Goal: Task Accomplishment & Management: Manage account settings

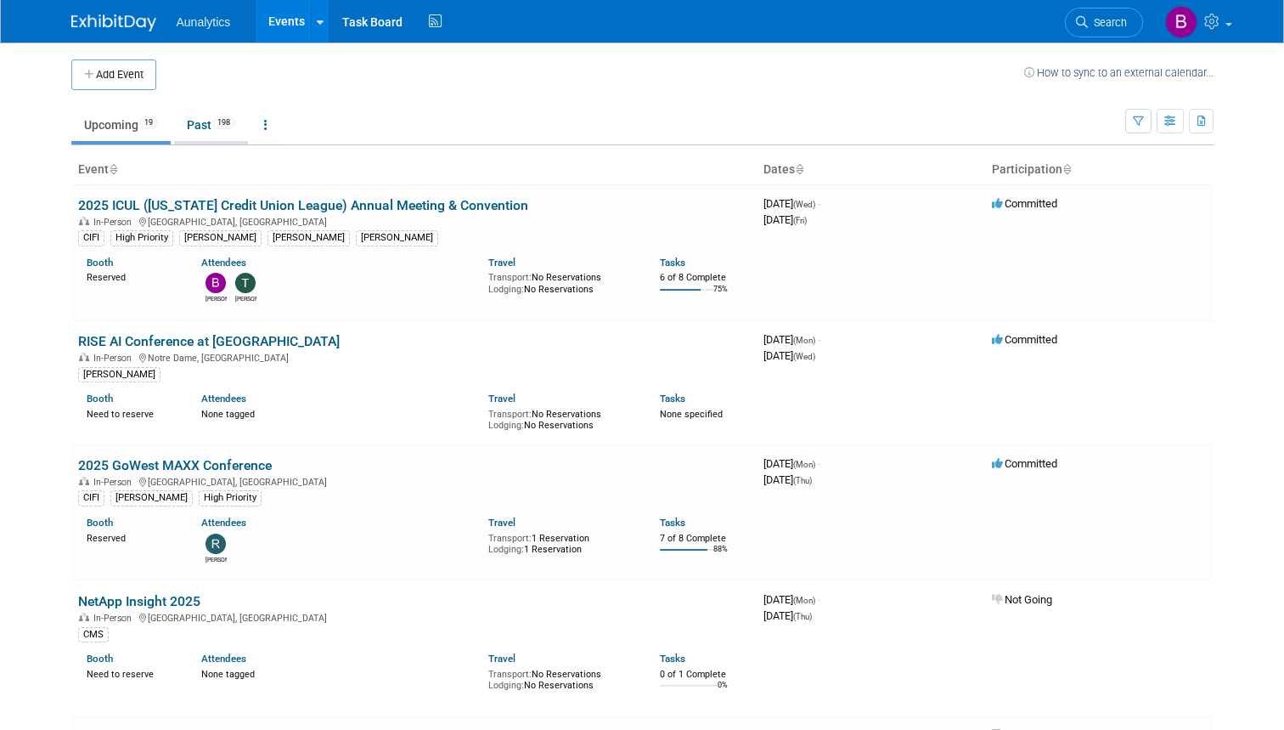
click at [192, 129] on link "Past 198" at bounding box center [211, 125] width 74 height 32
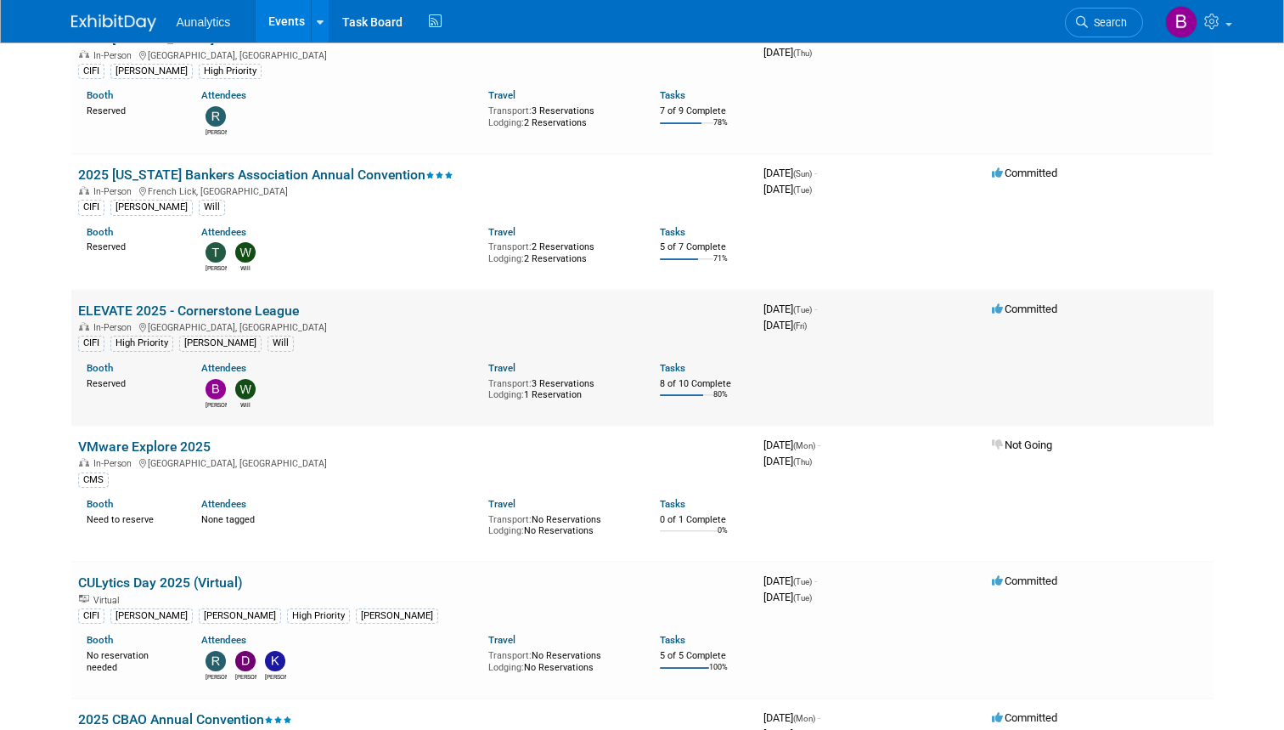
scroll to position [701, 0]
click at [179, 301] on link "ELEVATE 2025 - Cornerstone League" at bounding box center [188, 309] width 221 height 16
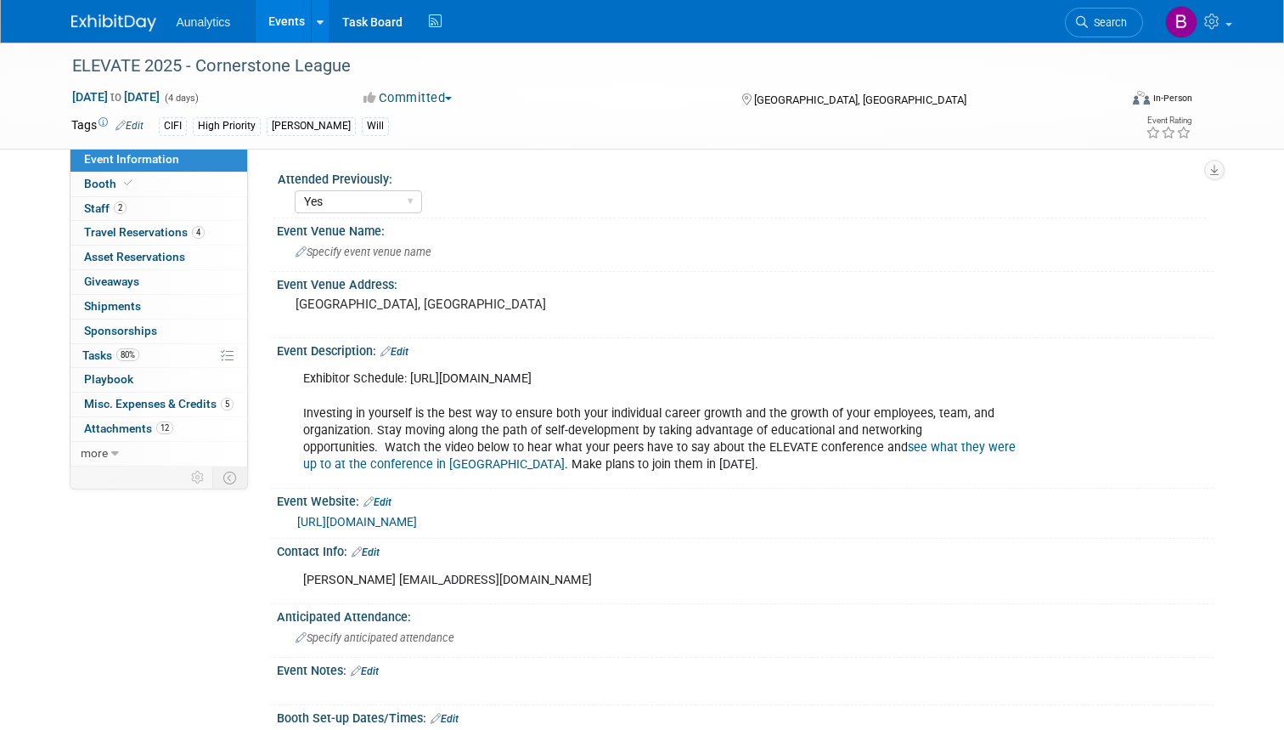
select select "Yes"
select select "Submitted"
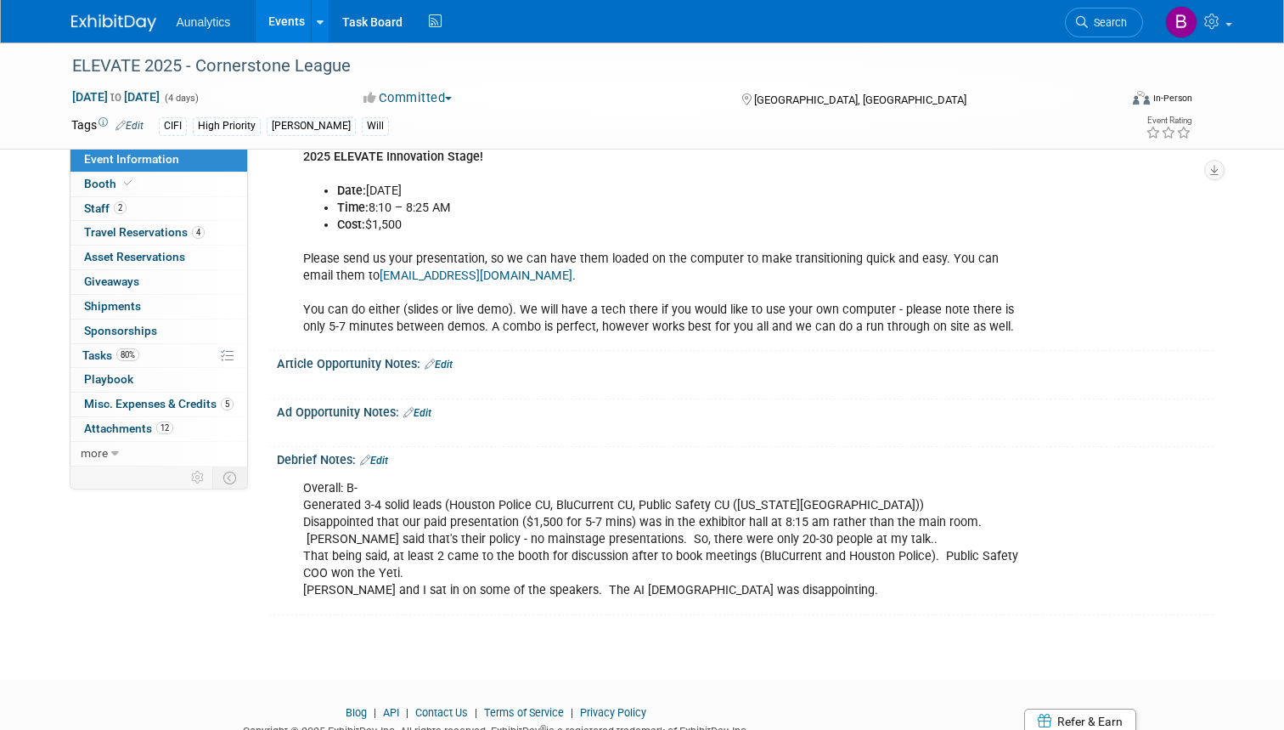
scroll to position [1319, 0]
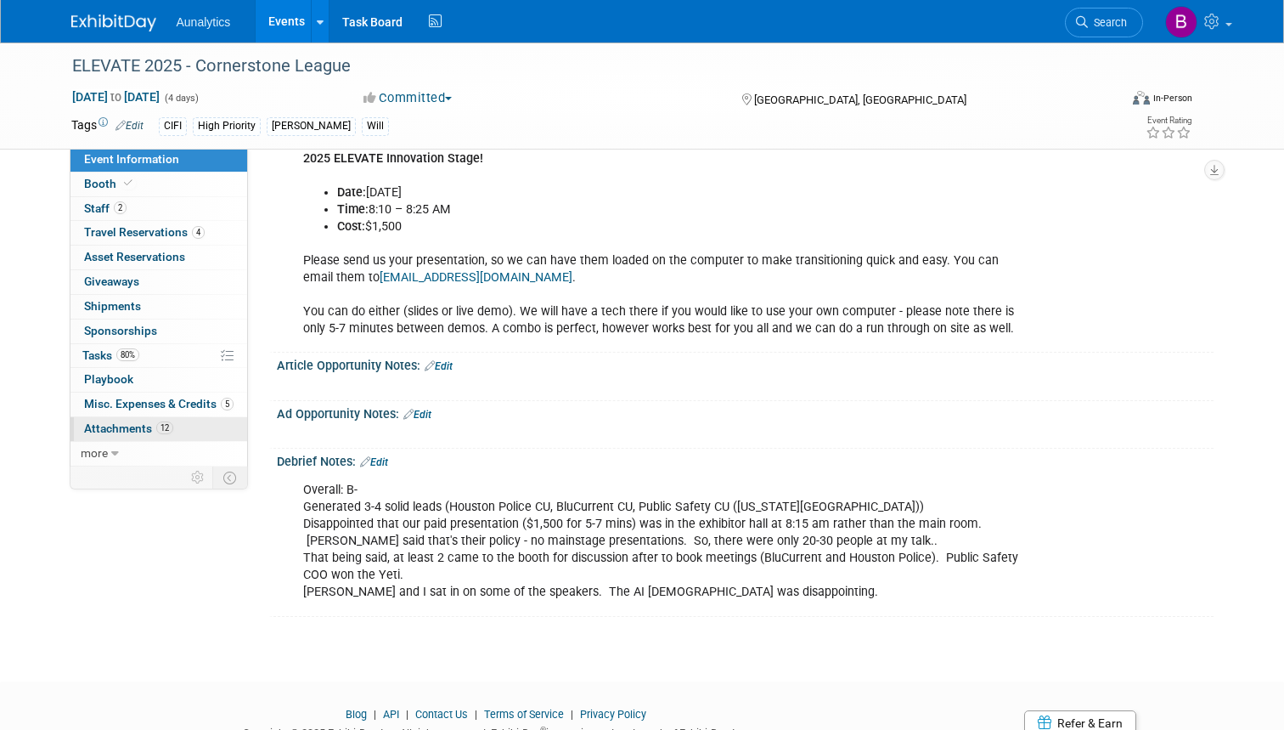
click at [127, 421] on span "Attachments 12" at bounding box center [128, 428] width 89 height 14
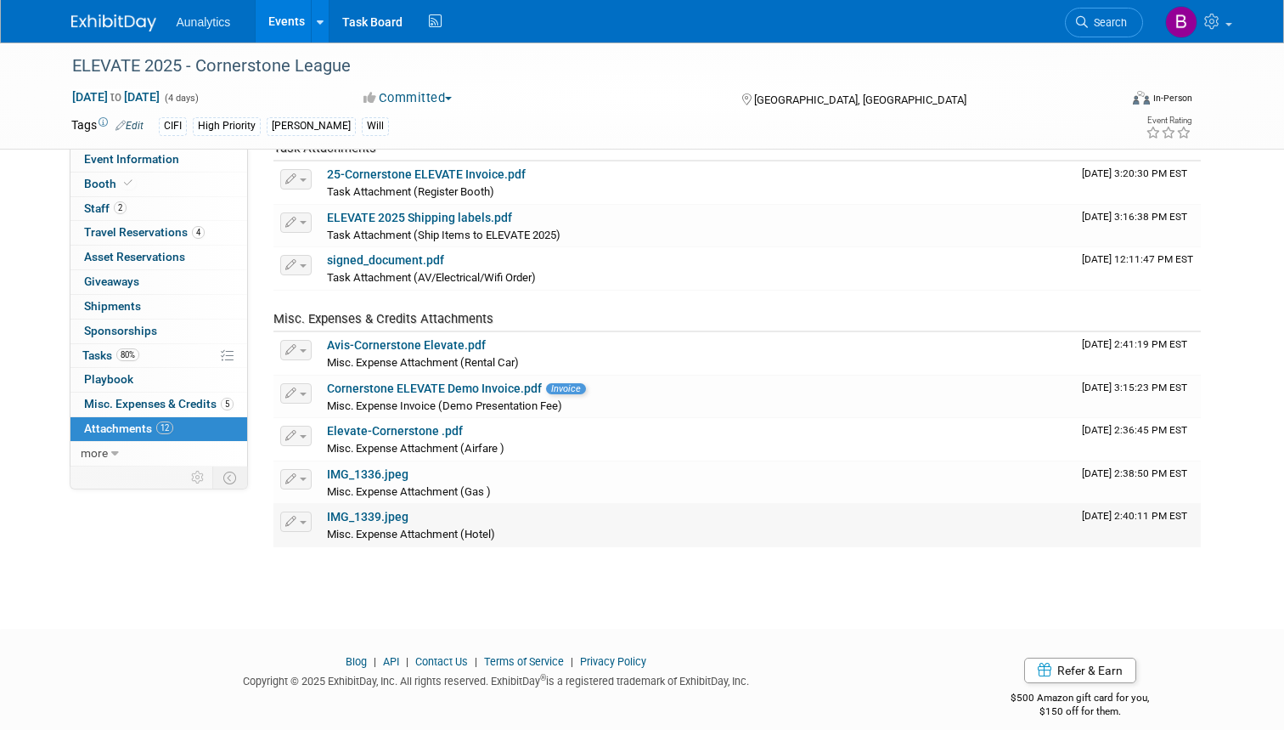
scroll to position [344, 0]
click at [116, 448] on icon at bounding box center [115, 454] width 8 height 12
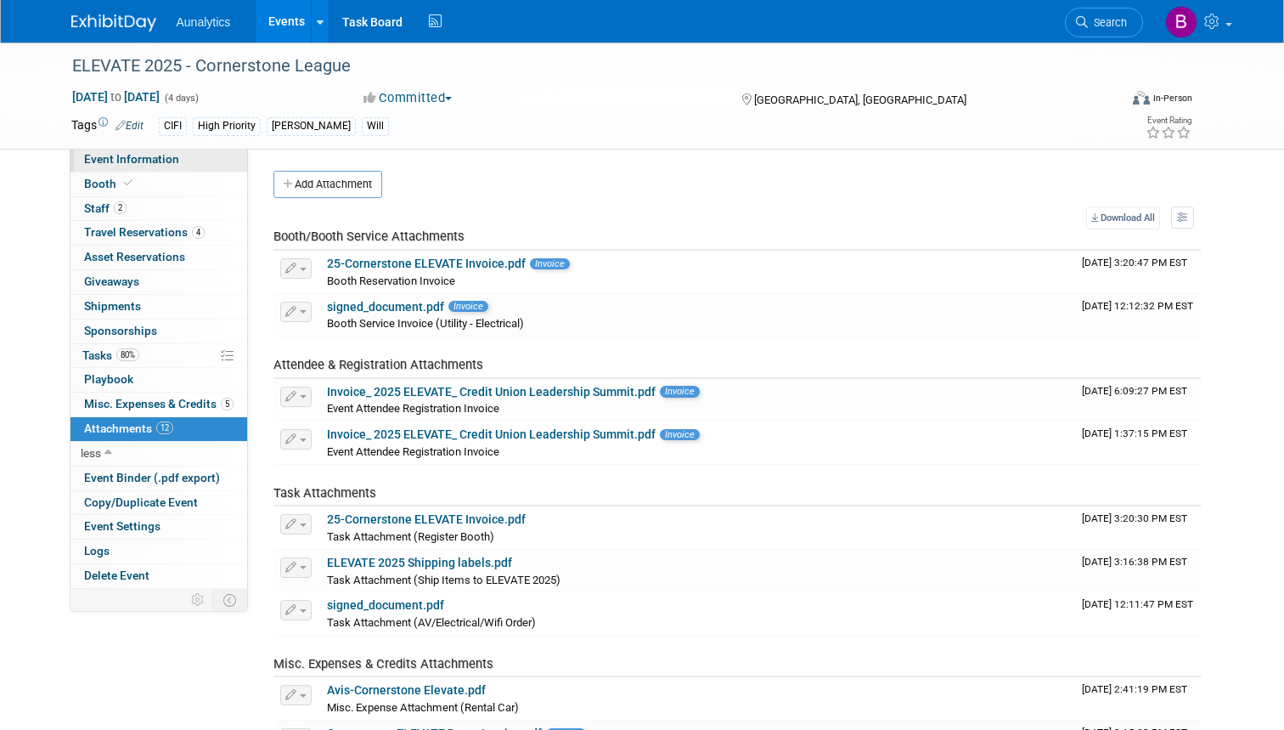
scroll to position [0, 0]
click at [101, 160] on span "Event Information" at bounding box center [131, 159] width 95 height 14
select select "Yes"
select select "Submitted"
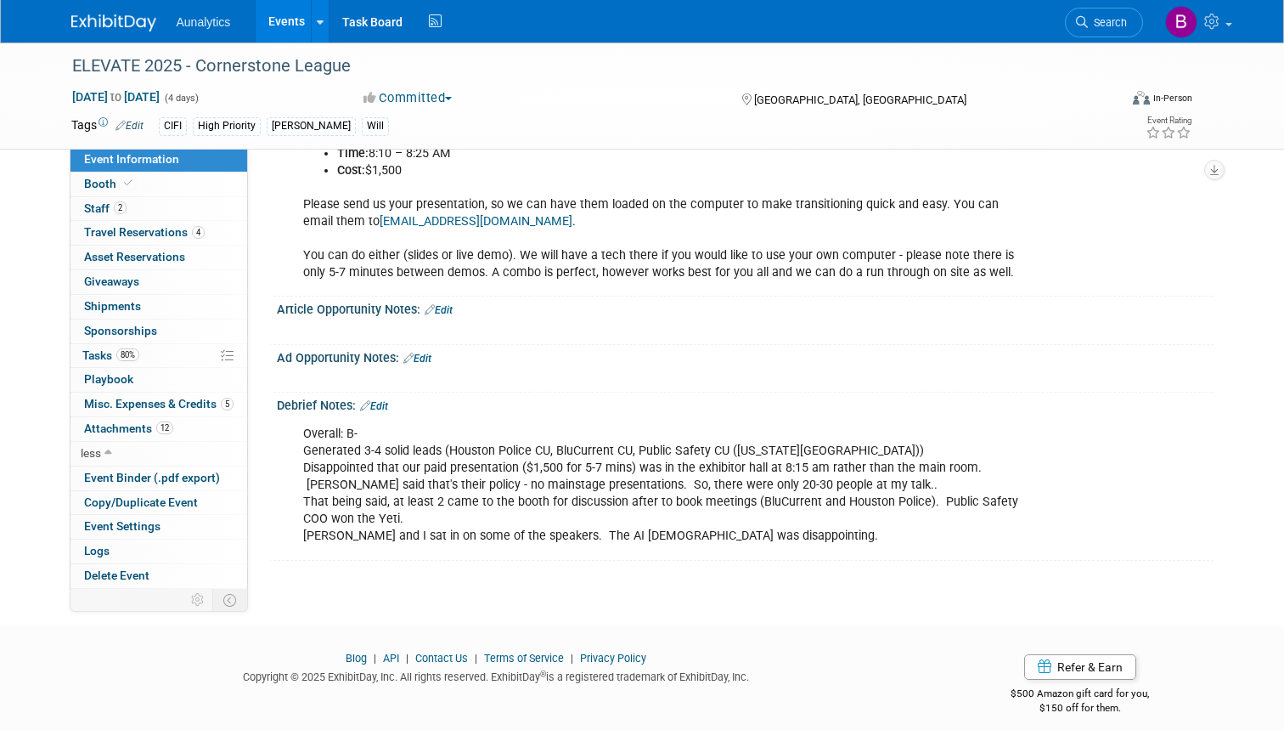
scroll to position [1374, 0]
click at [384, 401] on link "Edit" at bounding box center [374, 407] width 28 height 12
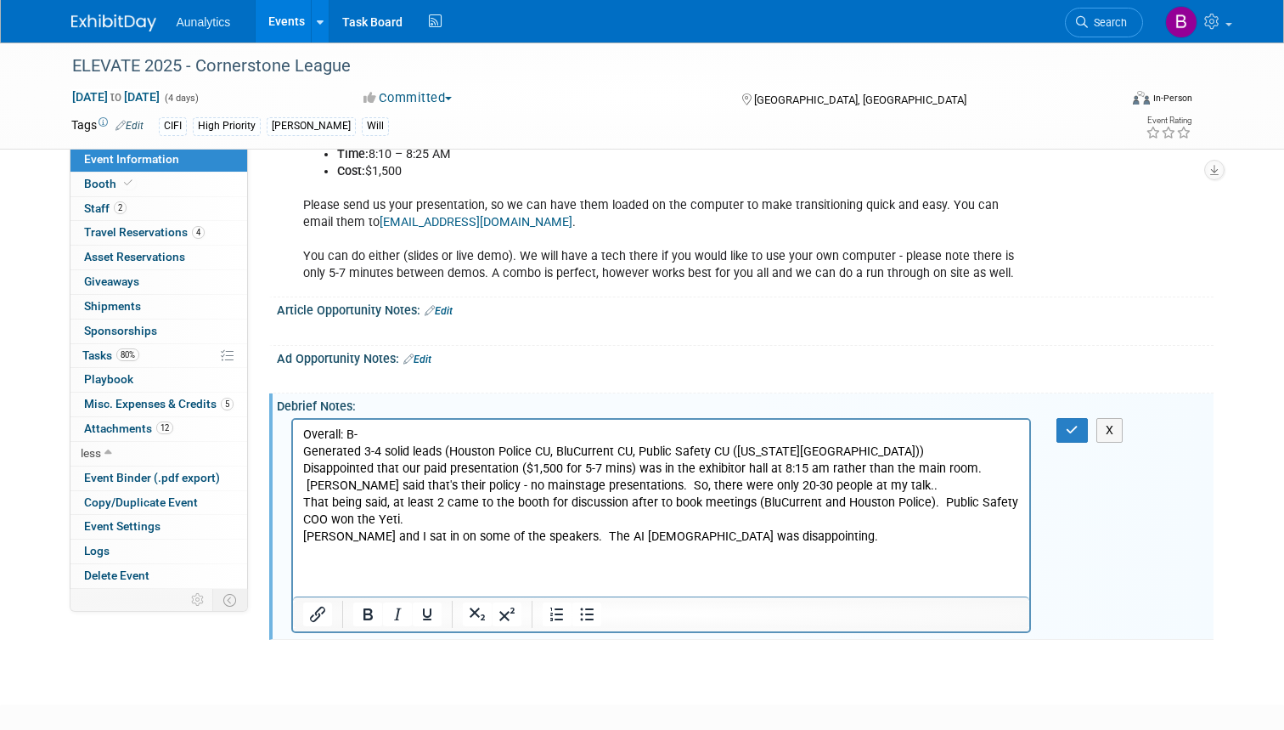
scroll to position [1410, 0]
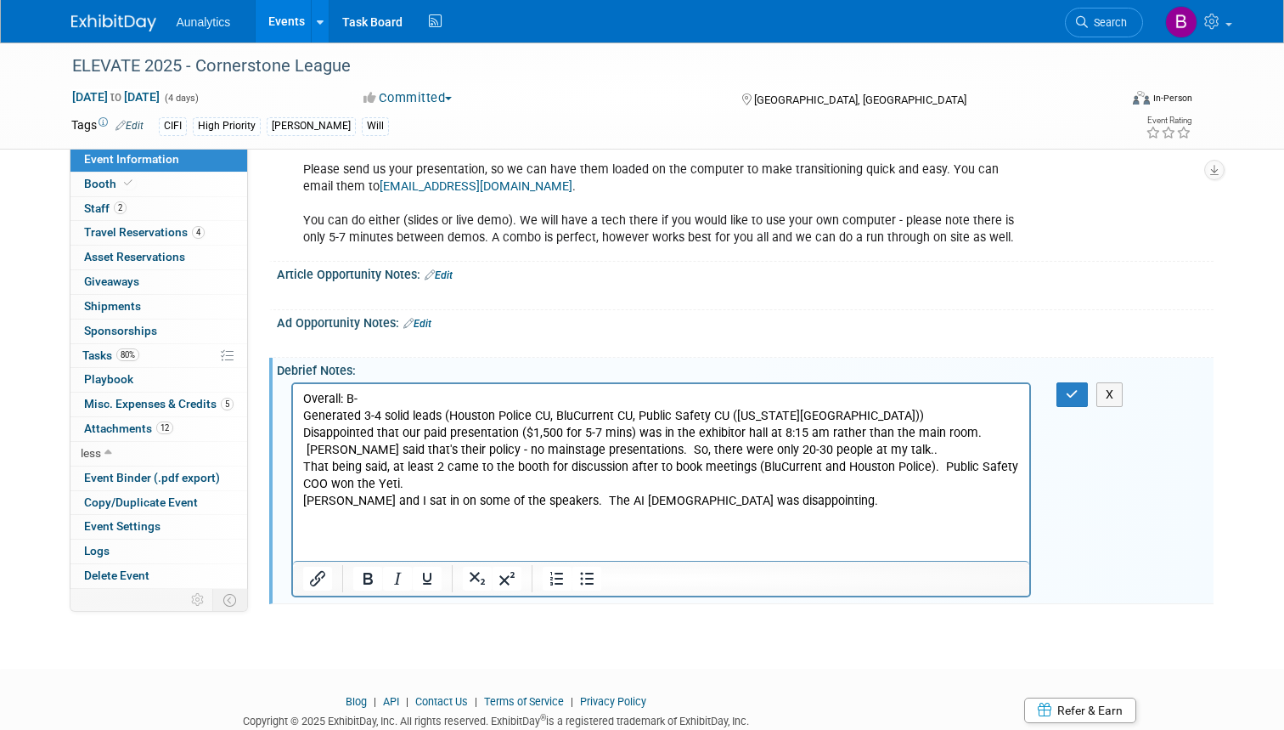
click at [313, 510] on html "Overall: B- Generated 3-4 solid leads (Houston Police CU, BluCurrent CU, Public…" at bounding box center [660, 446] width 737 height 127
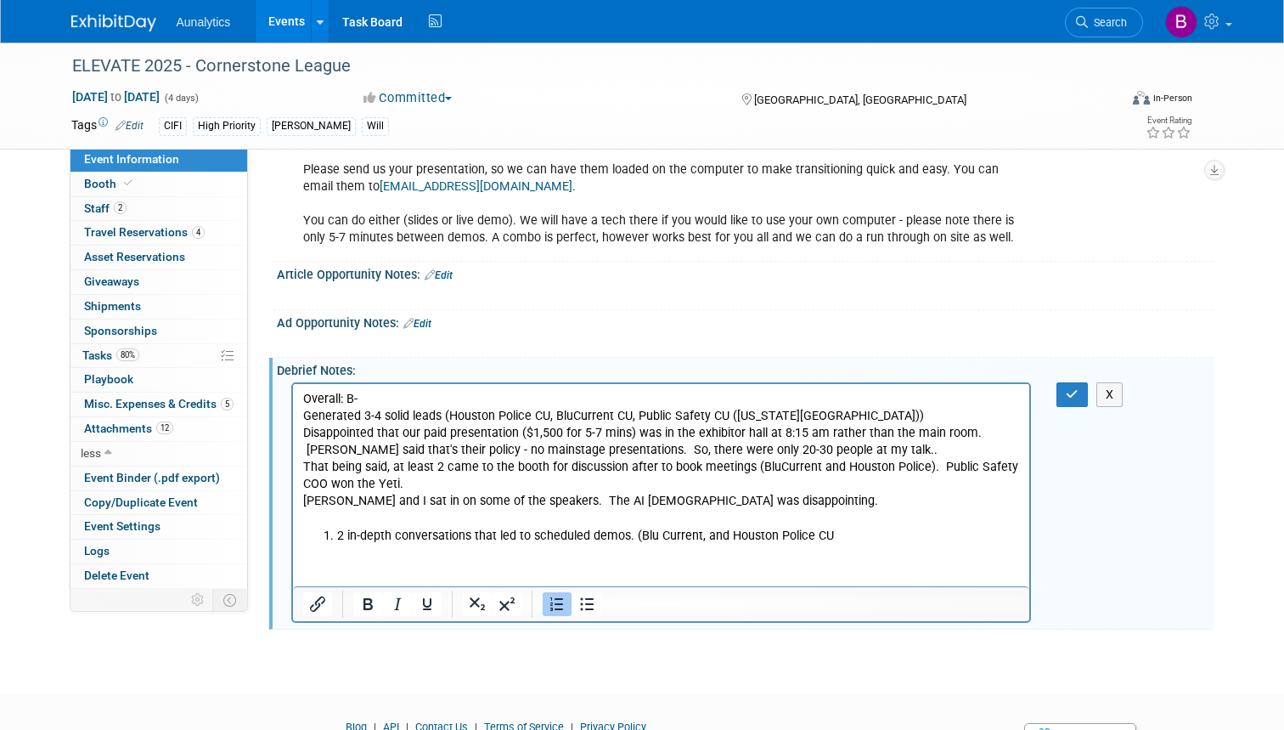
click at [339, 534] on li "2 in-depth conversations that led to scheduled demos. (Blu Current, and Houston…" at bounding box center [678, 535] width 684 height 17
click at [592, 535] on p "2 in-depth conversations that led to scheduled demos. (Blu Current, and Houston…" at bounding box center [661, 535] width 718 height 17
click at [310, 533] on p "2 in-depth conversations that led to scheduled demos after the conference. (Blu…" at bounding box center [661, 535] width 718 height 17
click at [545, 494] on p "Overall: B- Generated 3-4 solid leads (Houston Police CU, BluCurrent CU, Public…" at bounding box center [661, 450] width 718 height 120
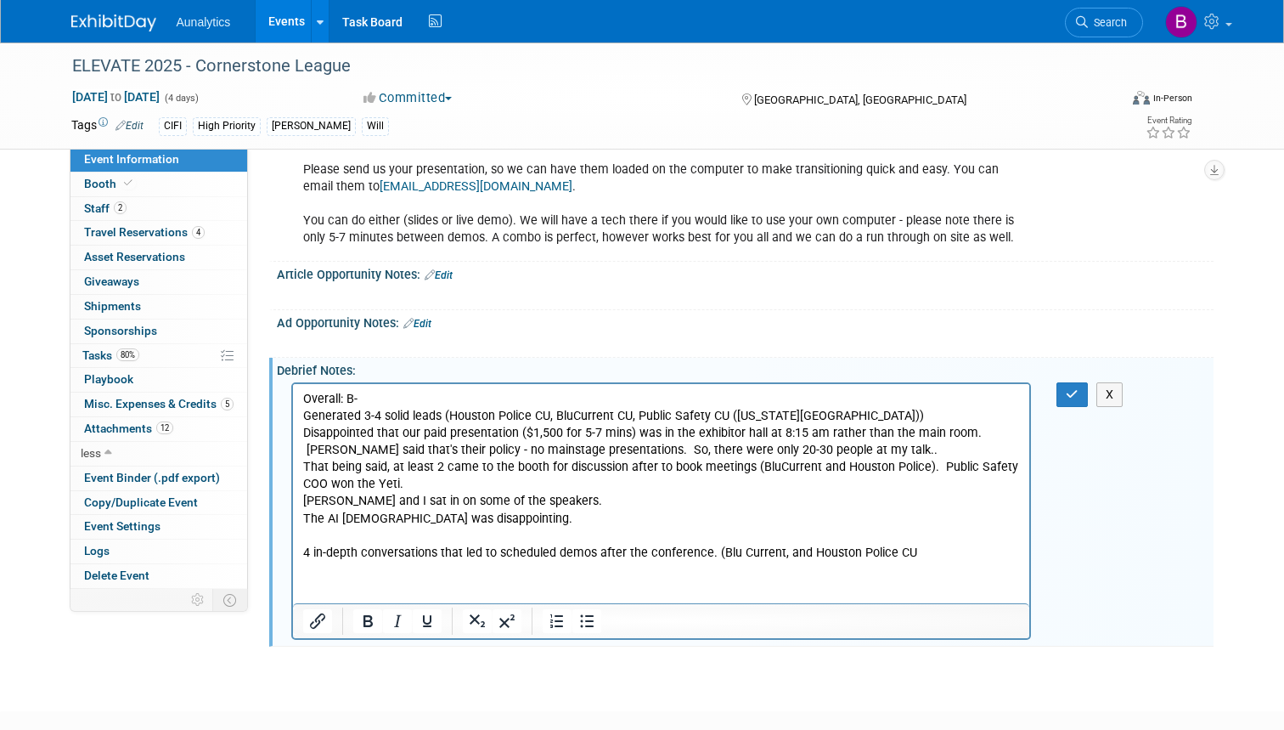
click at [329, 515] on p "The AI lady was disappointing." at bounding box center [661, 518] width 718 height 17
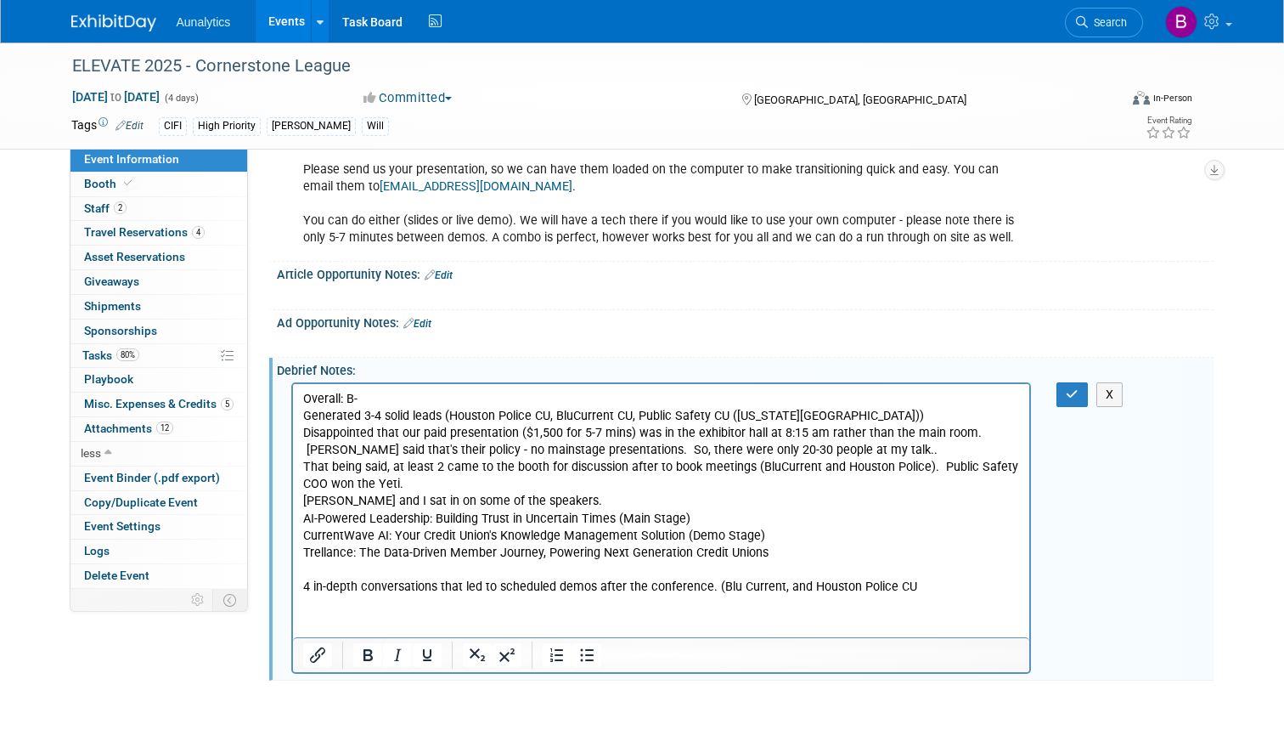
click at [787, 548] on p "Trellance: The Data-Driven Member Journey, Powering Next Generation Credit Unio…" at bounding box center [661, 552] width 718 height 17
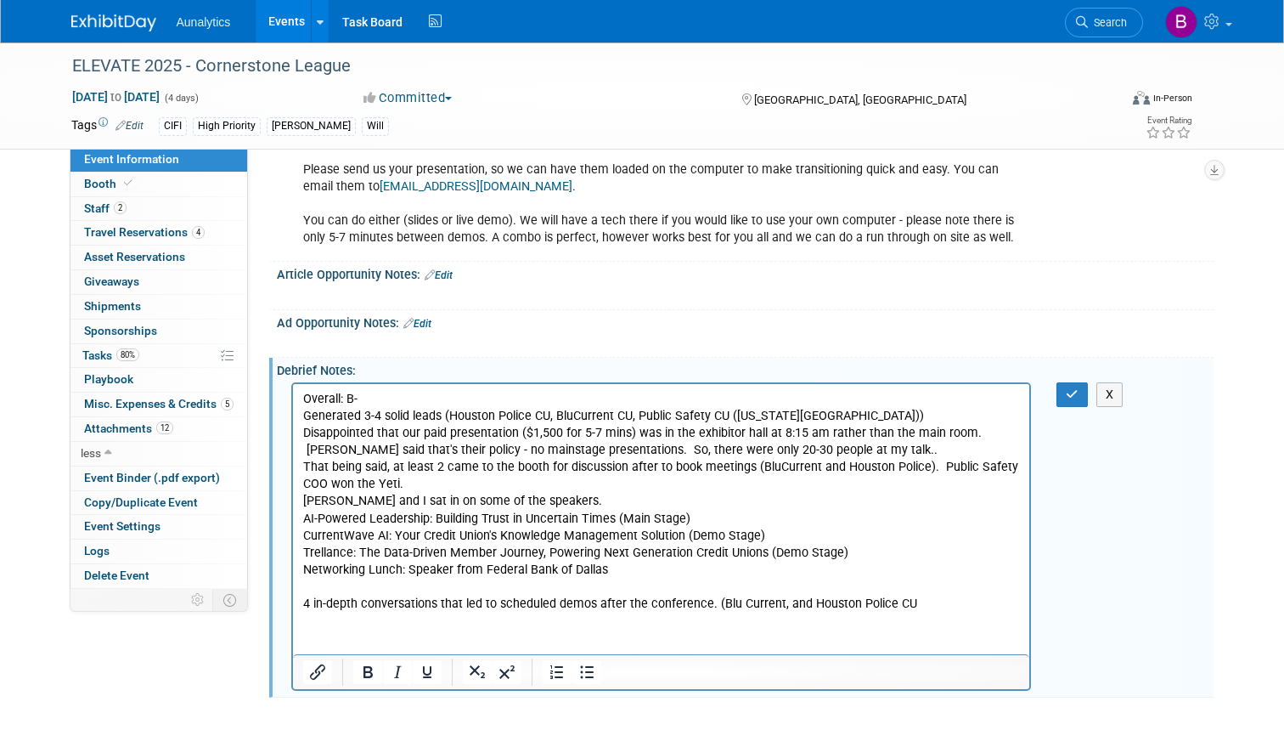
click at [465, 601] on p "4 in-depth conversations that led to scheduled demos after the conference. (Blu…" at bounding box center [661, 603] width 718 height 17
click at [939, 599] on p "4 in-depth conversations that have led to scheduled demos after the conference.…" at bounding box center [661, 603] width 718 height 17
click at [809, 601] on p "4 in-depth conversations that have led to scheduled demos after the conference.…" at bounding box center [661, 603] width 718 height 17
click at [962, 605] on p "4 in-depth conversations that have led to scheduled demos after the conference.…" at bounding box center [661, 603] width 718 height 17
click at [552, 498] on p "Overall: B- Generated 3-4 solid leads (Houston Police CU, BluCurrent CU, Public…" at bounding box center [661, 450] width 718 height 120
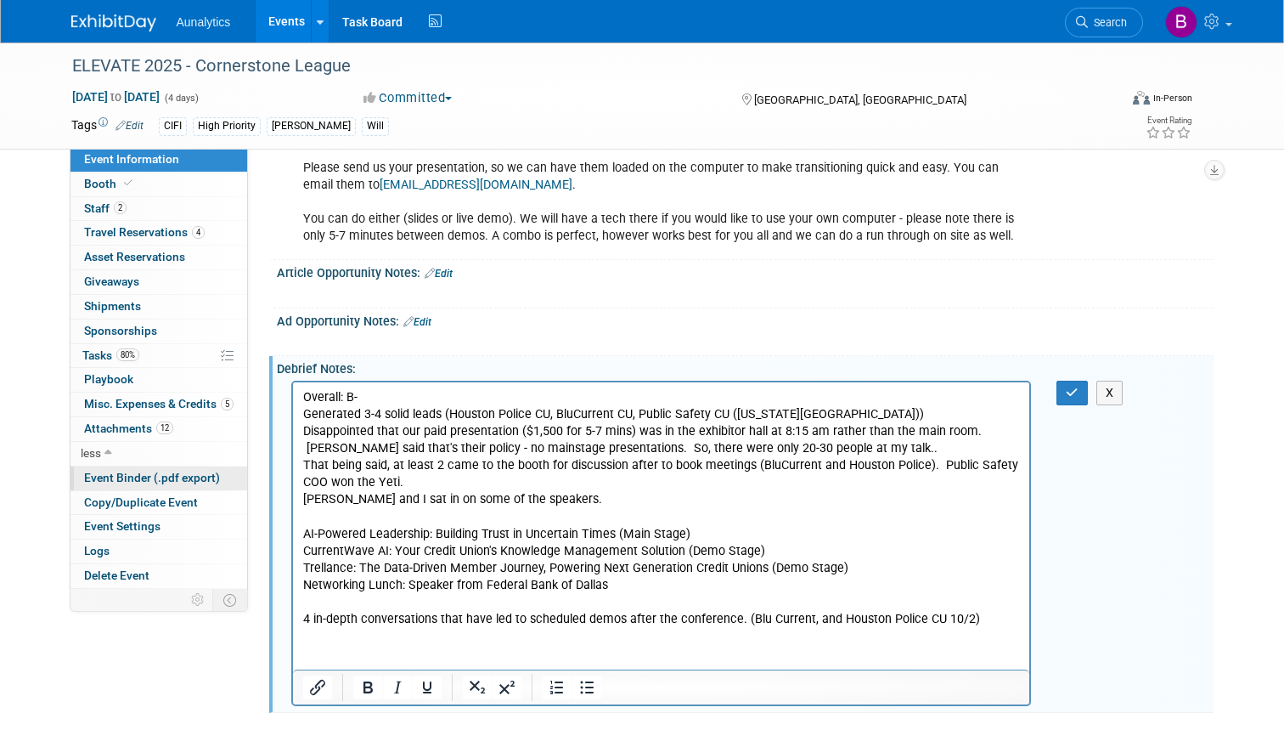
scroll to position [1411, 0]
click at [116, 227] on span "Travel Reservations 4" at bounding box center [144, 232] width 121 height 14
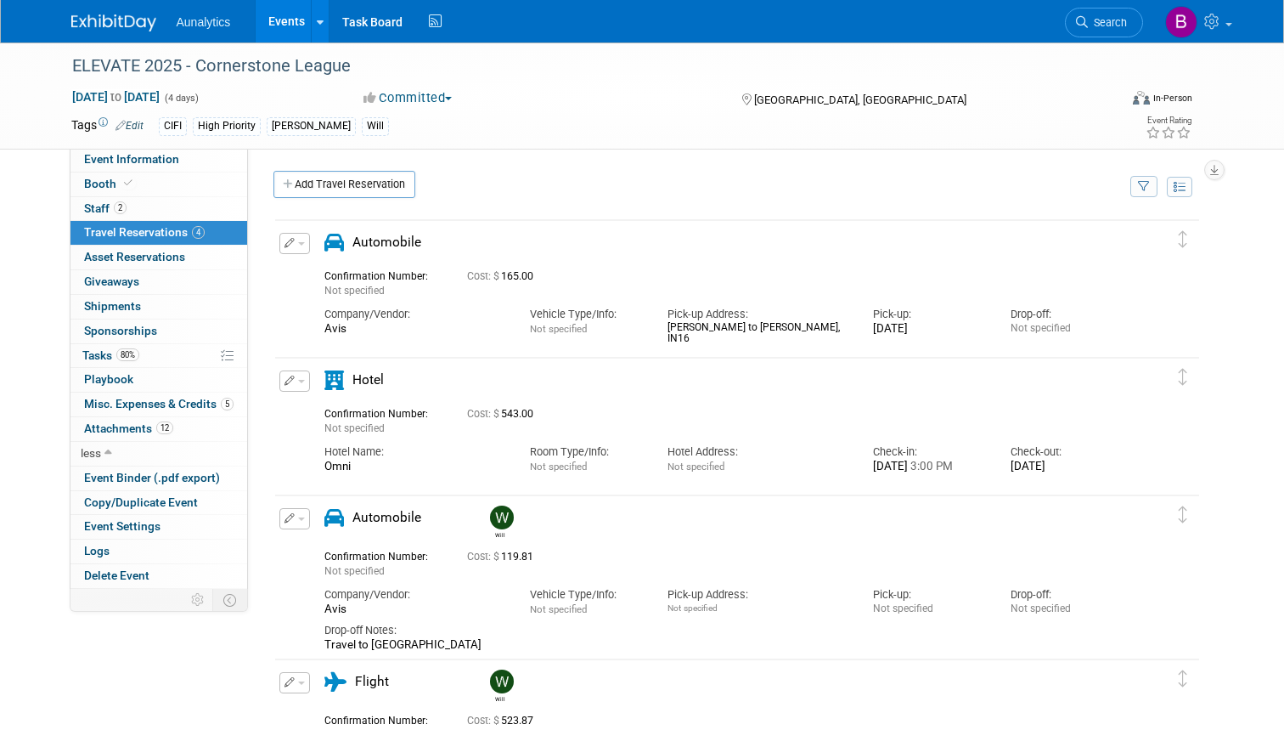
scroll to position [0, 0]
click at [345, 185] on link "Add Travel Reservation" at bounding box center [345, 184] width 142 height 27
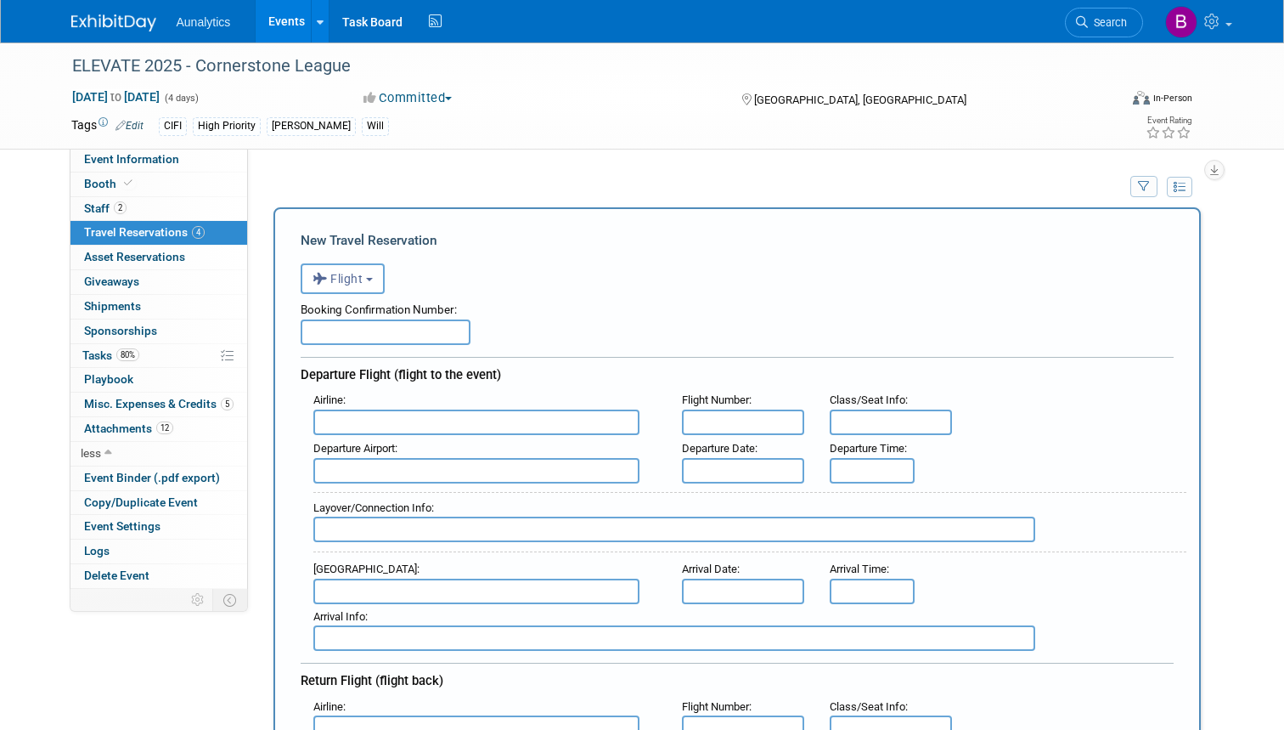
click at [338, 338] on input "text" at bounding box center [386, 331] width 170 height 25
type input "U"
type input "GH8QQK"
click at [372, 430] on input "text" at bounding box center [476, 421] width 326 height 25
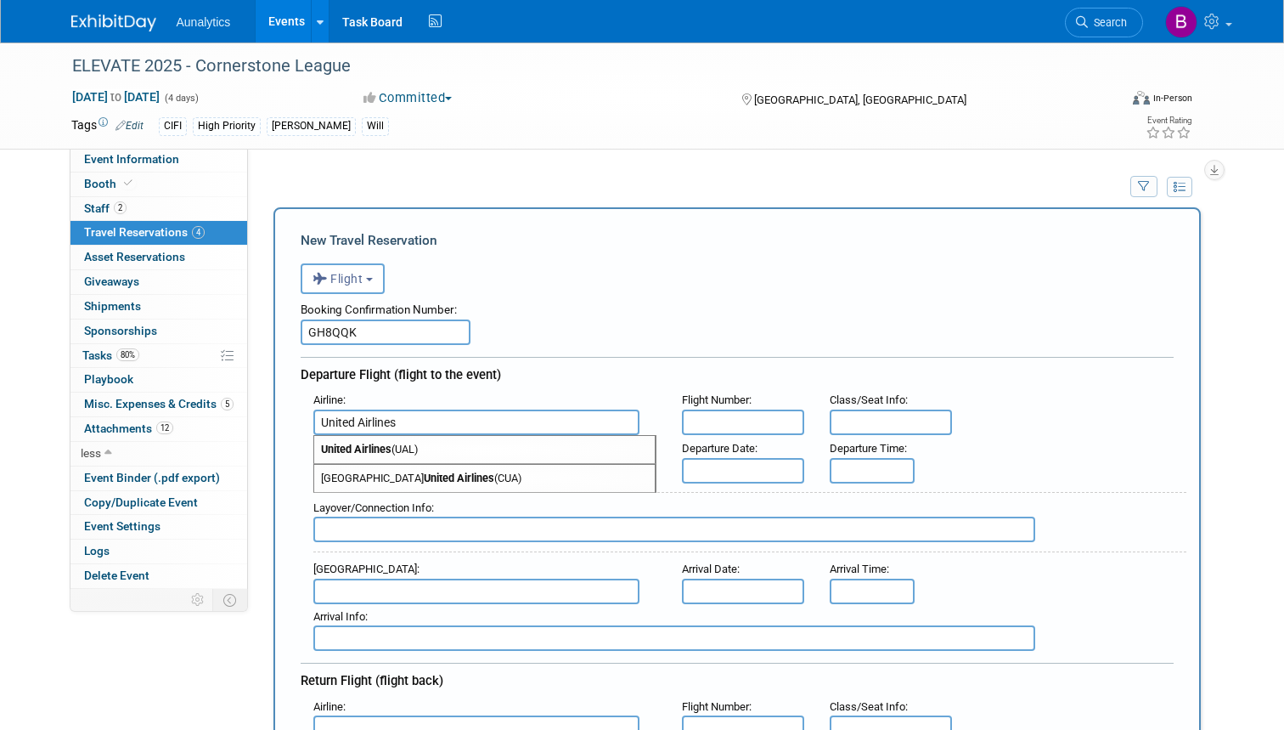
type input "United Airlines"
click at [855, 421] on input "text" at bounding box center [891, 421] width 122 height 25
click at [348, 468] on input "text" at bounding box center [476, 470] width 326 height 25
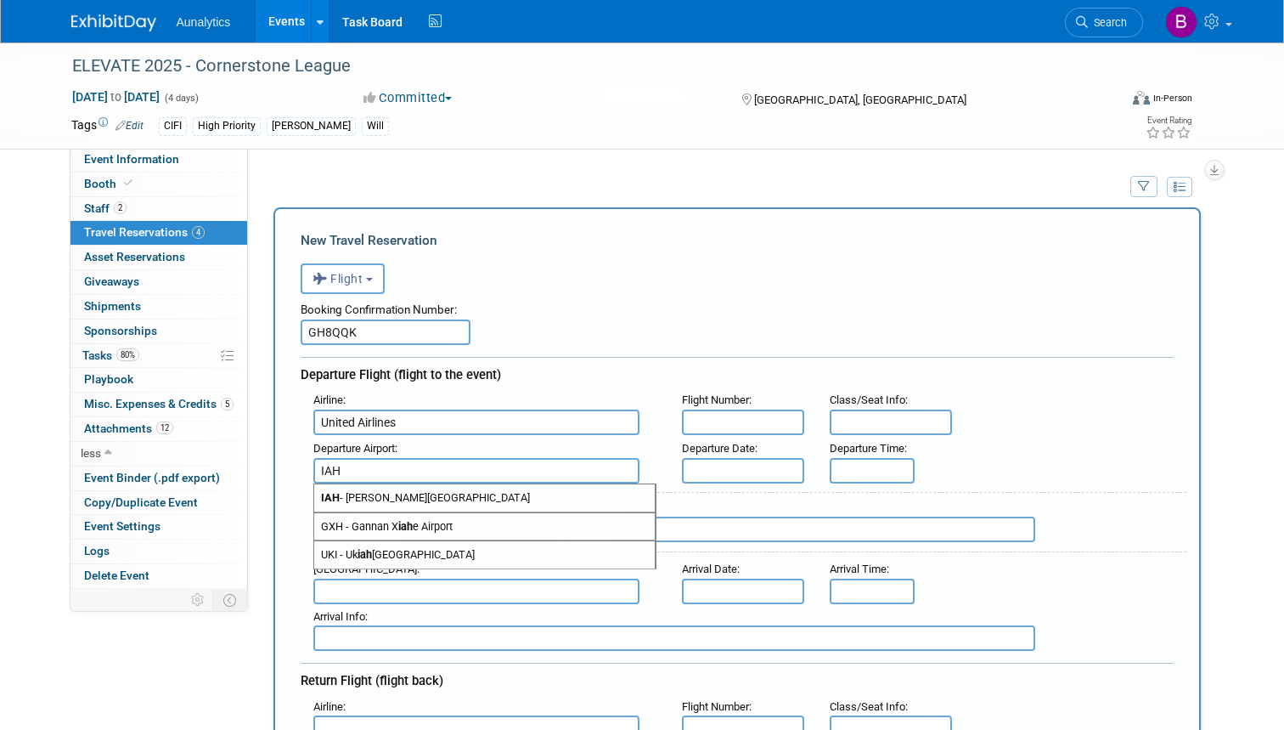
click at [354, 496] on span "IAH - George Bush Intercontinental Houston Airport" at bounding box center [484, 497] width 341 height 27
type input "IAH - George Bush Intercontinental Houston Airport"
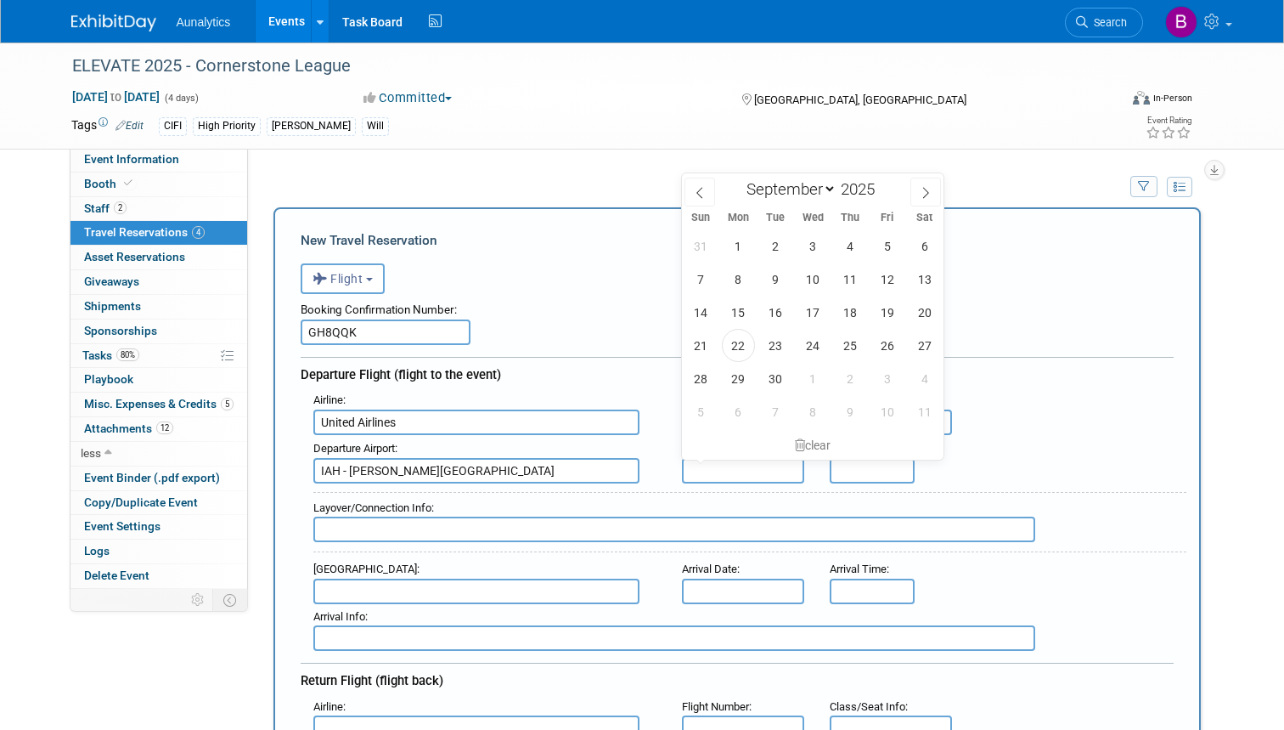
click at [702, 465] on input "text" at bounding box center [743, 470] width 122 height 25
click at [814, 241] on span "3" at bounding box center [812, 245] width 33 height 33
type input "Sep 3, 2025"
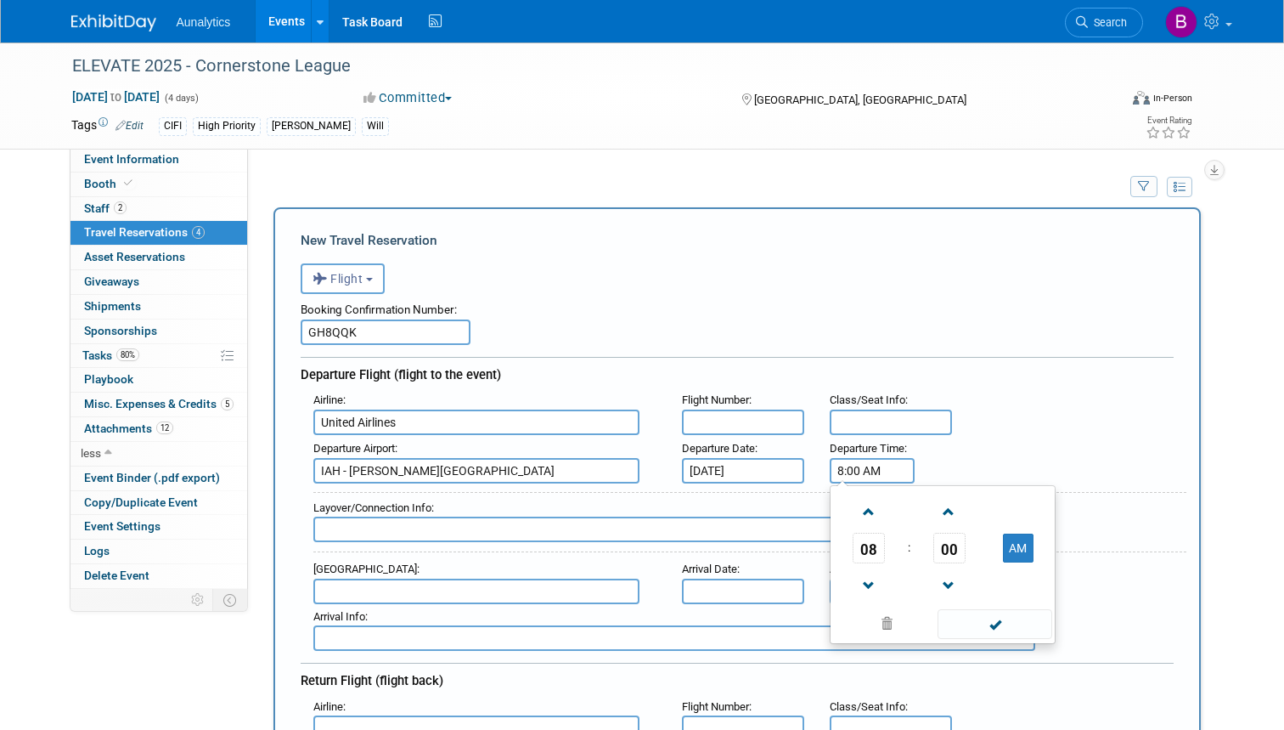
click at [851, 469] on input "8:00 AM" at bounding box center [872, 470] width 85 height 25
click at [865, 583] on span at bounding box center [870, 586] width 30 height 30
click at [947, 589] on span at bounding box center [949, 586] width 30 height 30
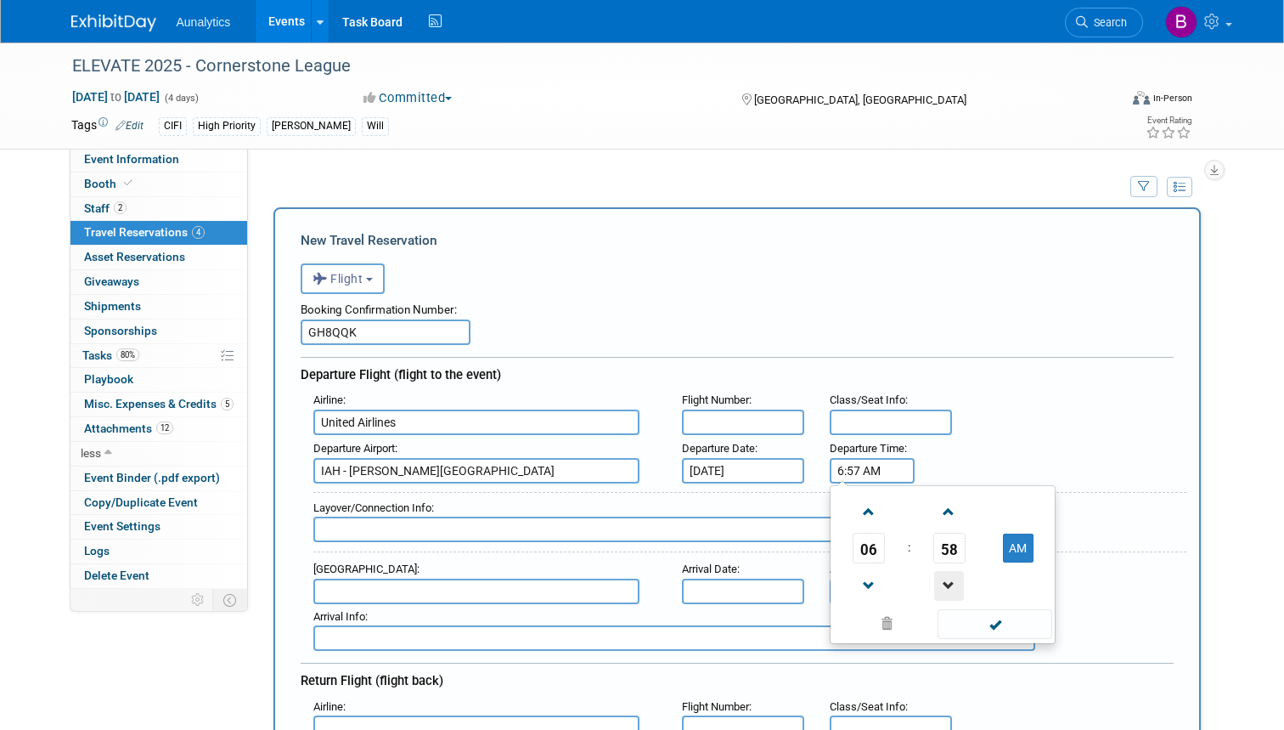
click at [947, 589] on span at bounding box center [949, 586] width 30 height 30
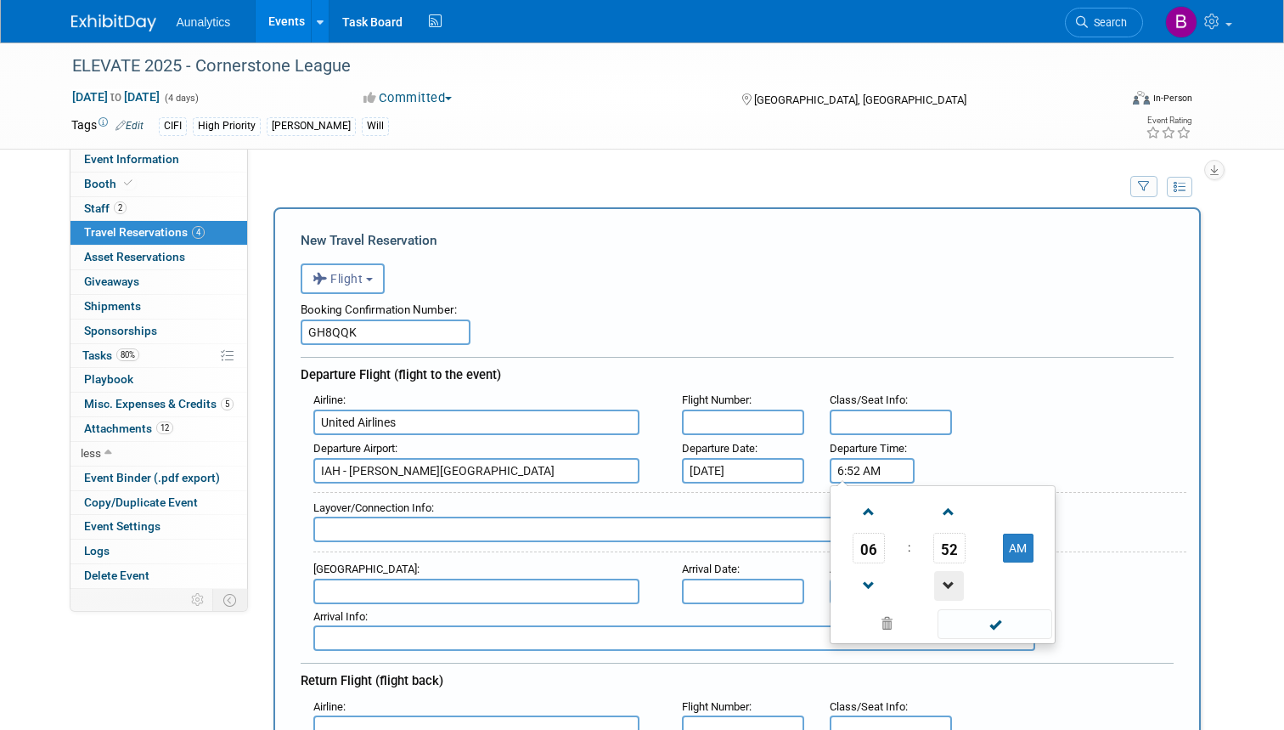
click at [947, 589] on span at bounding box center [949, 586] width 30 height 30
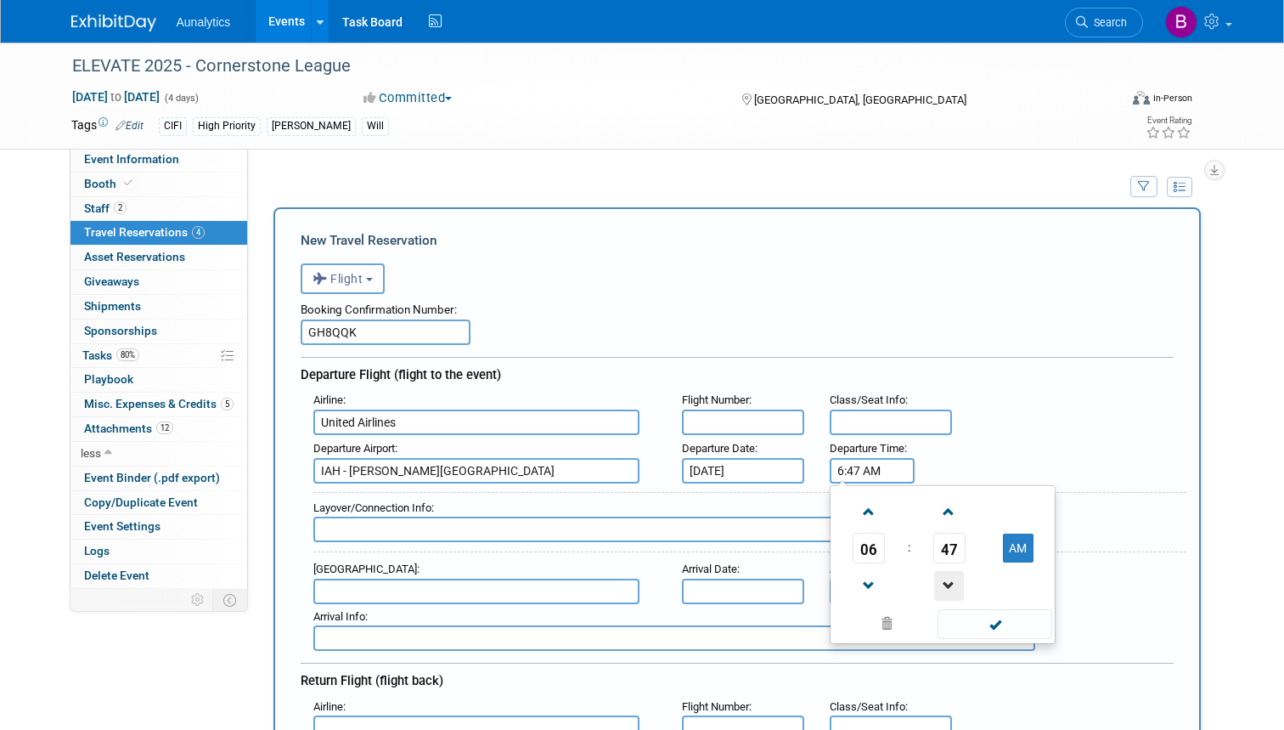
click at [947, 589] on span at bounding box center [949, 586] width 30 height 30
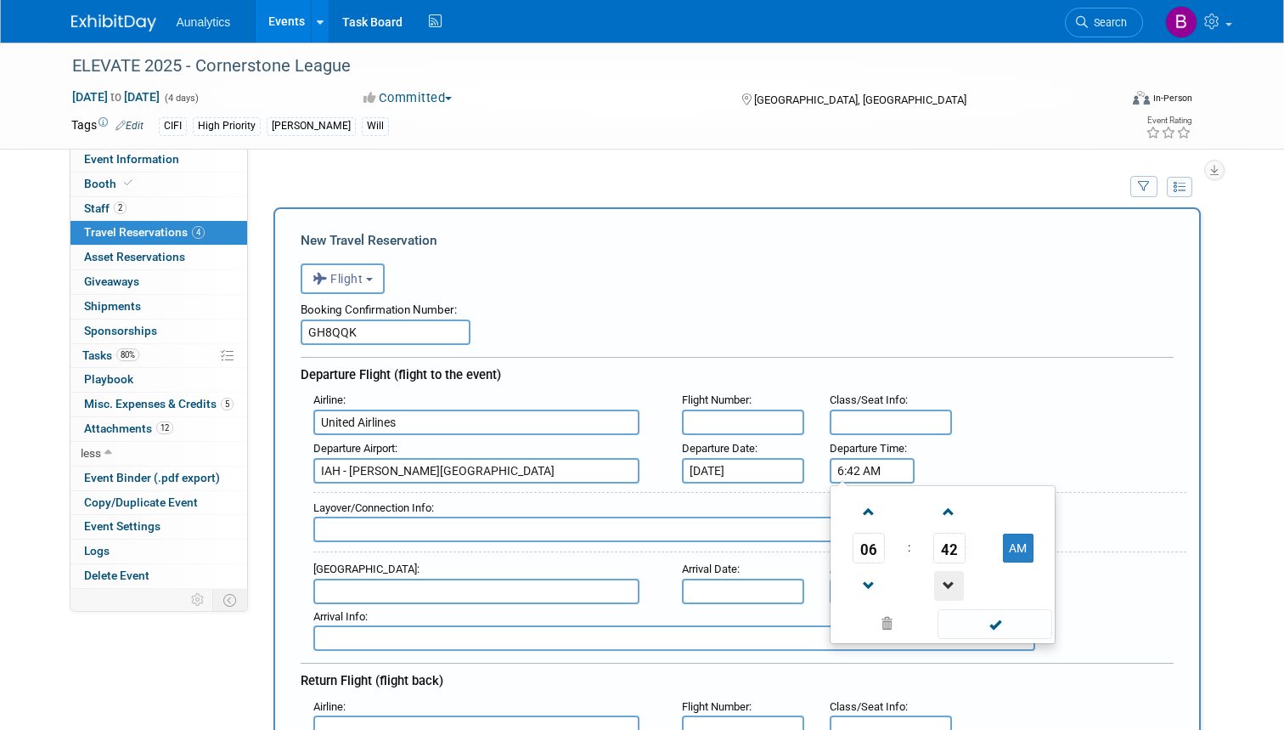
click at [947, 589] on span at bounding box center [949, 586] width 30 height 30
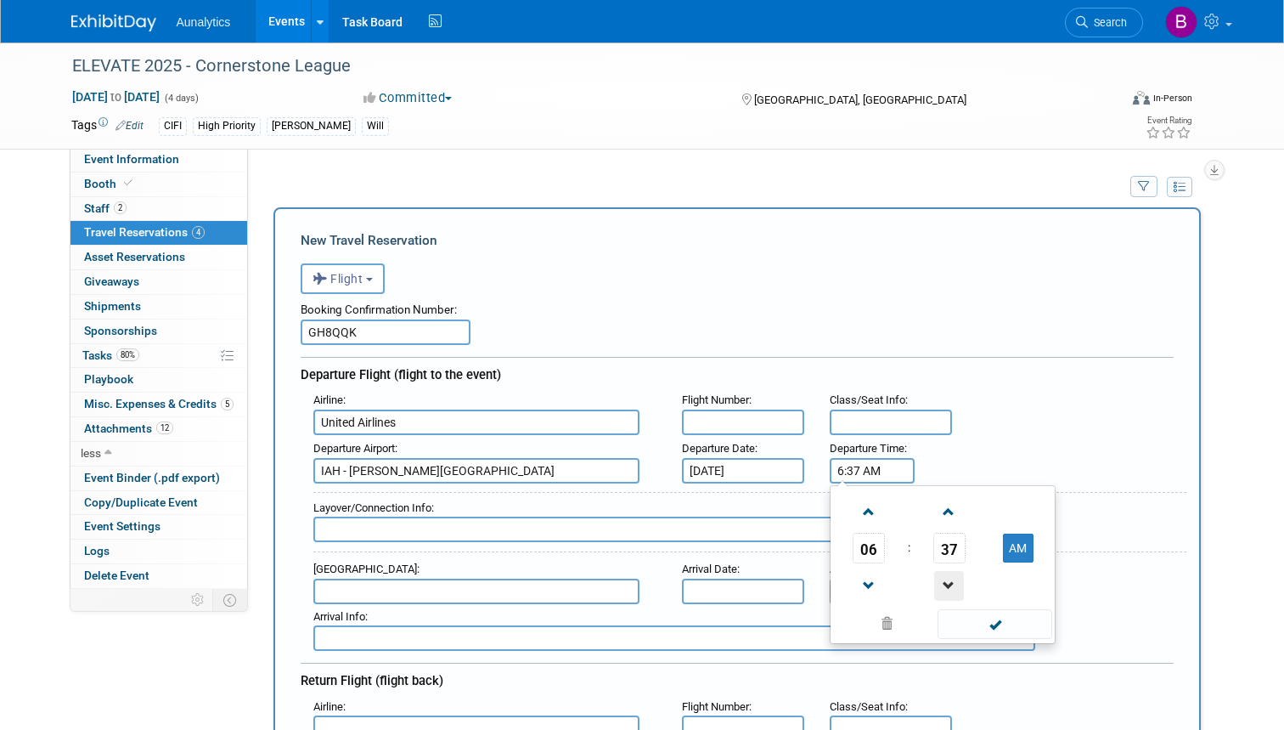
click at [947, 589] on span at bounding box center [949, 586] width 30 height 30
click at [866, 515] on span at bounding box center [870, 512] width 30 height 30
type input "7:35 AM"
click at [1000, 616] on span at bounding box center [995, 624] width 115 height 30
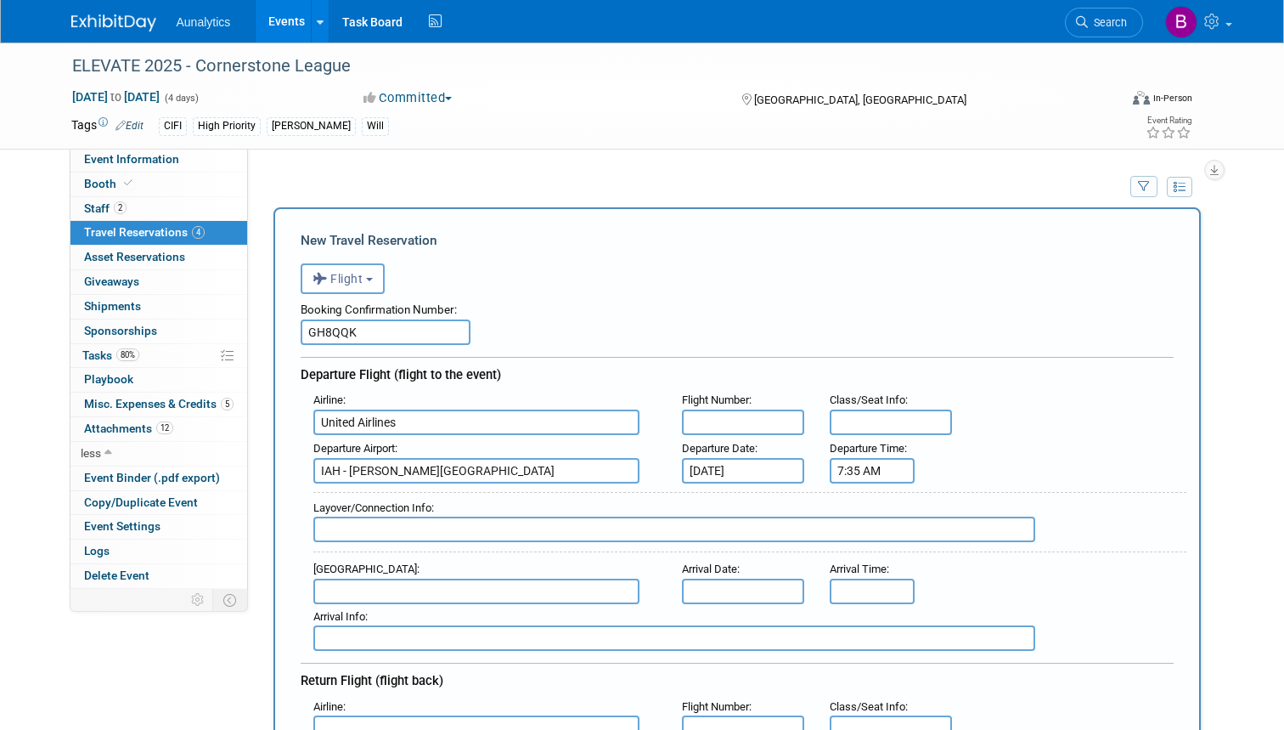
click at [367, 579] on input "text" at bounding box center [476, 590] width 326 height 25
click at [363, 614] on span "DFW - Dallas Fort Worth International Airport" at bounding box center [484, 618] width 341 height 27
type input "DFW - Dallas Fort Worth International Airport"
click at [708, 586] on input "text" at bounding box center [743, 590] width 122 height 25
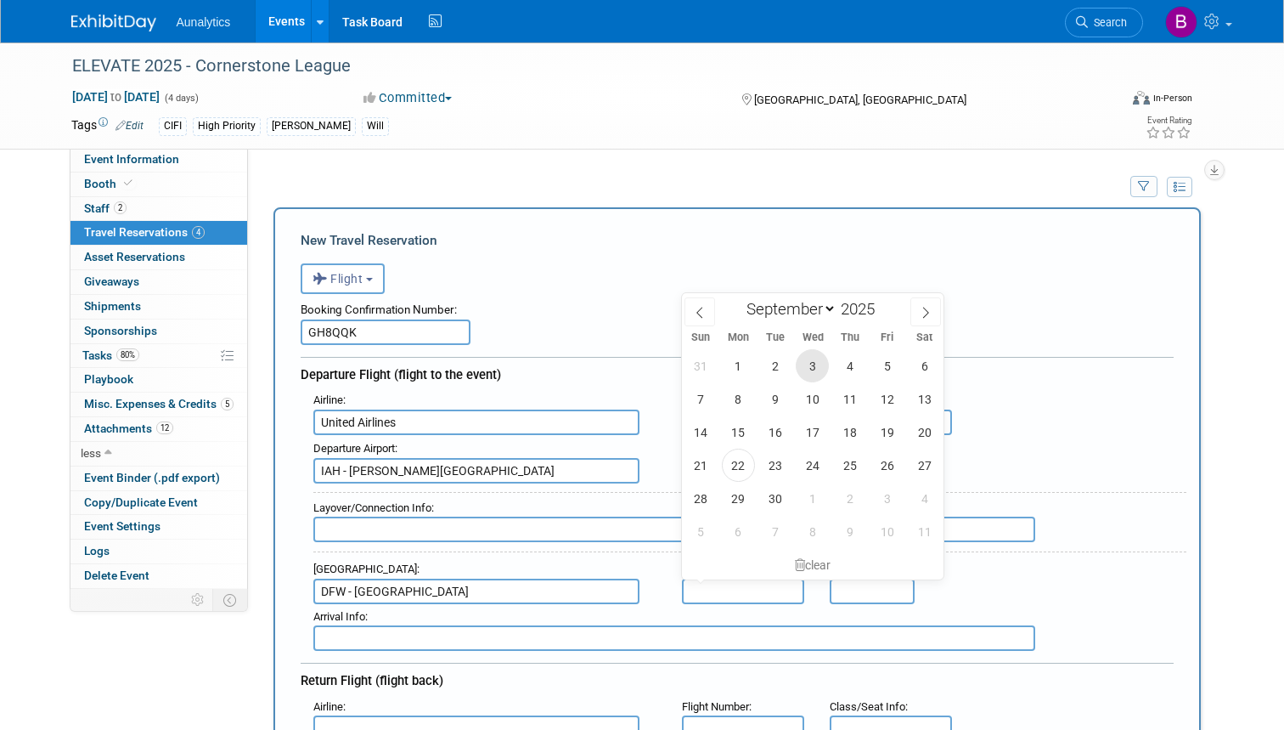
click at [811, 364] on span "3" at bounding box center [812, 365] width 33 height 33
type input "Sep 3, 2025"
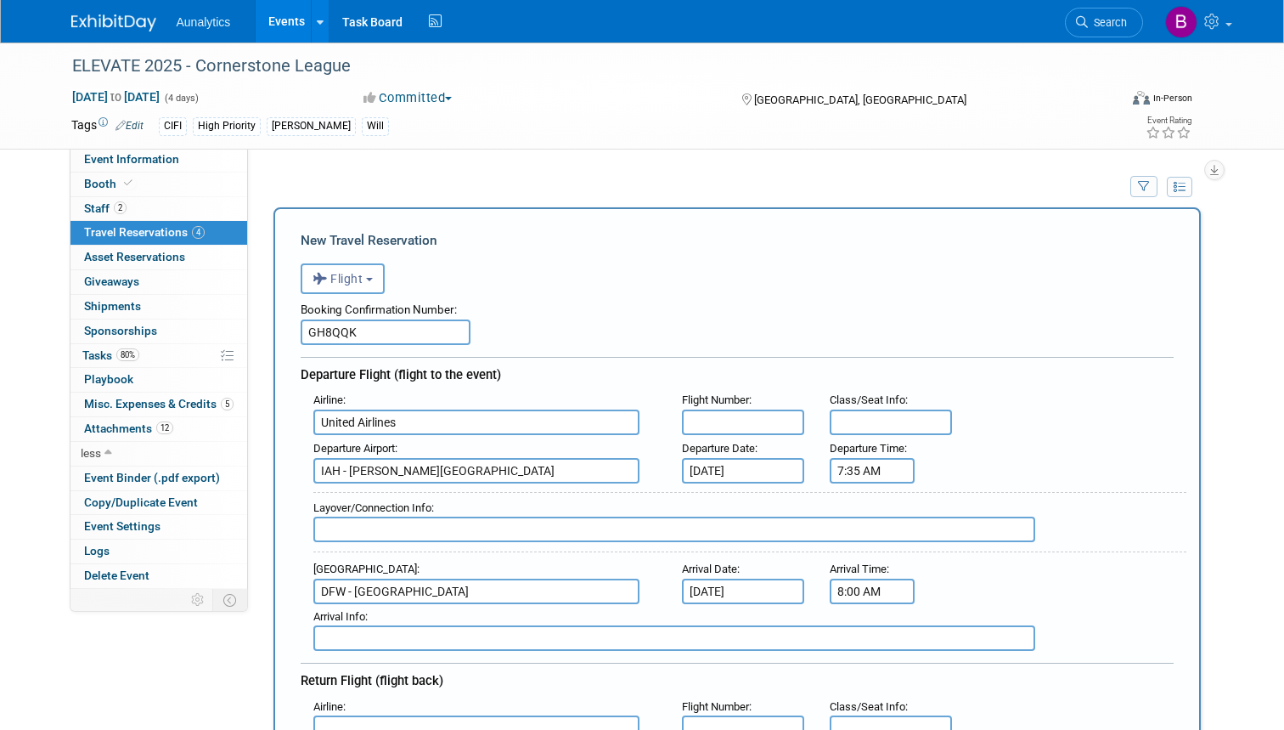
click at [854, 586] on input "8:00 AM" at bounding box center [872, 590] width 85 height 25
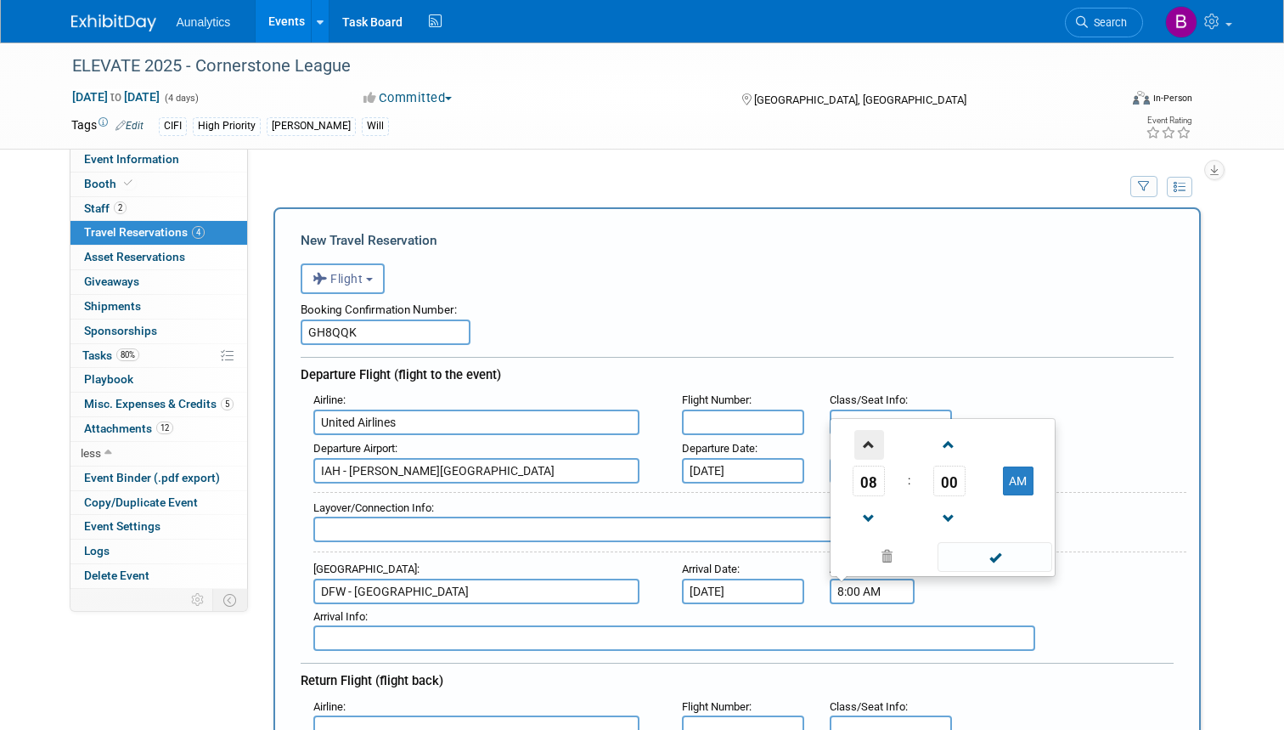
click at [865, 443] on span at bounding box center [870, 445] width 30 height 30
click at [944, 437] on span at bounding box center [949, 445] width 30 height 30
type input "9:03 AM"
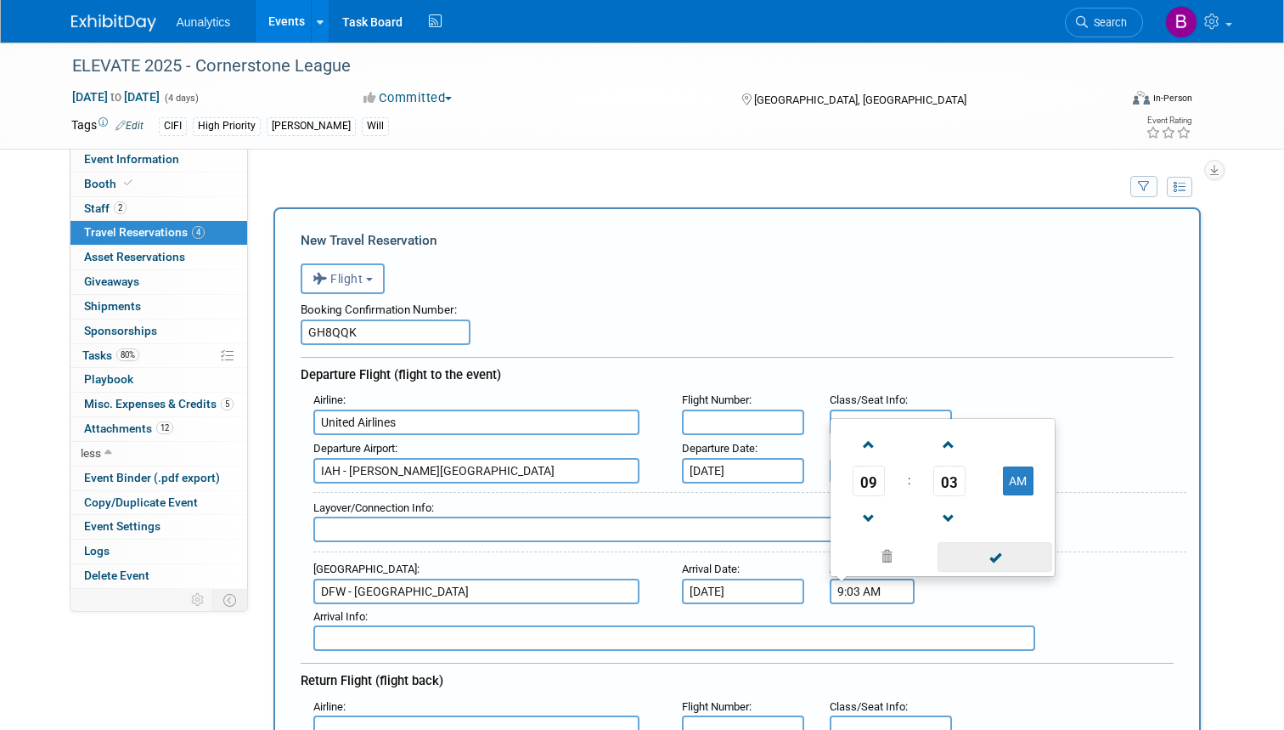
click at [993, 555] on span at bounding box center [995, 557] width 115 height 30
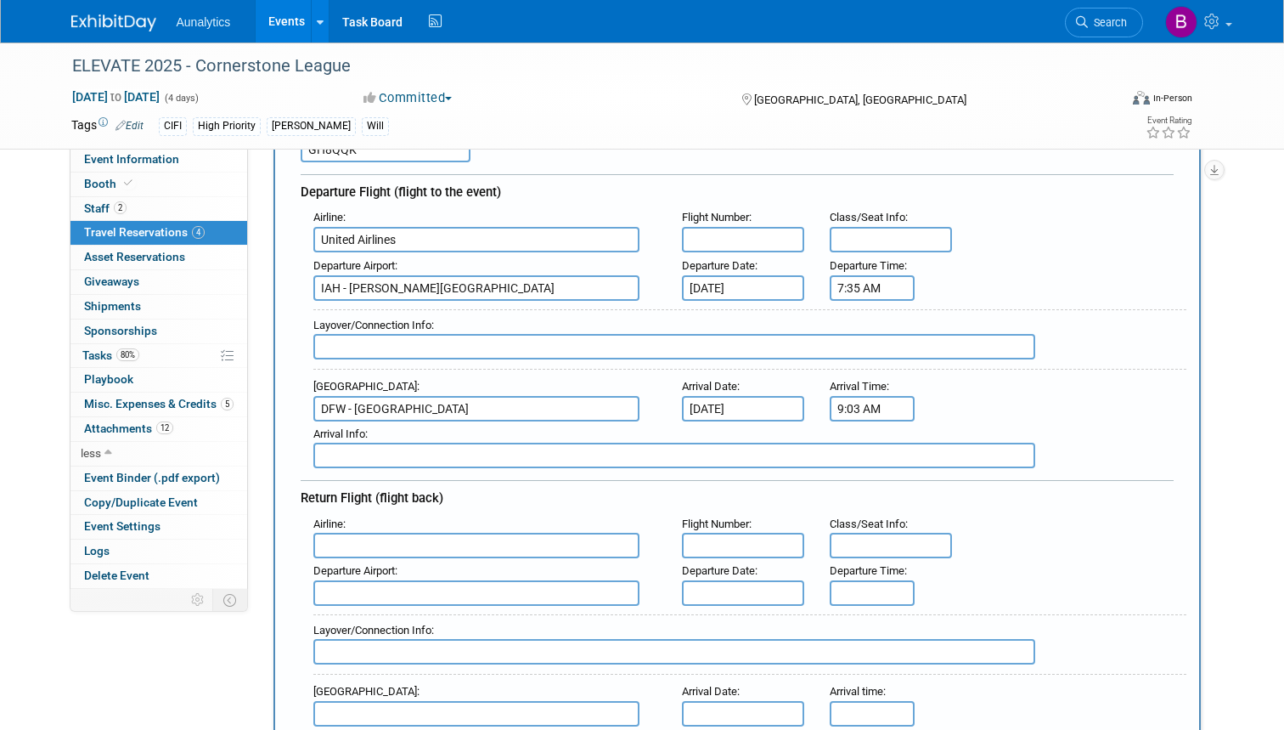
scroll to position [183, 0]
click at [437, 535] on input "text" at bounding box center [476, 545] width 326 height 25
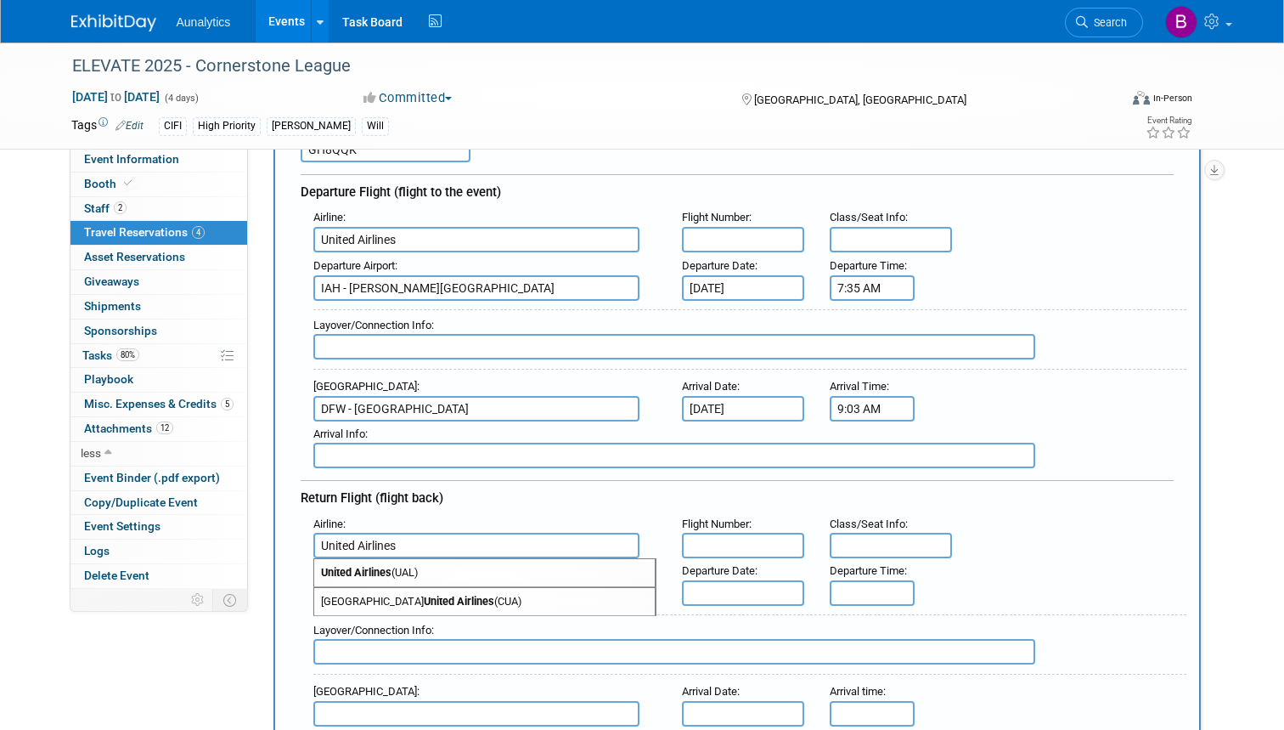
type input "United Airlines"
click at [721, 240] on input "text" at bounding box center [743, 239] width 122 height 25
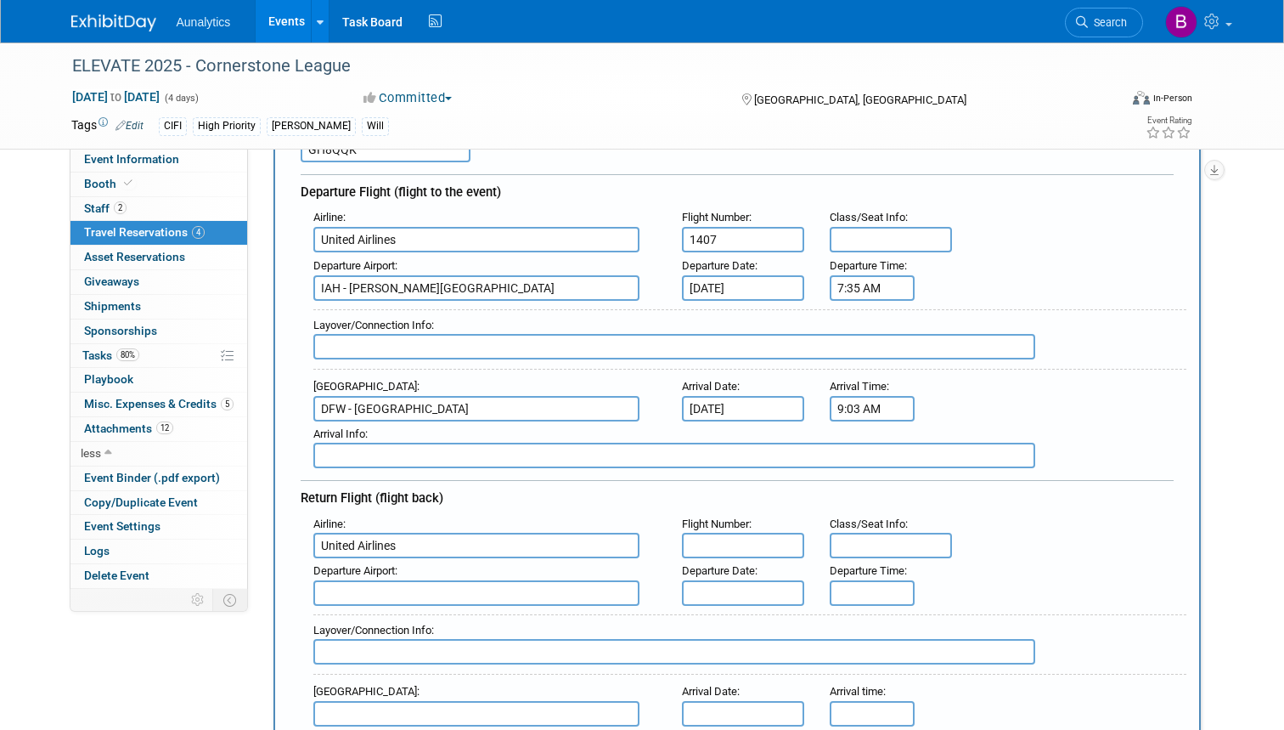
type input "1407"
click at [855, 240] on input "text" at bounding box center [891, 239] width 122 height 25
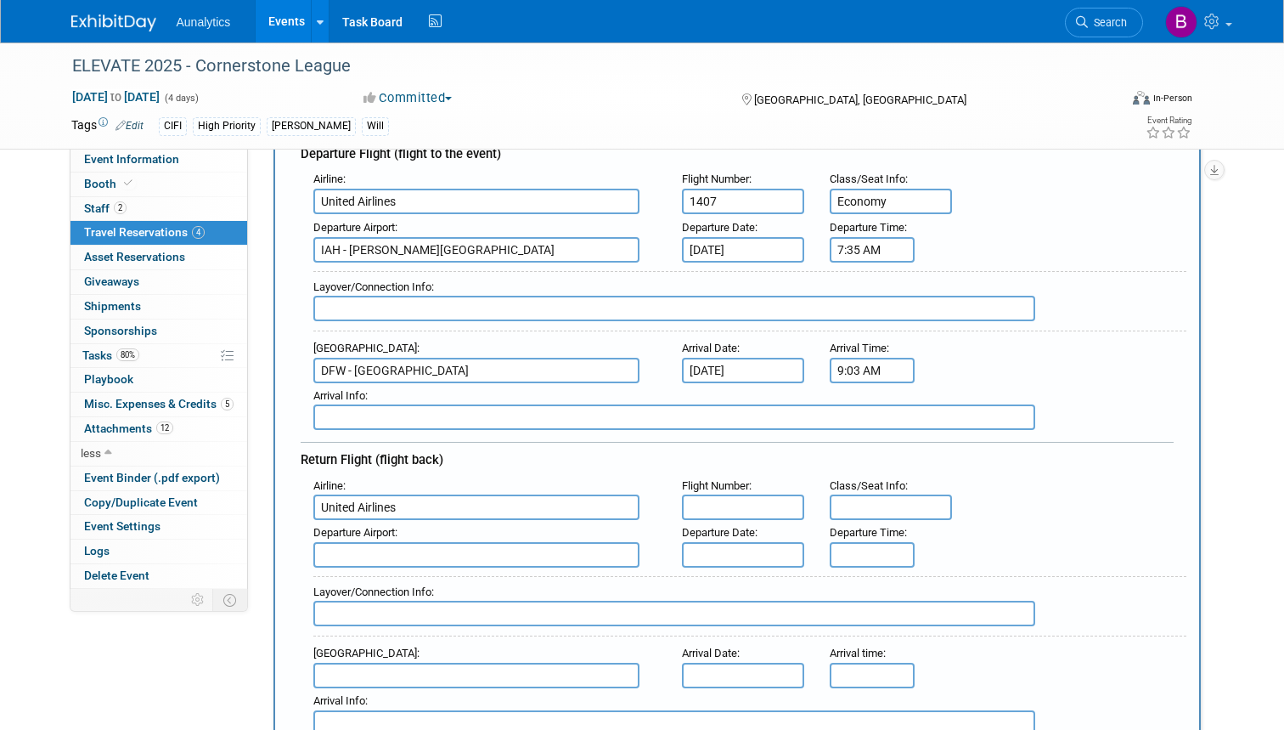
scroll to position [222, 0]
type input "Economy"
click at [723, 504] on input "text" at bounding box center [743, 506] width 122 height 25
click at [360, 549] on input "text" at bounding box center [476, 553] width 326 height 25
click at [364, 576] on span "DFW - Dallas Fort Worth International Airport" at bounding box center [484, 580] width 341 height 27
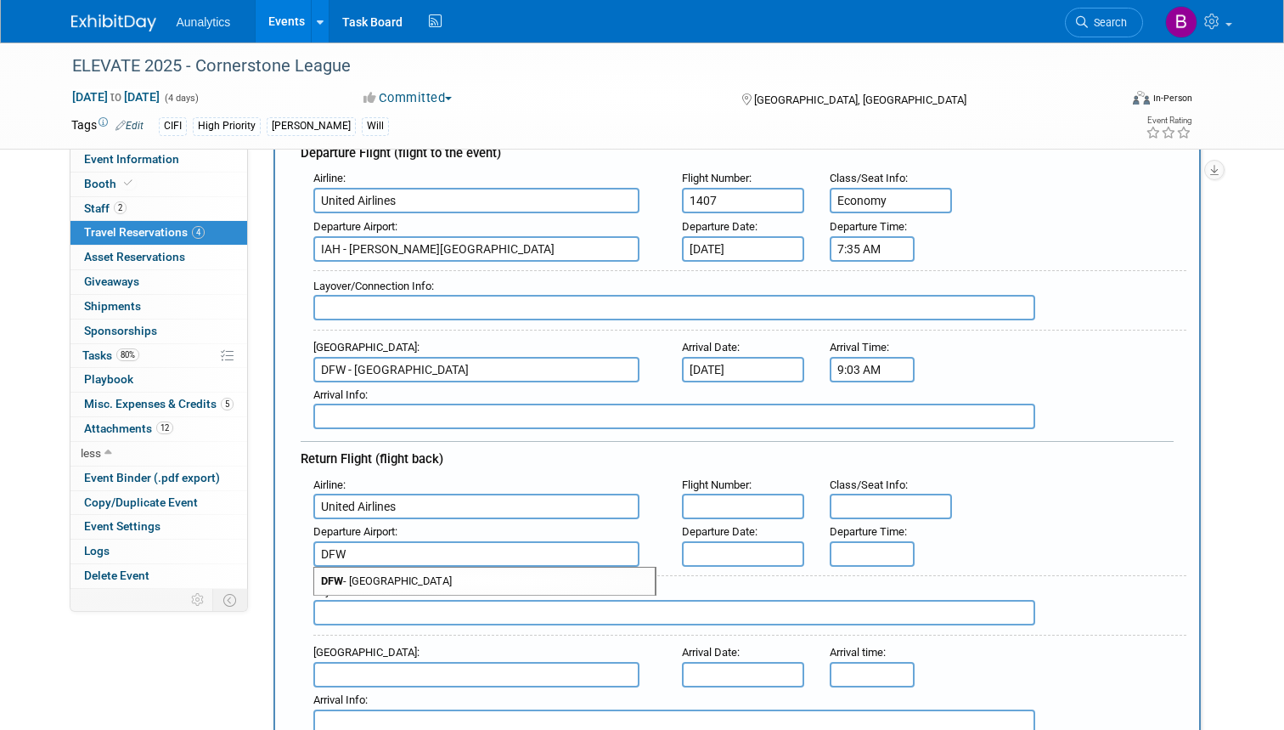
type input "DFW - Dallas Fort Worth International Airport"
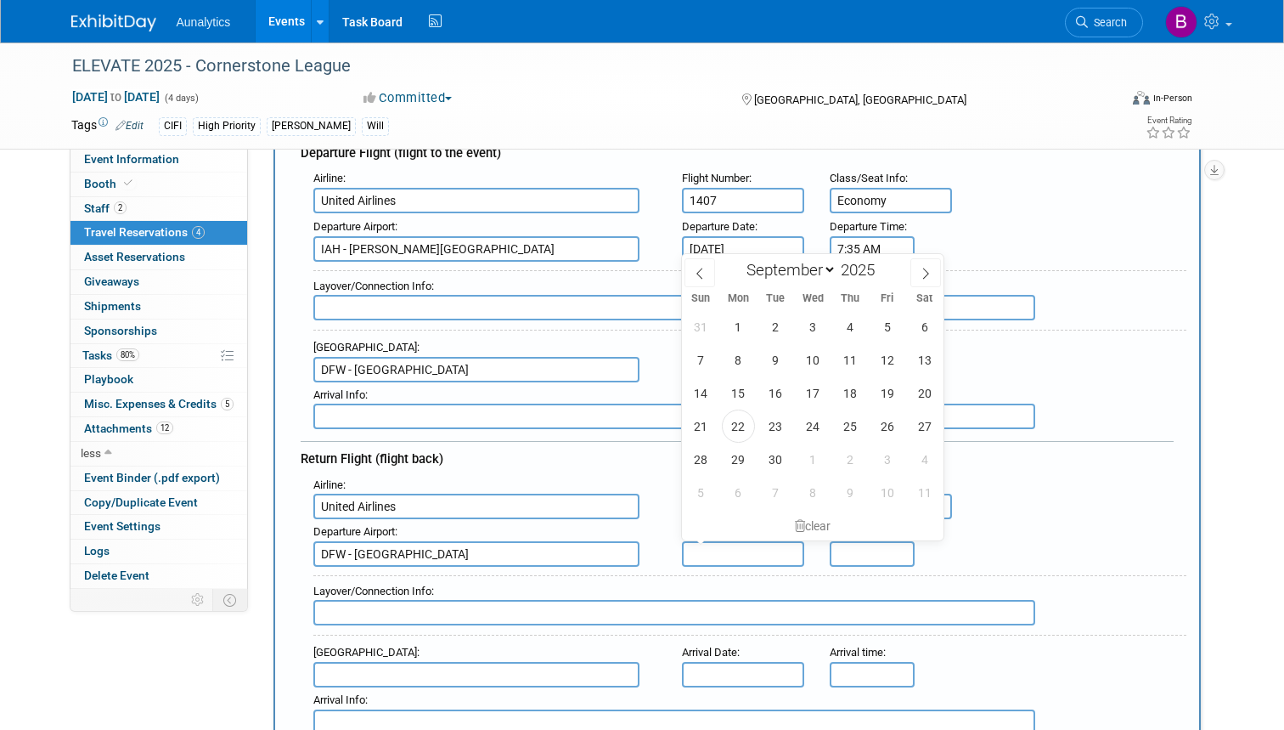
click at [714, 545] on input "text" at bounding box center [743, 553] width 122 height 25
click at [889, 324] on span "5" at bounding box center [887, 326] width 33 height 33
type input "Sep 5, 2025"
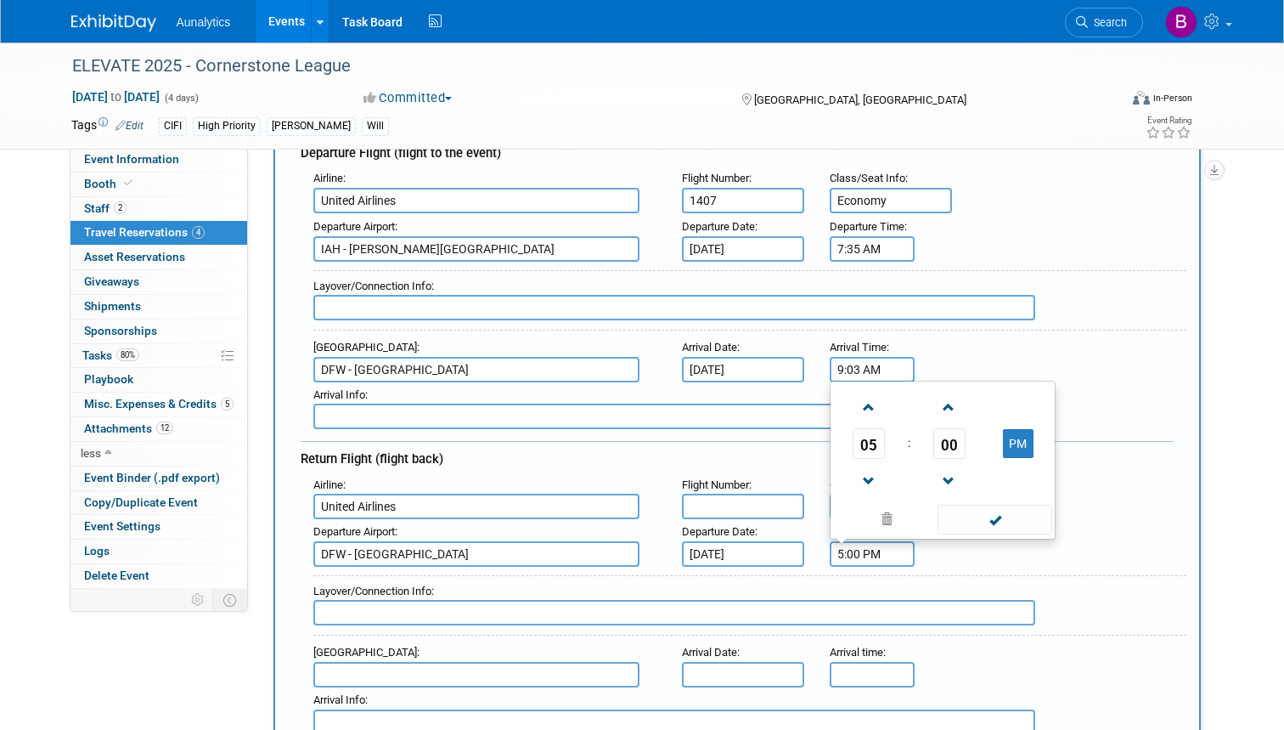
click at [855, 550] on input "5:00 PM" at bounding box center [872, 553] width 85 height 25
click at [1018, 433] on button "PM" at bounding box center [1018, 443] width 31 height 29
type input "5:00 AM"
click at [991, 511] on span at bounding box center [995, 520] width 115 height 30
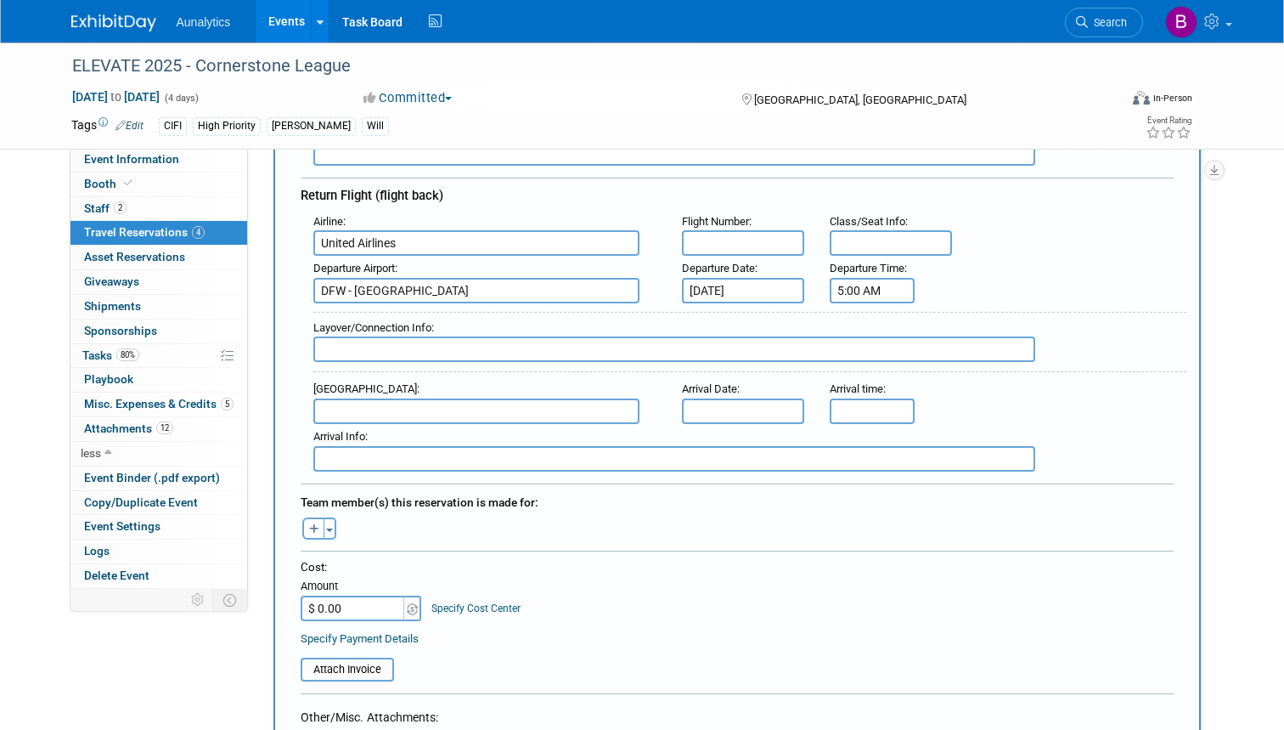
scroll to position [486, 0]
click at [404, 407] on input "text" at bounding box center [476, 410] width 326 height 25
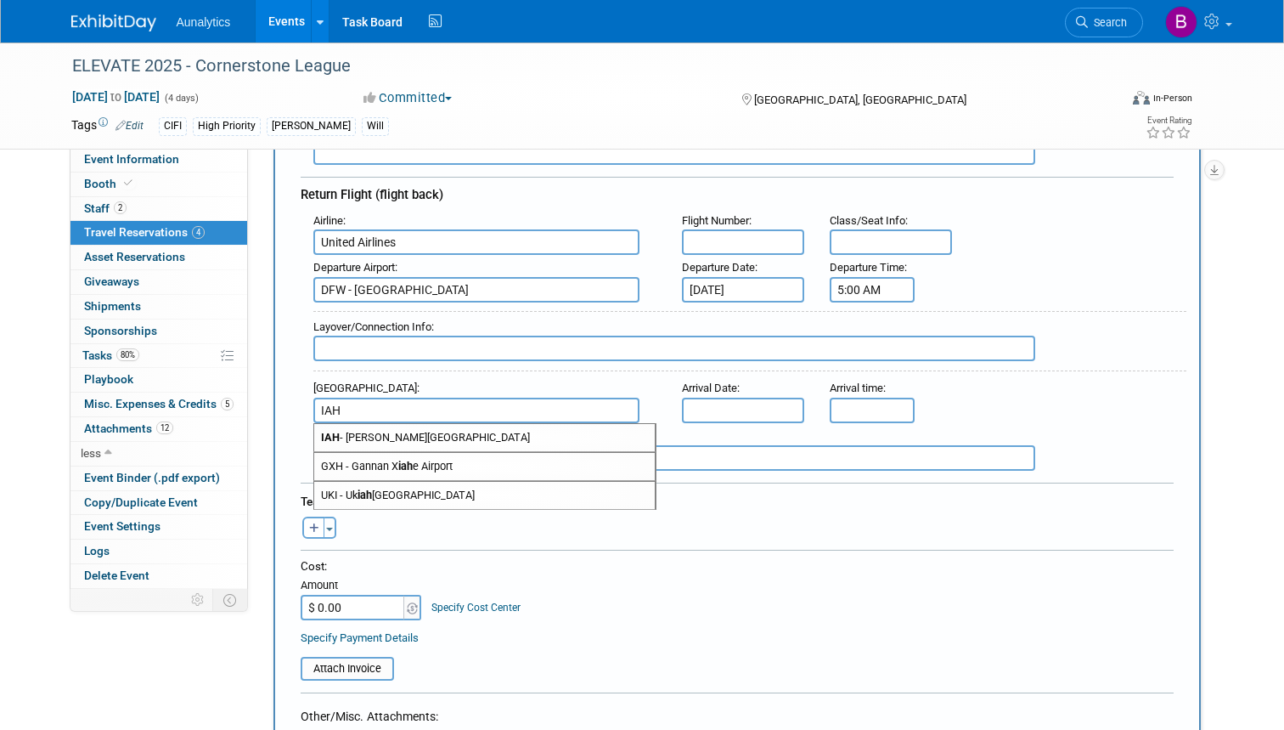
click at [396, 427] on span "IAH - George Bush Intercontinental Houston Airport" at bounding box center [484, 437] width 341 height 27
type input "IAH - George Bush Intercontinental Houston Airport"
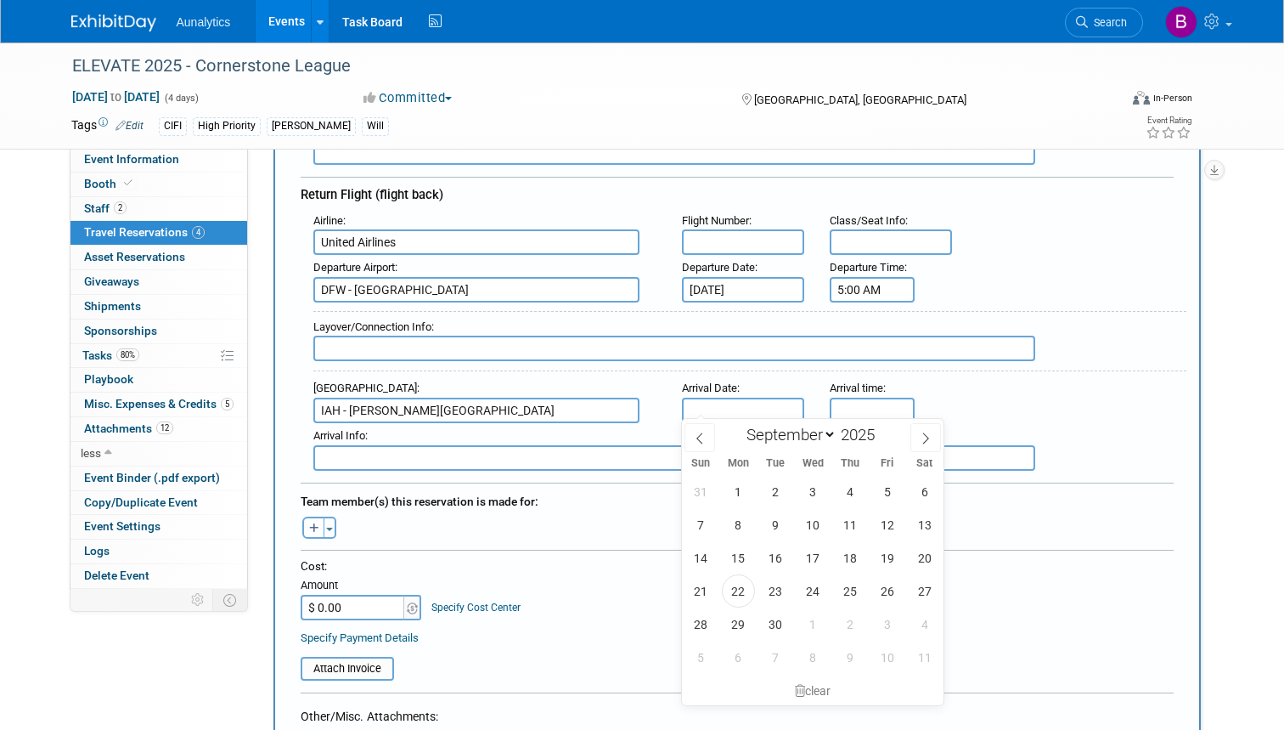
click at [706, 402] on input "text" at bounding box center [743, 410] width 122 height 25
click at [889, 492] on span "5" at bounding box center [887, 491] width 33 height 33
type input "Sep 5, 2025"
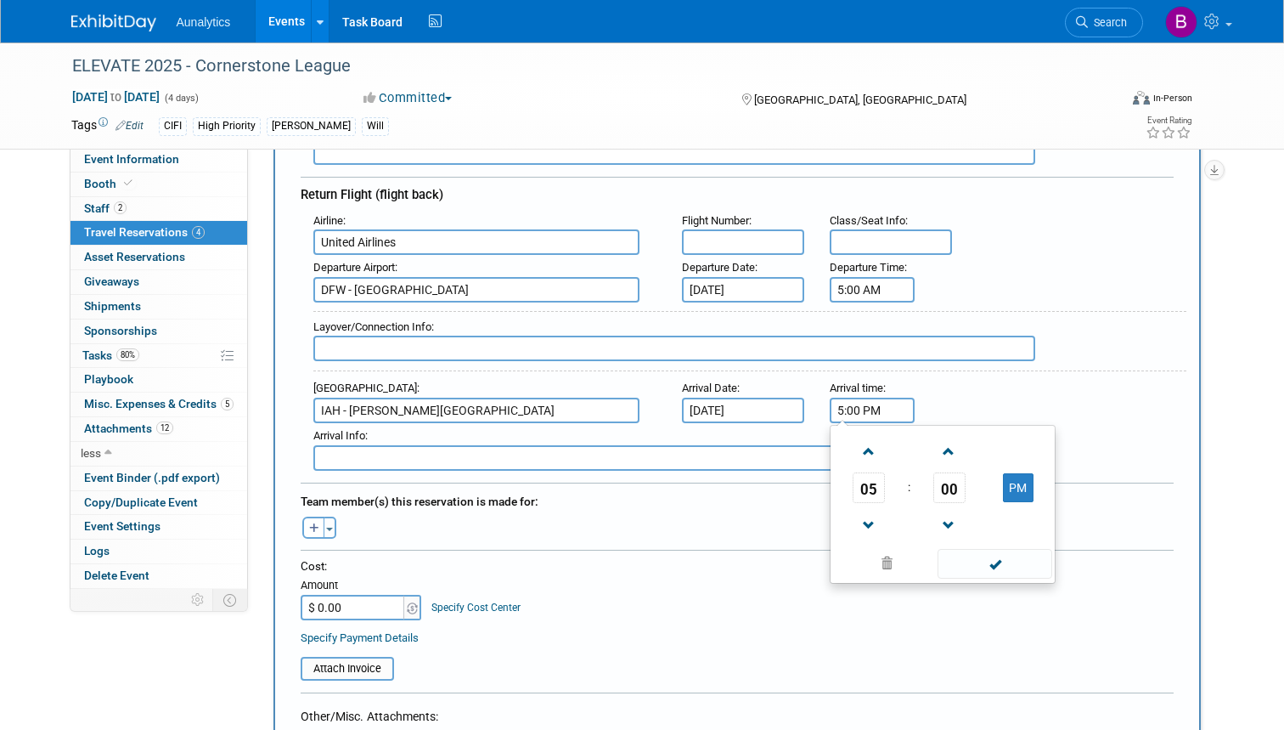
click at [857, 401] on input "5:00 PM" at bounding box center [872, 410] width 85 height 25
click at [869, 444] on span at bounding box center [870, 452] width 30 height 30
click at [1010, 474] on button "PM" at bounding box center [1018, 487] width 31 height 29
type input "6:00 AM"
click at [988, 553] on span at bounding box center [995, 564] width 115 height 30
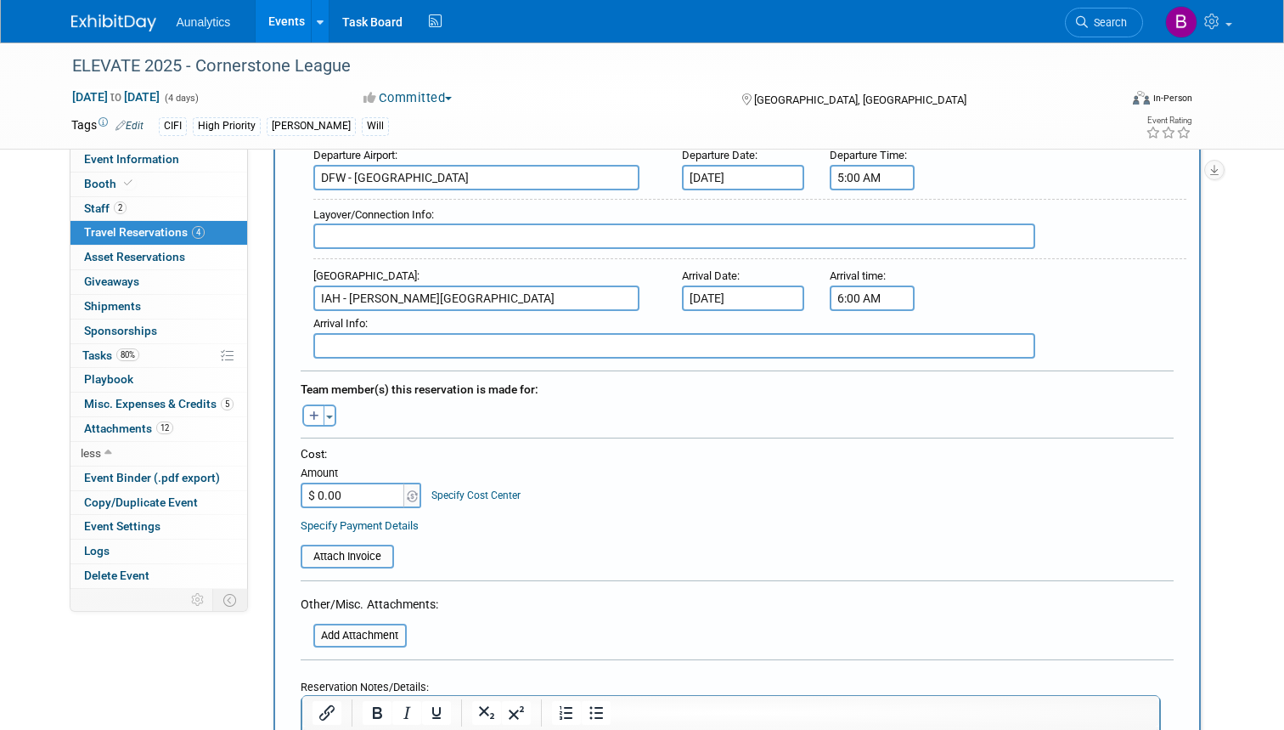
scroll to position [606, 0]
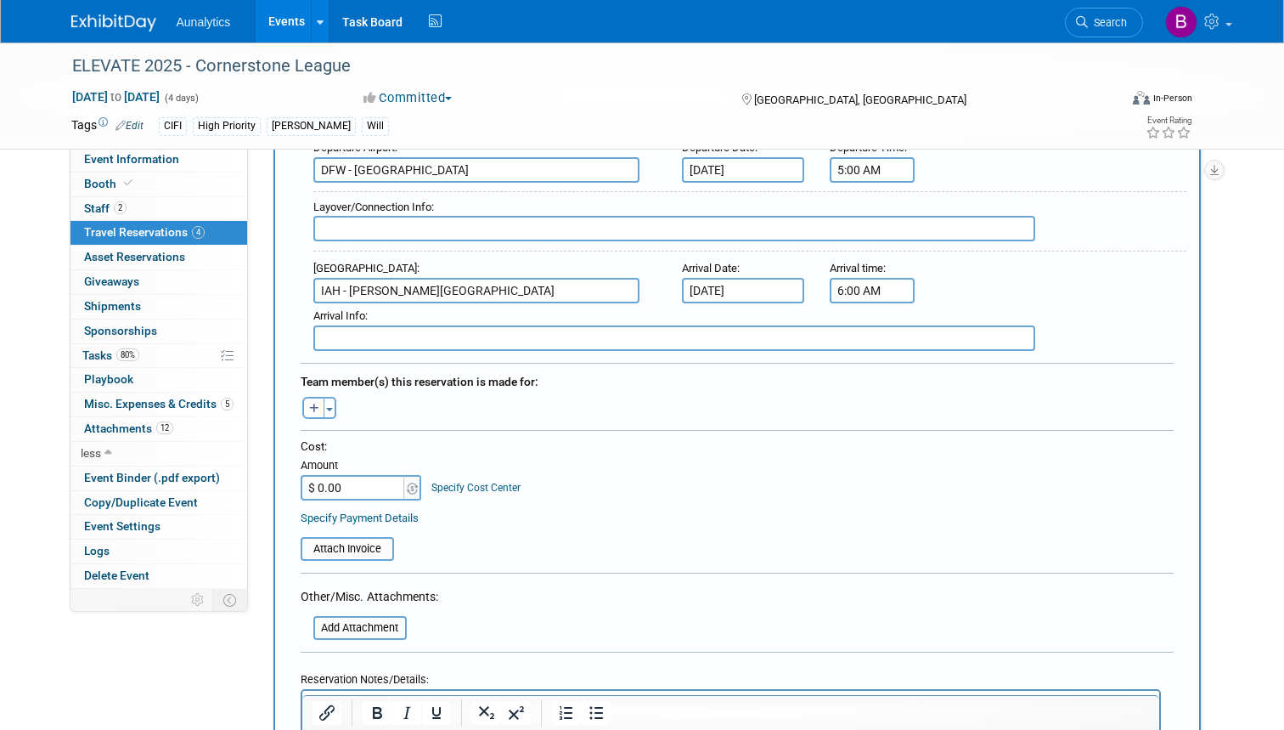
click at [368, 480] on input "$ 0.00" at bounding box center [354, 487] width 106 height 25
type input "$ 514.97"
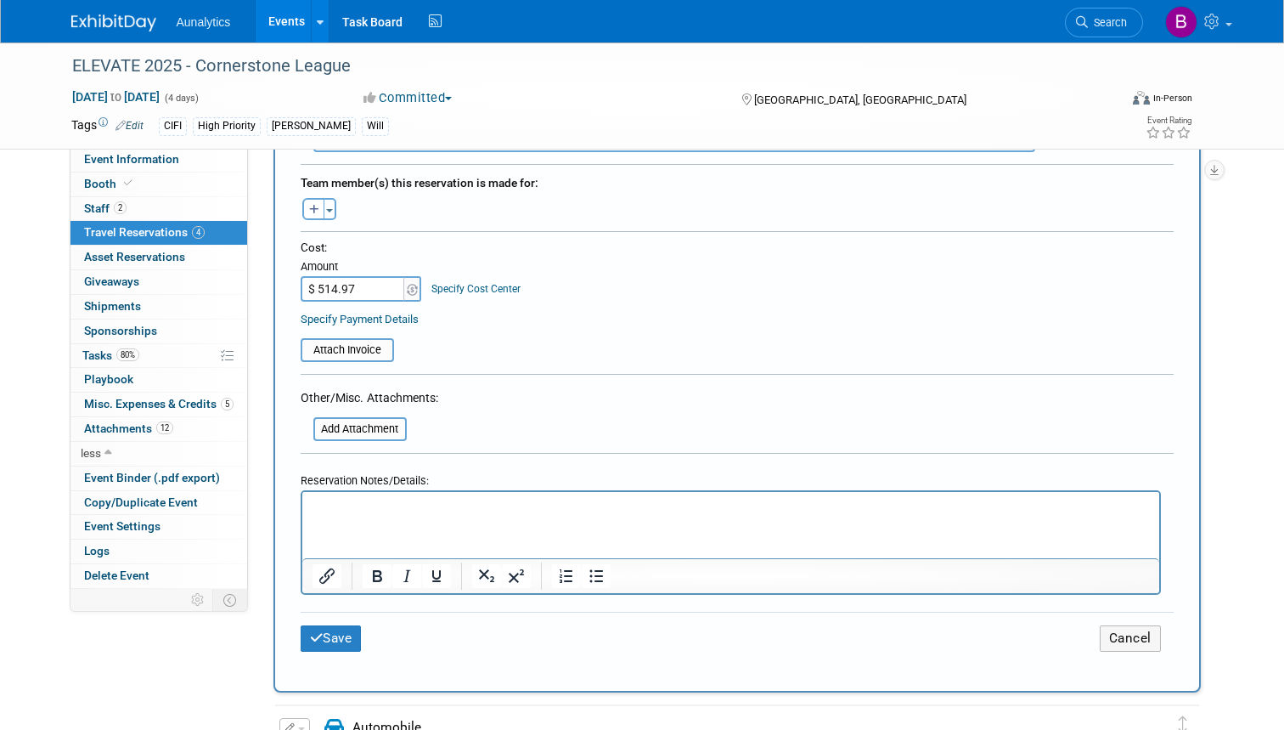
scroll to position [806, 0]
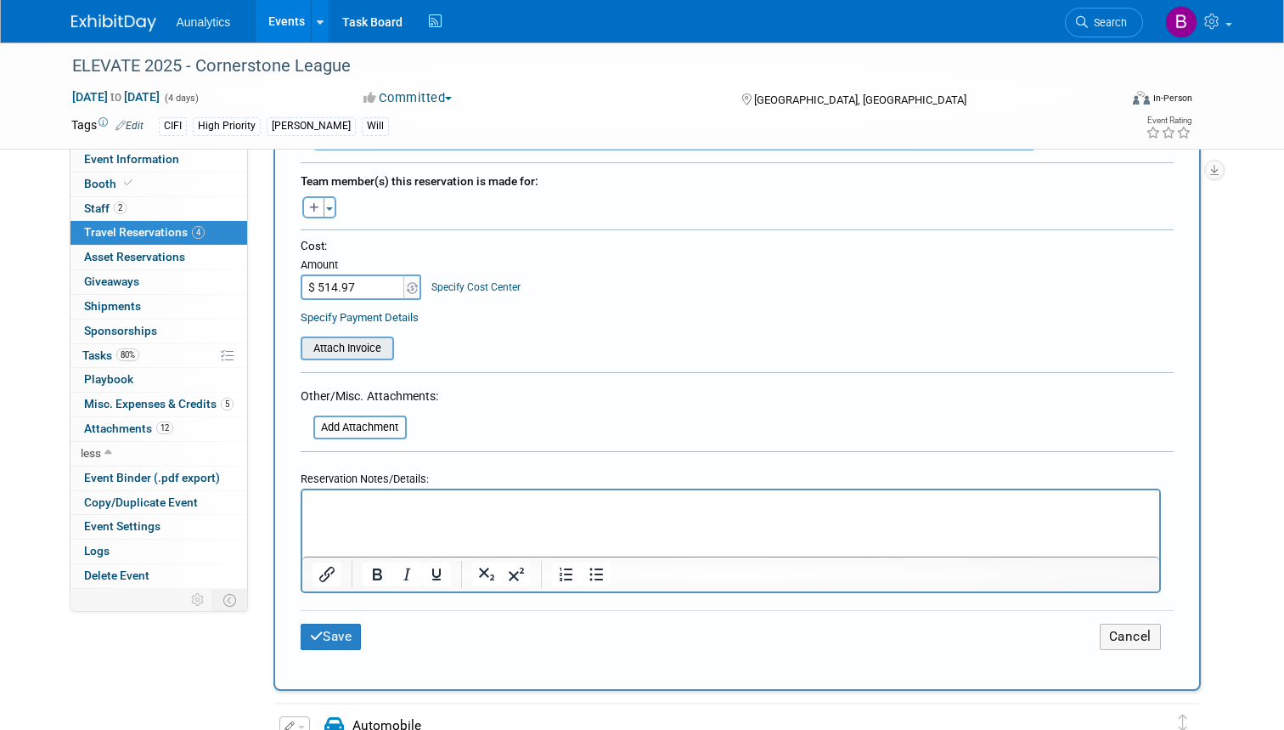
click at [338, 342] on input "file" at bounding box center [291, 348] width 202 height 20
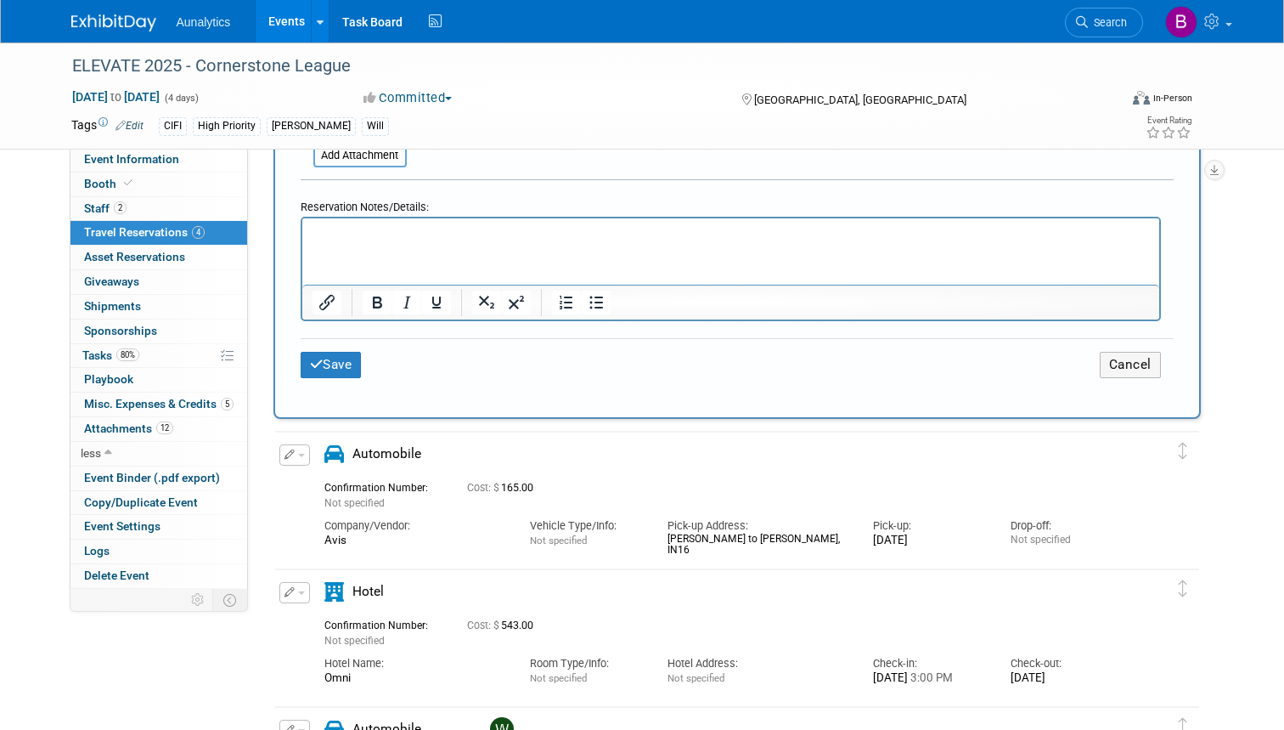
scroll to position [1066, 0]
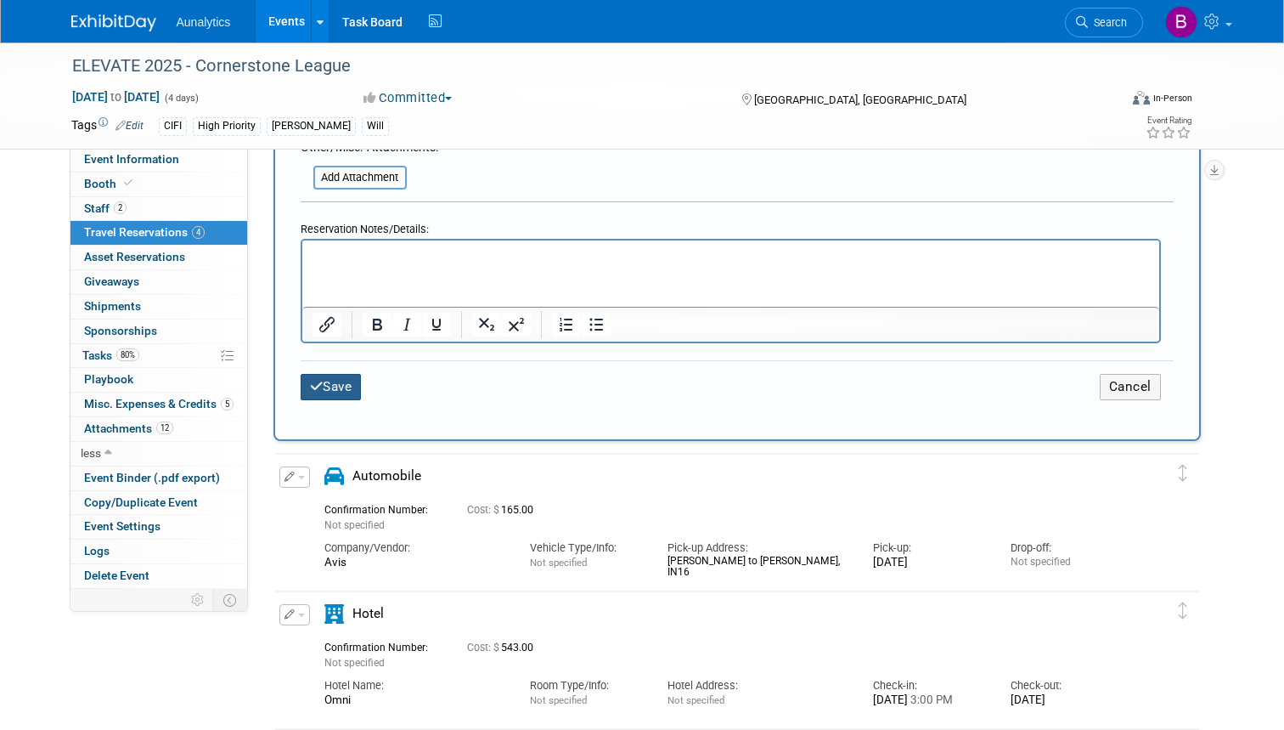
click at [335, 378] on button "Save" at bounding box center [331, 387] width 61 height 26
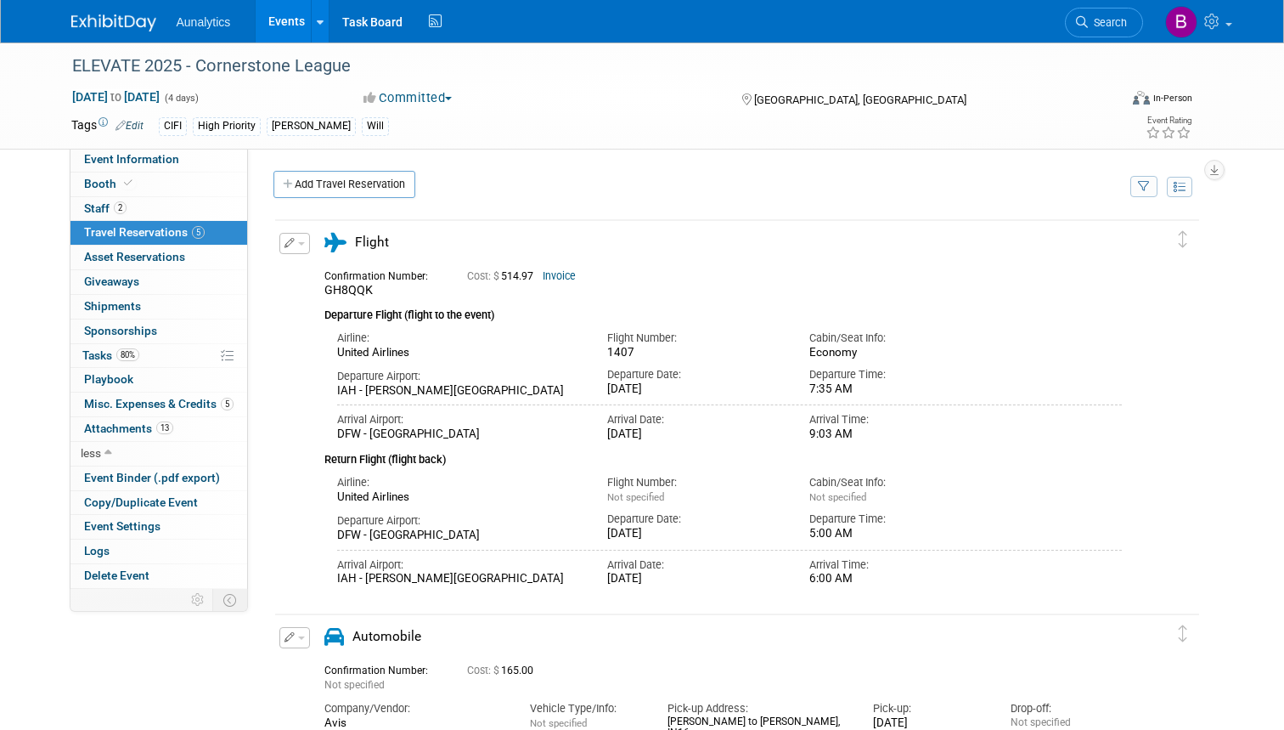
scroll to position [0, 0]
click at [353, 183] on link "Add Travel Reservation" at bounding box center [345, 184] width 142 height 27
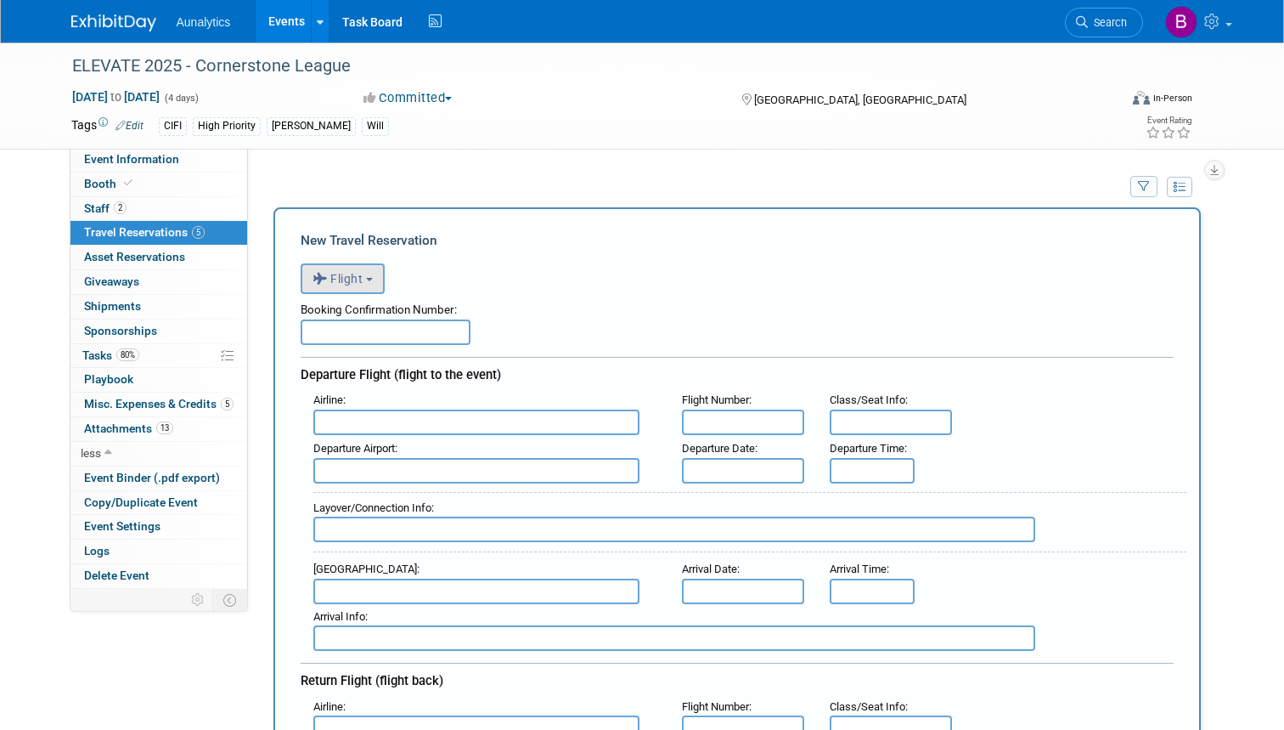
click at [370, 278] on b "button" at bounding box center [369, 279] width 7 height 3
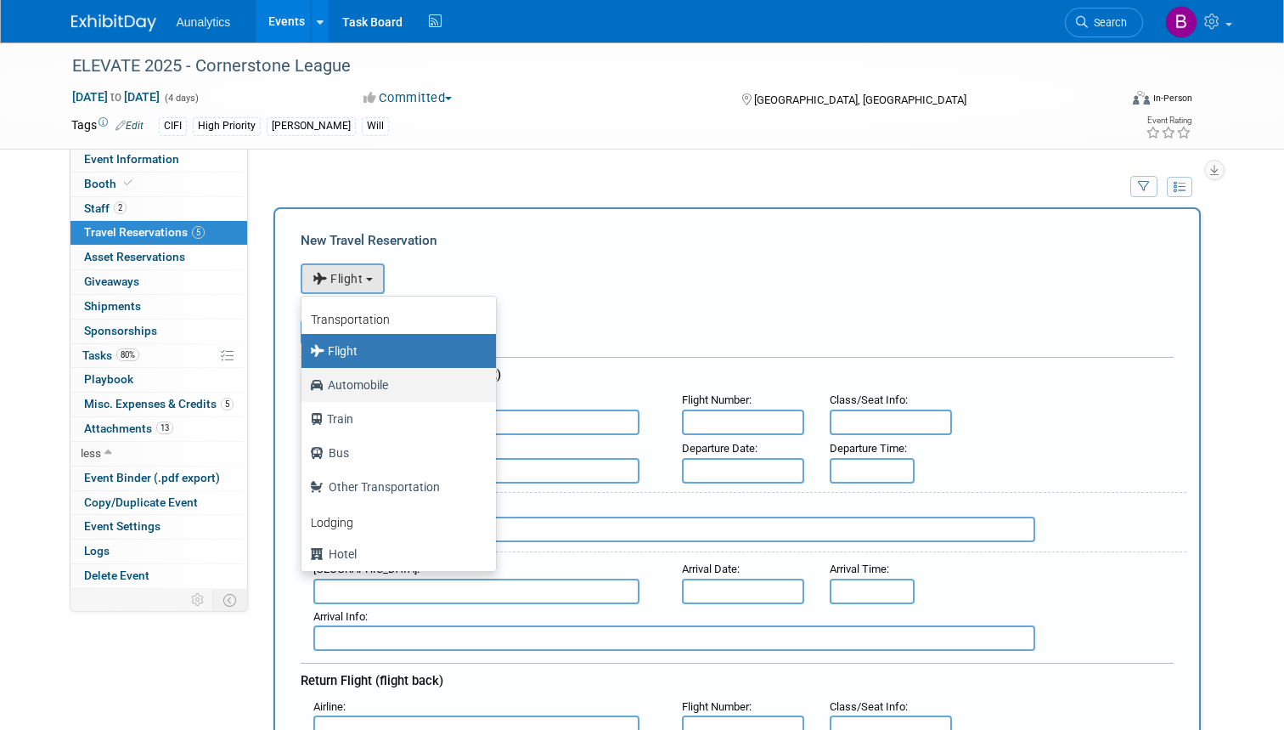
click at [360, 387] on label "Automobile" at bounding box center [394, 384] width 169 height 27
click at [304, 387] on input "Automobile" at bounding box center [298, 382] width 11 height 11
select select "4"
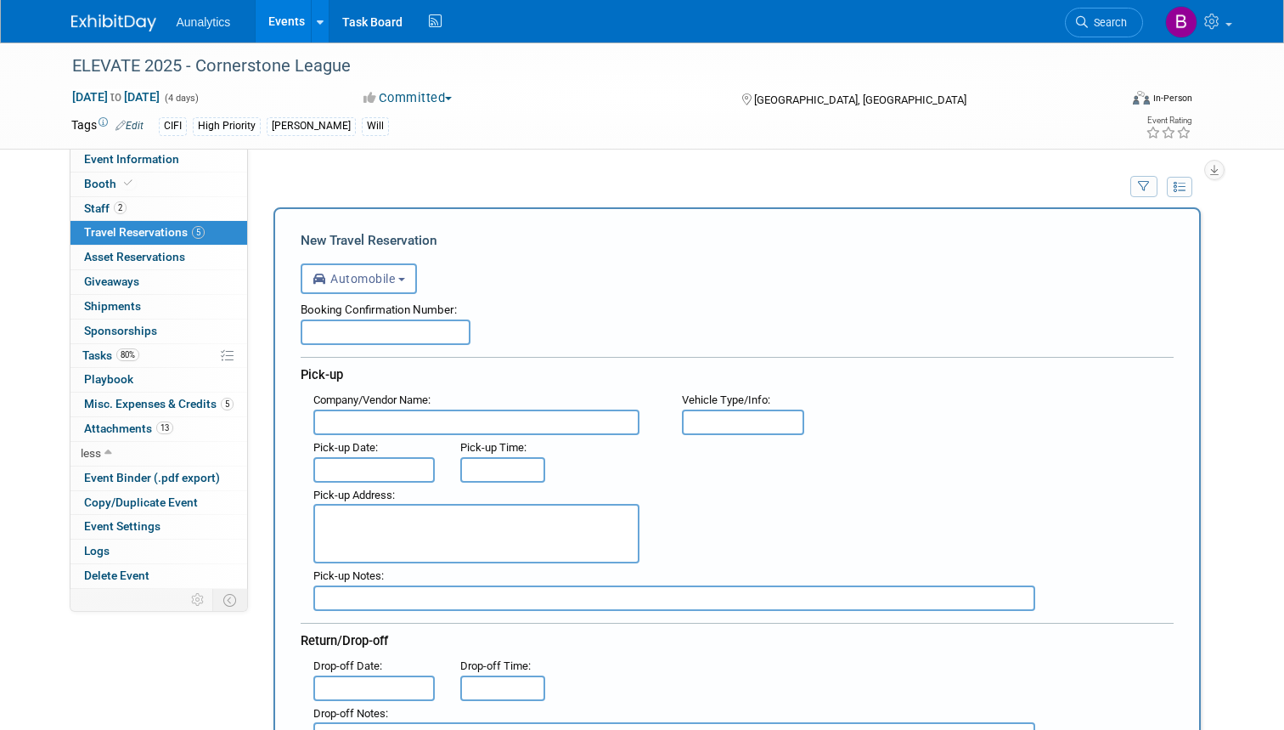
click at [342, 330] on input "text" at bounding box center [386, 331] width 170 height 25
type input "41133013US5"
click at [632, 424] on input "Avis" at bounding box center [476, 421] width 326 height 25
click at [630, 420] on input "Avis" at bounding box center [476, 421] width 326 height 25
click at [628, 420] on input "Avis" at bounding box center [476, 421] width 326 height 25
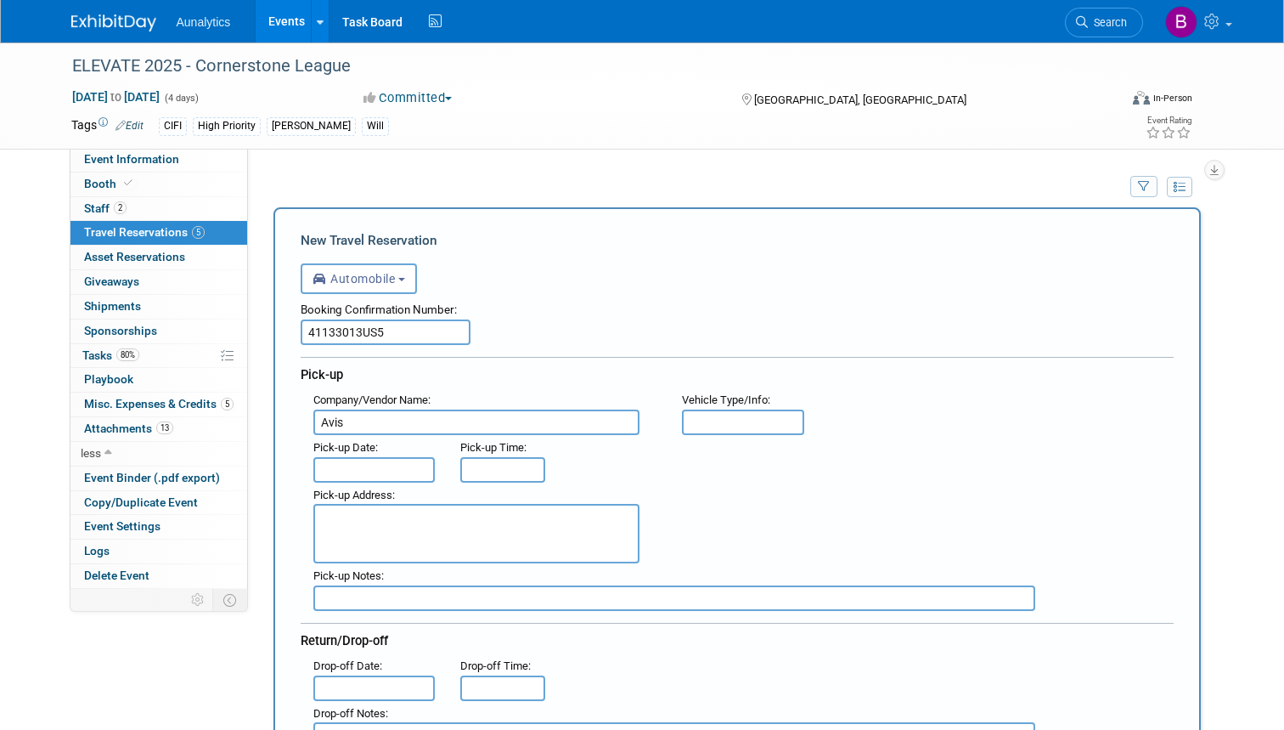
type input "Avis"
click at [711, 420] on input "text" at bounding box center [743, 421] width 122 height 25
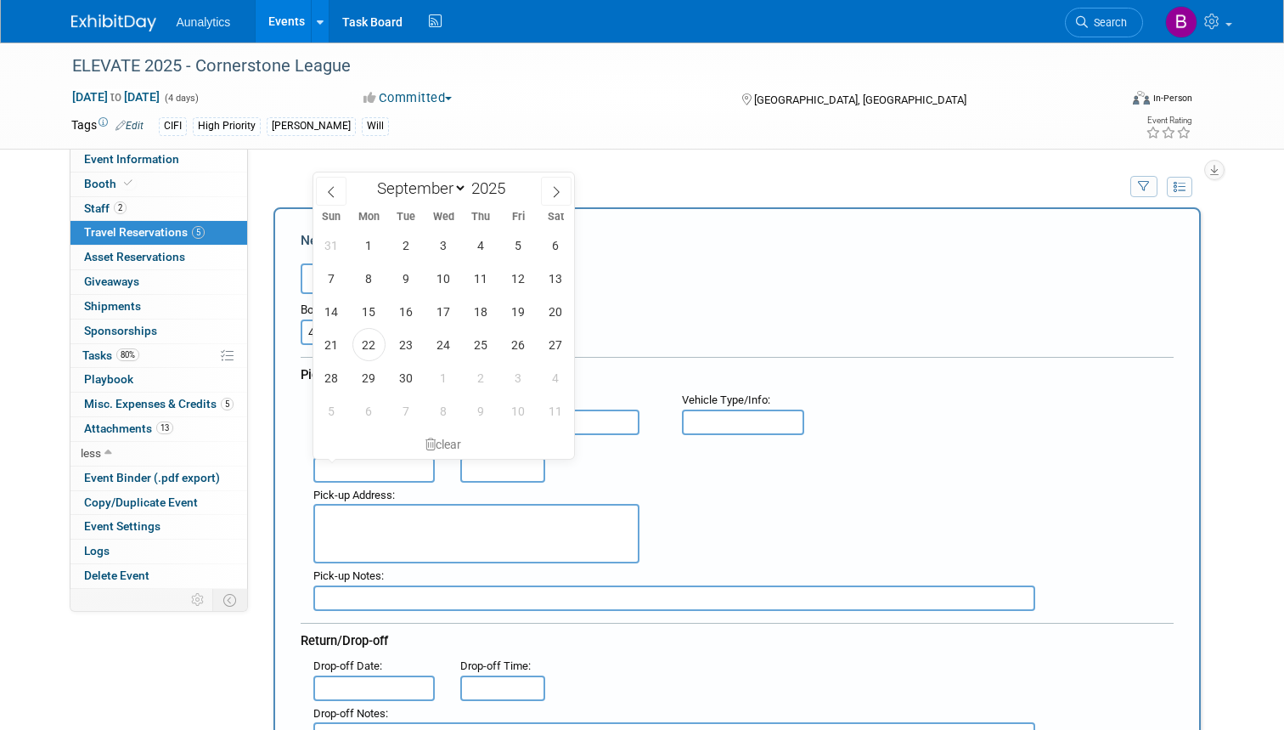
click at [381, 468] on input "text" at bounding box center [374, 469] width 122 height 25
click at [442, 244] on span "3" at bounding box center [443, 245] width 33 height 33
type input "Sep 3, 2025"
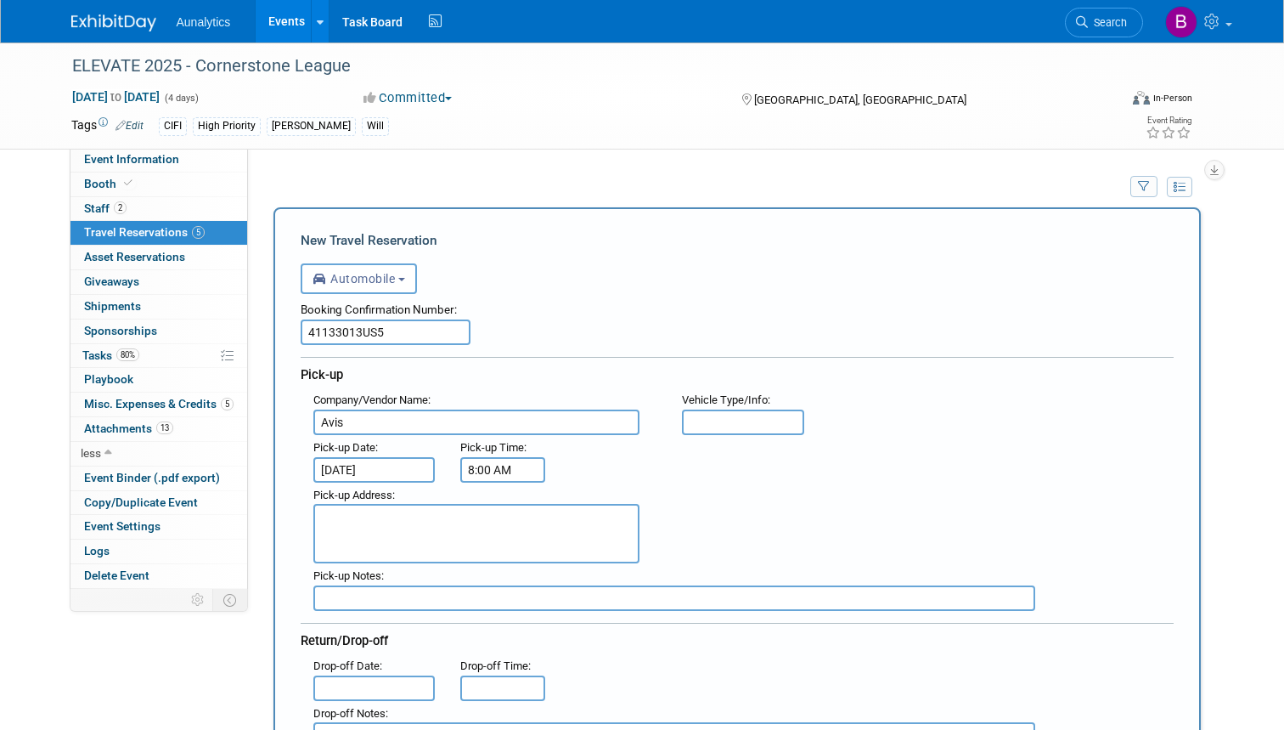
click at [487, 466] on input "8:00 AM" at bounding box center [502, 469] width 85 height 25
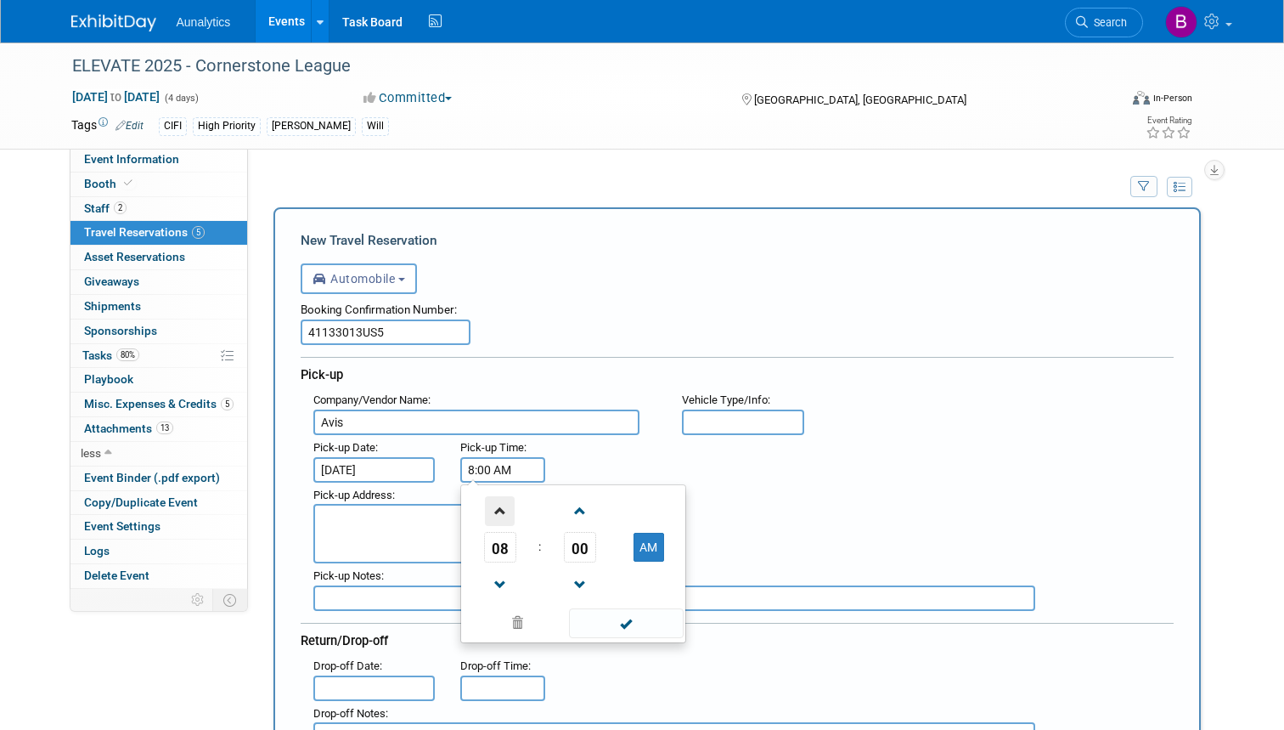
click at [497, 507] on span at bounding box center [500, 511] width 30 height 30
click at [578, 509] on span at bounding box center [580, 511] width 30 height 30
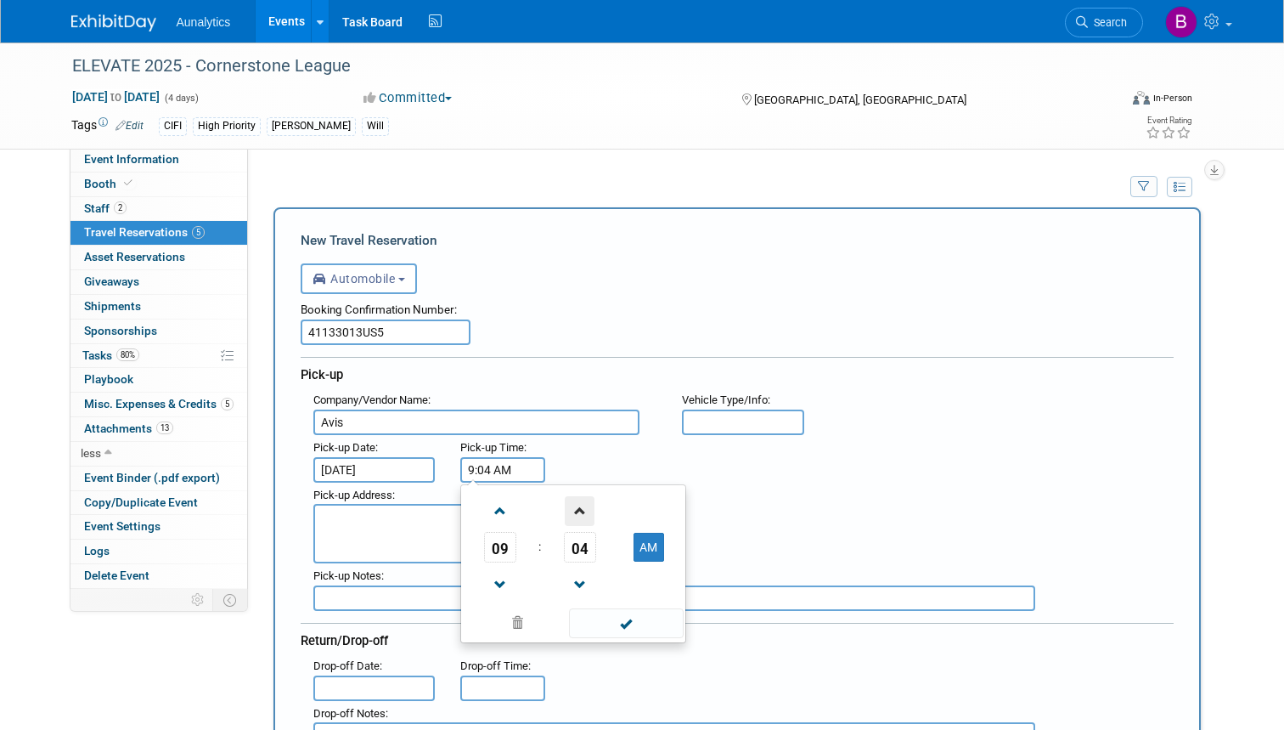
click at [578, 509] on span at bounding box center [580, 511] width 30 height 30
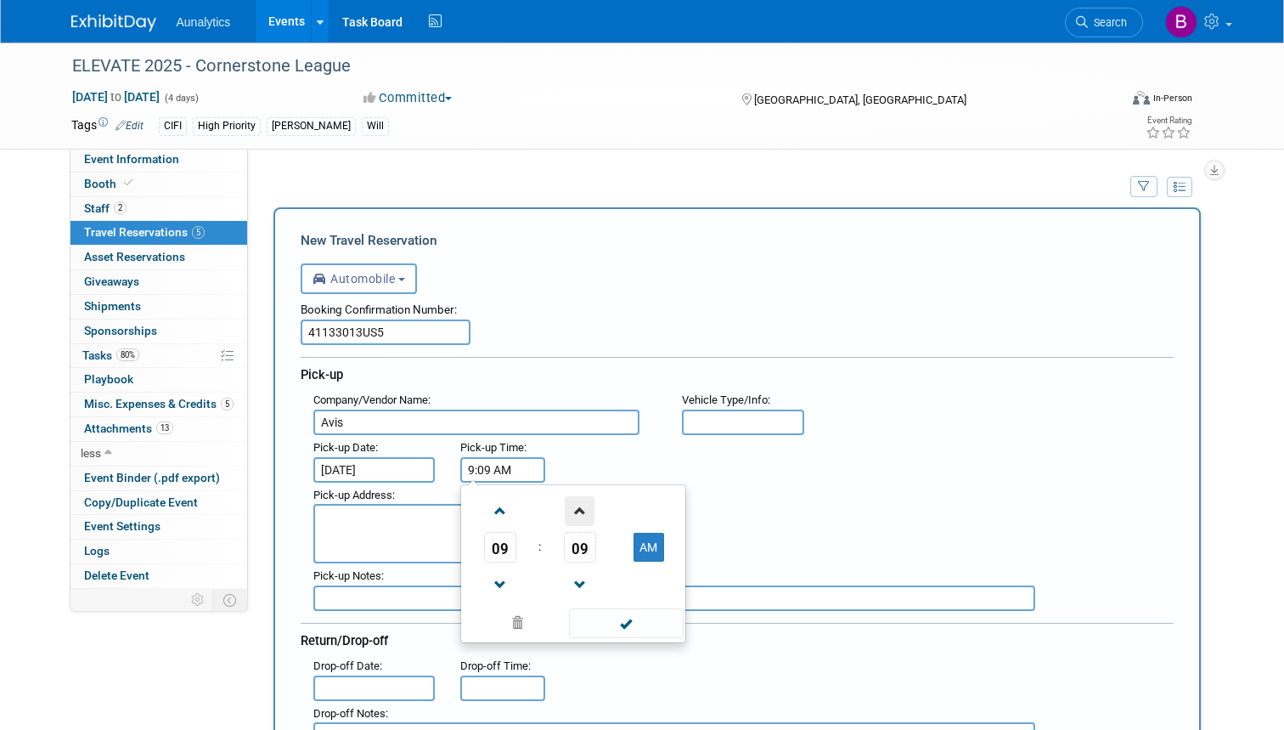
click at [578, 509] on span at bounding box center [580, 511] width 30 height 30
click at [577, 578] on span at bounding box center [580, 585] width 30 height 30
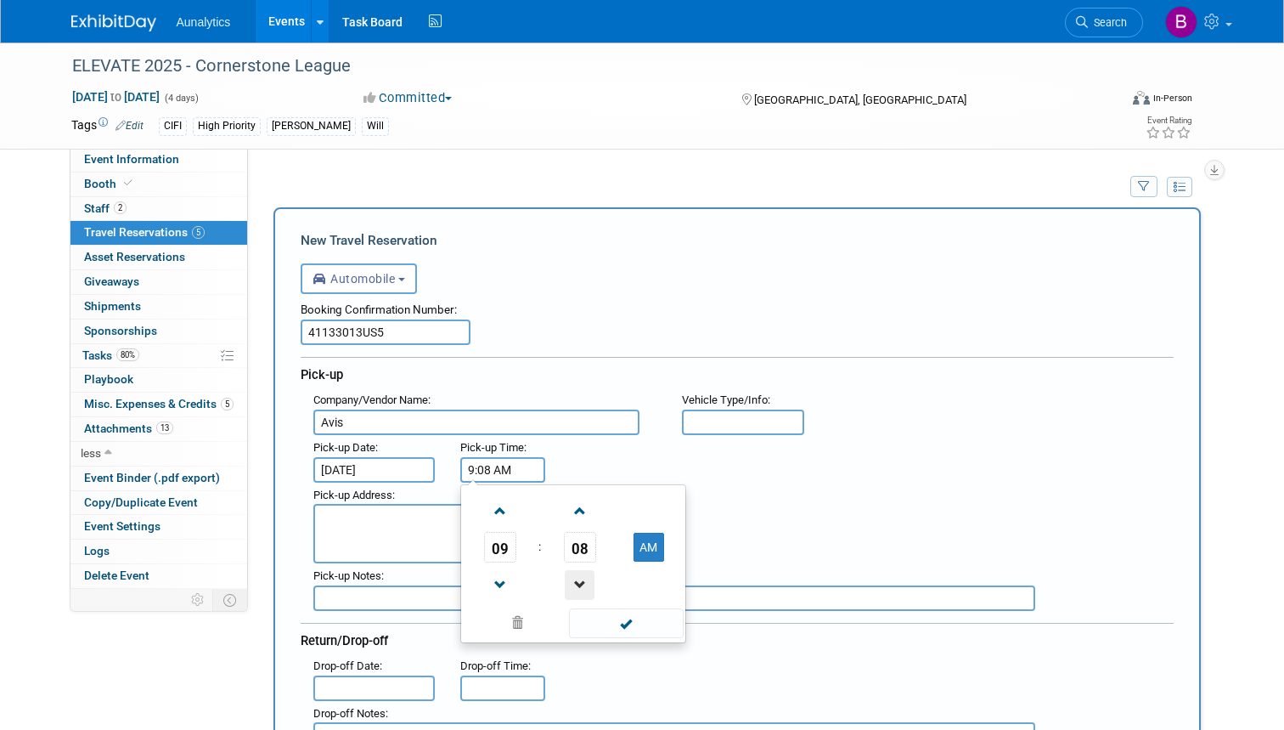
click at [577, 578] on span at bounding box center [580, 585] width 30 height 30
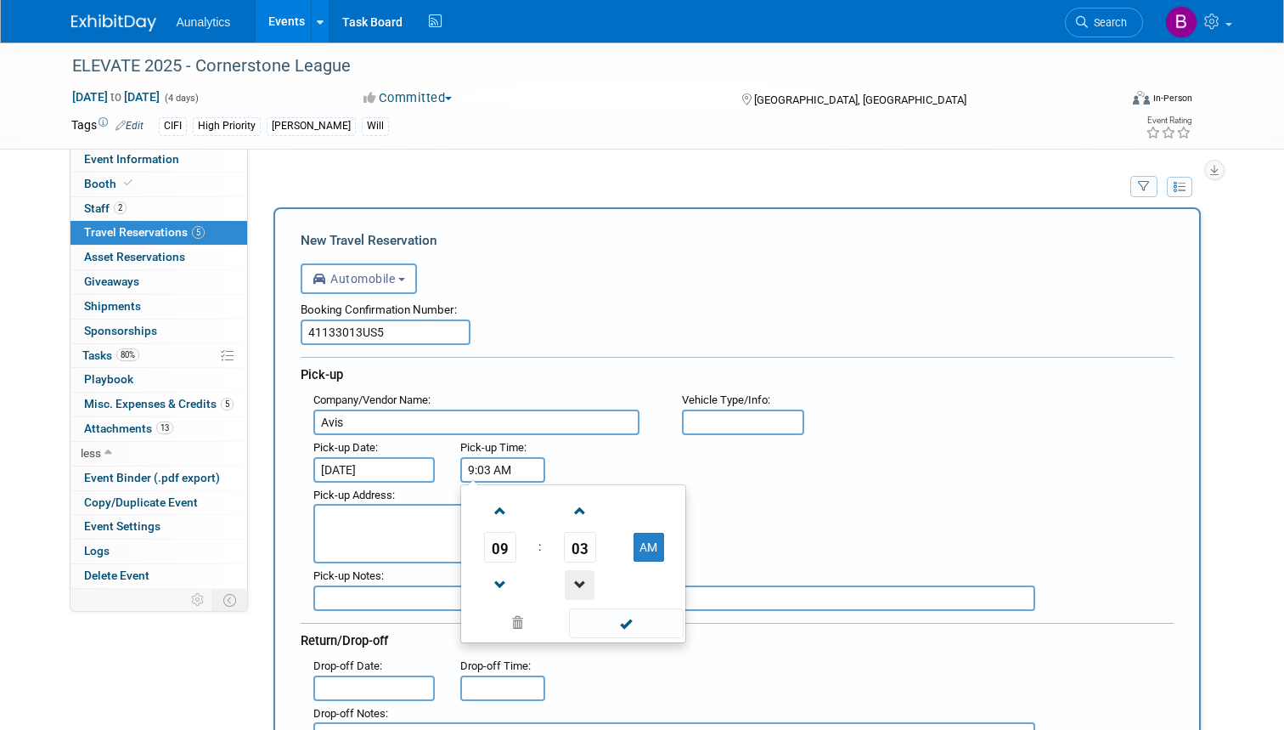
click at [577, 578] on span at bounding box center [580, 585] width 30 height 30
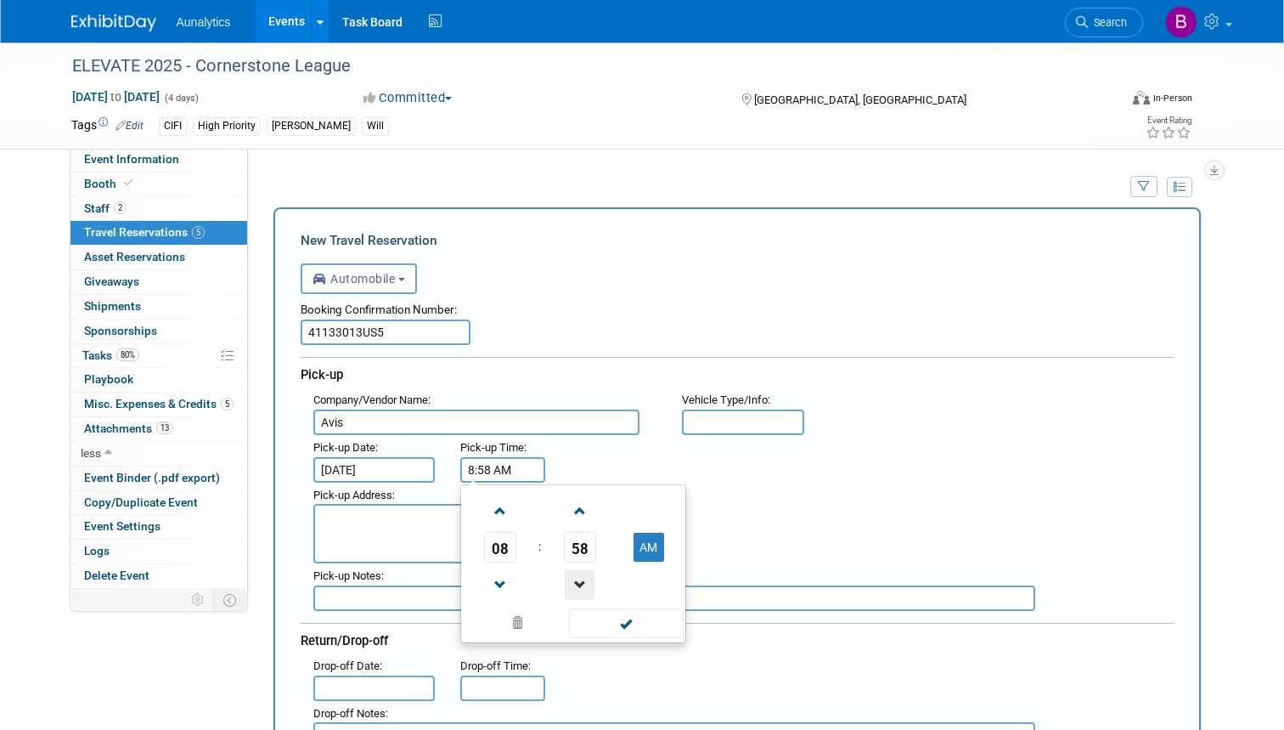
click at [577, 578] on span at bounding box center [580, 585] width 30 height 30
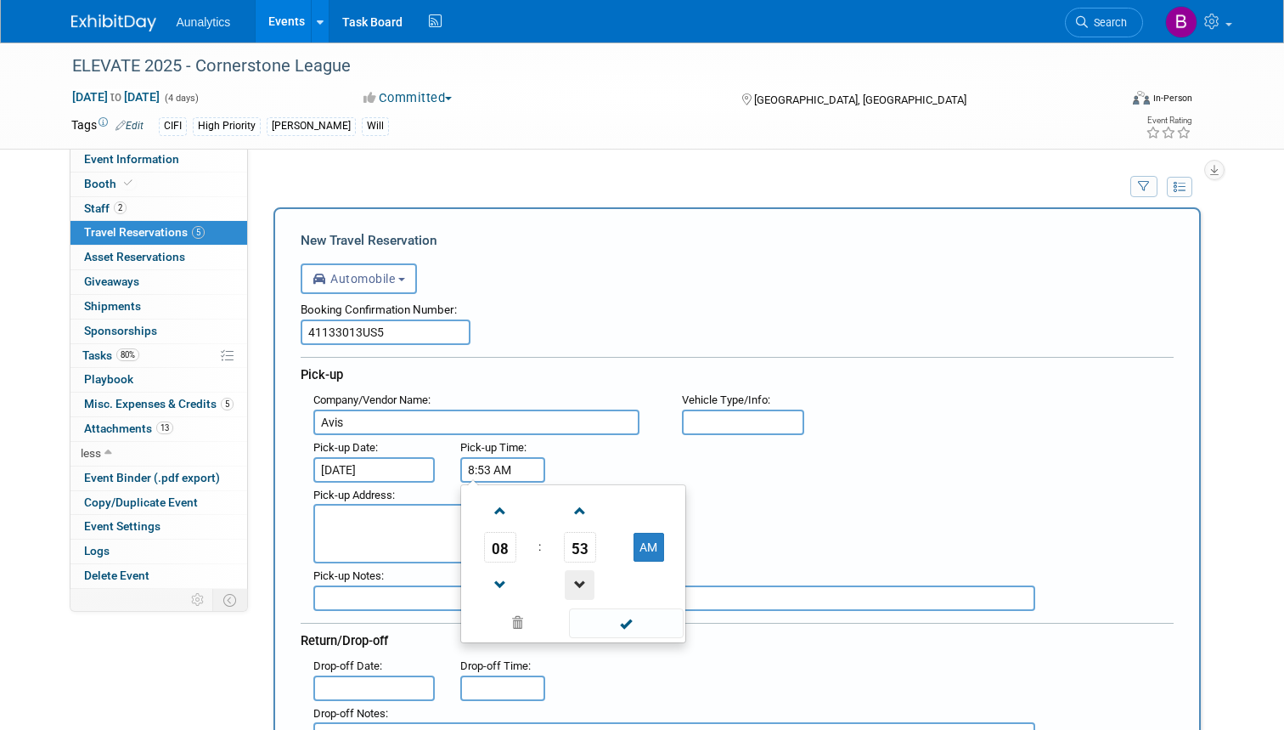
click at [577, 578] on span at bounding box center [580, 585] width 30 height 30
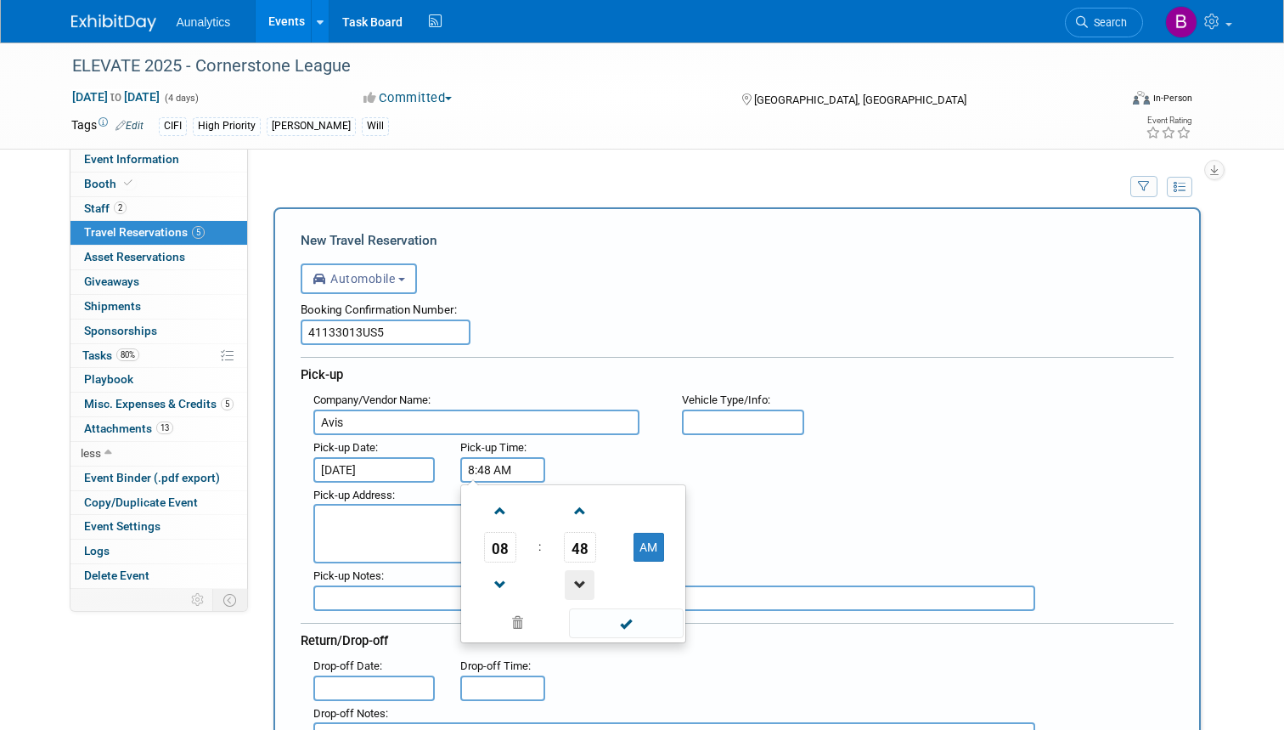
click at [577, 578] on span at bounding box center [580, 585] width 30 height 30
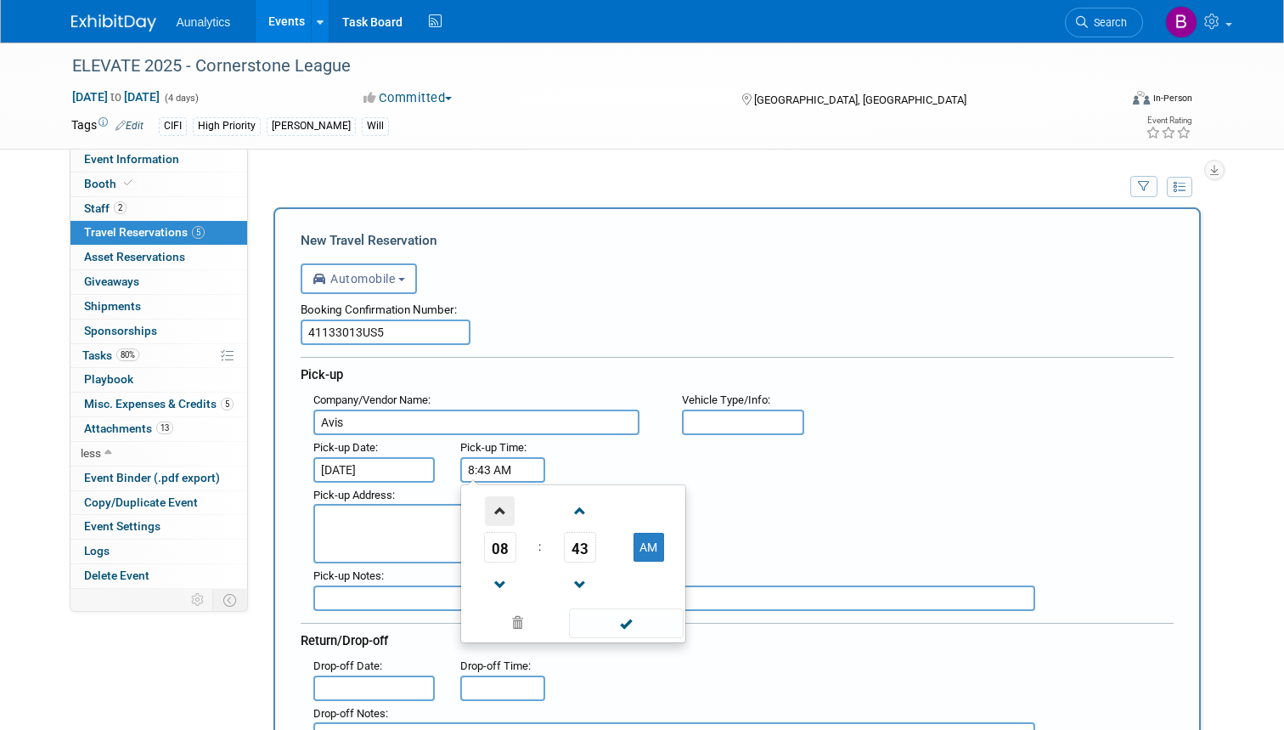
click at [499, 510] on span at bounding box center [500, 511] width 30 height 30
type input "9:43 AM"
click at [627, 628] on span at bounding box center [626, 623] width 115 height 30
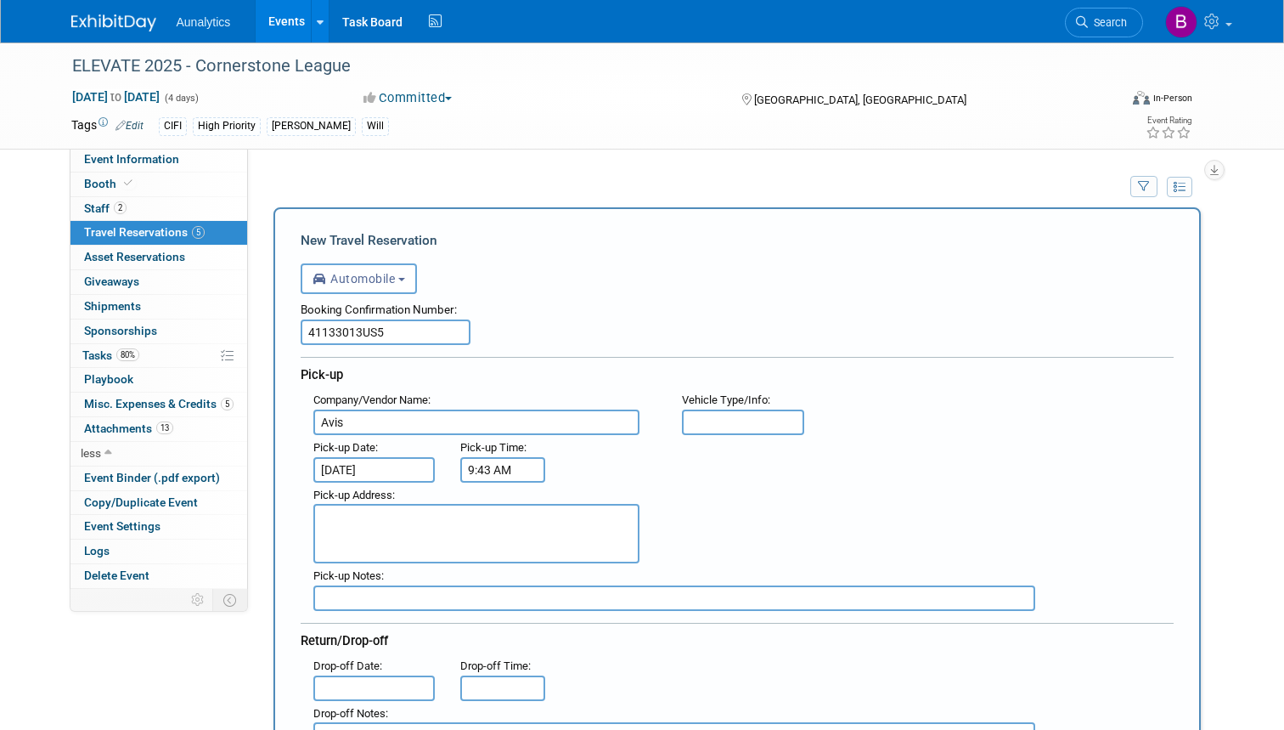
click at [345, 512] on textarea at bounding box center [476, 533] width 326 height 59
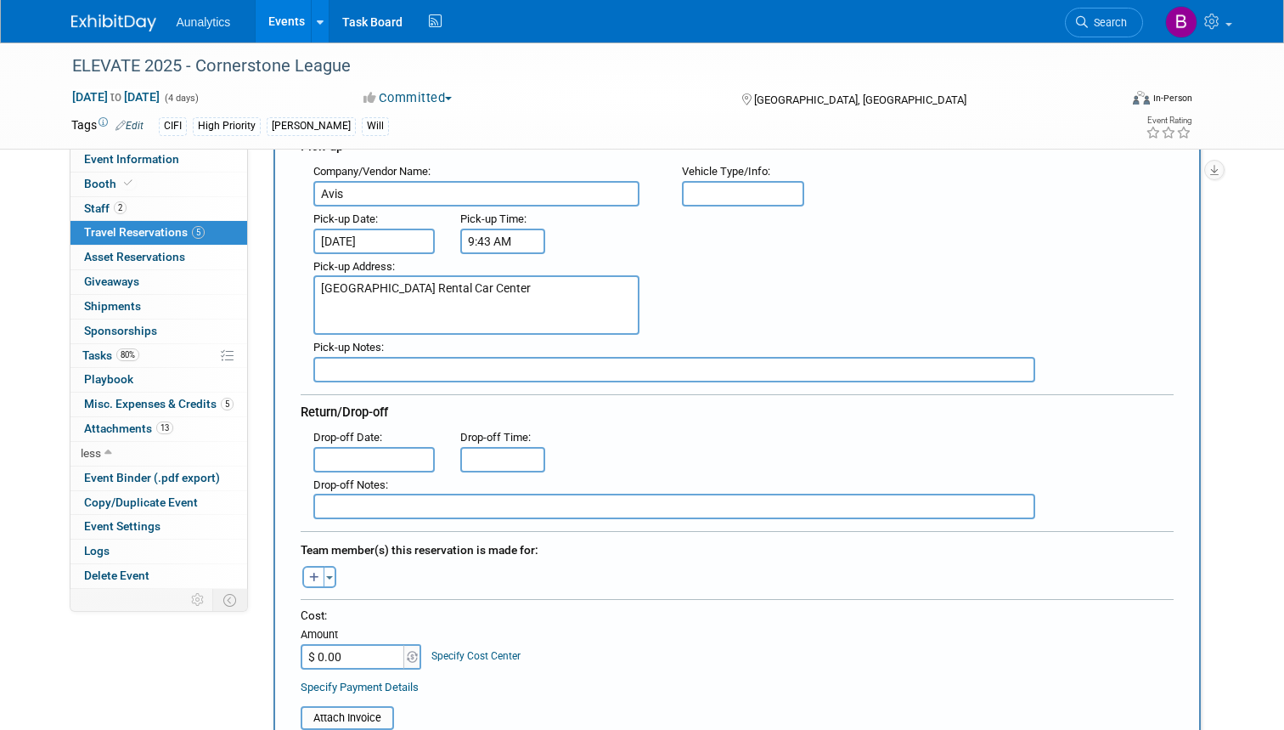
scroll to position [229, 0]
type textarea "DFW Airport Rental Car Center"
click at [334, 454] on input "text" at bounding box center [374, 459] width 122 height 25
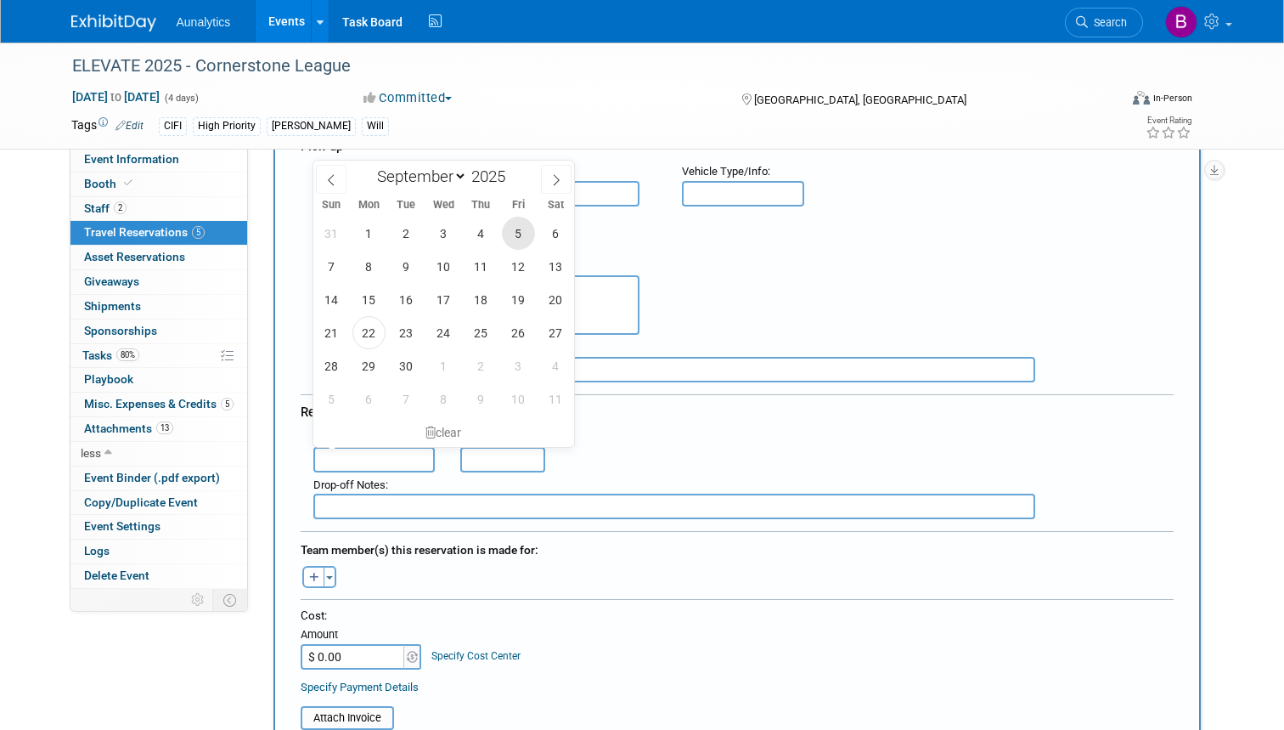
click at [516, 231] on span "5" at bounding box center [518, 233] width 33 height 33
type input "Sep 5, 2025"
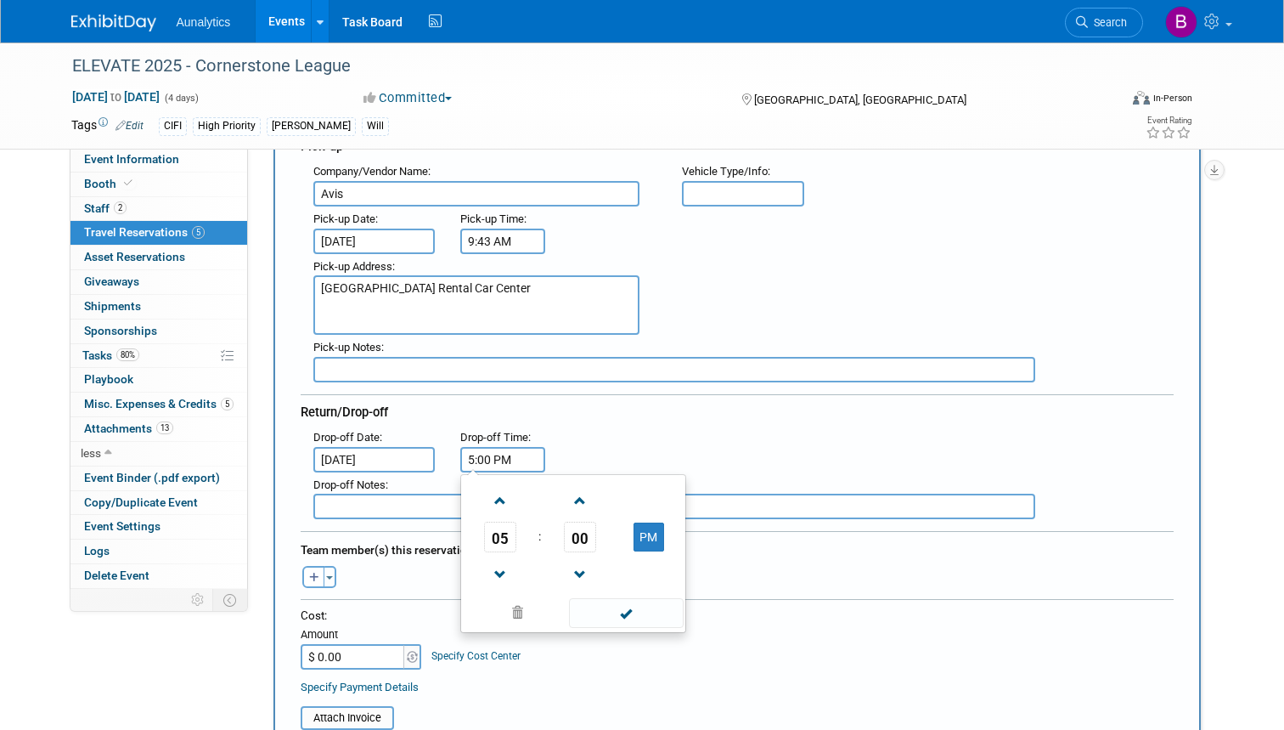
click at [485, 456] on input "5:00 PM" at bounding box center [502, 459] width 85 height 25
click at [497, 565] on span at bounding box center [500, 575] width 30 height 30
click at [645, 527] on button "PM" at bounding box center [649, 536] width 31 height 29
type input "4:00 AM"
click at [629, 605] on span at bounding box center [626, 613] width 115 height 30
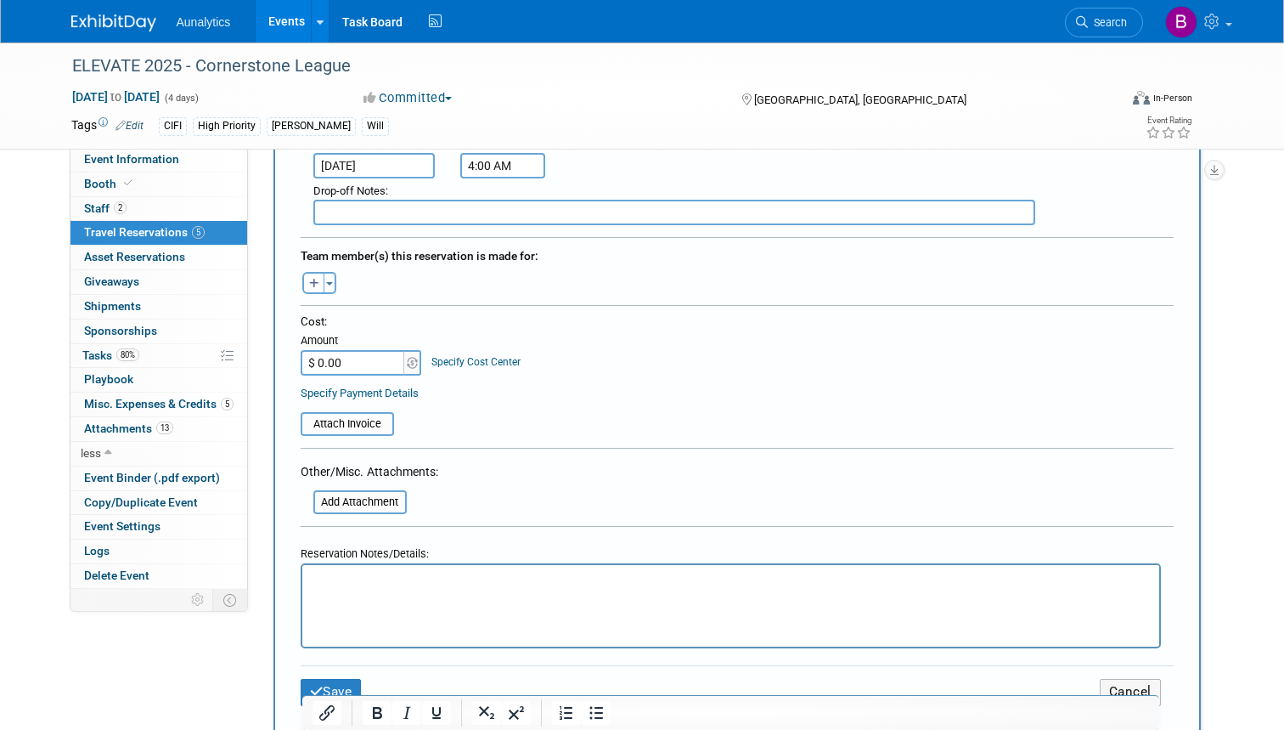
scroll to position [523, 0]
click at [369, 357] on input "$ 0.00" at bounding box center [354, 361] width 106 height 25
type input "$ 295.09"
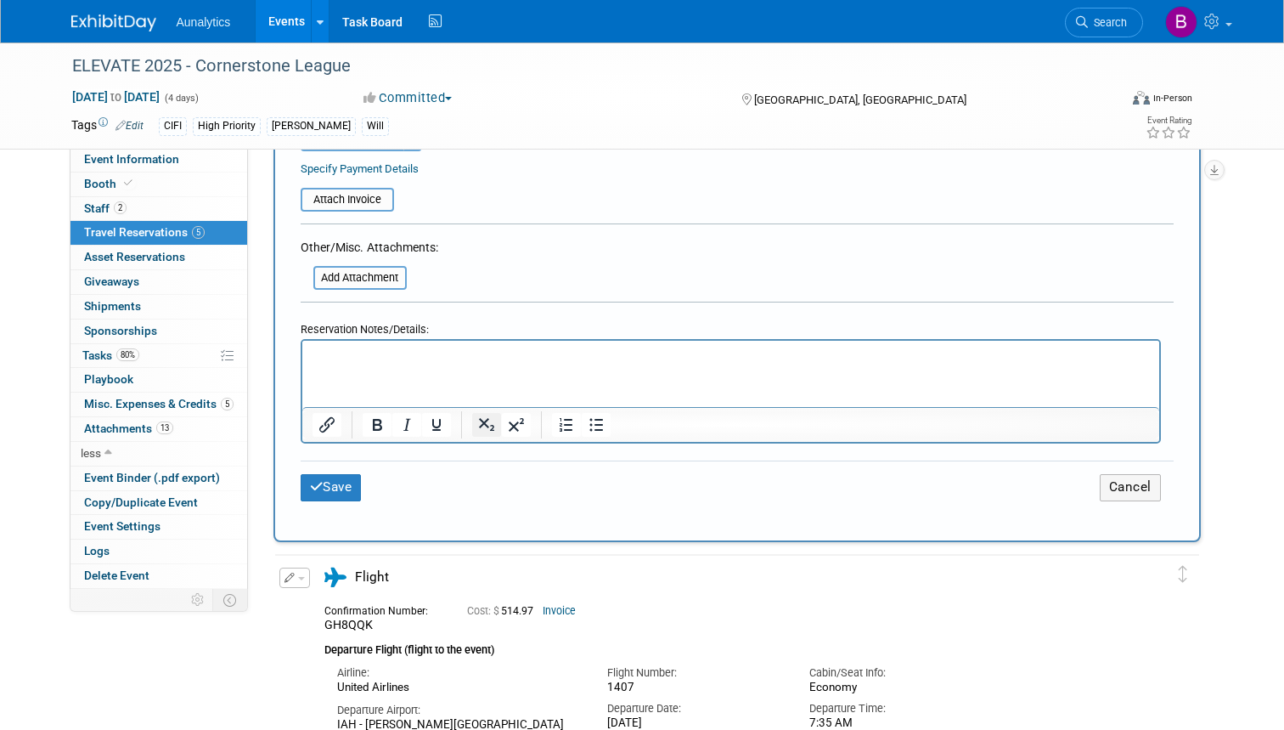
scroll to position [748, 0]
click at [348, 477] on button "Save" at bounding box center [331, 486] width 61 height 26
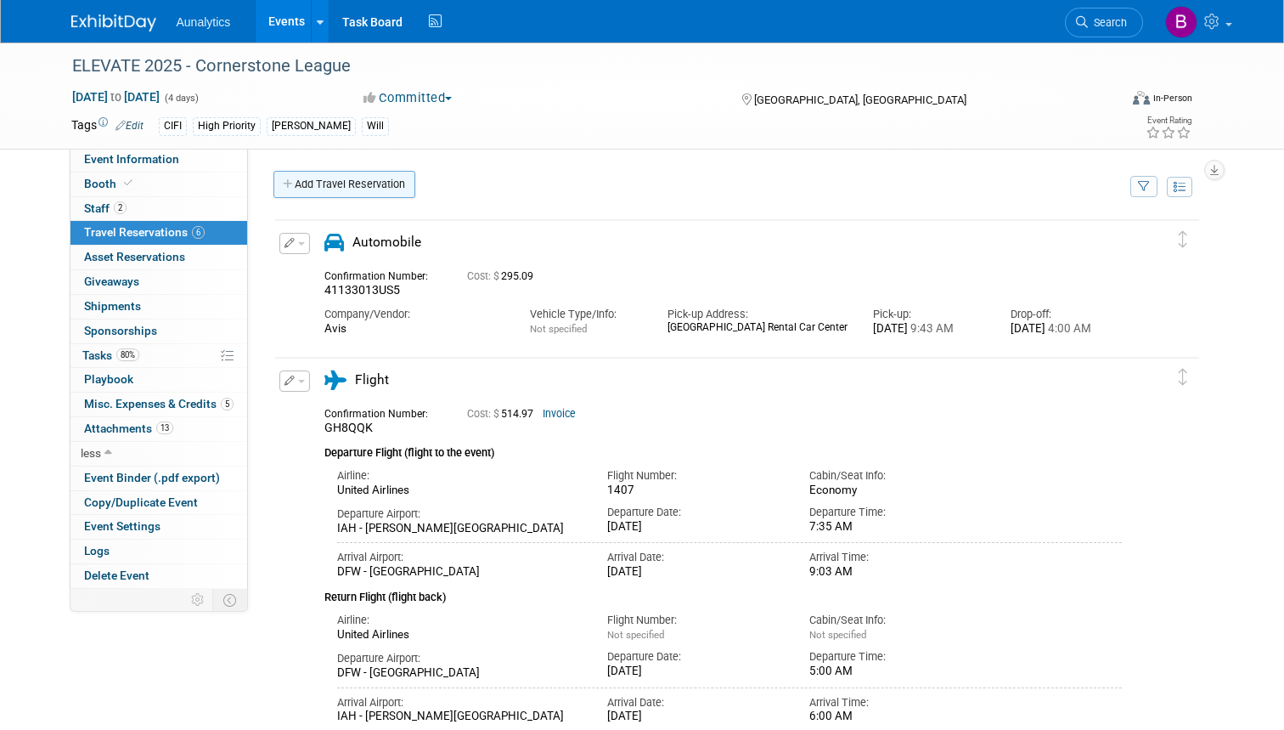
scroll to position [0, 0]
click at [341, 183] on link "Add Travel Reservation" at bounding box center [345, 184] width 142 height 27
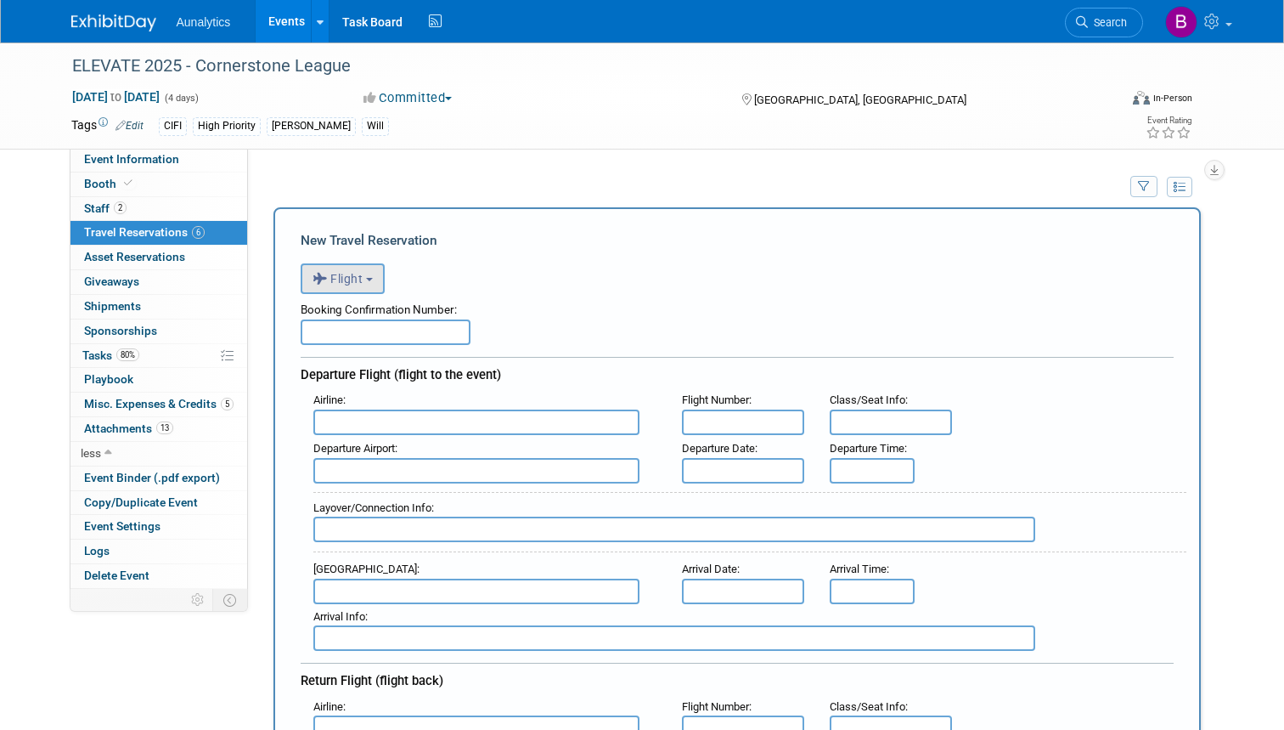
click at [369, 272] on button "Flight" at bounding box center [343, 278] width 84 height 31
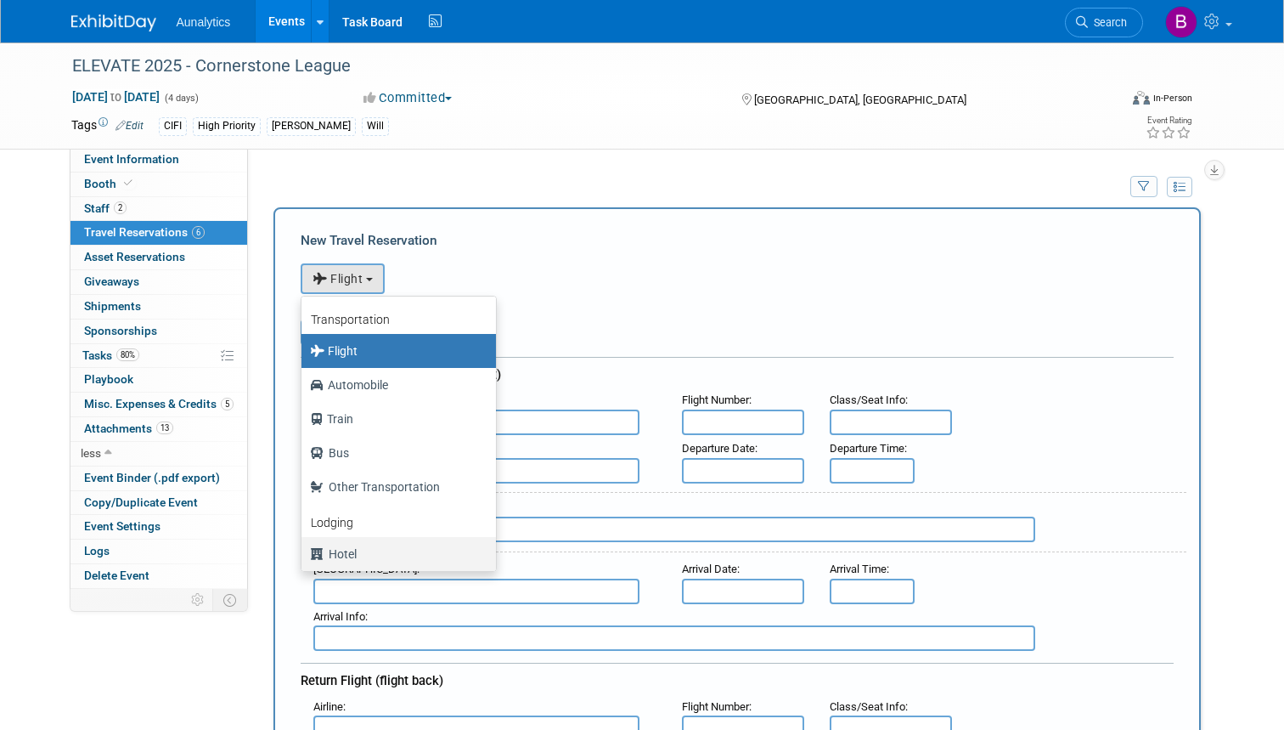
click at [341, 552] on label "Hotel" at bounding box center [394, 553] width 169 height 27
click at [304, 552] on input "Hotel" at bounding box center [298, 551] width 11 height 11
select select "6"
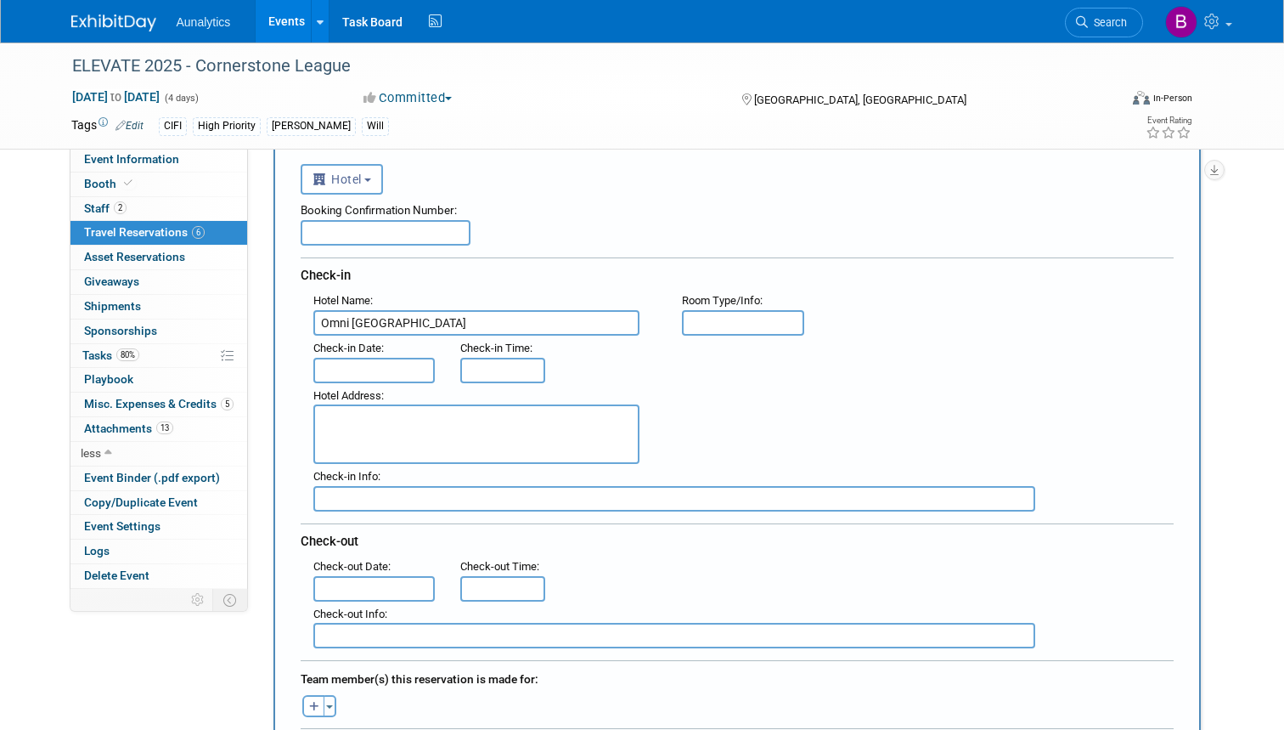
scroll to position [92, 0]
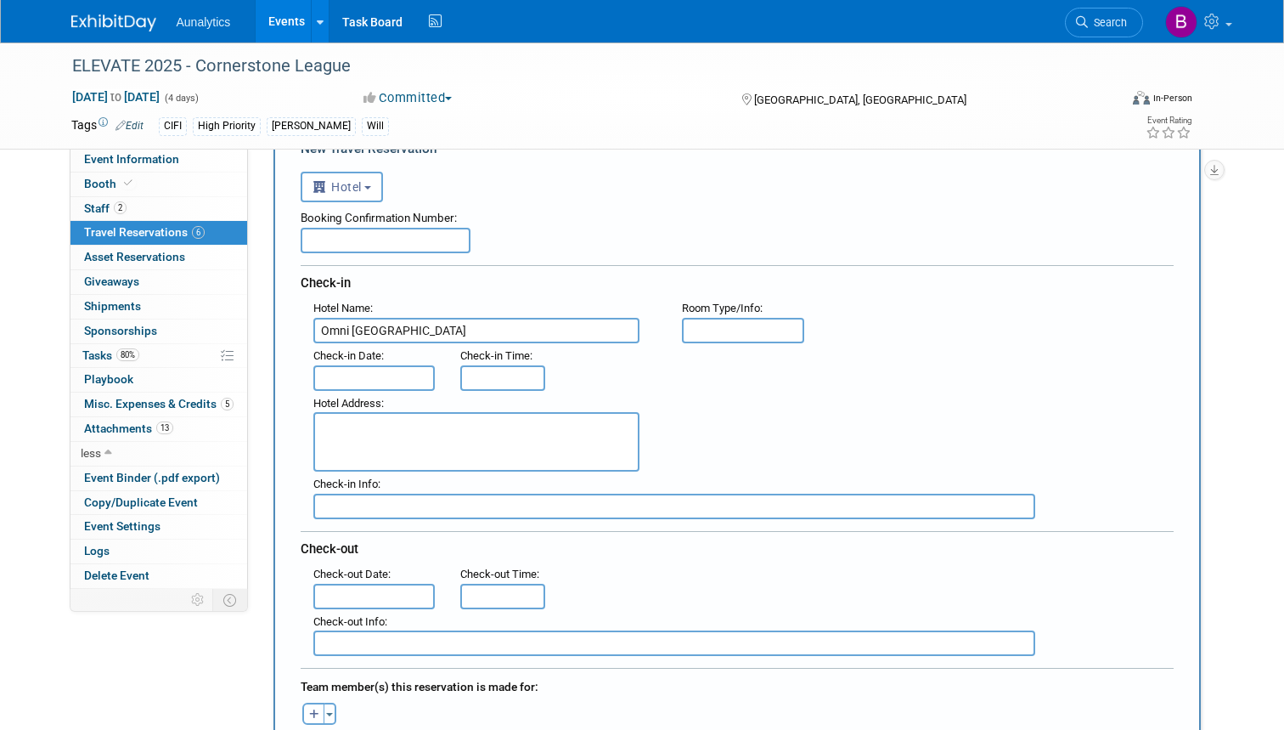
type input "Omni Dallas Downtown"
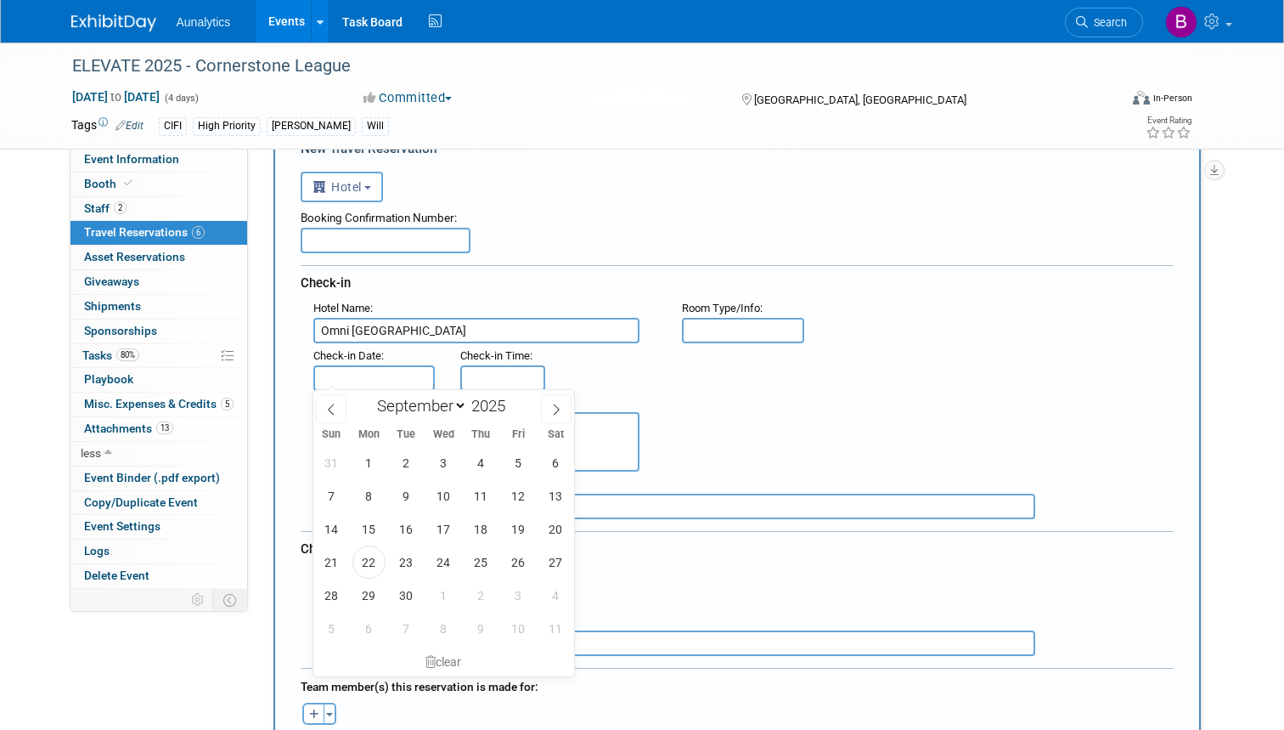
click at [343, 371] on input "text" at bounding box center [374, 377] width 122 height 25
click at [444, 465] on span "3" at bounding box center [443, 462] width 33 height 33
type input "Sep 3, 2025"
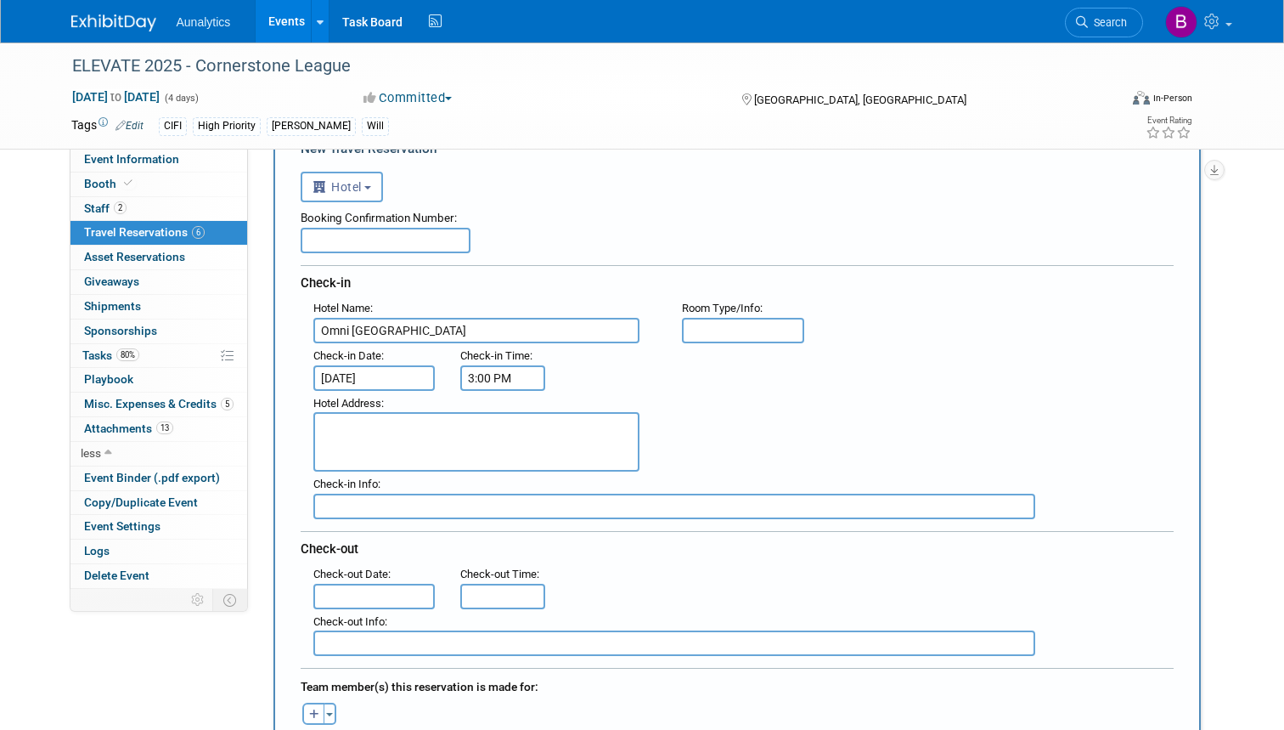
click at [498, 375] on input "3:00 PM" at bounding box center [502, 377] width 85 height 25
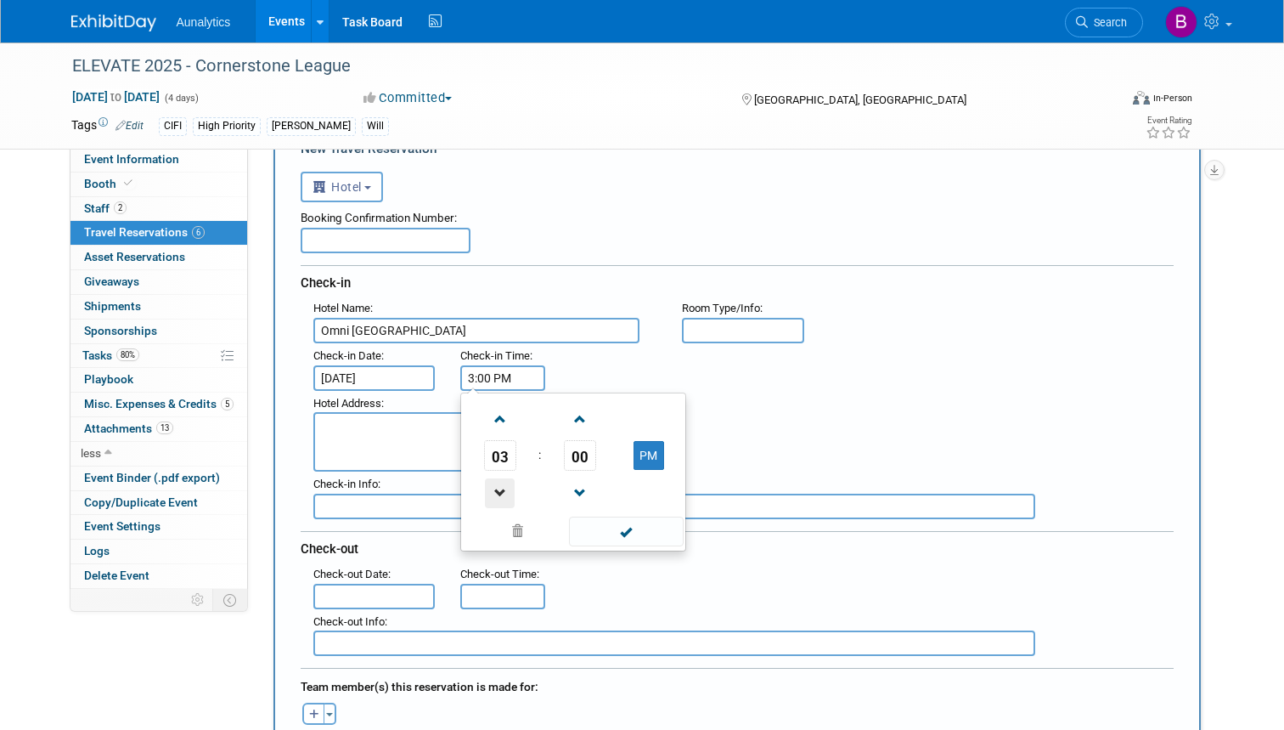
click at [500, 488] on span at bounding box center [500, 493] width 30 height 30
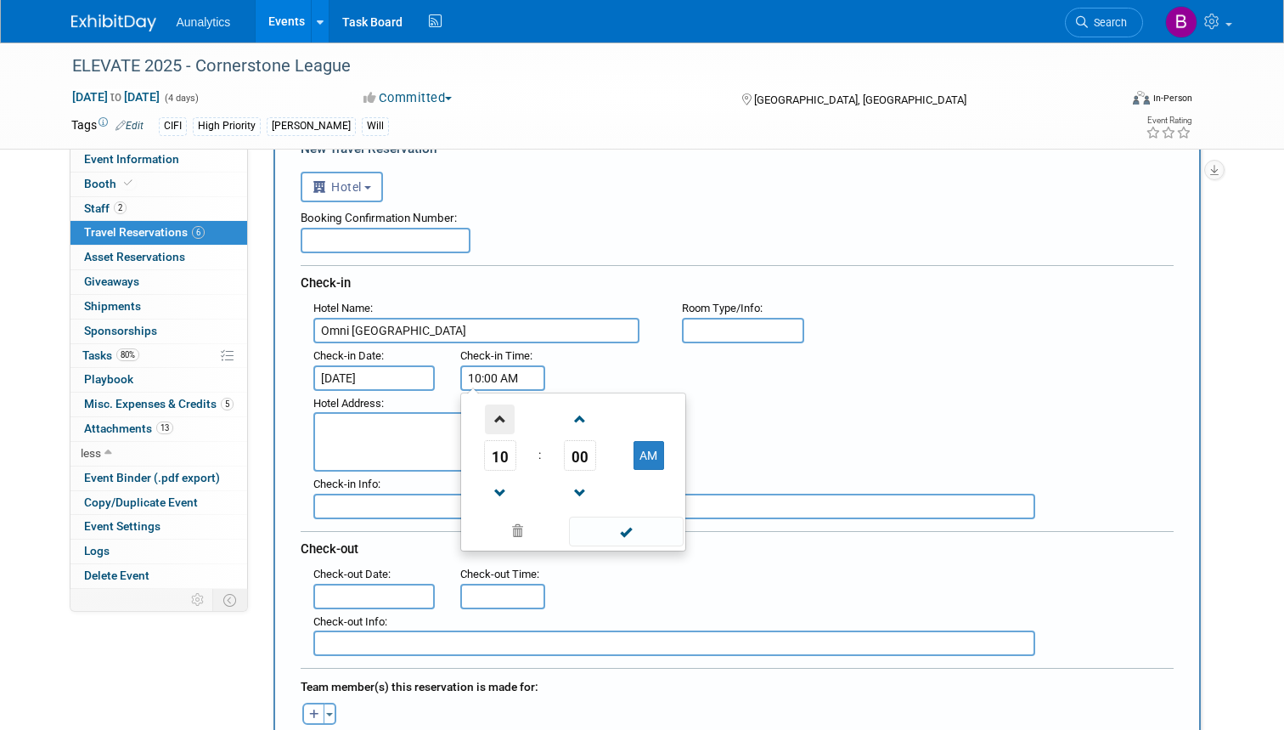
click at [499, 417] on span at bounding box center [500, 419] width 30 height 30
type input "12:00 PM"
click at [612, 523] on span at bounding box center [626, 531] width 115 height 30
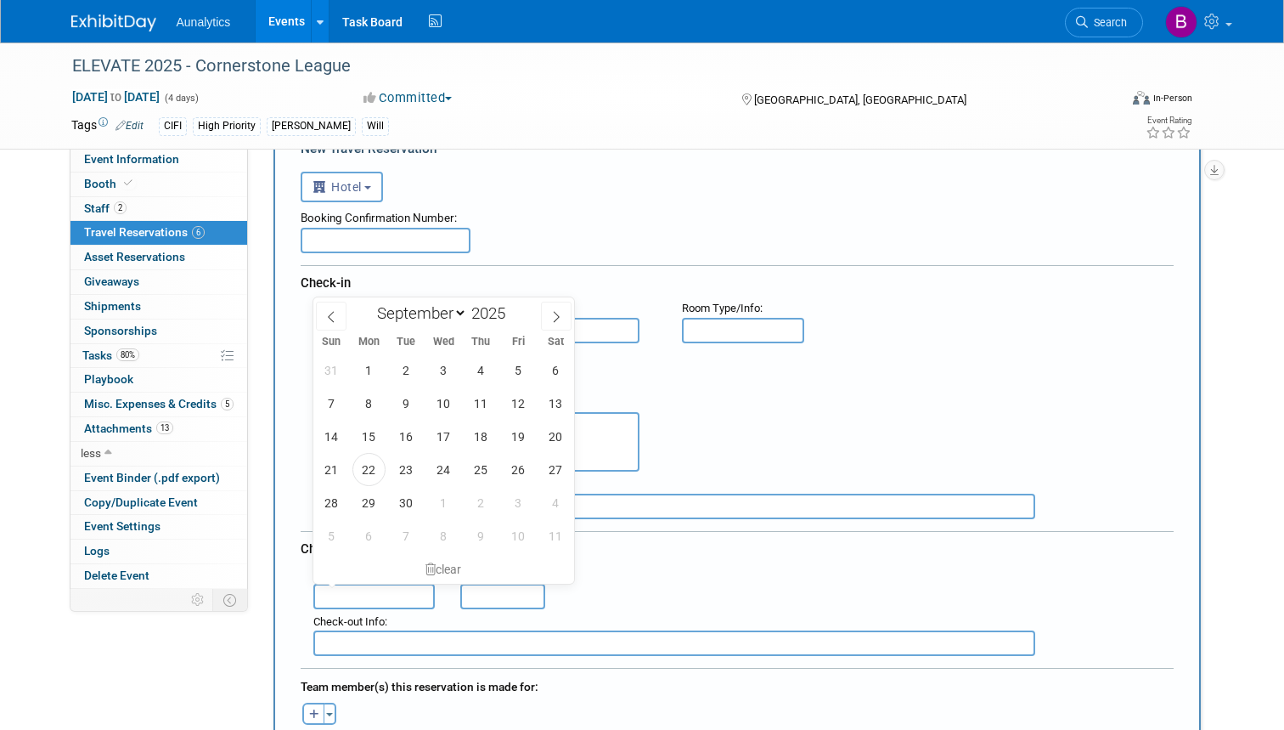
click at [389, 588] on input "text" at bounding box center [374, 596] width 122 height 25
click at [516, 368] on span "5" at bounding box center [518, 369] width 33 height 33
type input "Sep 5, 2025"
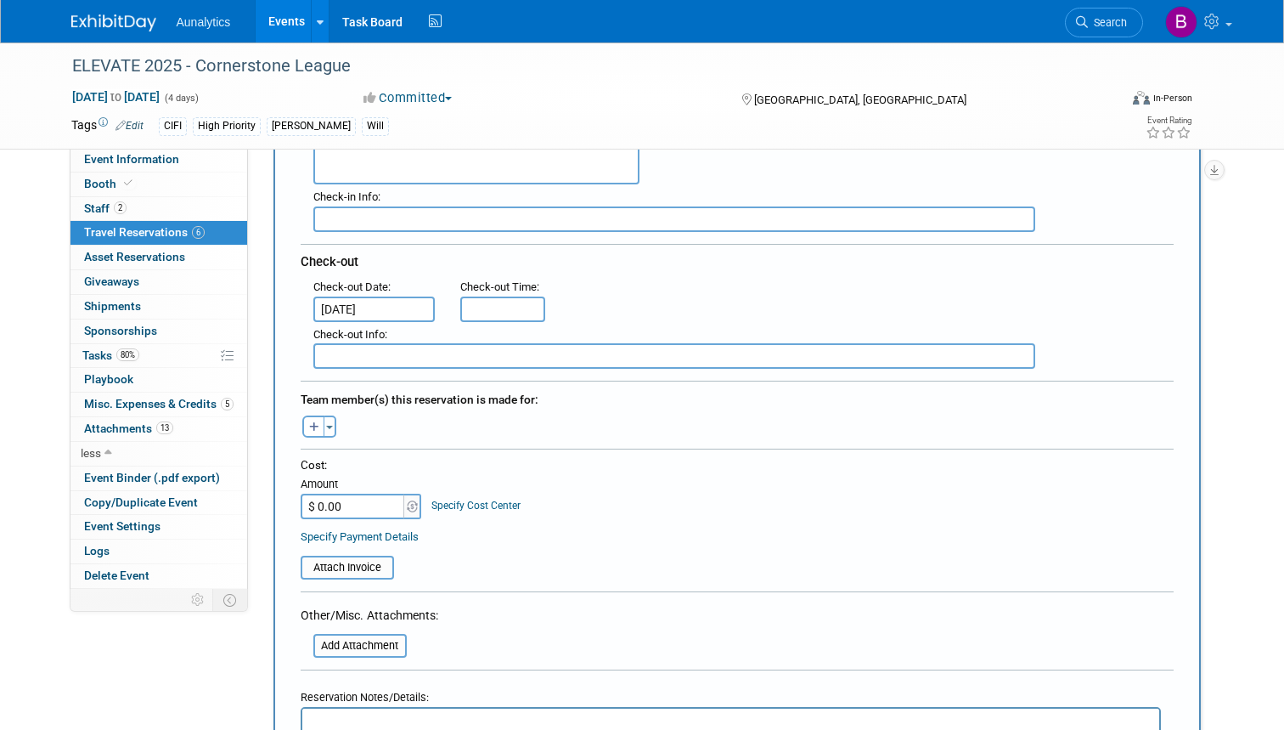
scroll to position [381, 0]
click at [330, 424] on span "button" at bounding box center [329, 425] width 7 height 3
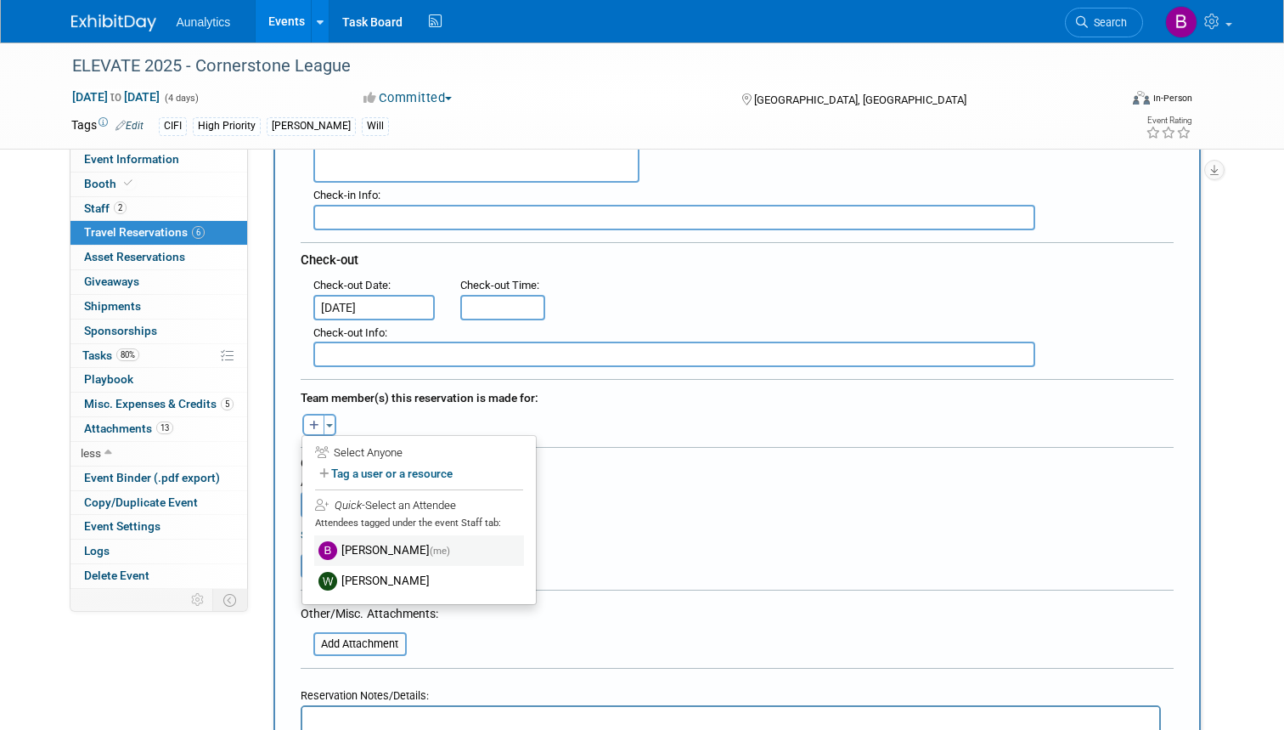
click at [365, 540] on label "Bobby Taylor (me)" at bounding box center [419, 550] width 210 height 31
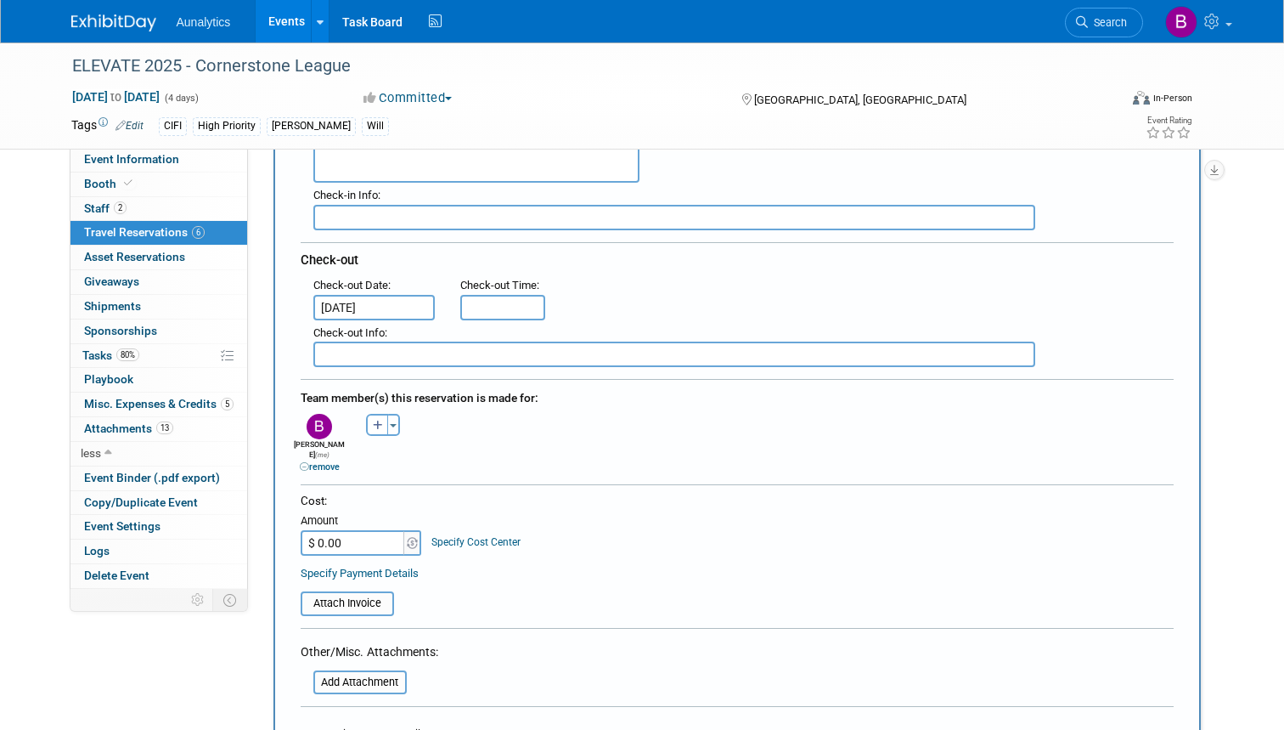
click at [370, 530] on input "$ 0.00" at bounding box center [354, 542] width 106 height 25
type input "$ 545.30"
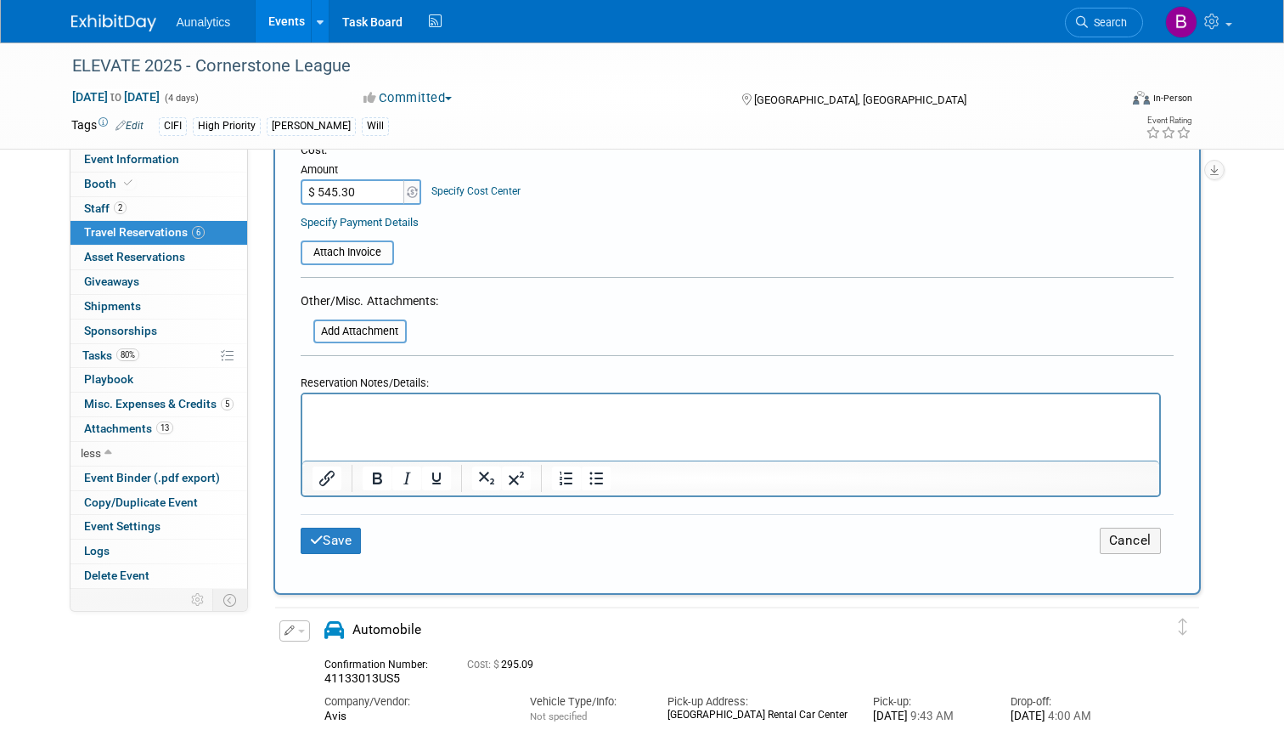
scroll to position [742, 0]
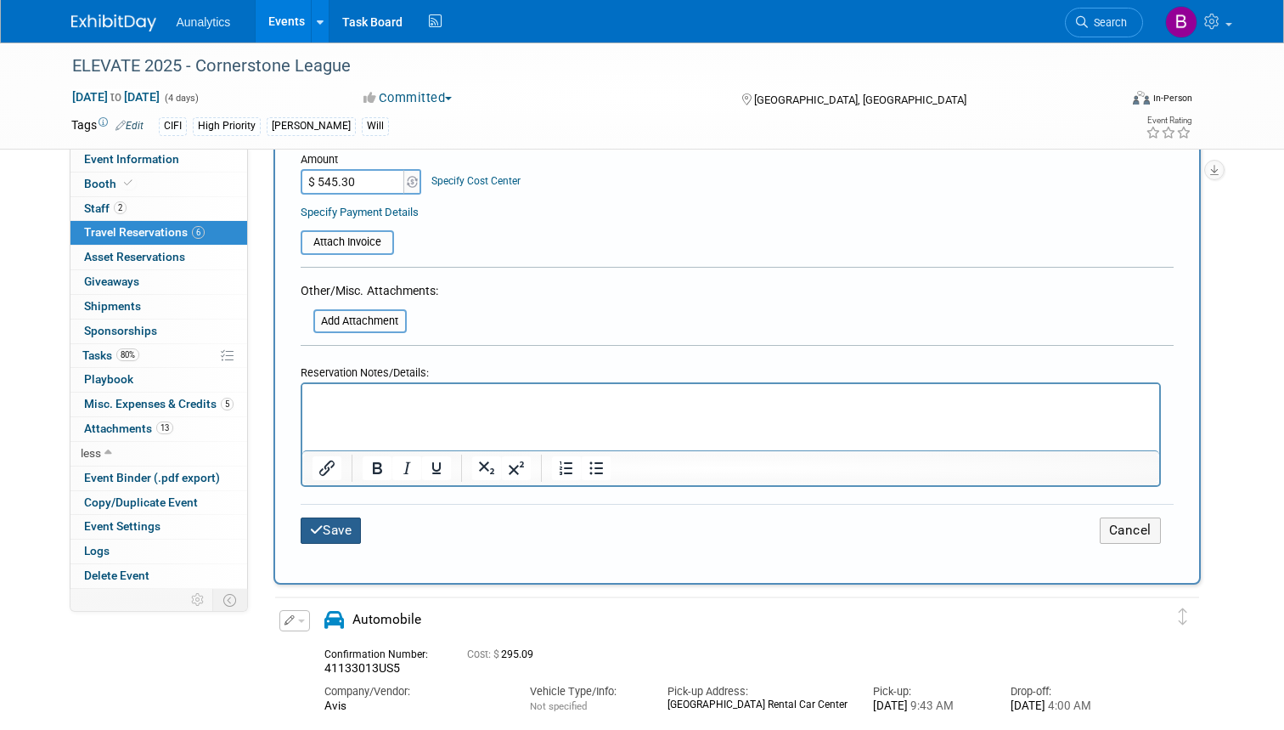
click at [341, 517] on button "Save" at bounding box center [331, 530] width 61 height 26
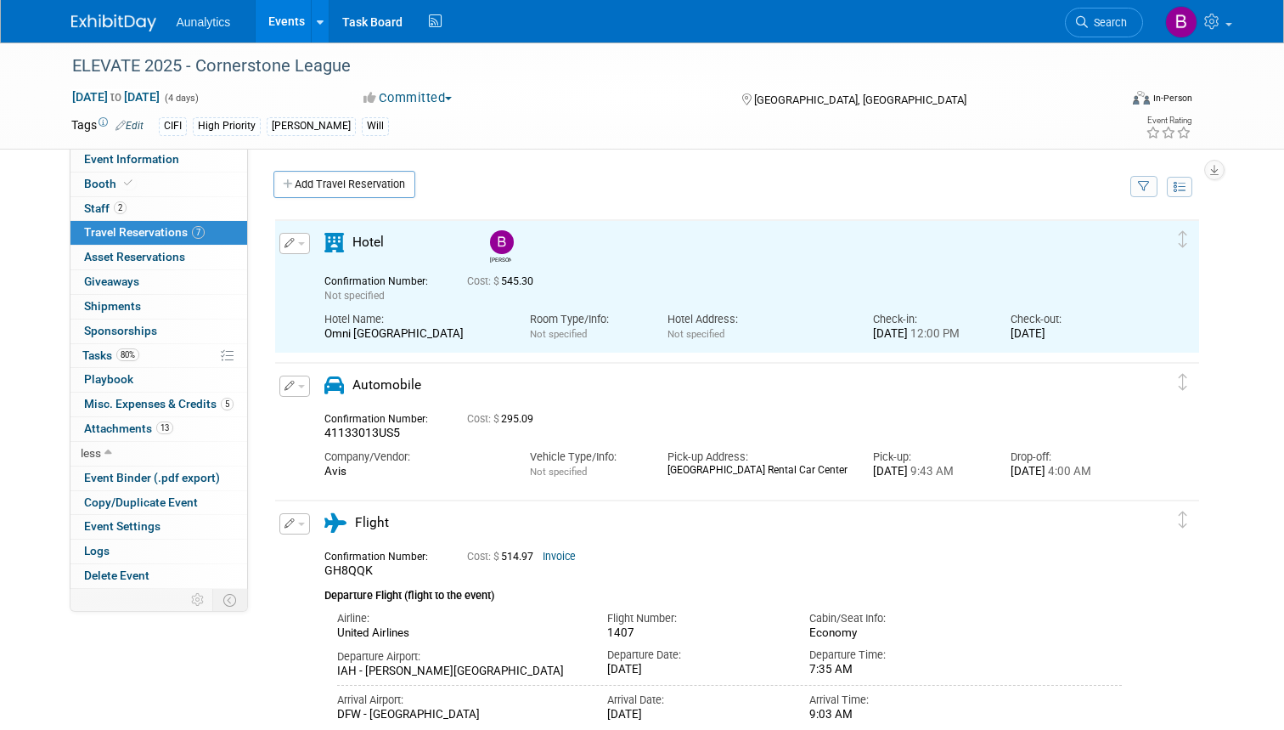
scroll to position [0, 0]
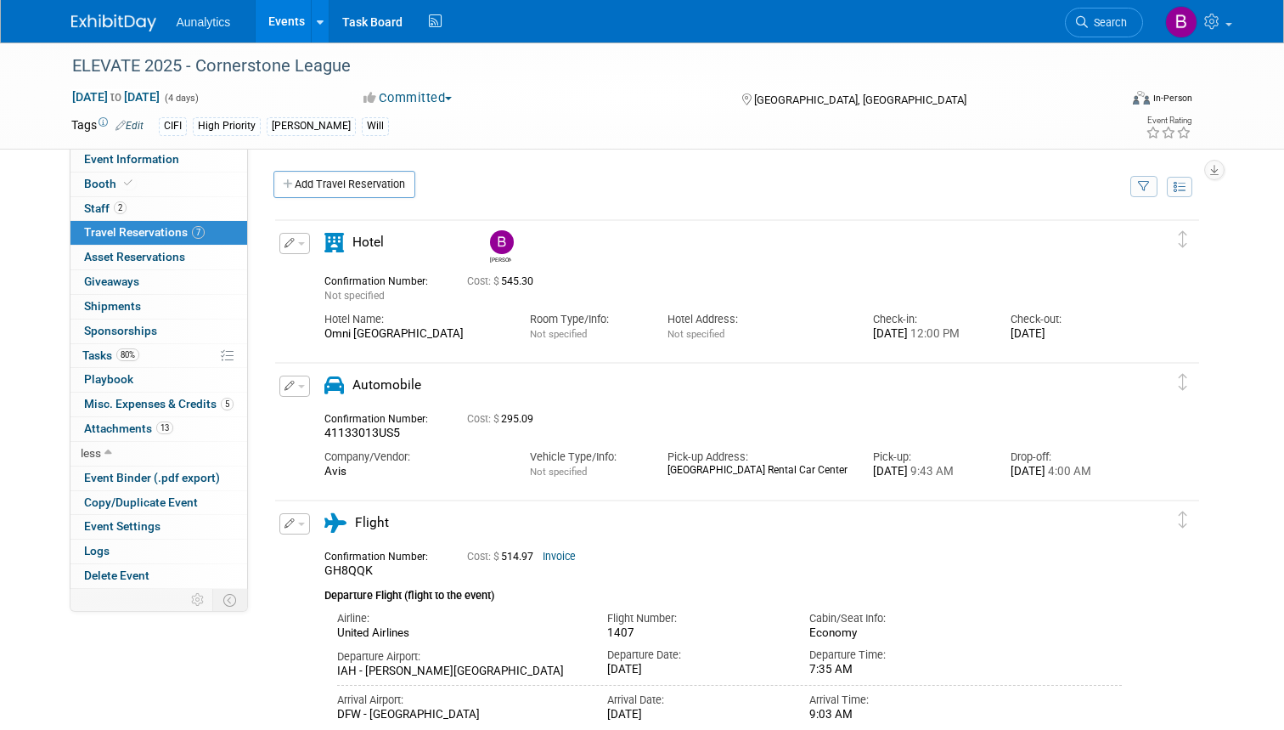
click at [293, 386] on icon "button" at bounding box center [290, 386] width 11 height 10
click at [331, 413] on button "Edit Reservation" at bounding box center [352, 415] width 144 height 25
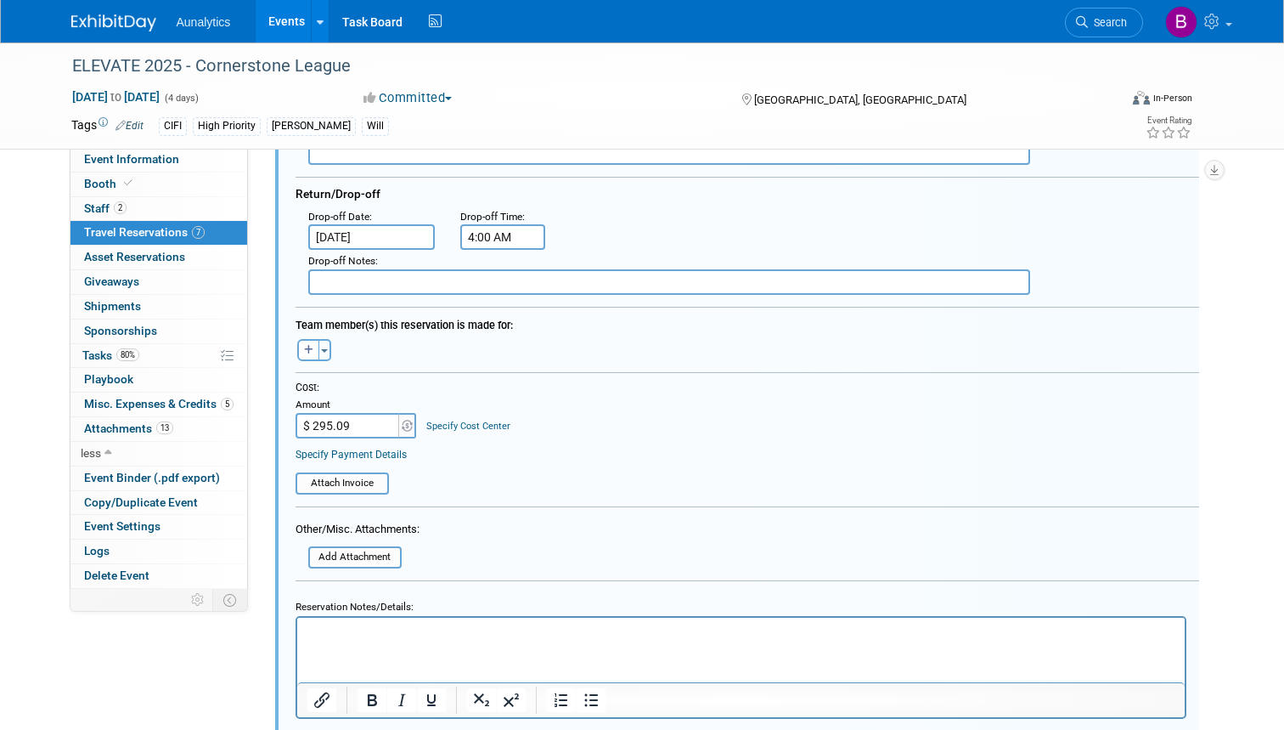
scroll to position [562, 0]
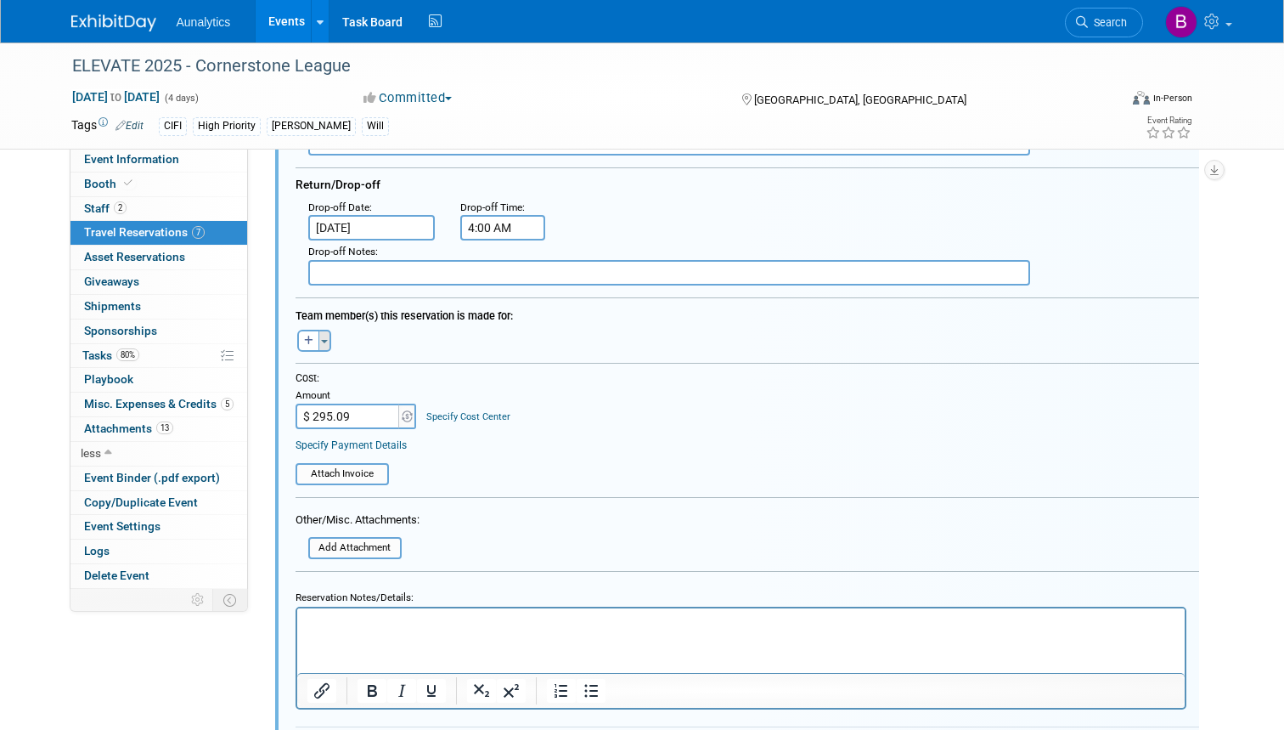
click at [323, 339] on button "Toggle Dropdown" at bounding box center [325, 341] width 13 height 22
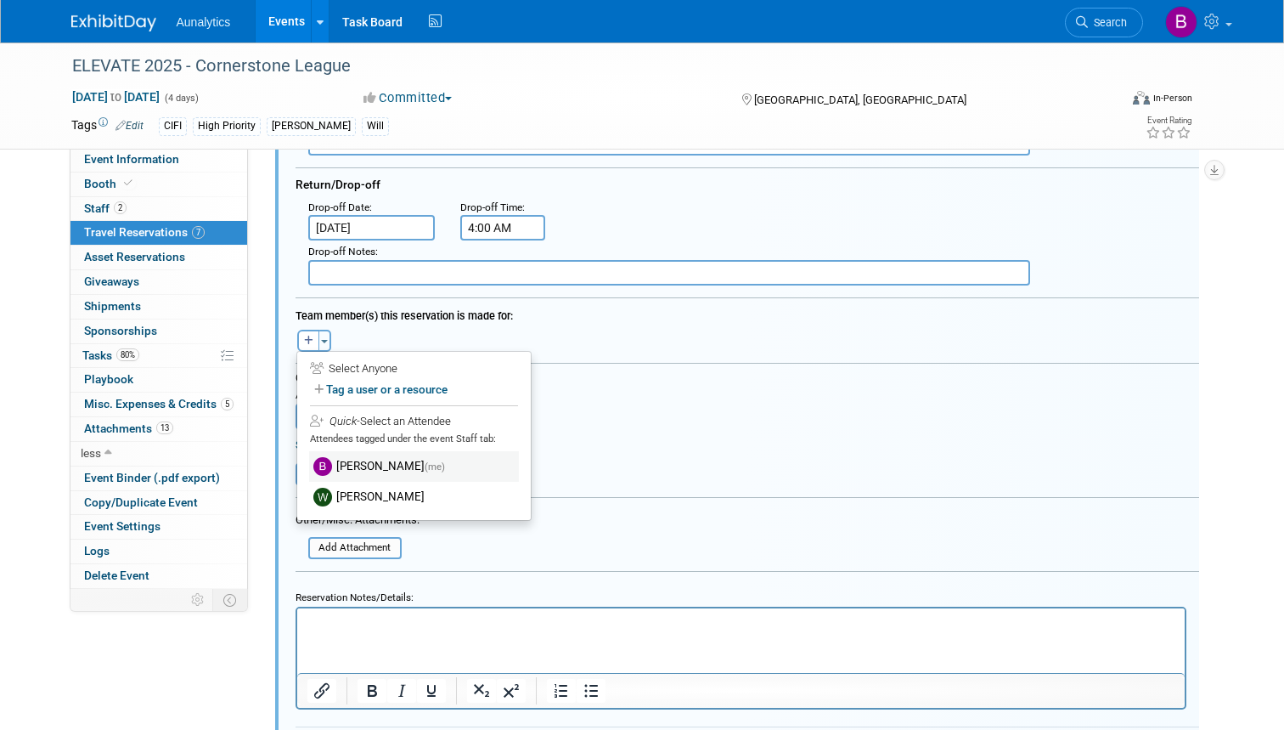
click at [345, 459] on label "Bobby Taylor (me)" at bounding box center [414, 466] width 210 height 31
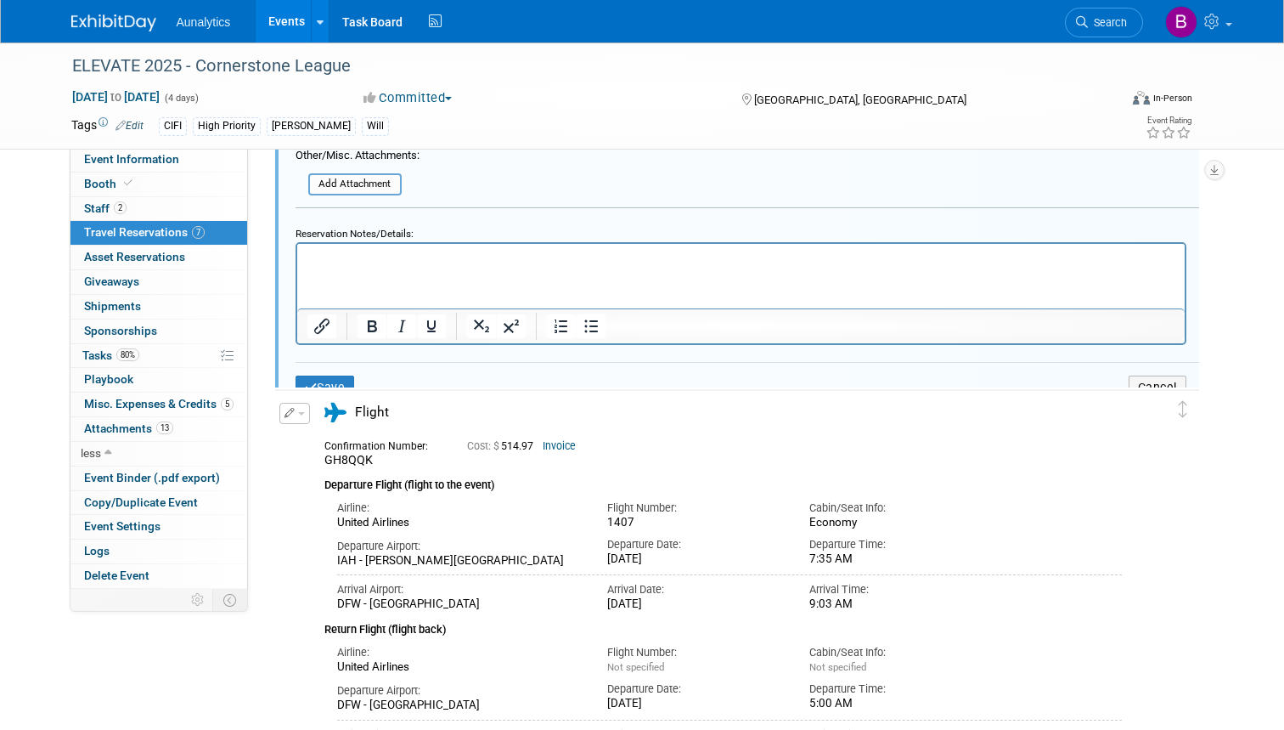
scroll to position [946, 0]
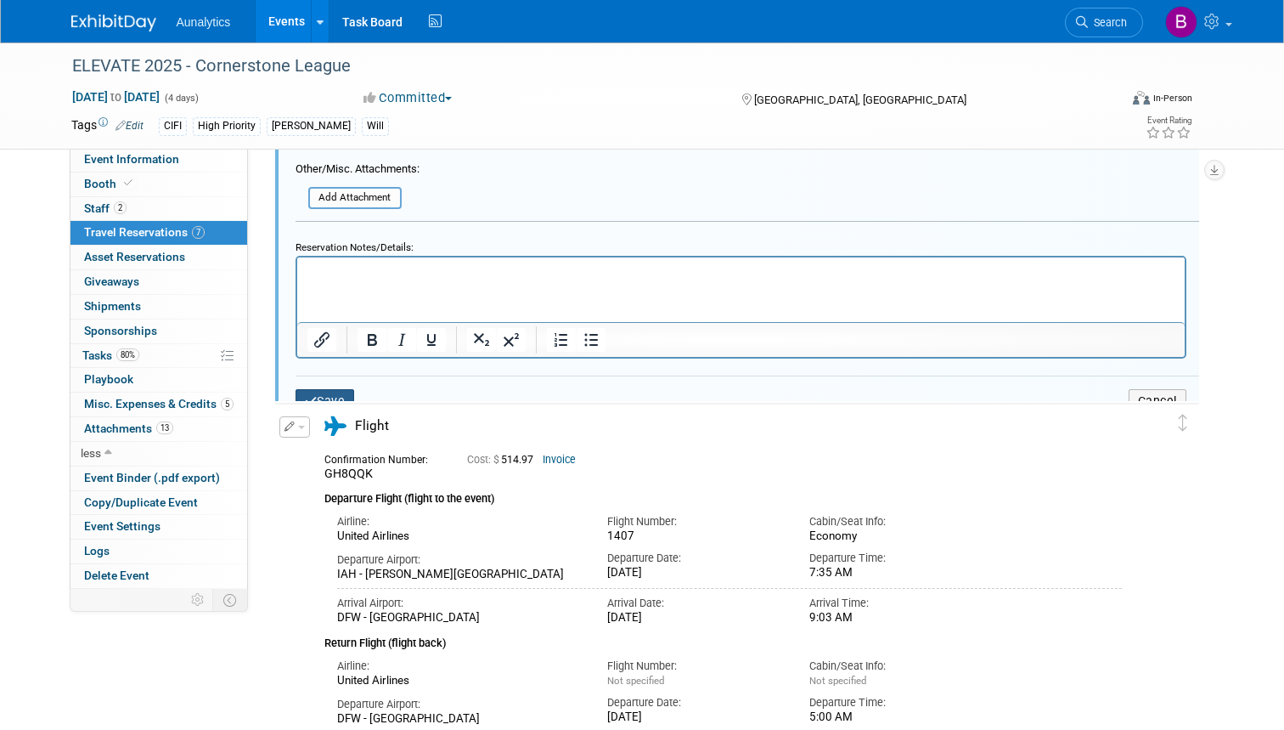
click at [330, 389] on button "Save" at bounding box center [325, 401] width 59 height 25
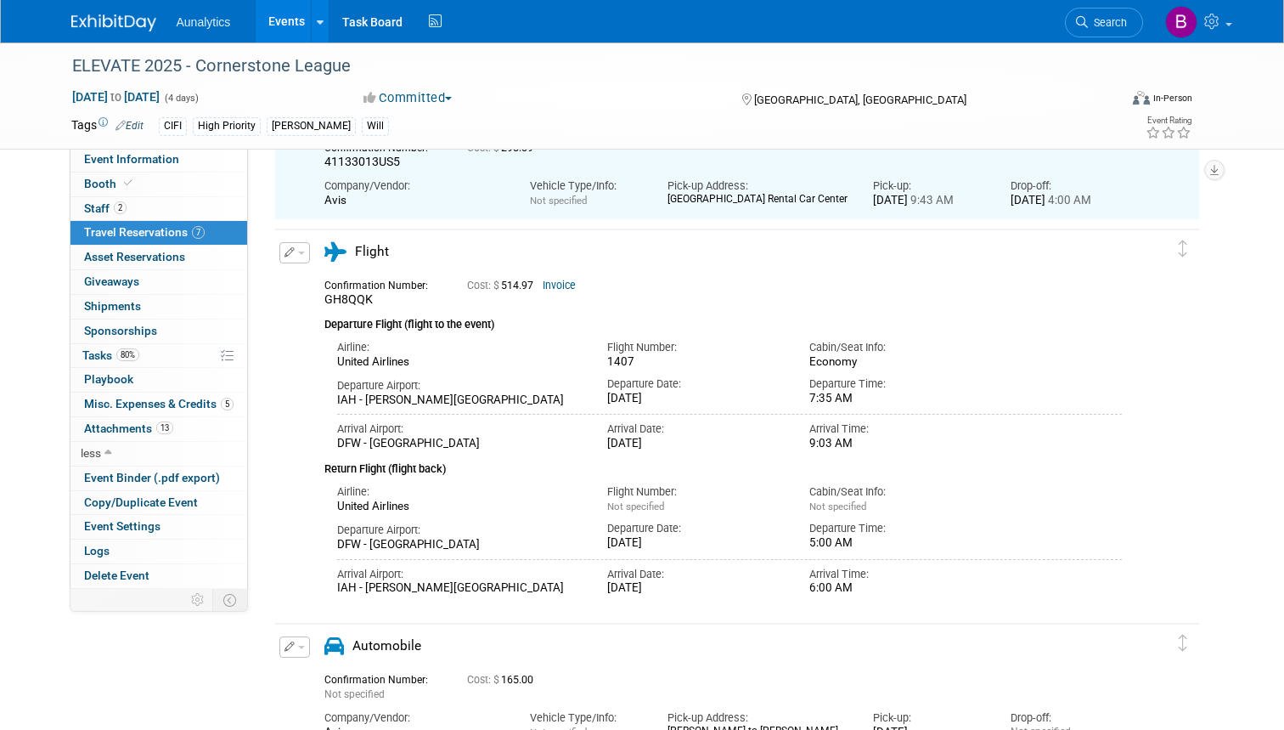
scroll to position [284, 0]
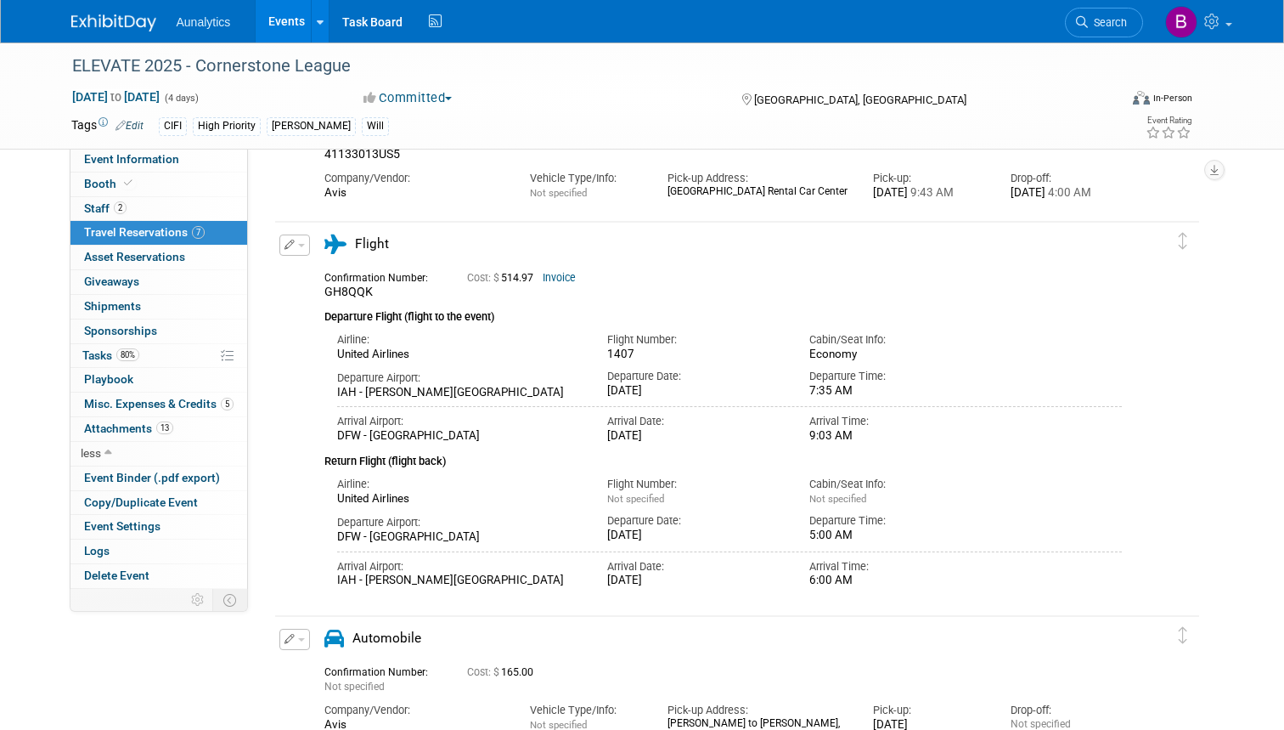
click at [299, 244] on span "button" at bounding box center [301, 245] width 7 height 3
click at [324, 272] on button "Edit Reservation" at bounding box center [352, 274] width 144 height 25
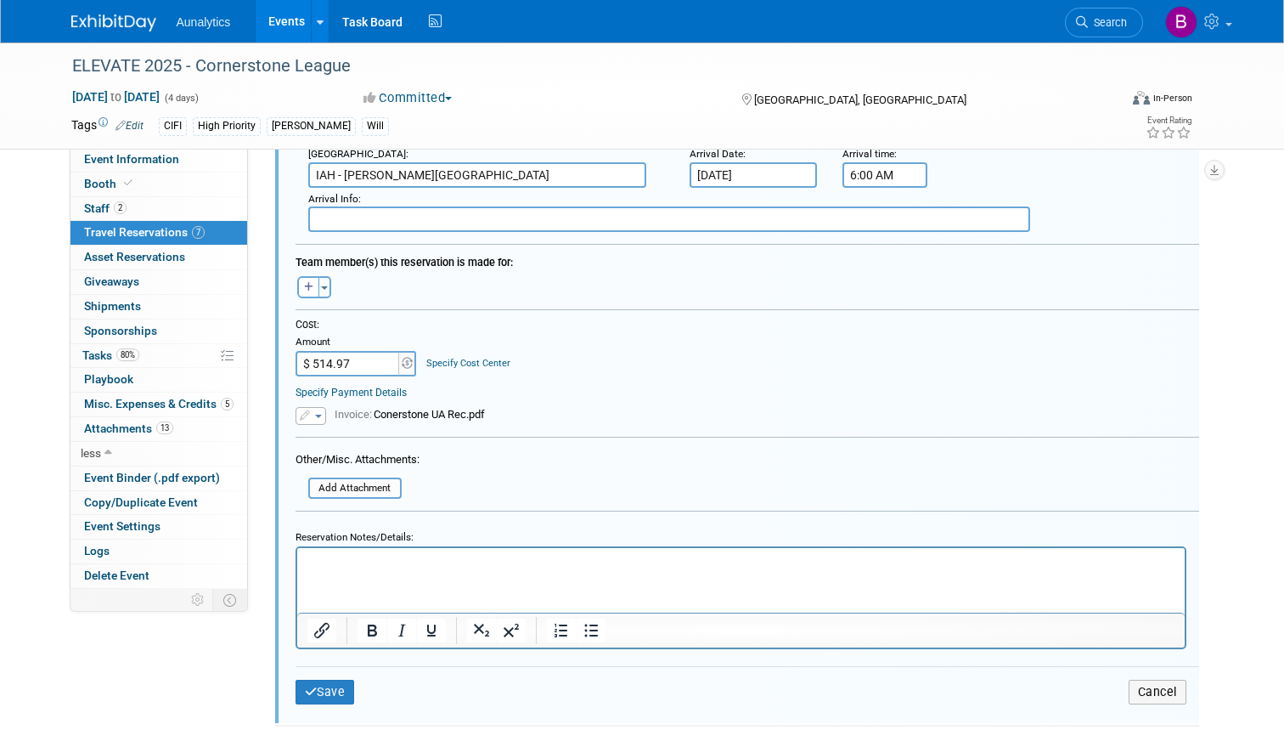
scroll to position [986, 0]
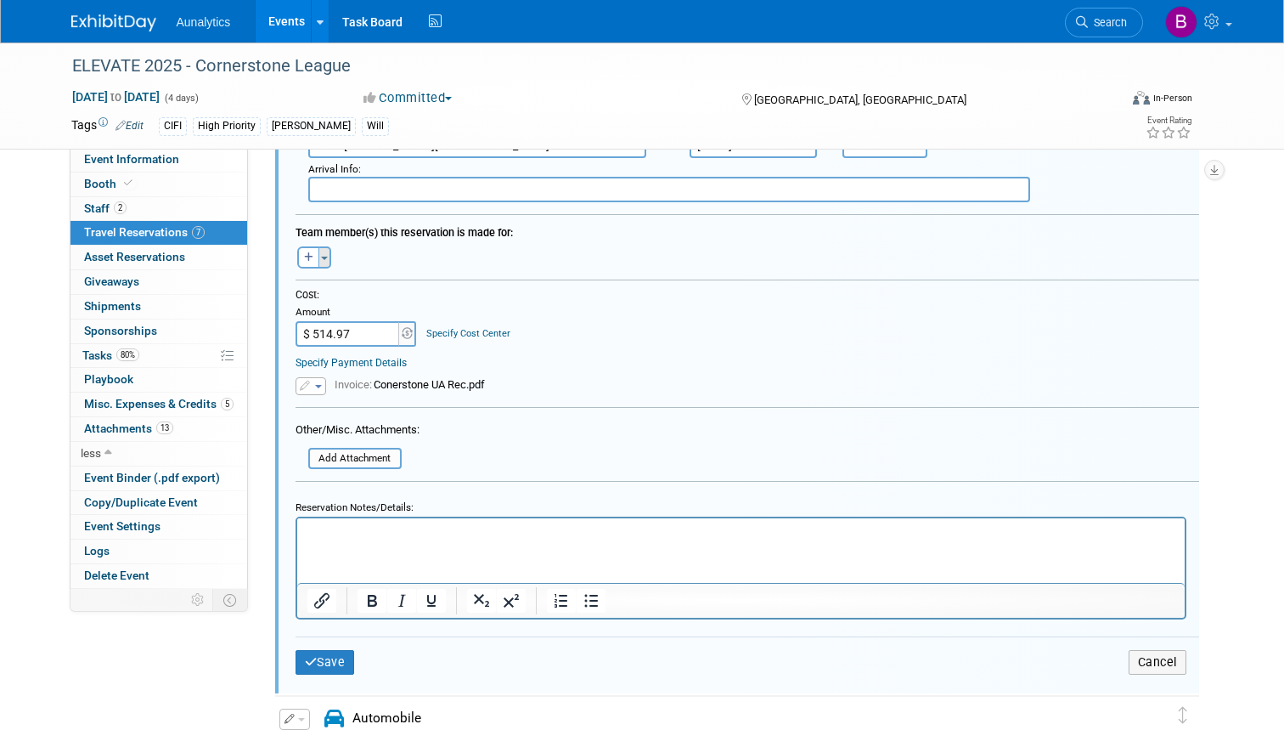
click at [324, 257] on span "button" at bounding box center [324, 258] width 7 height 3
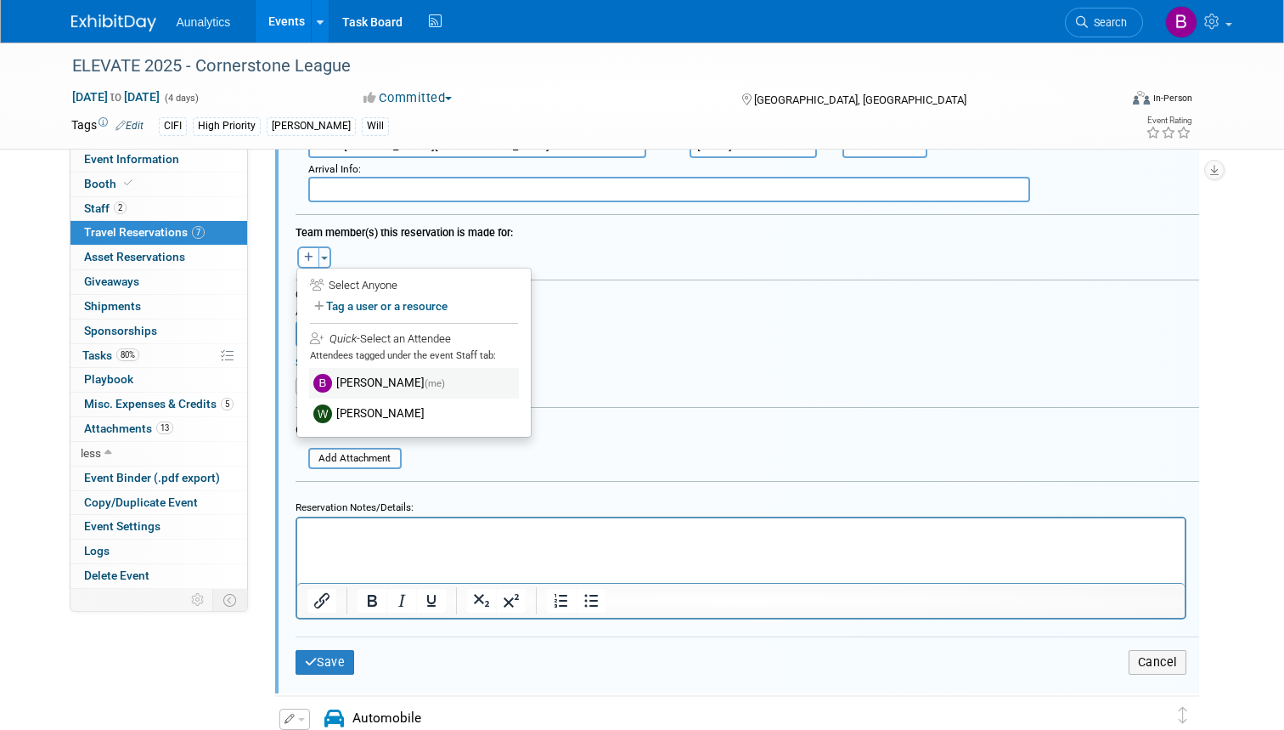
click at [351, 375] on label "Bobby Taylor (me)" at bounding box center [414, 383] width 210 height 31
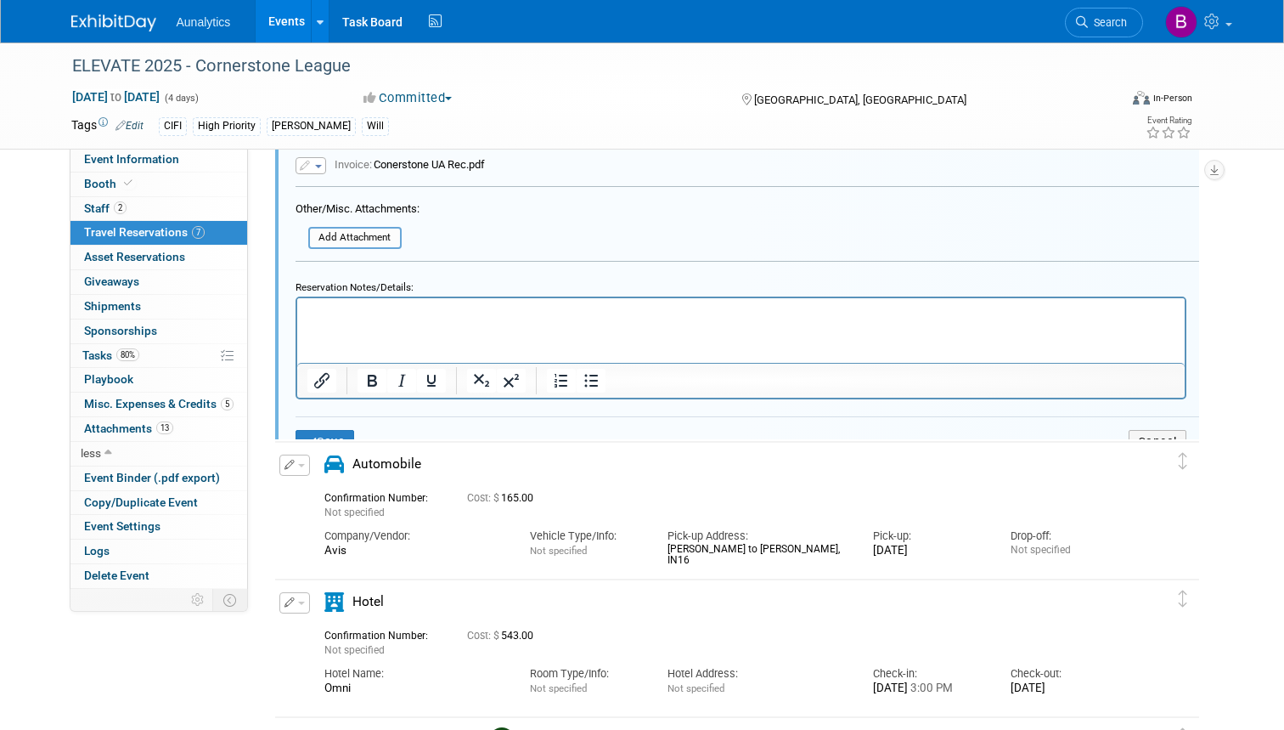
scroll to position [1244, 0]
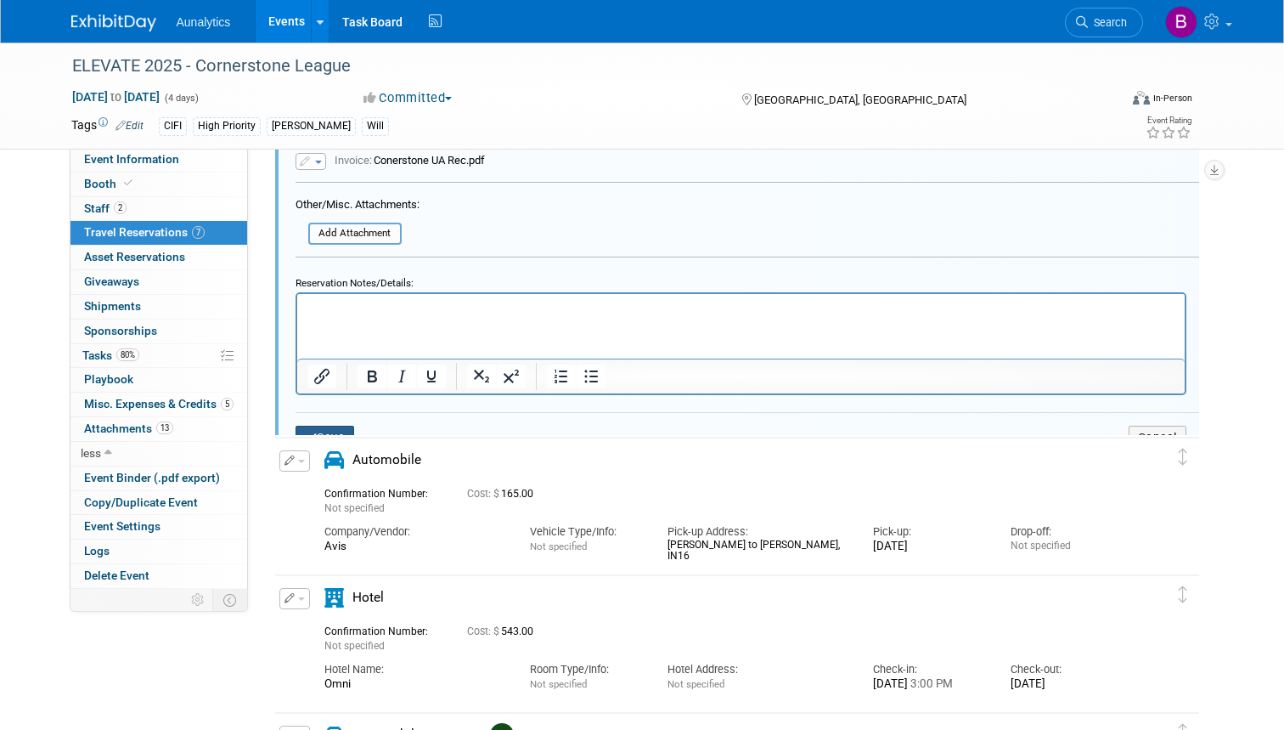
click at [330, 426] on button "Save" at bounding box center [325, 438] width 59 height 25
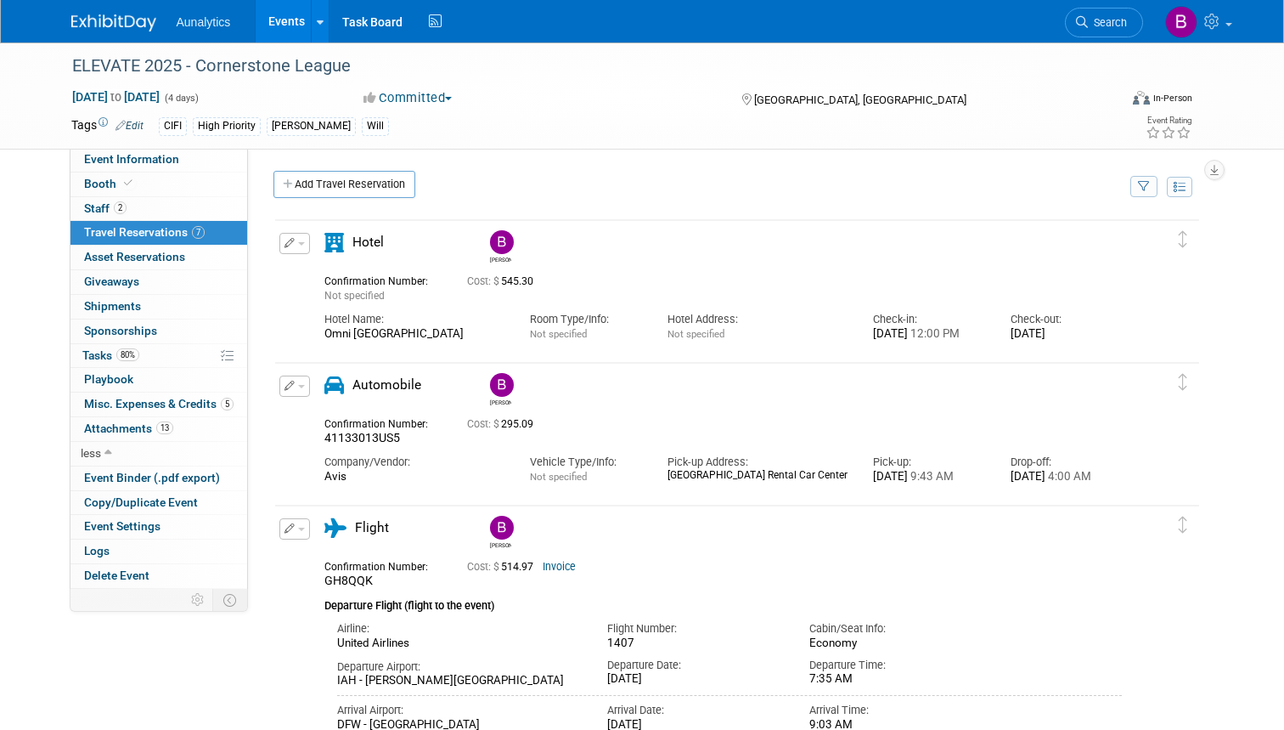
scroll to position [0, 0]
click at [333, 176] on link "Add Travel Reservation" at bounding box center [345, 184] width 142 height 27
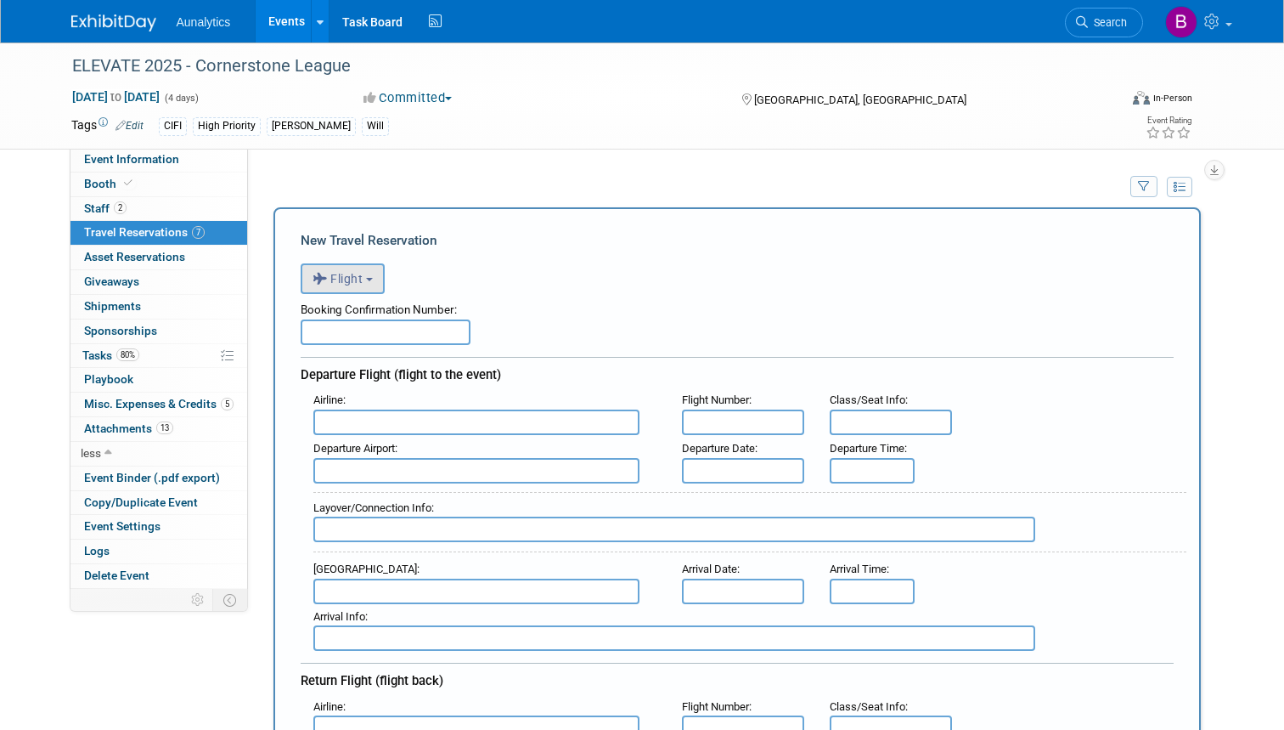
click at [371, 274] on button "Flight" at bounding box center [343, 278] width 84 height 31
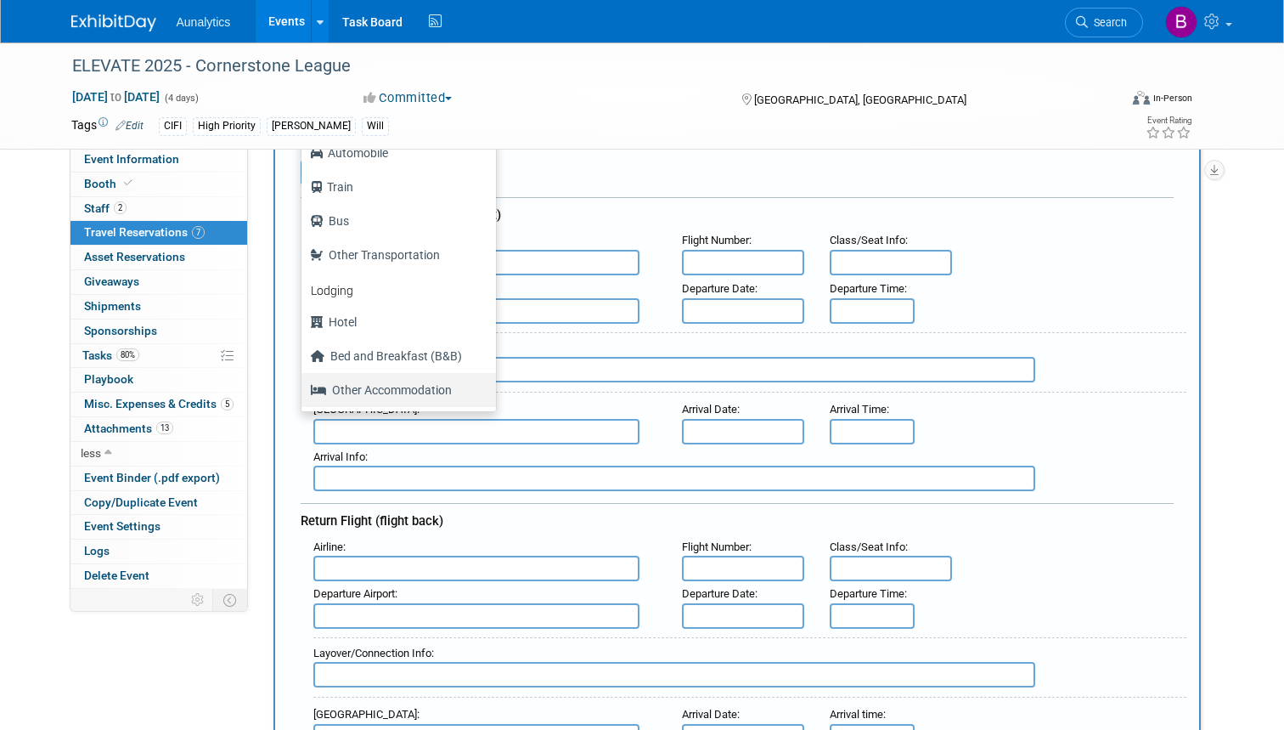
click at [352, 387] on label "Other Accommodation" at bounding box center [394, 389] width 169 height 27
click at [304, 387] on input "Other Accommodation" at bounding box center [298, 387] width 11 height 11
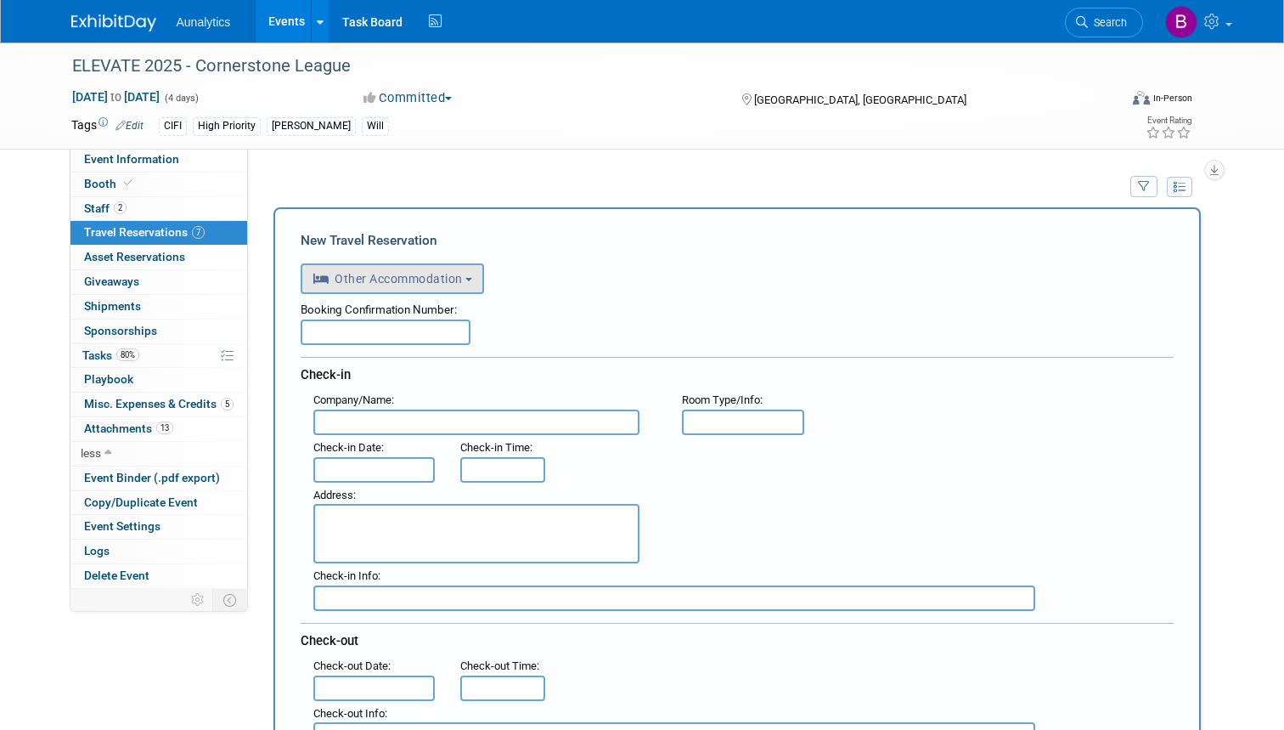
click at [471, 279] on b "button" at bounding box center [469, 279] width 7 height 3
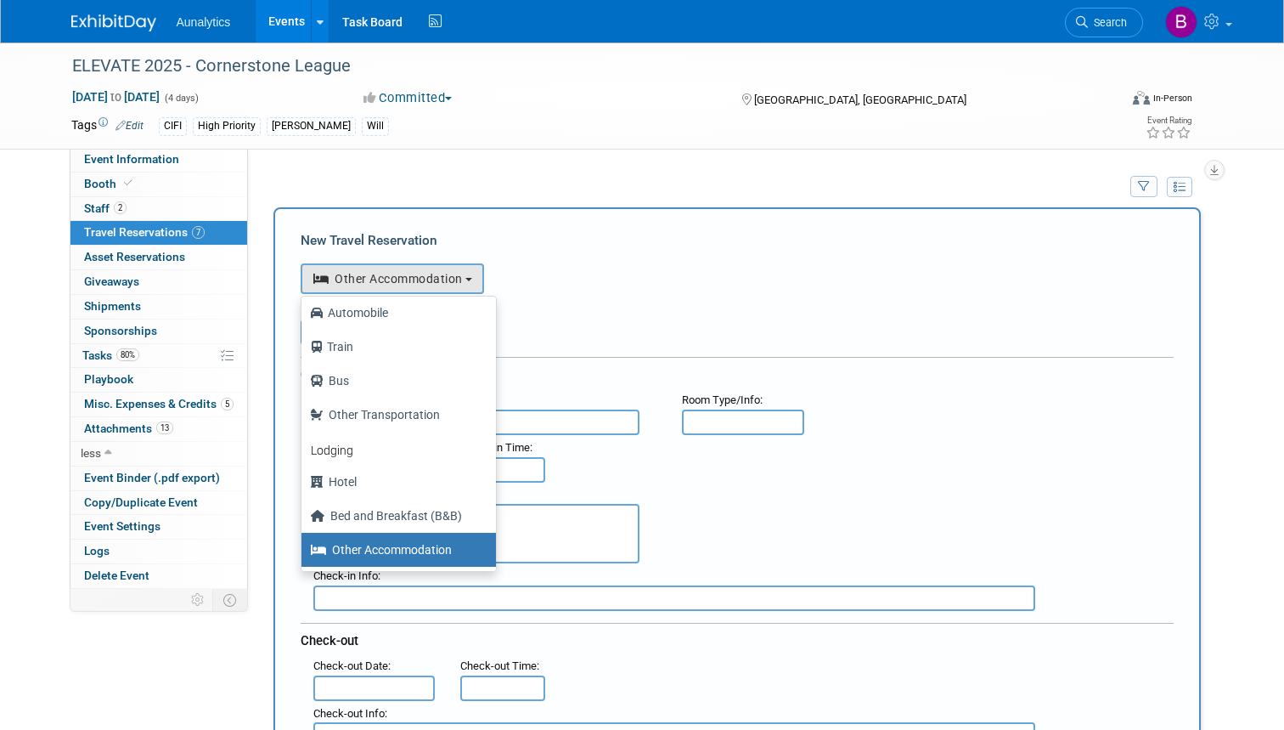
click at [612, 262] on div "<i class="fas fa-plane" style="padding: 6px 4px 6px 1px;"></i> Flight <i class=…" at bounding box center [737, 276] width 873 height 35
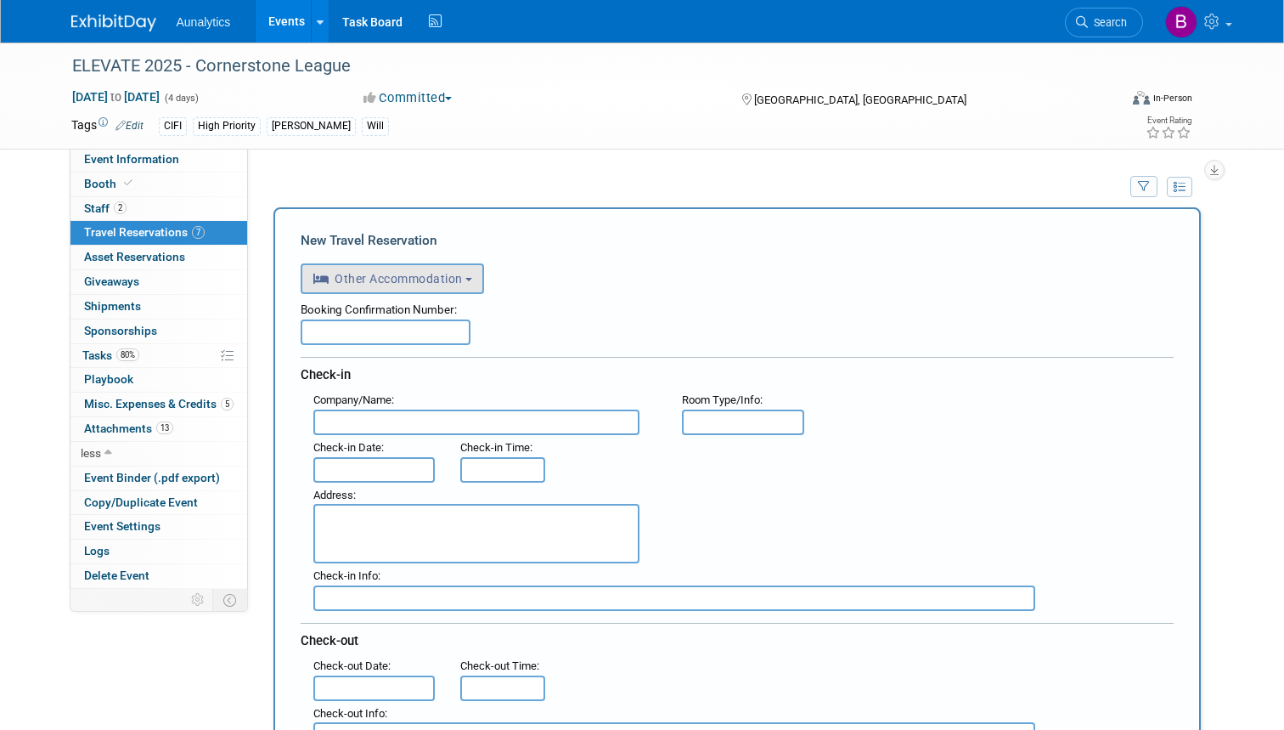
click at [477, 281] on button "Other Accommodation" at bounding box center [393, 278] width 184 height 31
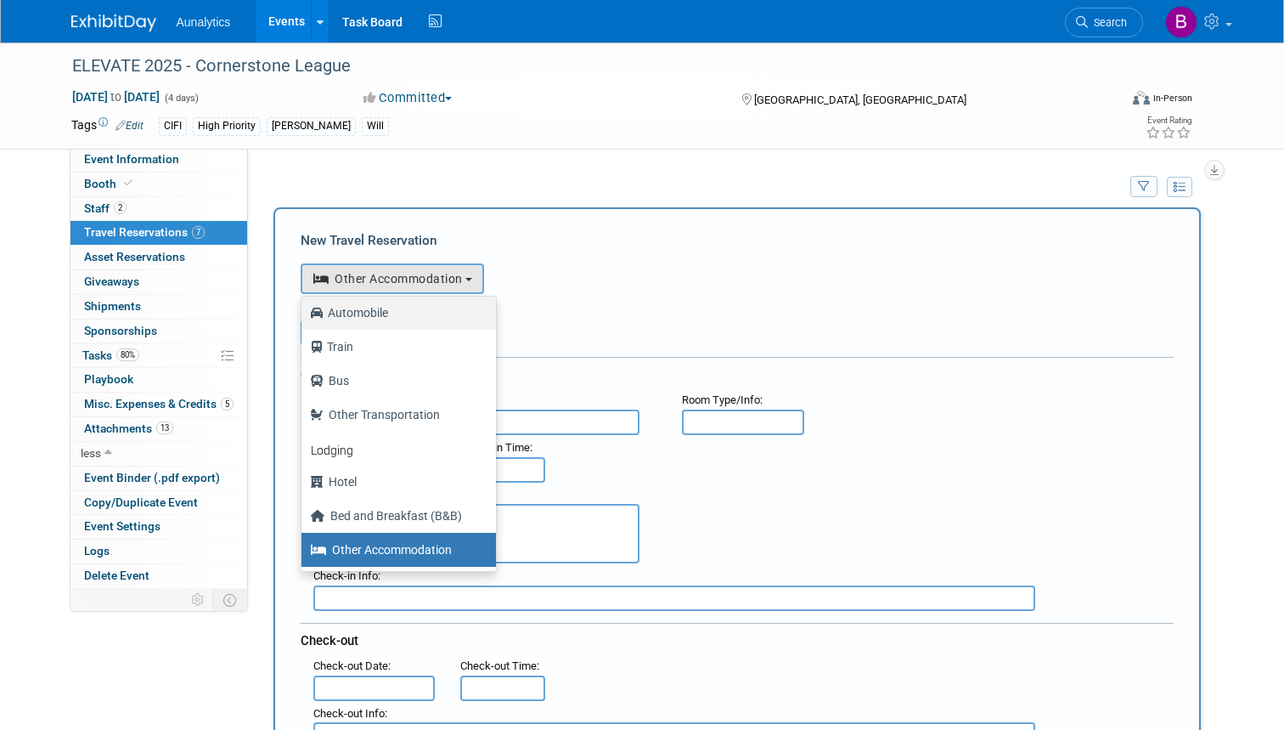
click at [415, 313] on label "Automobile" at bounding box center [394, 312] width 169 height 27
click at [304, 313] on input "Automobile" at bounding box center [298, 310] width 11 height 11
select select "4"
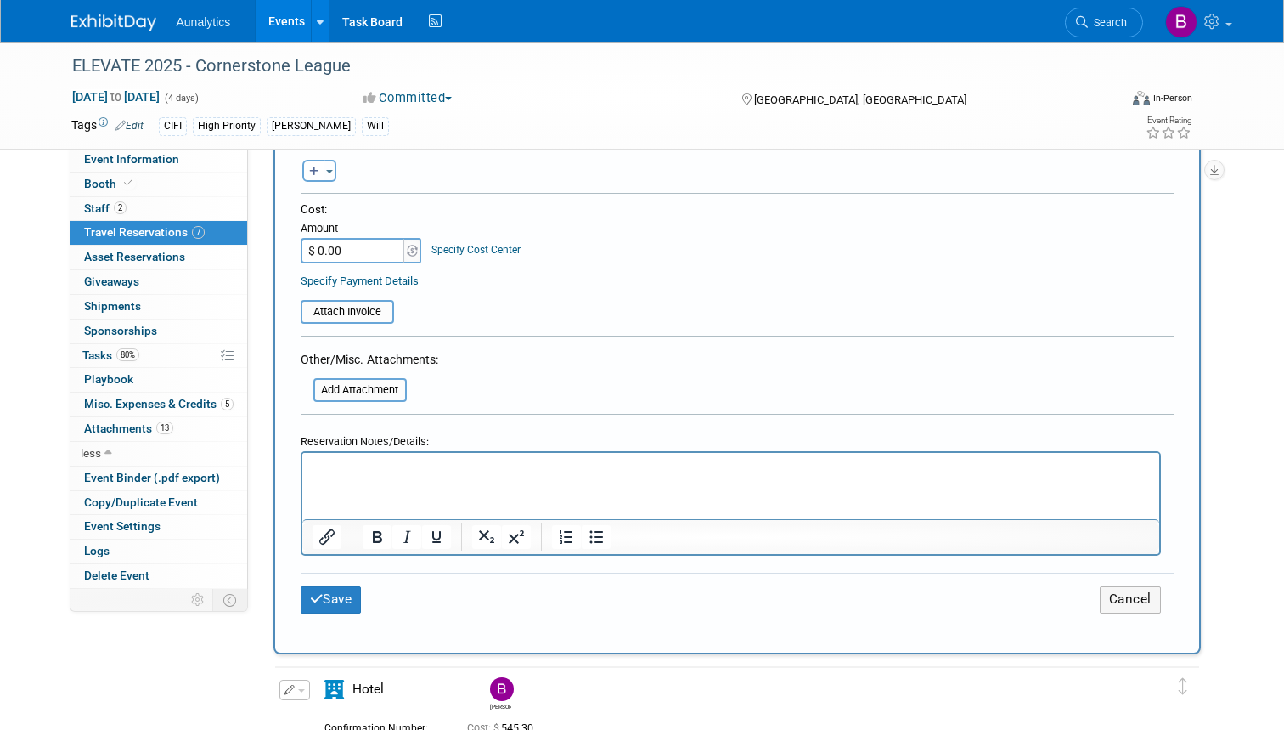
scroll to position [658, 0]
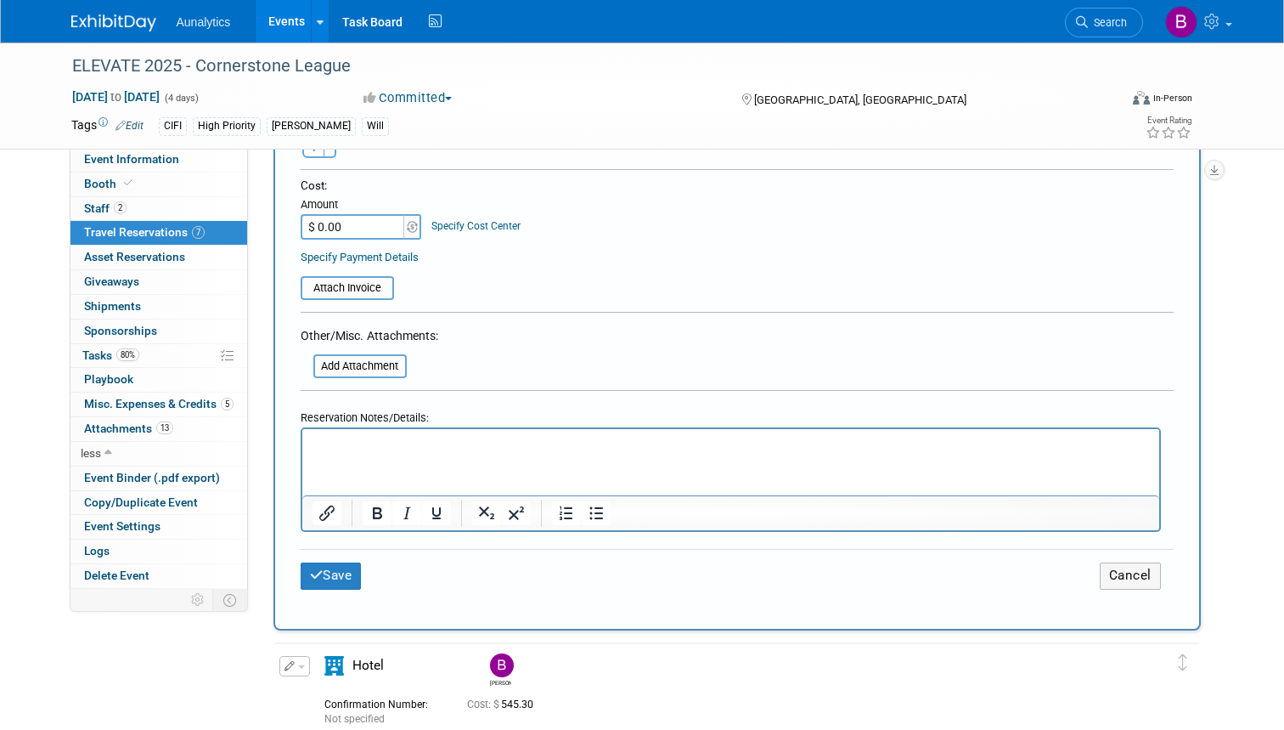
click at [324, 437] on p "Rich Text Area. Press ALT-0 for help." at bounding box center [731, 445] width 838 height 18
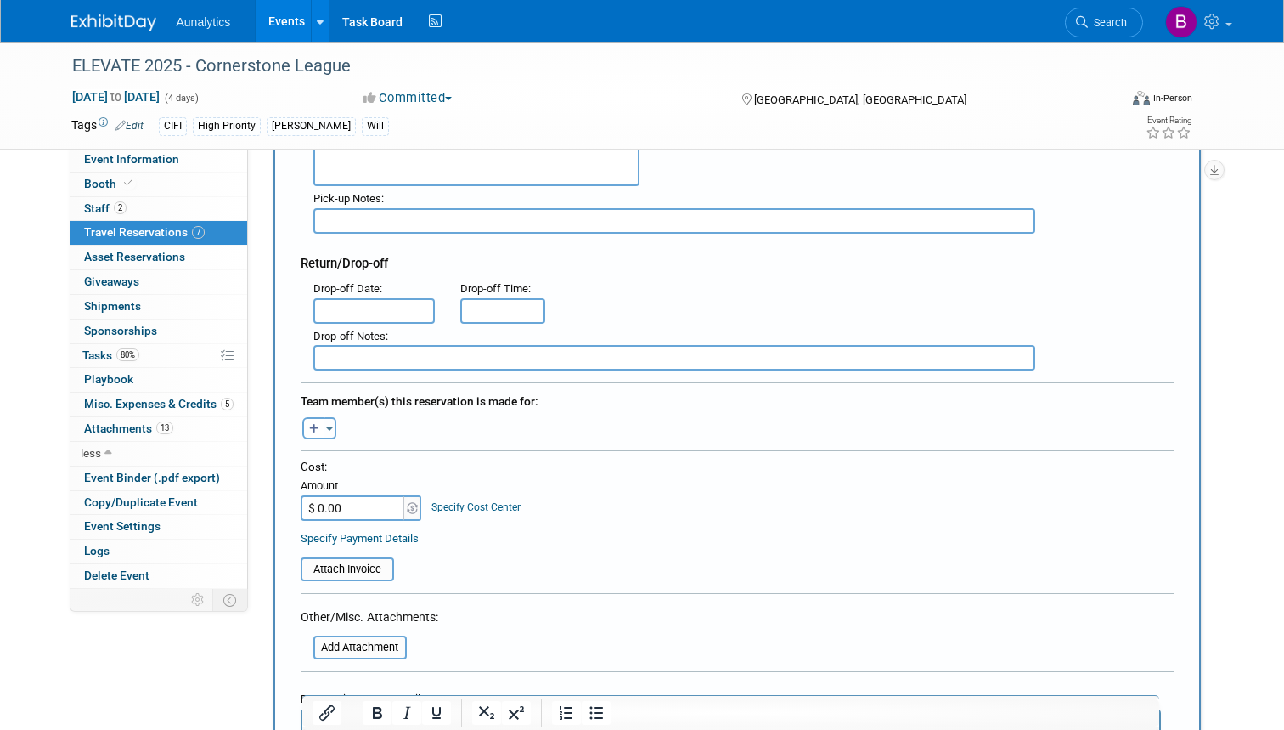
scroll to position [355, 0]
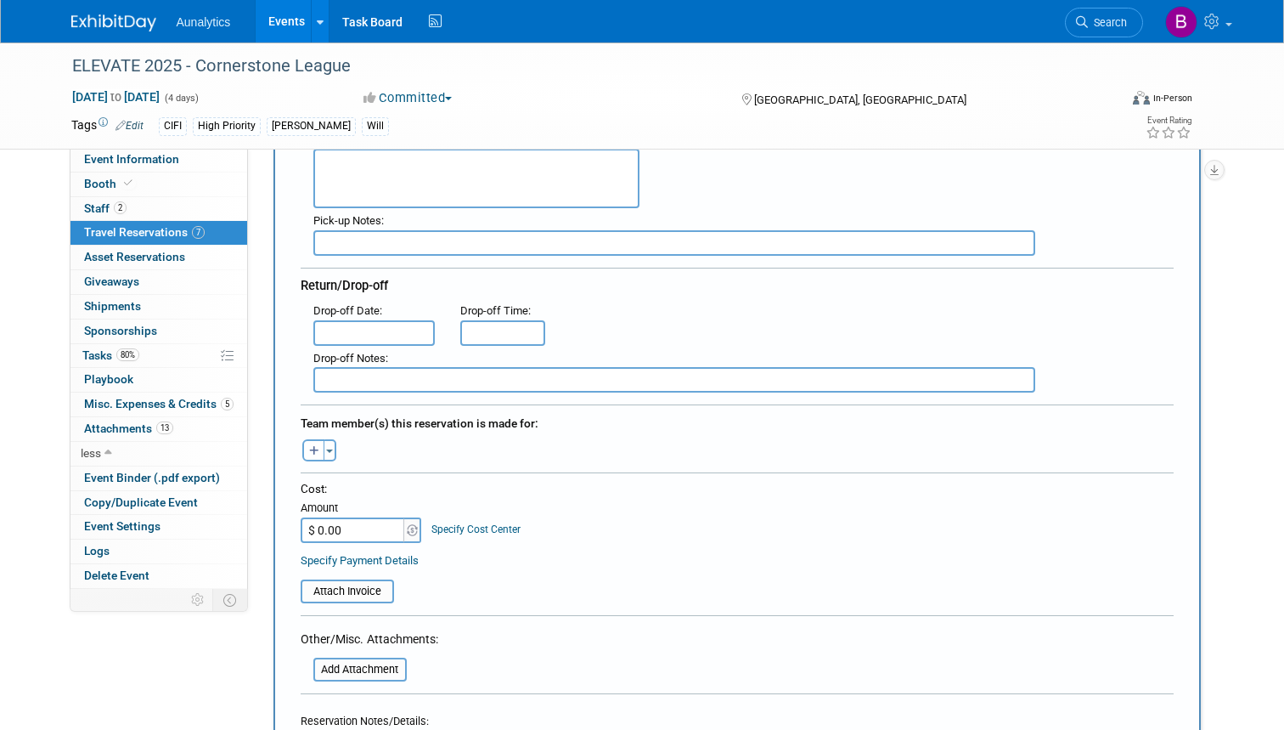
click at [369, 532] on input "$ 0.00" at bounding box center [354, 529] width 106 height 25
type input "$ 10.29"
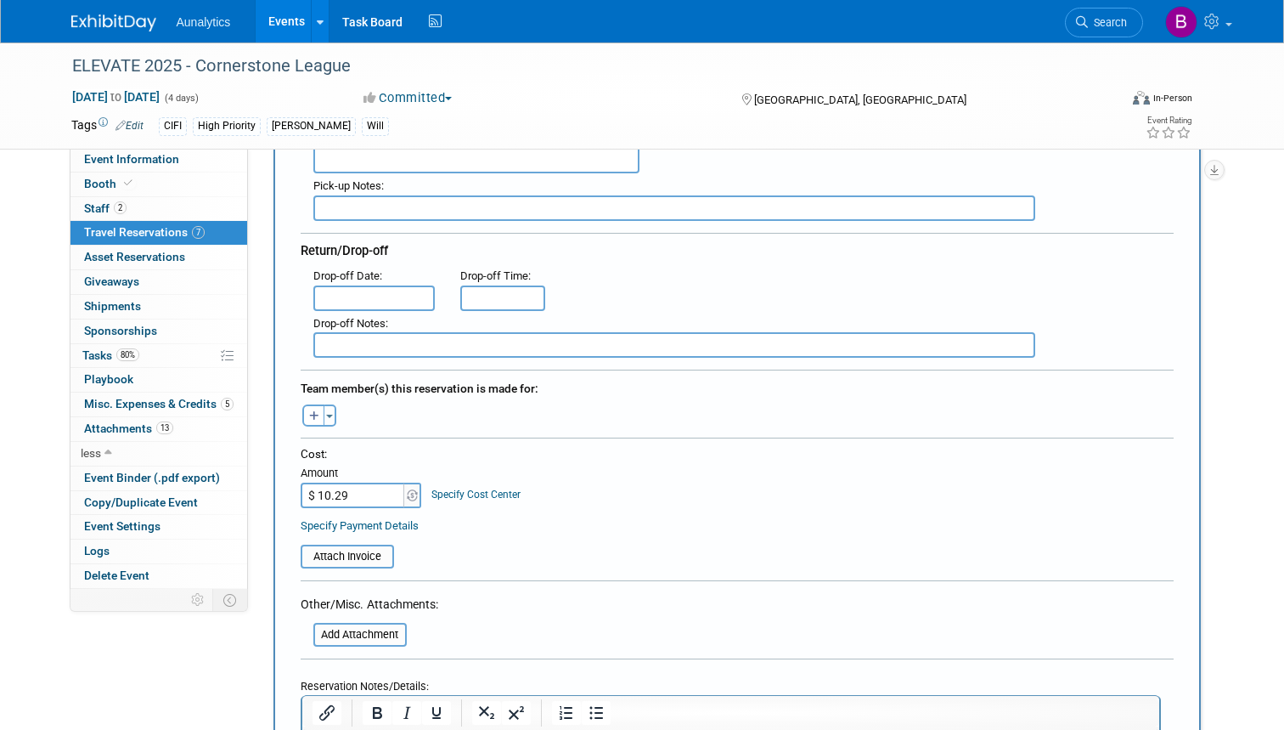
scroll to position [386, 0]
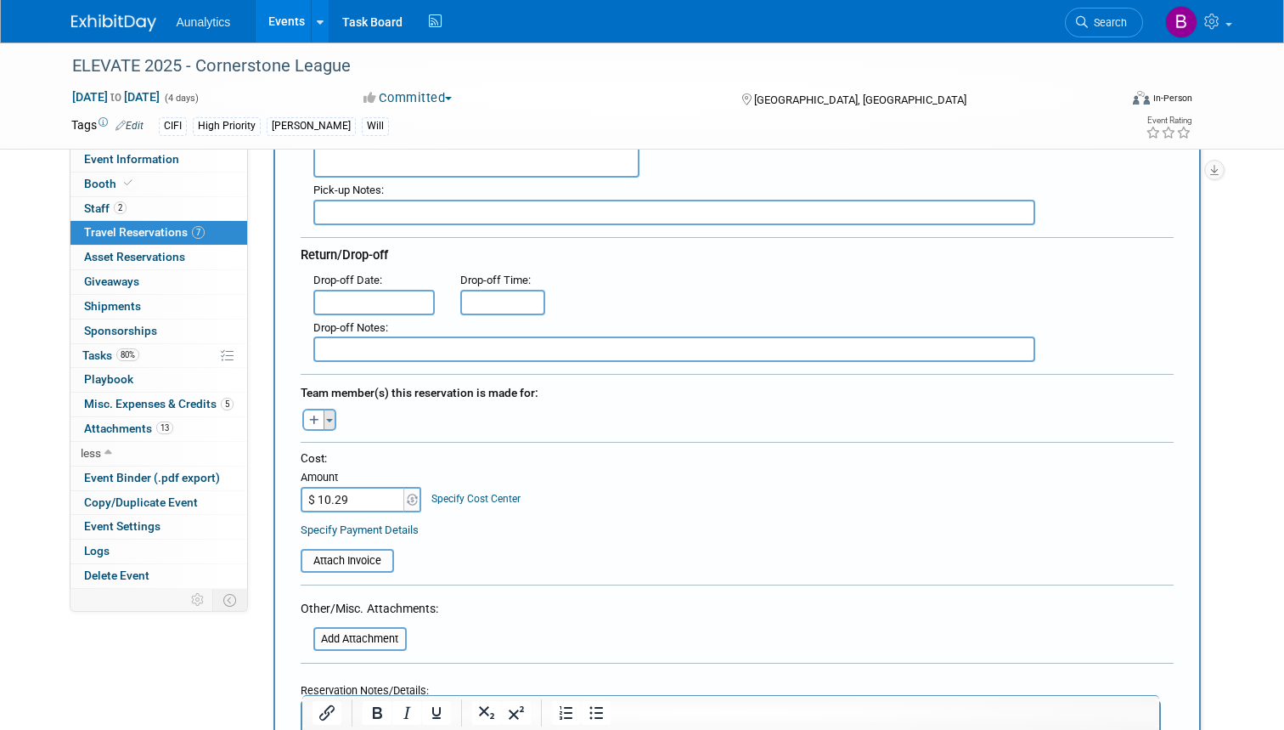
click at [330, 419] on span "button" at bounding box center [329, 420] width 7 height 3
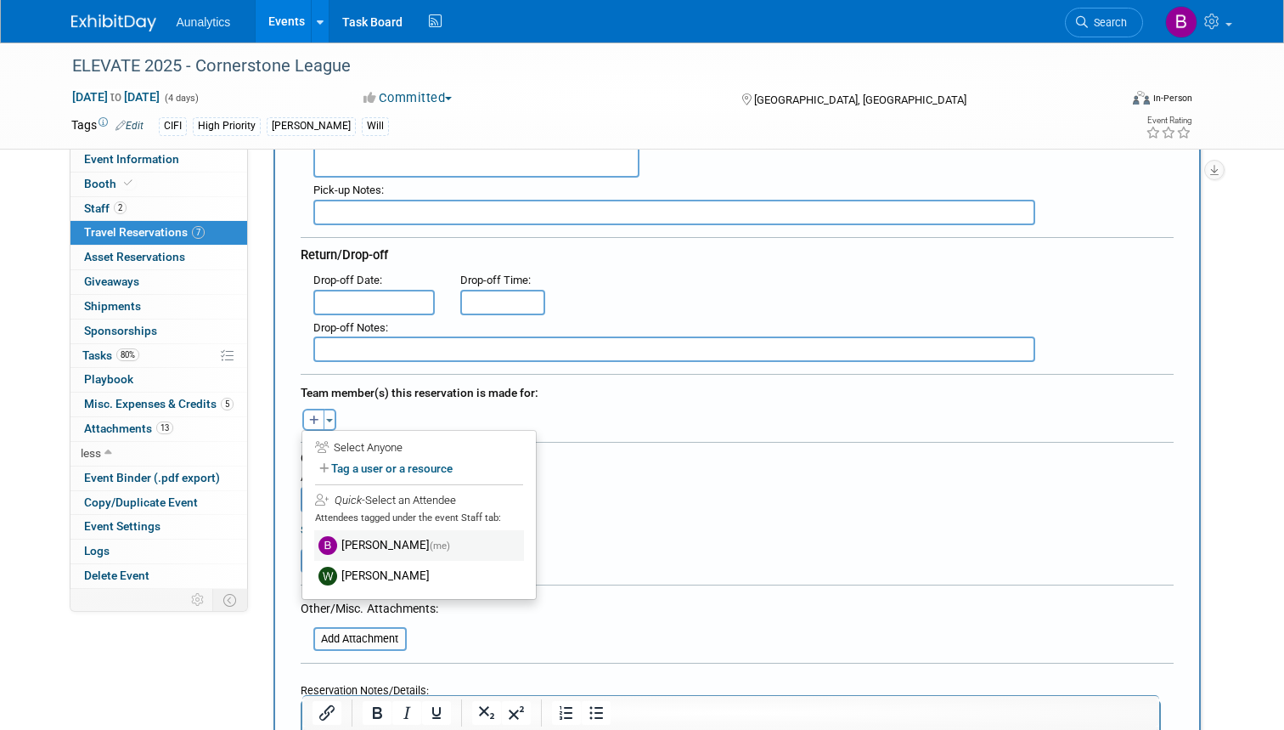
click at [344, 536] on label "Bobby Taylor (me)" at bounding box center [419, 545] width 210 height 31
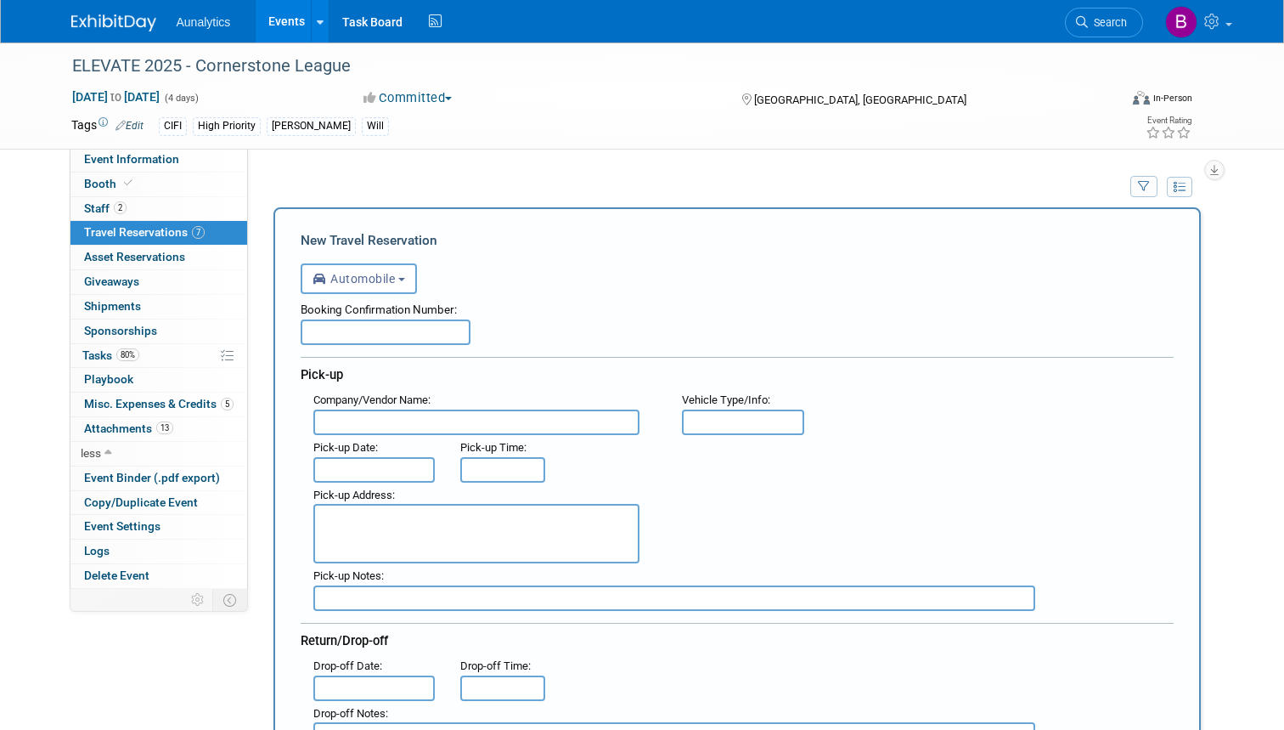
scroll to position [0, 0]
click at [324, 335] on input "text" at bounding box center [386, 331] width 170 height 25
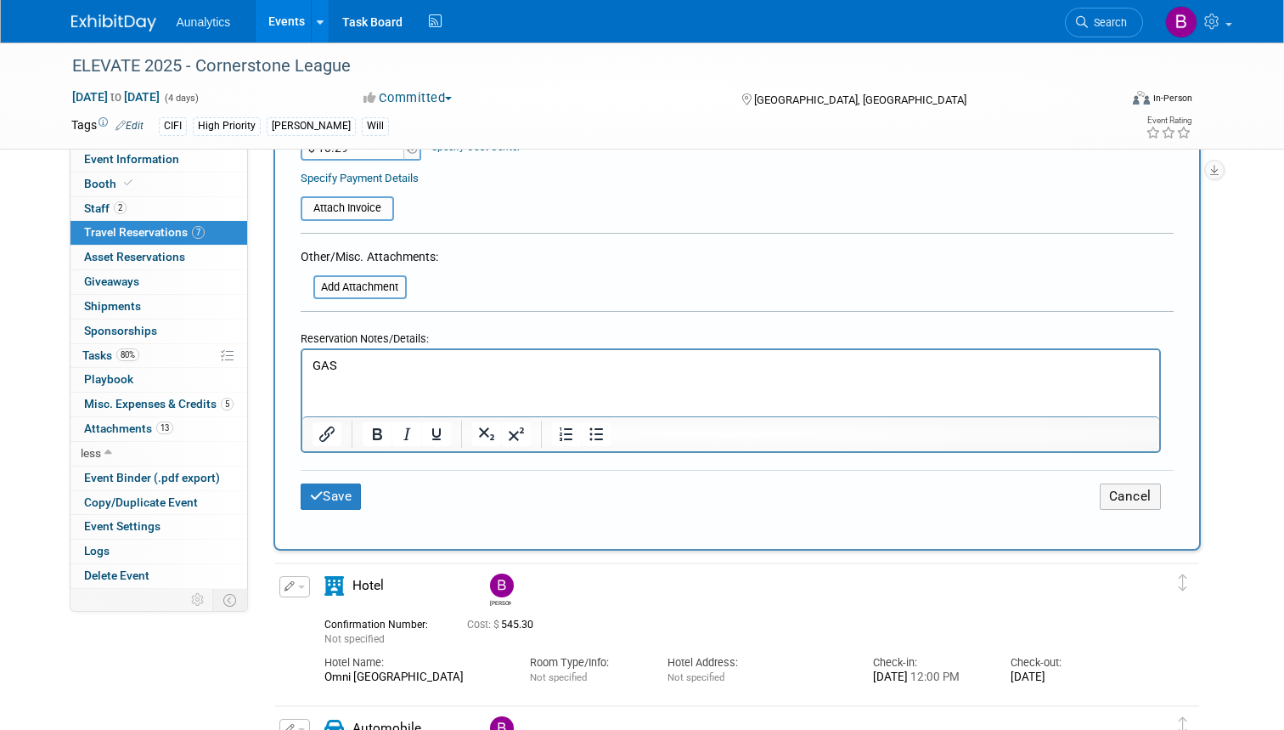
scroll to position [782, 0]
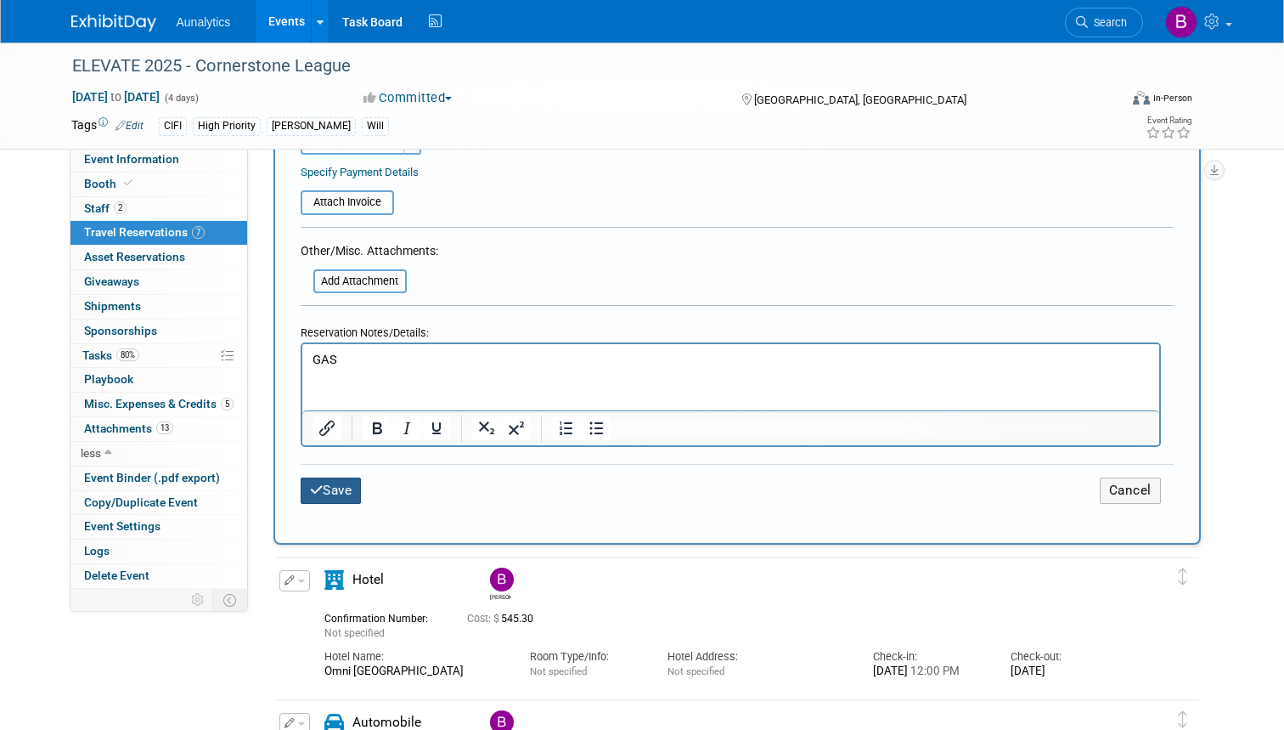
type input "Shell Gas"
click at [346, 477] on button "Save" at bounding box center [331, 490] width 61 height 26
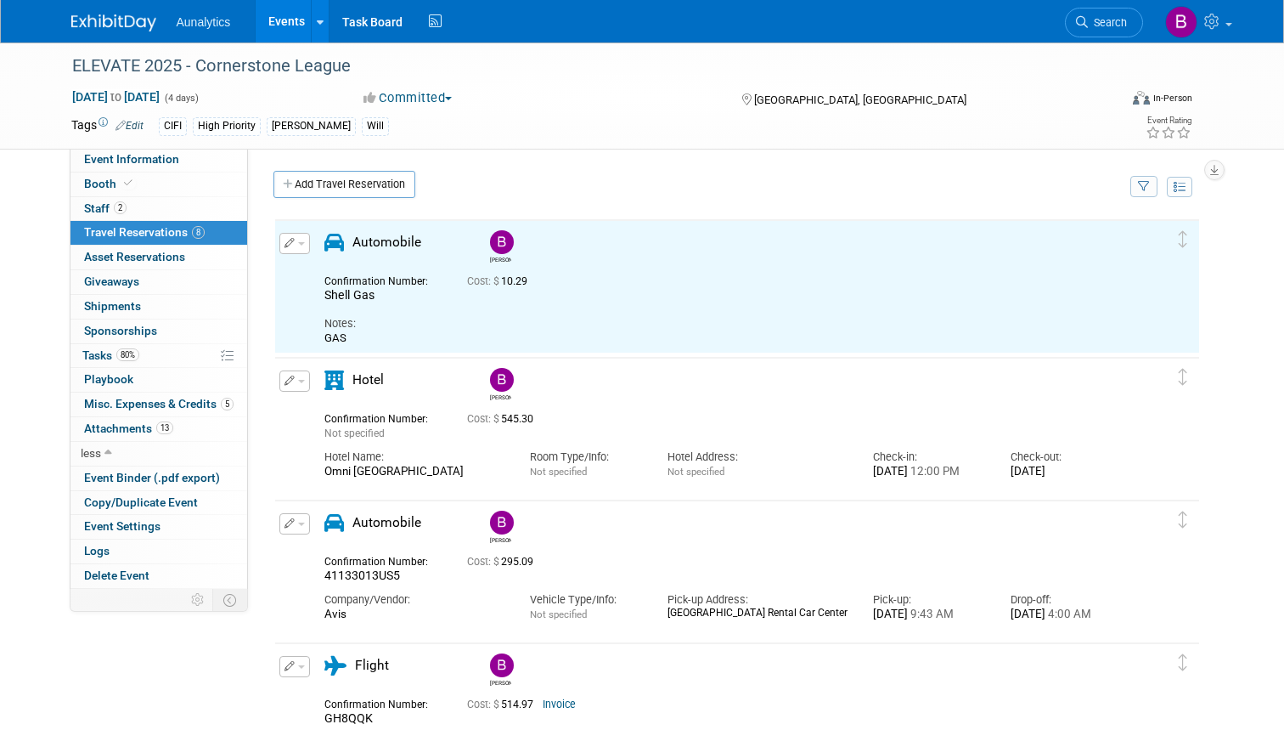
scroll to position [0, 0]
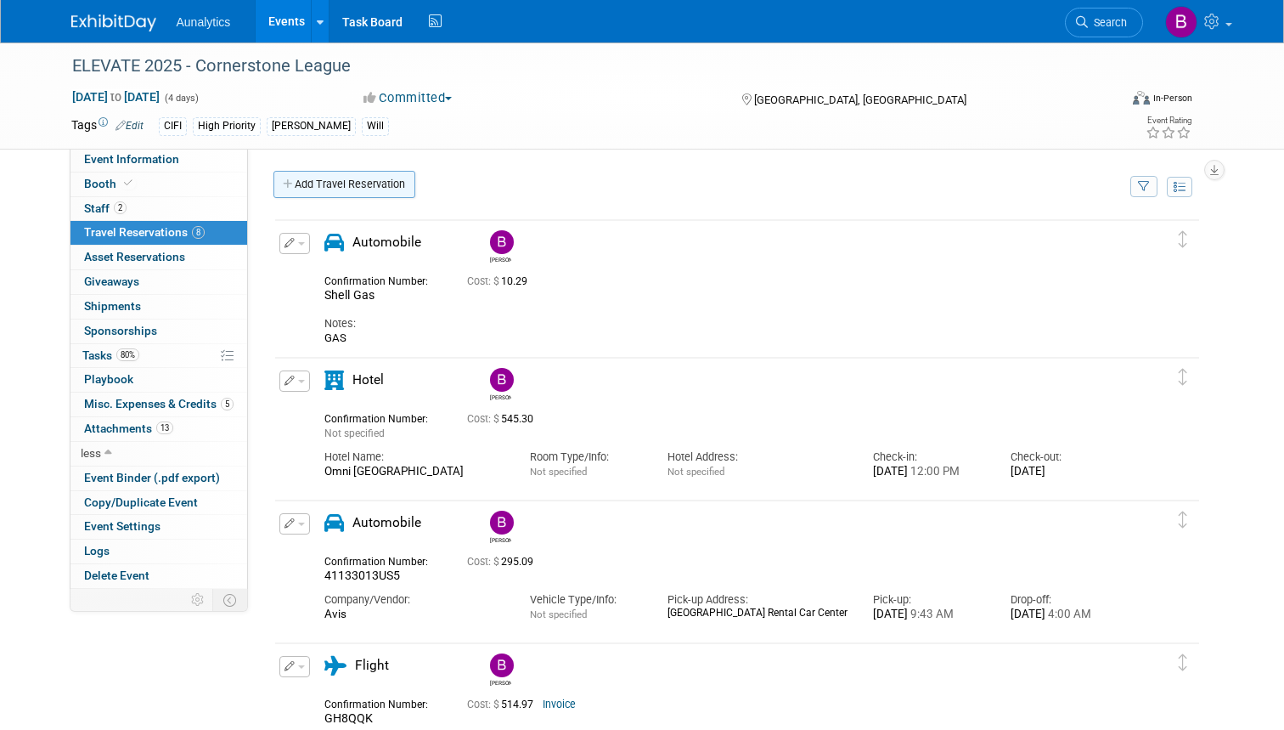
click at [329, 185] on link "Add Travel Reservation" at bounding box center [345, 184] width 142 height 27
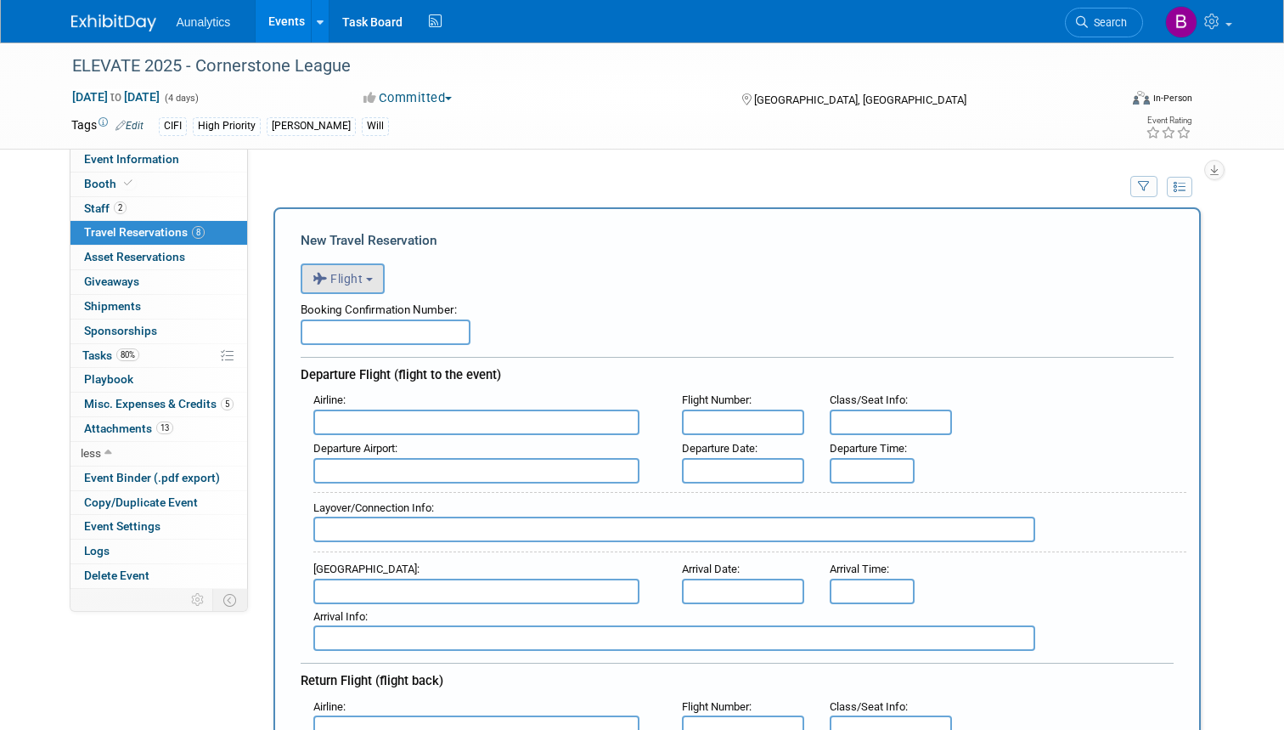
click at [372, 285] on button "Flight" at bounding box center [343, 278] width 84 height 31
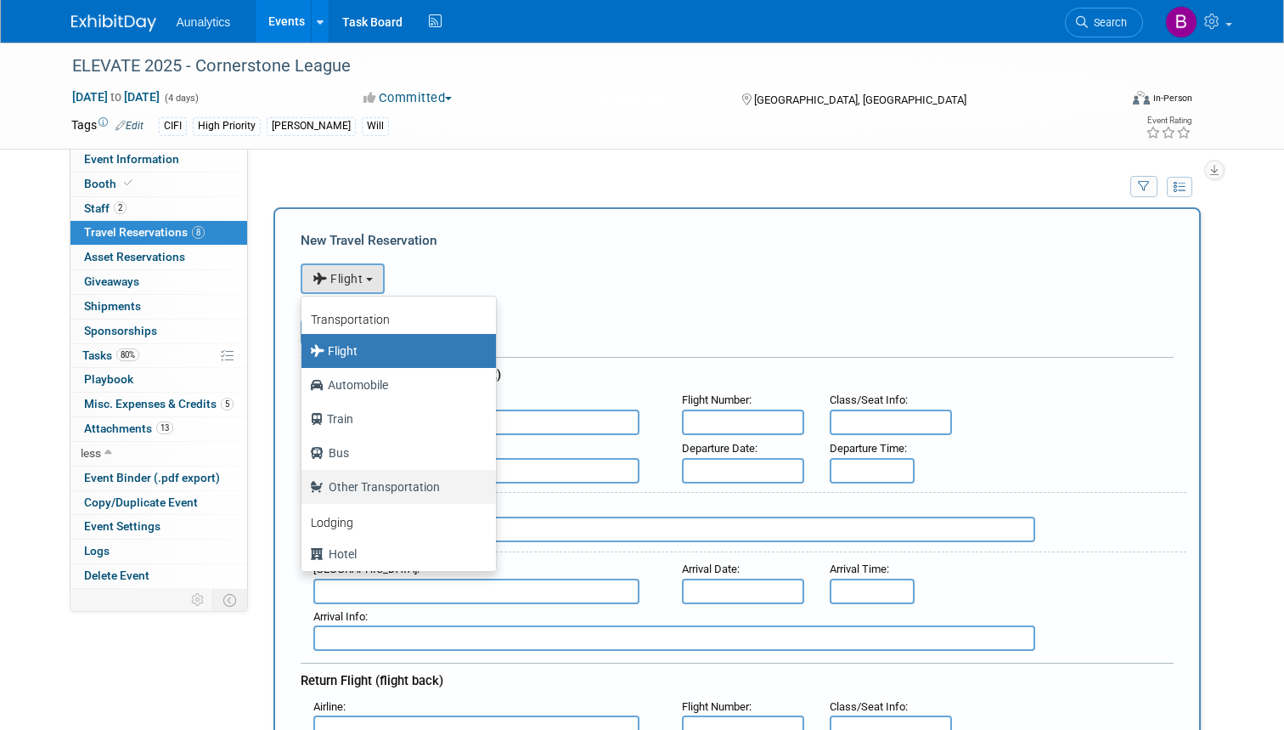
click at [371, 480] on label "Other Transportation" at bounding box center [394, 486] width 169 height 27
click at [304, 480] on input "Other Transportation" at bounding box center [298, 484] width 11 height 11
select select "5"
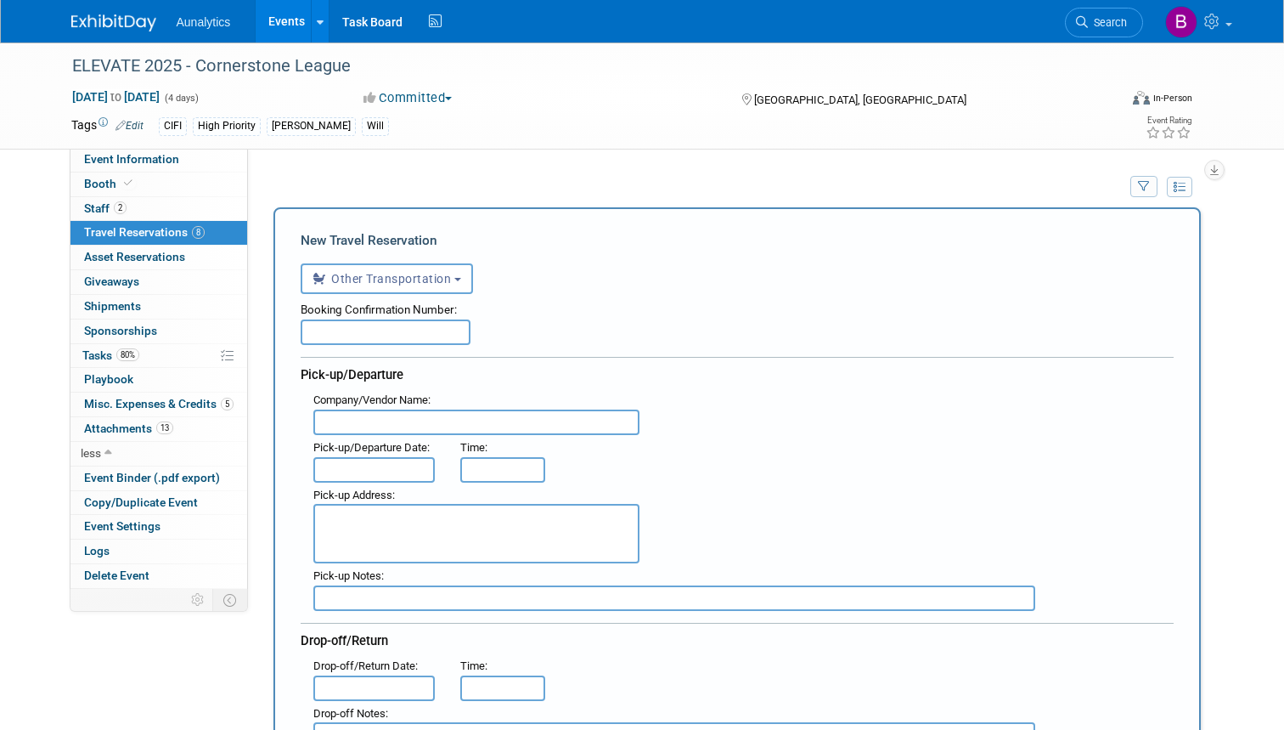
click at [346, 338] on input "text" at bounding box center [386, 331] width 170 height 25
type input "Airport Parking"
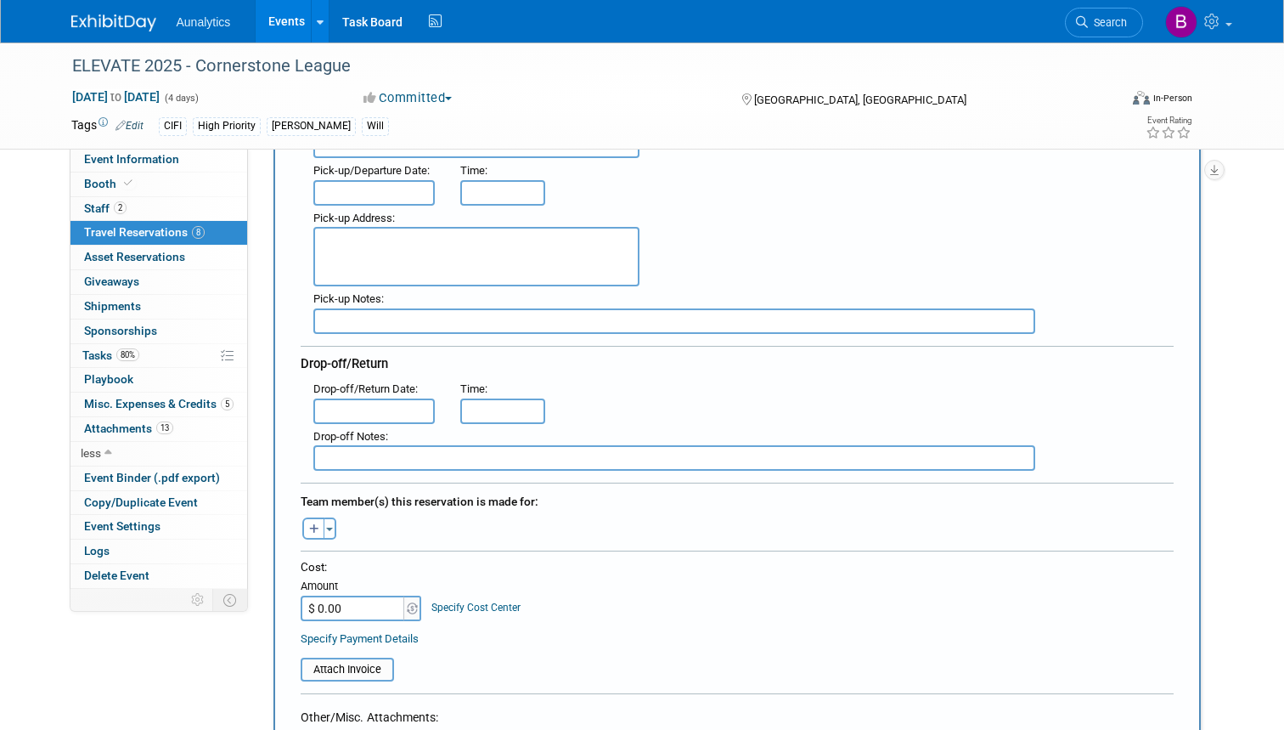
scroll to position [277, 0]
click at [326, 528] on span "button" at bounding box center [329, 529] width 7 height 3
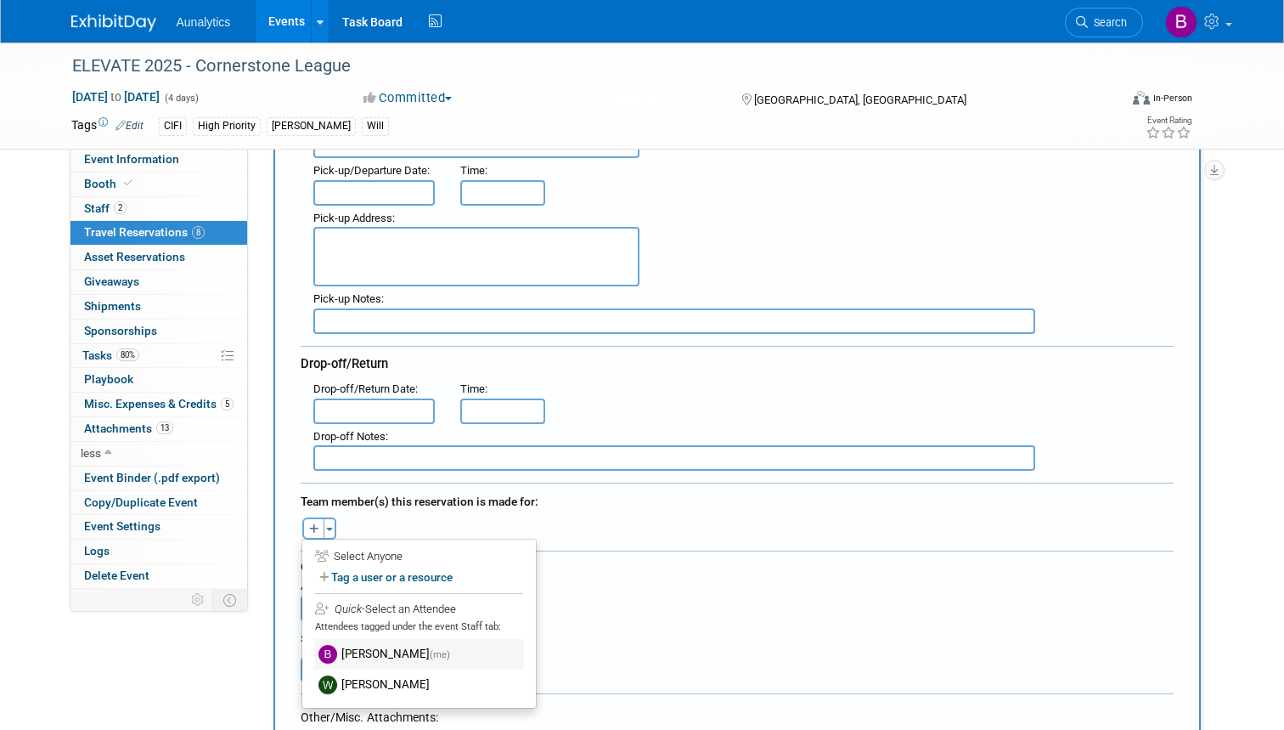
click at [347, 644] on label "Bobby Taylor (me)" at bounding box center [419, 654] width 210 height 31
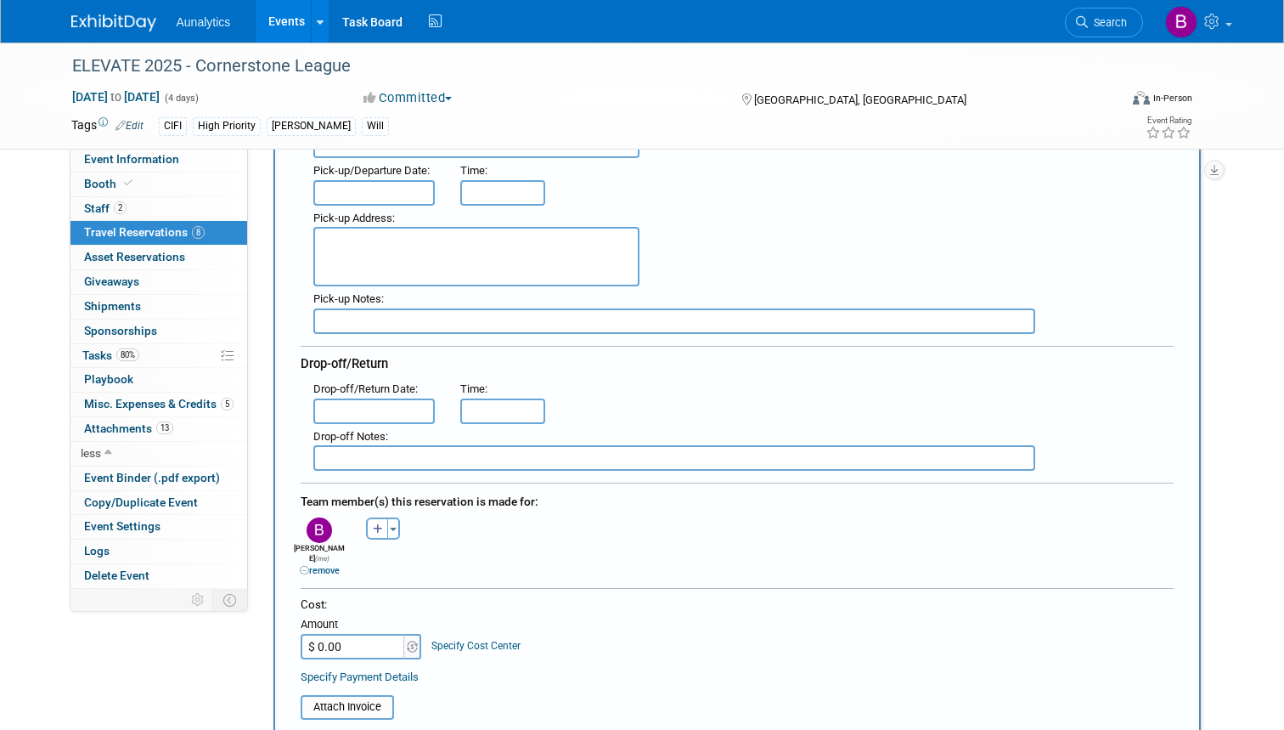
click at [347, 634] on input "$ 0.00" at bounding box center [354, 646] width 106 height 25
type input "$ 69.50"
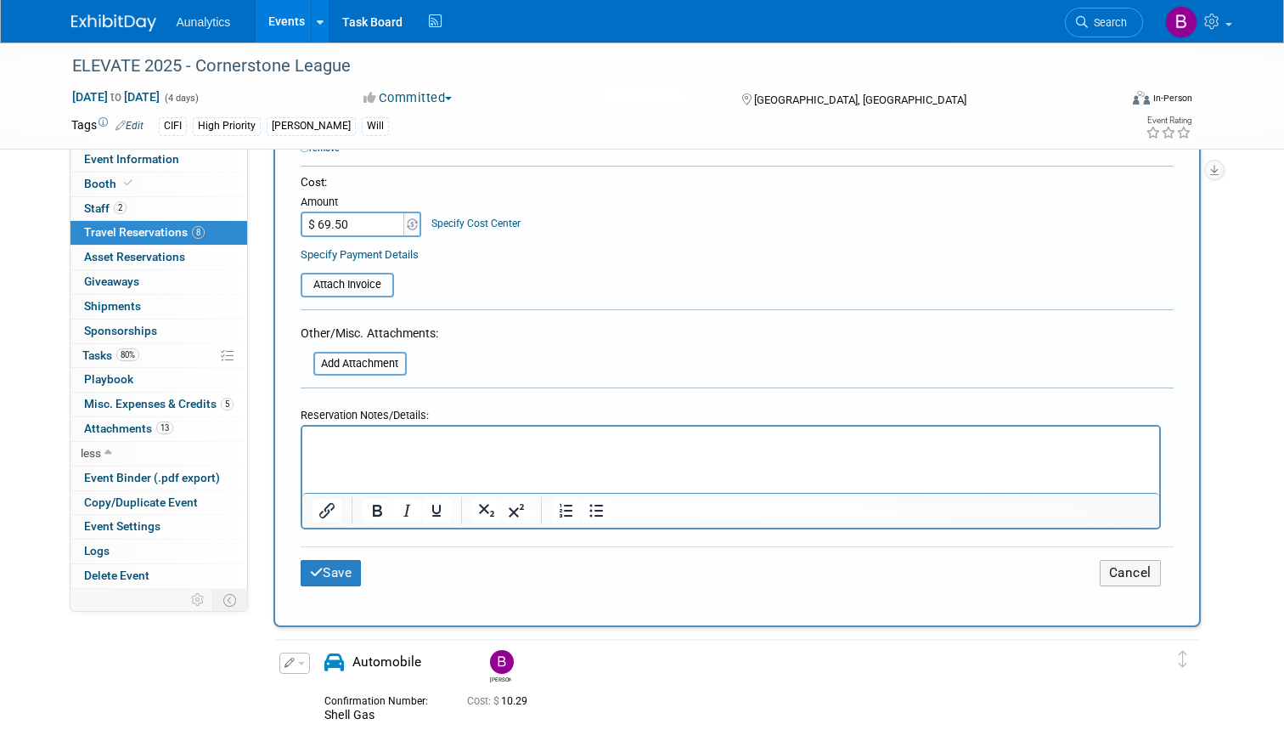
scroll to position [707, 0]
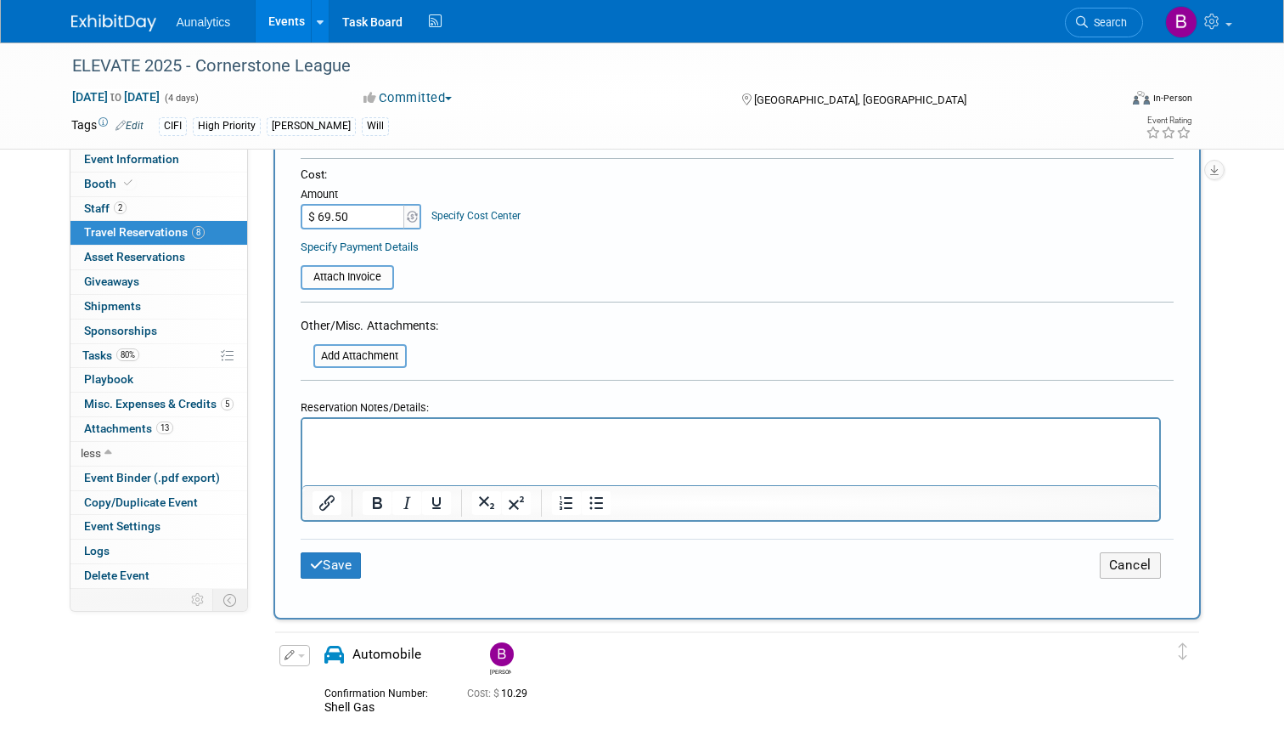
click at [318, 436] on p "Rich Text Area. Press ALT-0 for help." at bounding box center [731, 435] width 838 height 18
click at [338, 552] on button "Save" at bounding box center [331, 565] width 61 height 26
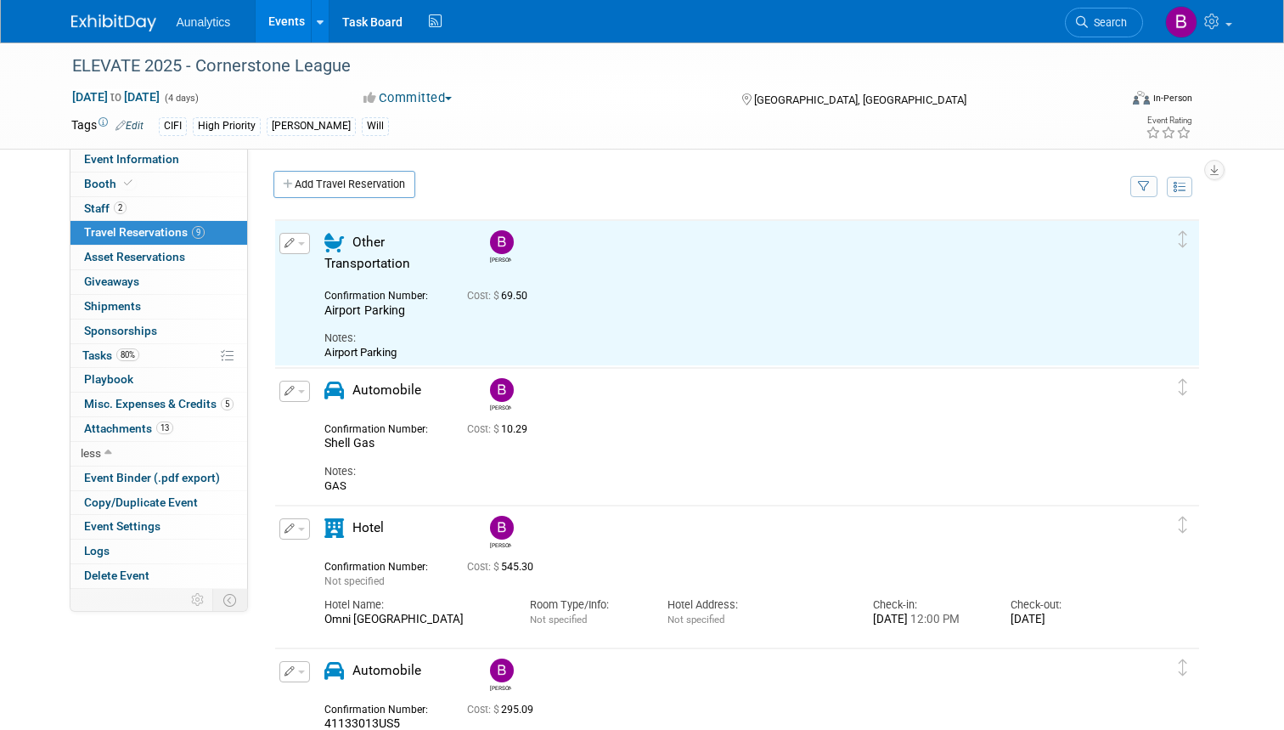
scroll to position [0, 0]
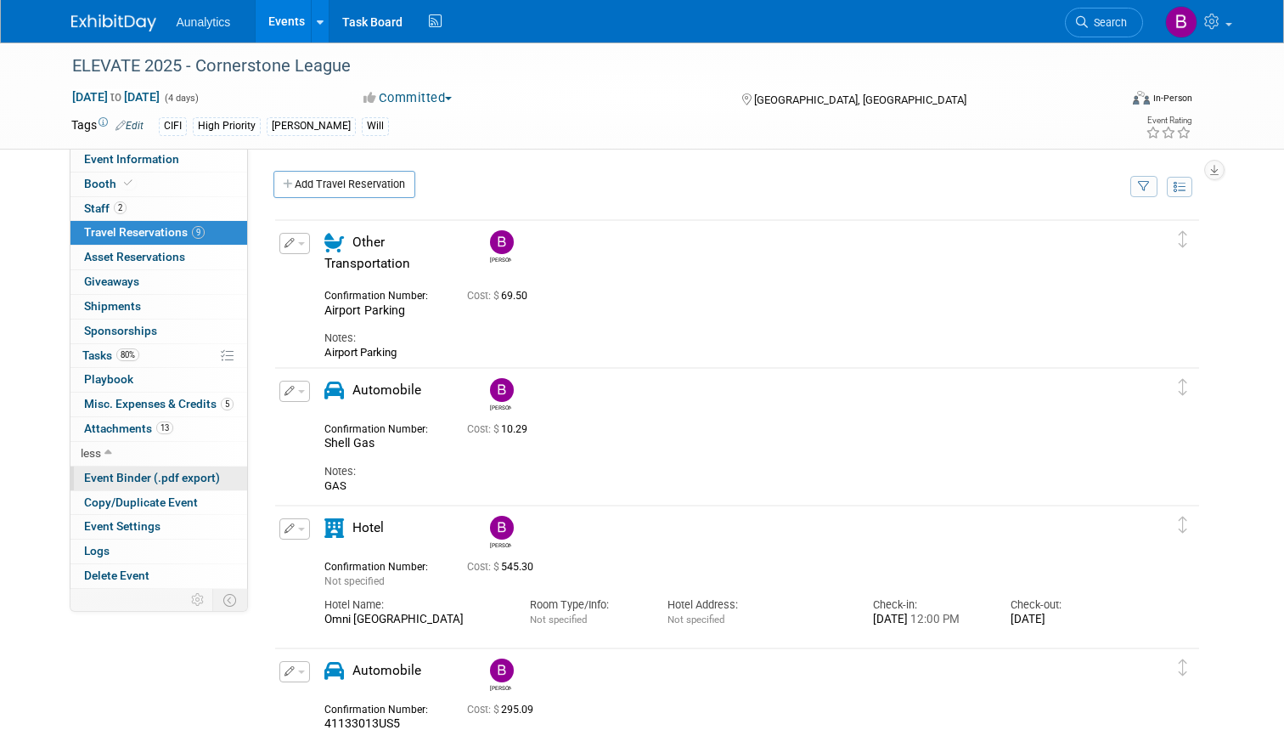
click at [126, 471] on span "Event Binder (.pdf export)" at bounding box center [152, 478] width 136 height 14
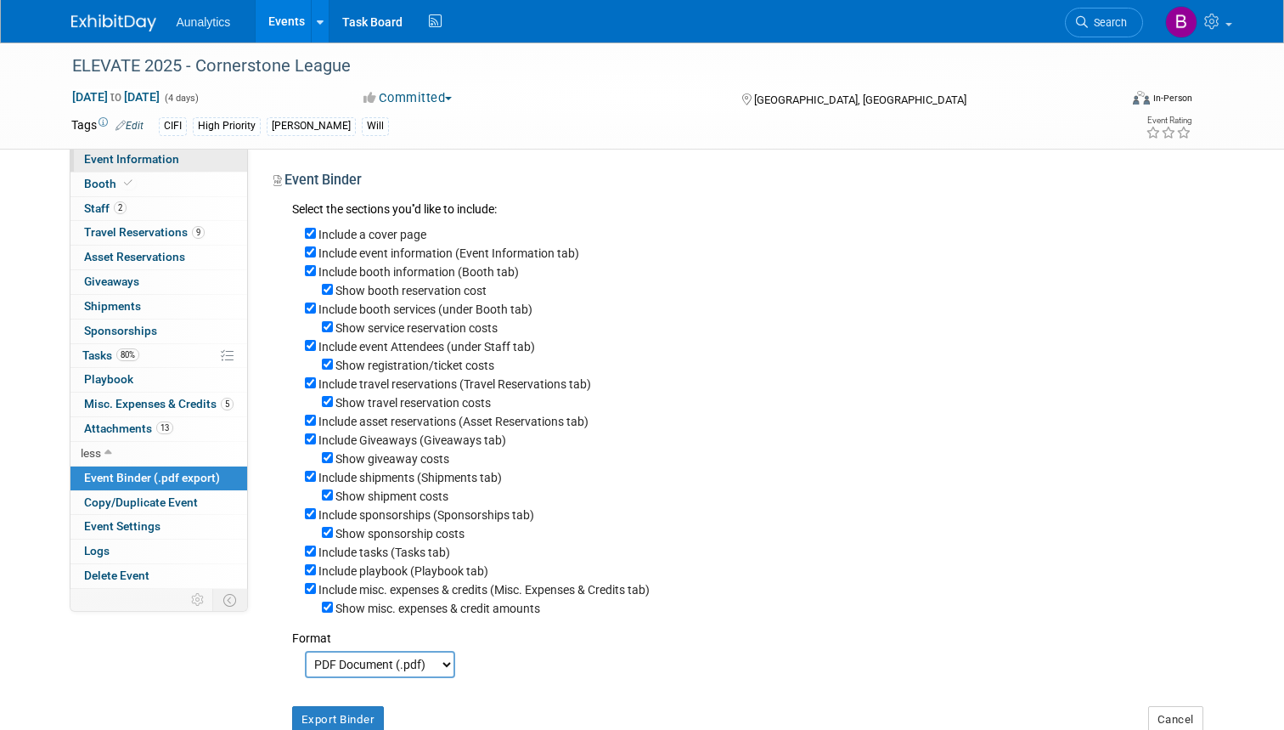
click at [117, 157] on span "Event Information" at bounding box center [131, 159] width 95 height 14
select select "Yes"
select select "Submitted"
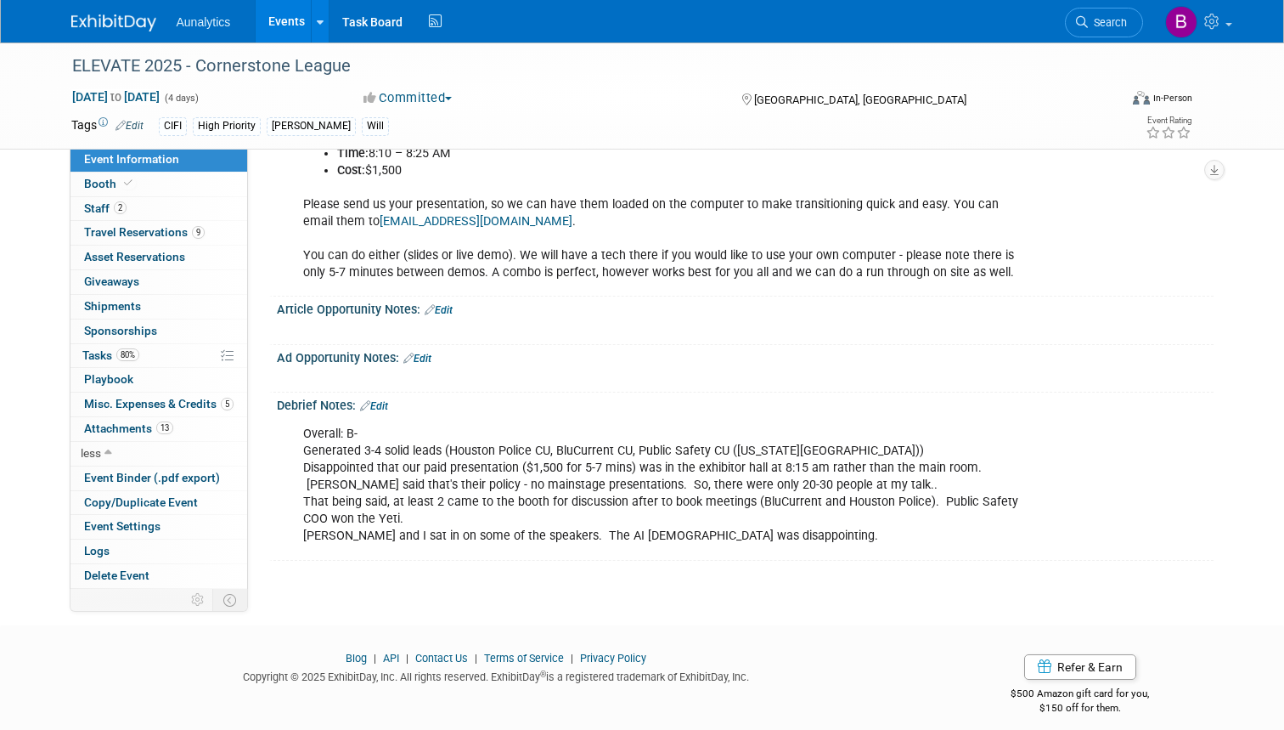
scroll to position [1374, 0]
click at [387, 401] on link "Edit" at bounding box center [374, 407] width 28 height 12
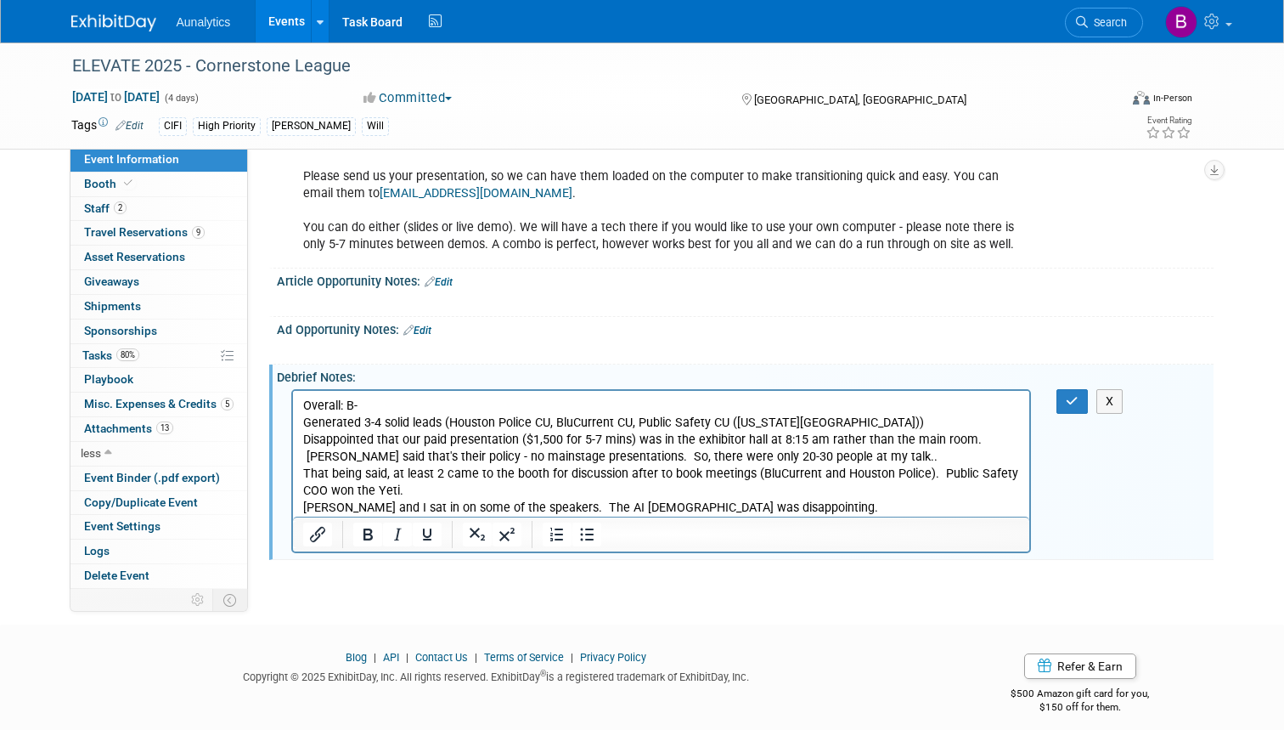
scroll to position [1402, 0]
click at [740, 505] on p "Overall: B- Generated 3-4 solid leads (Houston Police CU, BluCurrent CU, Public…" at bounding box center [661, 458] width 718 height 120
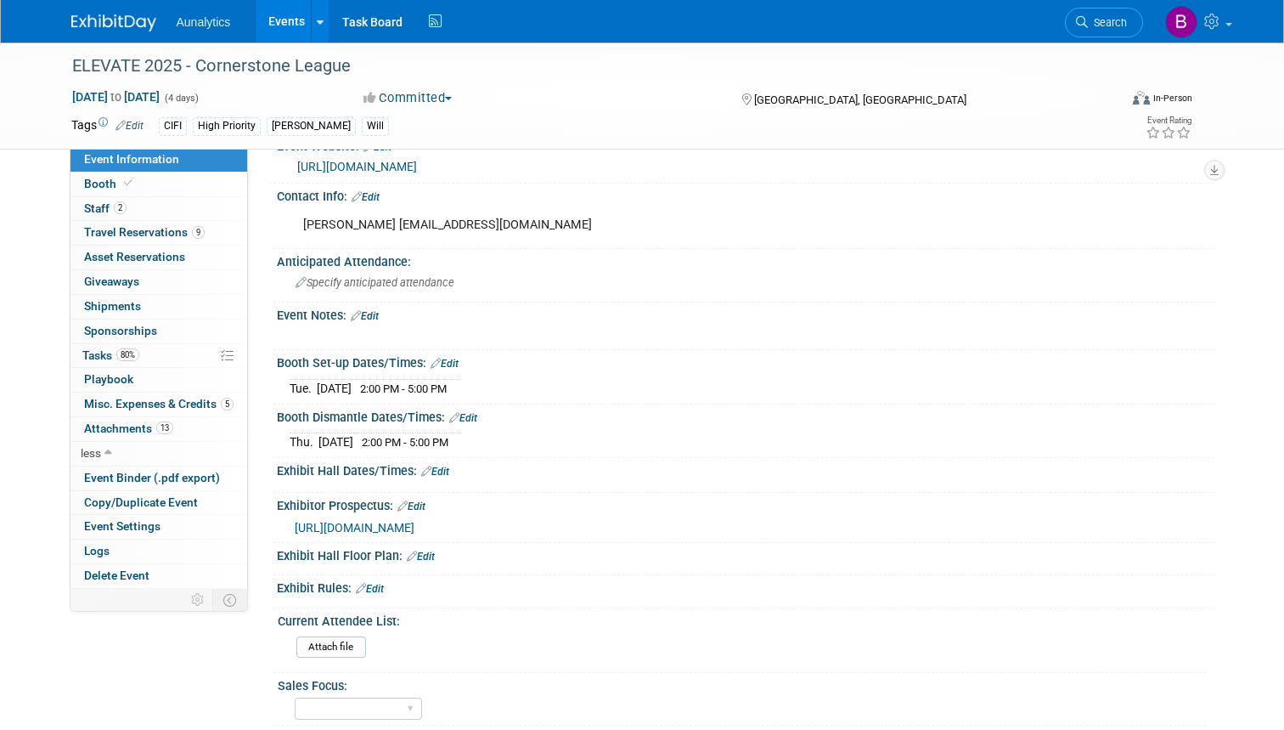
scroll to position [314, 0]
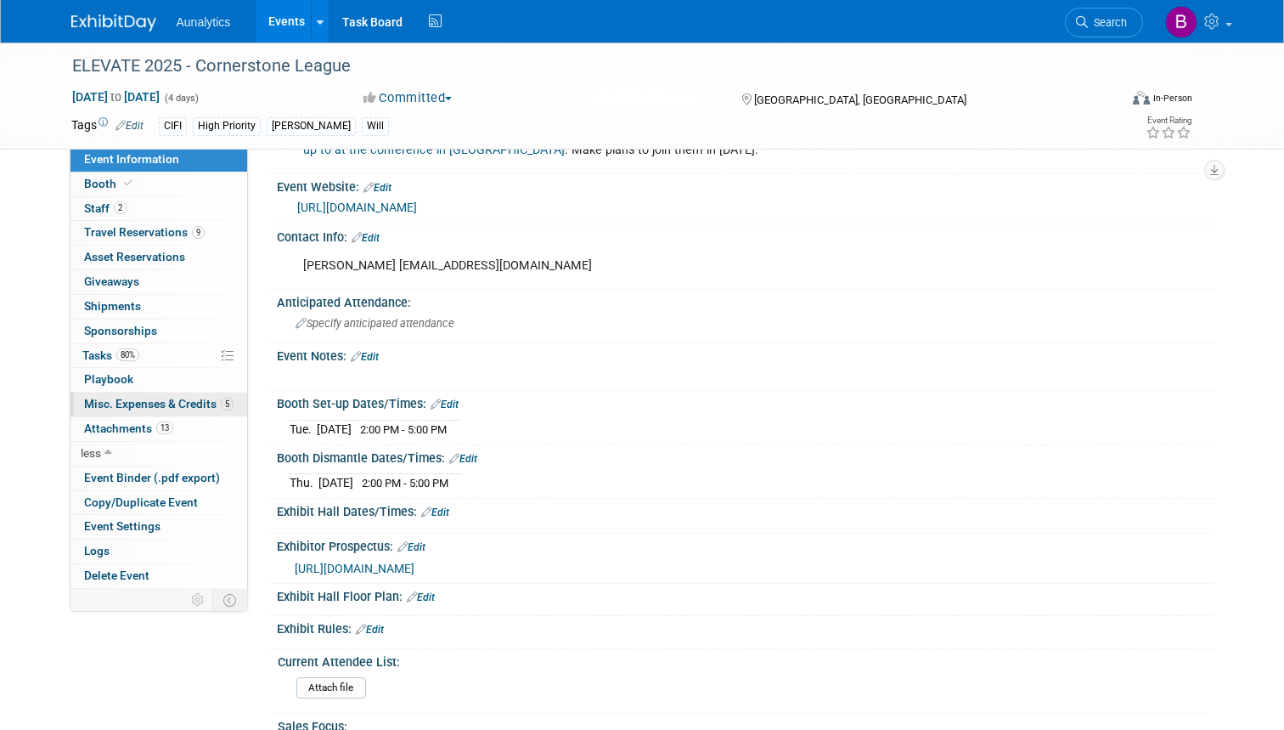
click at [121, 397] on span "Misc. Expenses & Credits 5" at bounding box center [159, 404] width 150 height 14
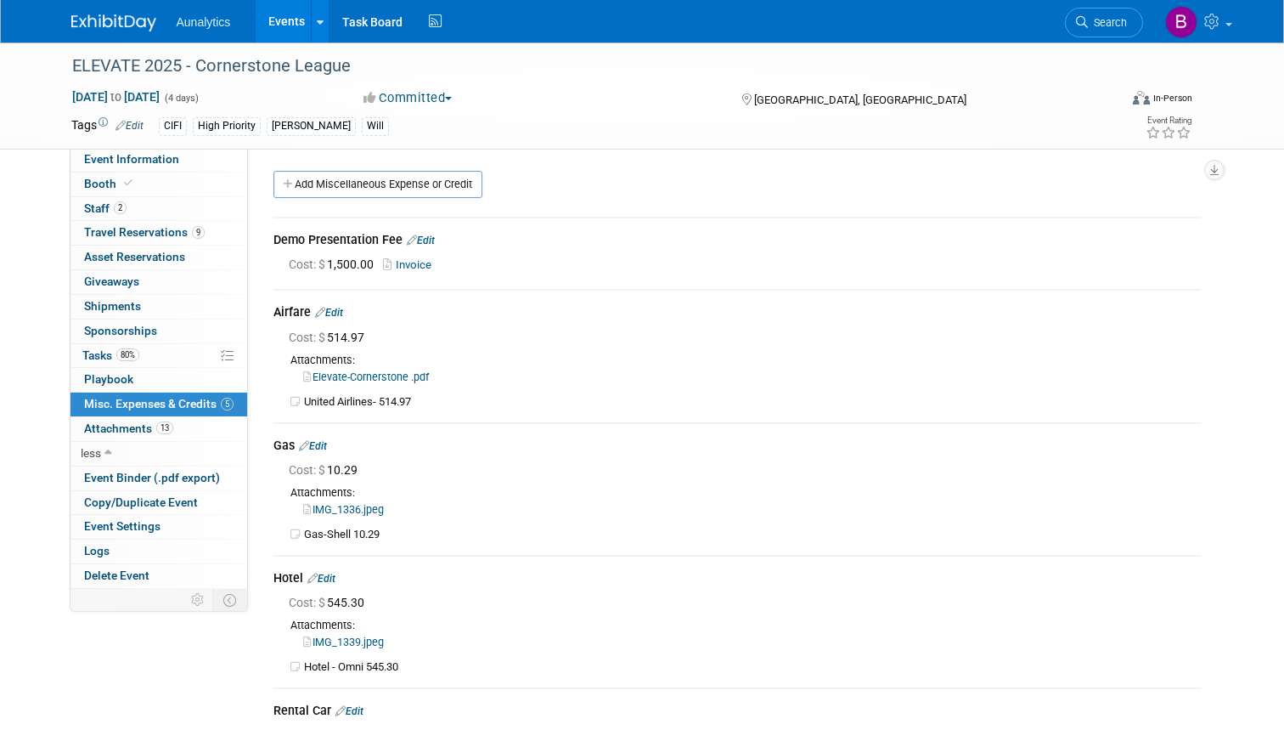
scroll to position [0, 0]
click at [99, 227] on span "Travel Reservations 9" at bounding box center [144, 232] width 121 height 14
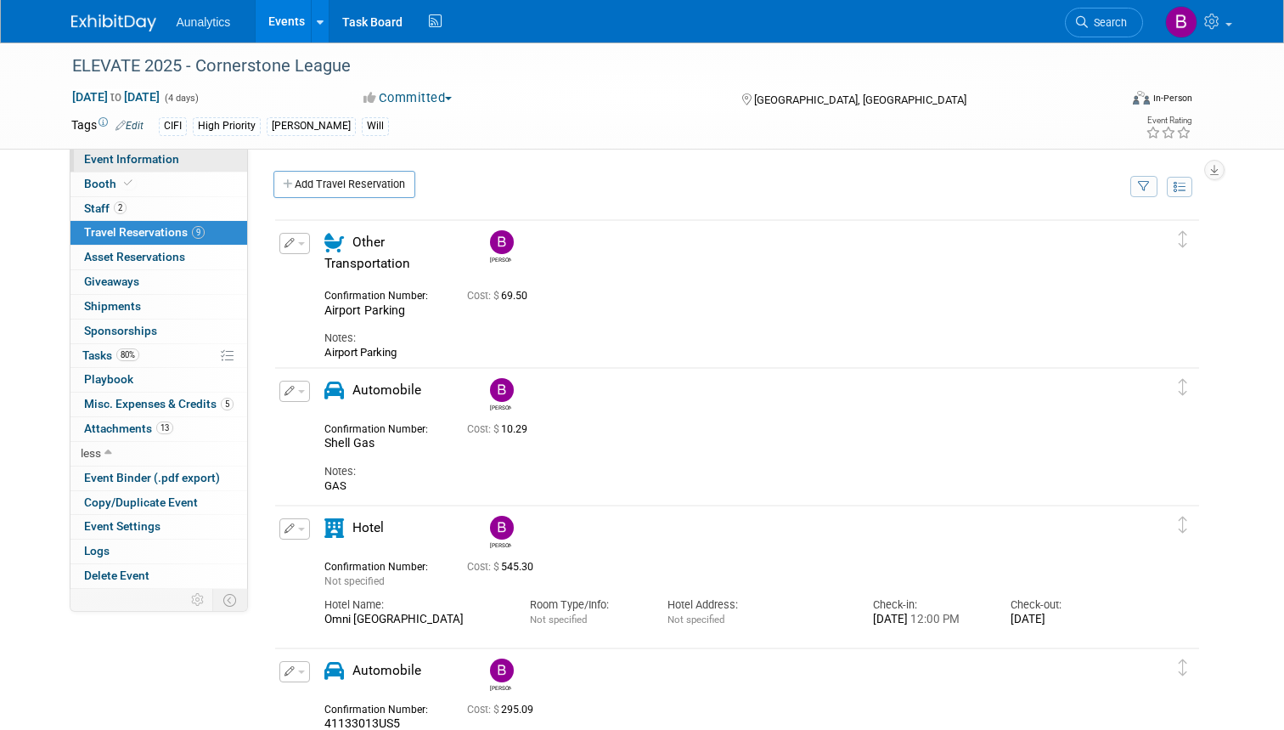
click at [103, 160] on span "Event Information" at bounding box center [131, 159] width 95 height 14
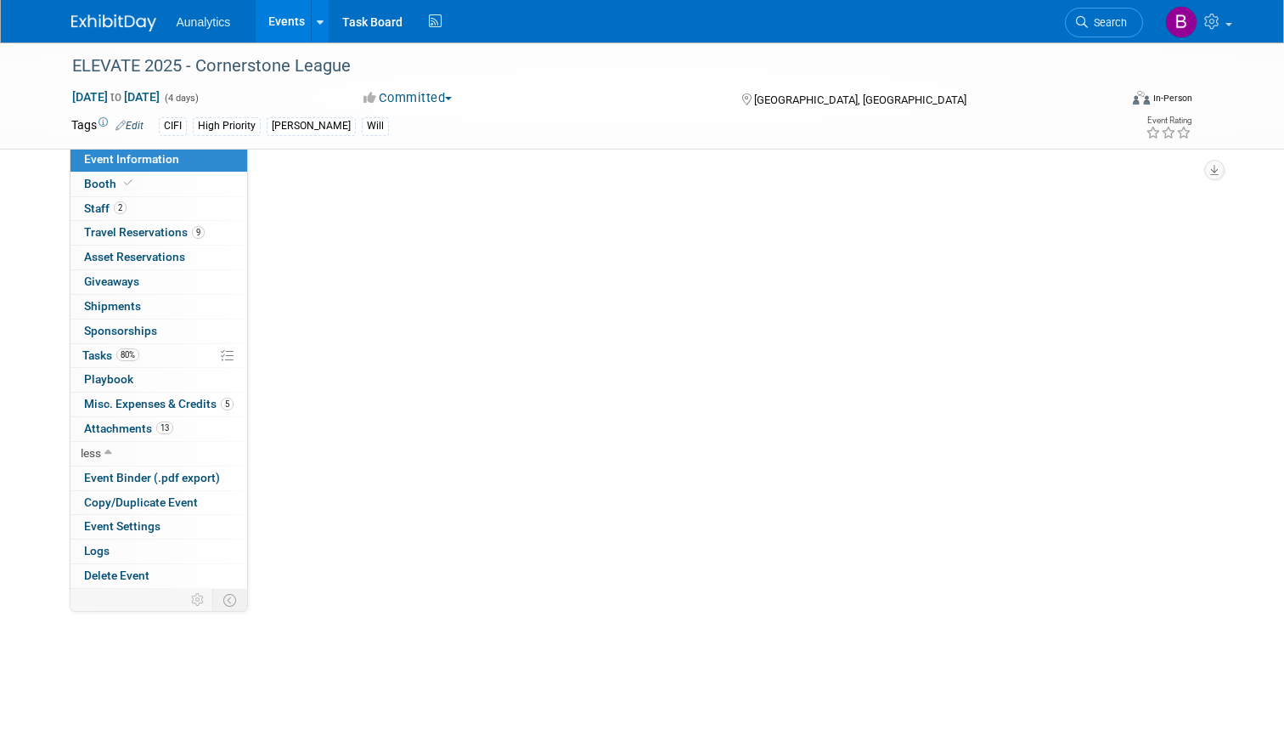
select select "Yes"
select select "Submitted"
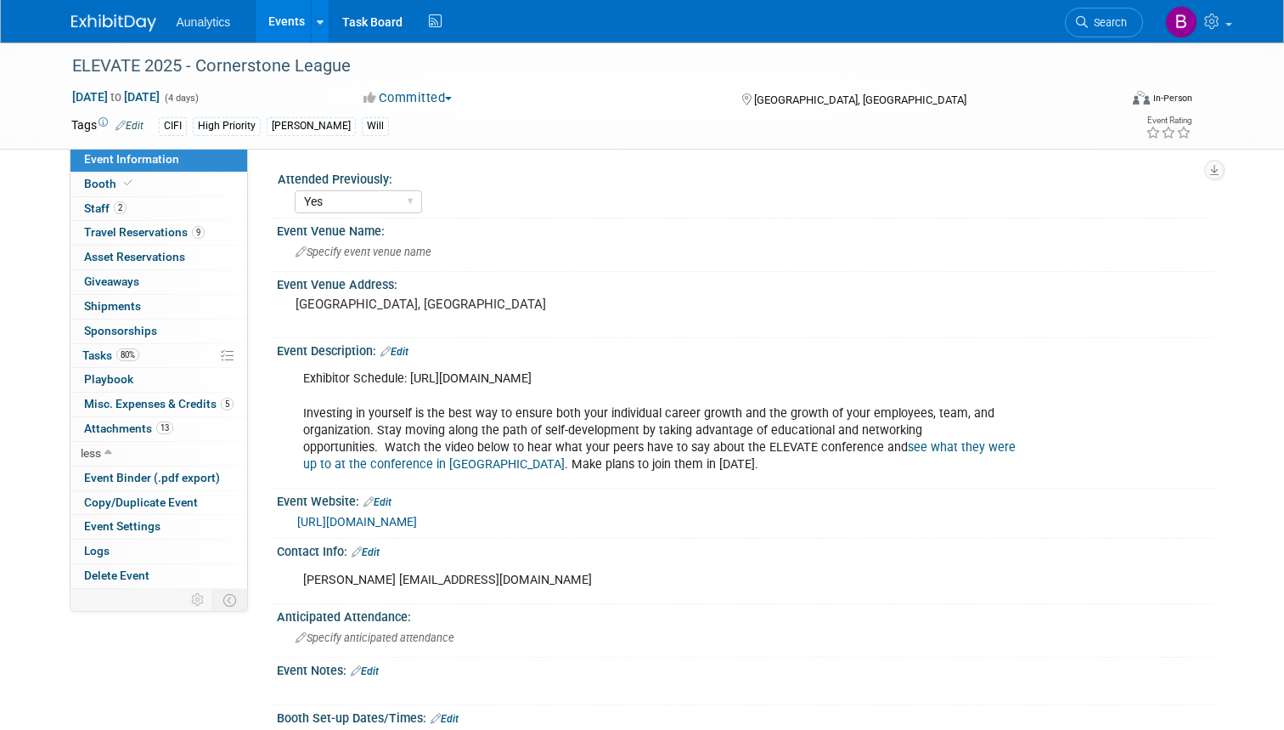
click at [403, 346] on link "Edit" at bounding box center [395, 352] width 28 height 12
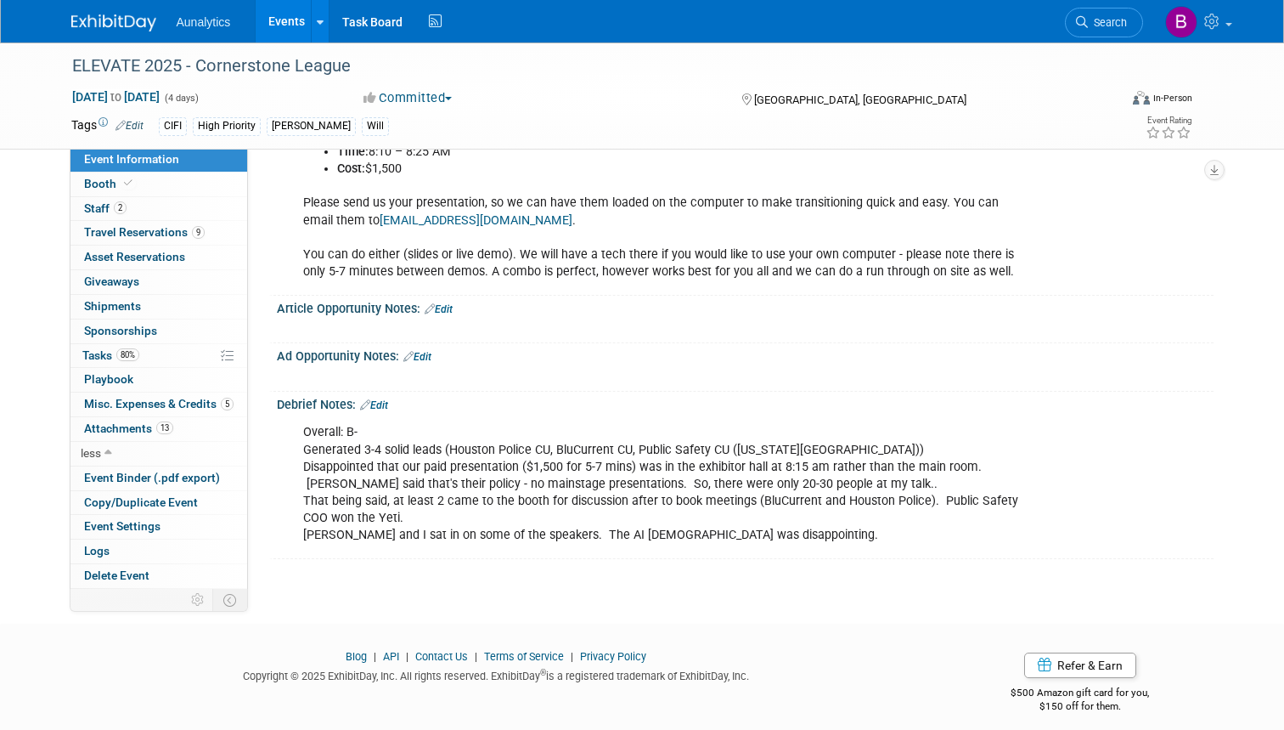
scroll to position [1402, 0]
click at [380, 401] on link "Edit" at bounding box center [374, 407] width 28 height 12
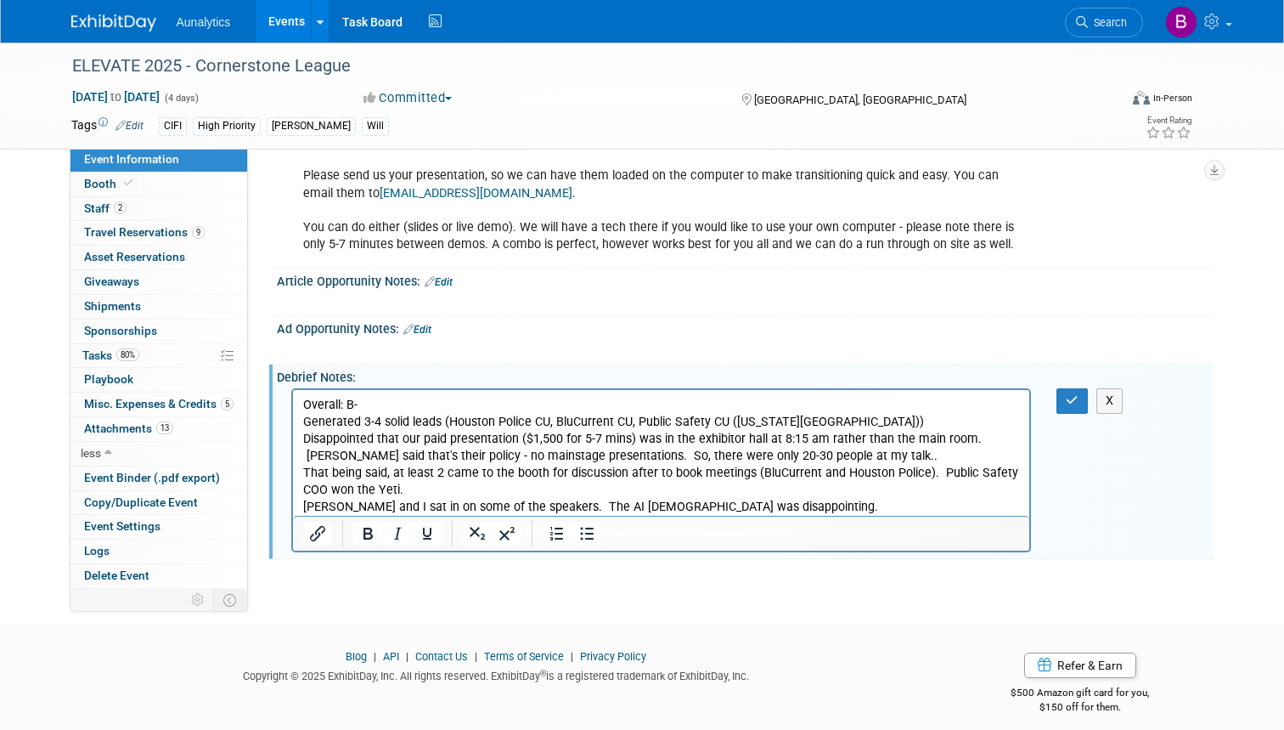
scroll to position [1430, 0]
click at [796, 503] on p "Overall: B- Generated 3-4 solid leads (Houston Police CU, BluCurrent CU, Public…" at bounding box center [661, 458] width 718 height 120
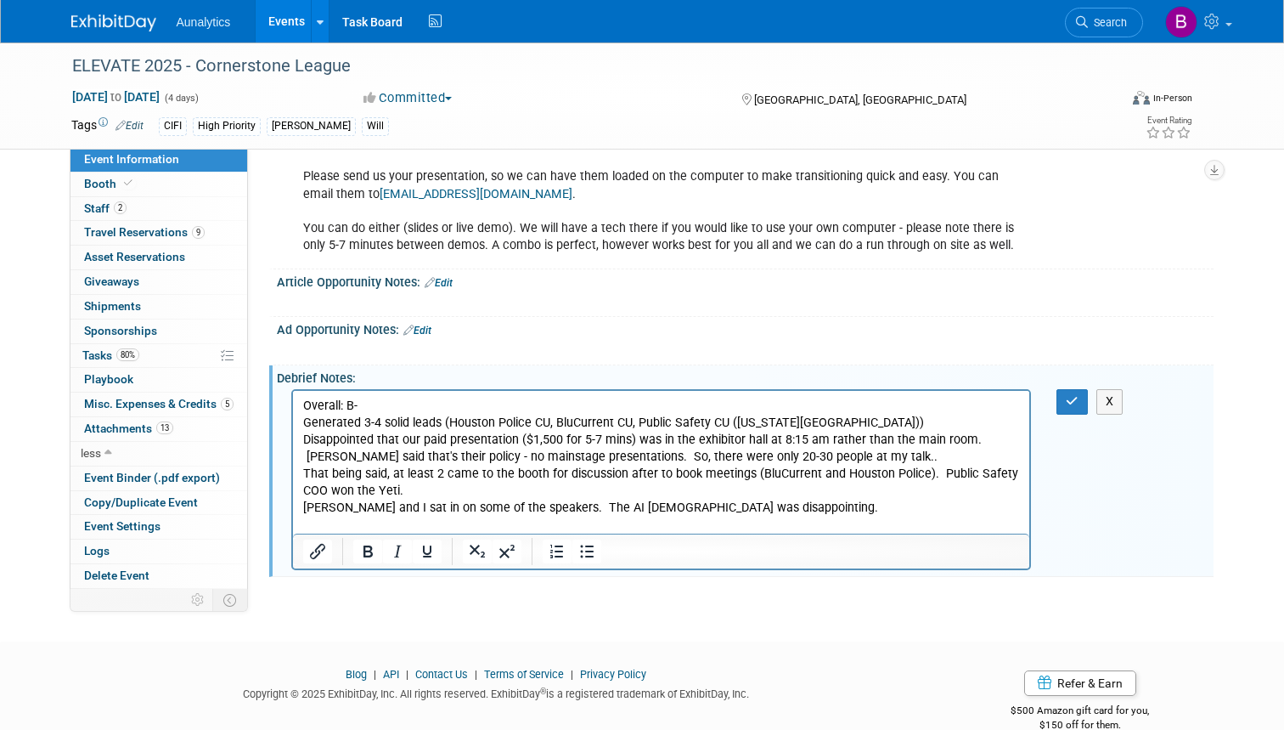
click at [725, 509] on p "Overall: B- Generated 3-4 solid leads (Houston Police CU, BluCurrent CU, Public…" at bounding box center [661, 458] width 718 height 120
click at [547, 503] on p "Overall: B- Generated 3-4 solid leads (Houston Police CU, BluCurrent CU, Public…" at bounding box center [661, 458] width 718 height 120
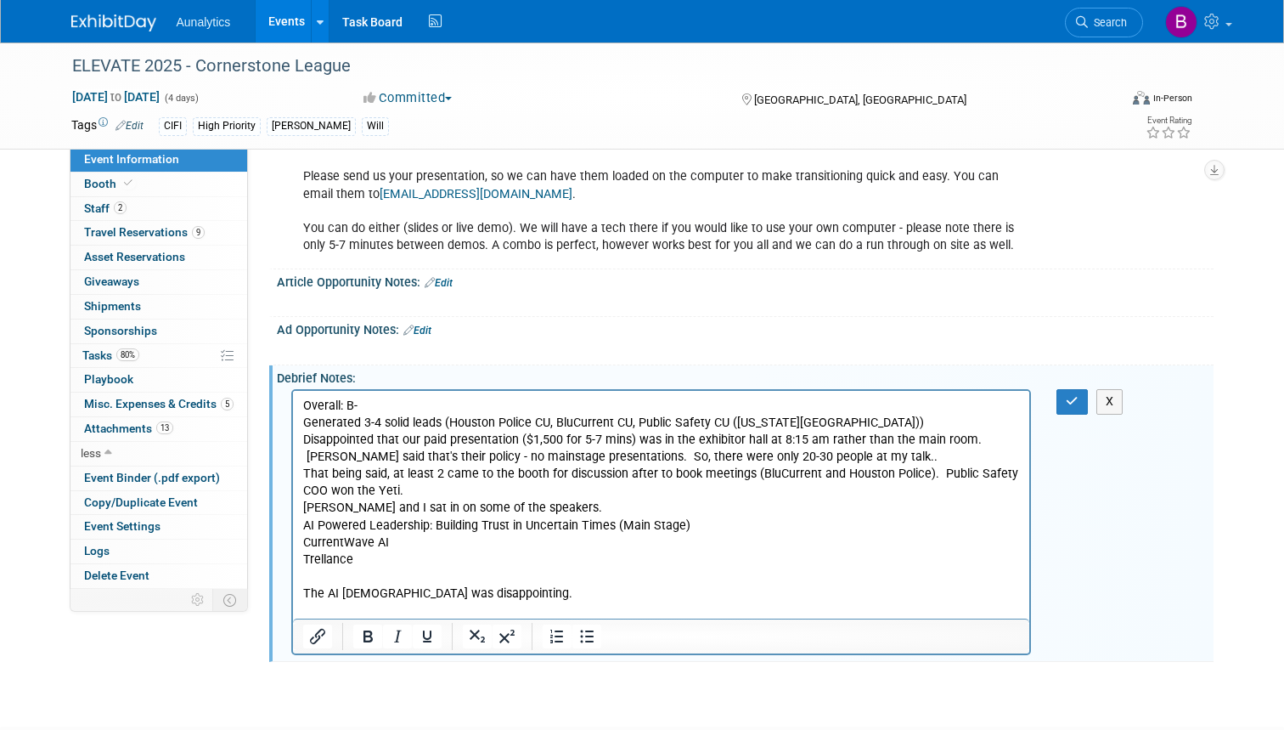
click at [520, 543] on p "CurrentWave AI" at bounding box center [661, 542] width 718 height 17
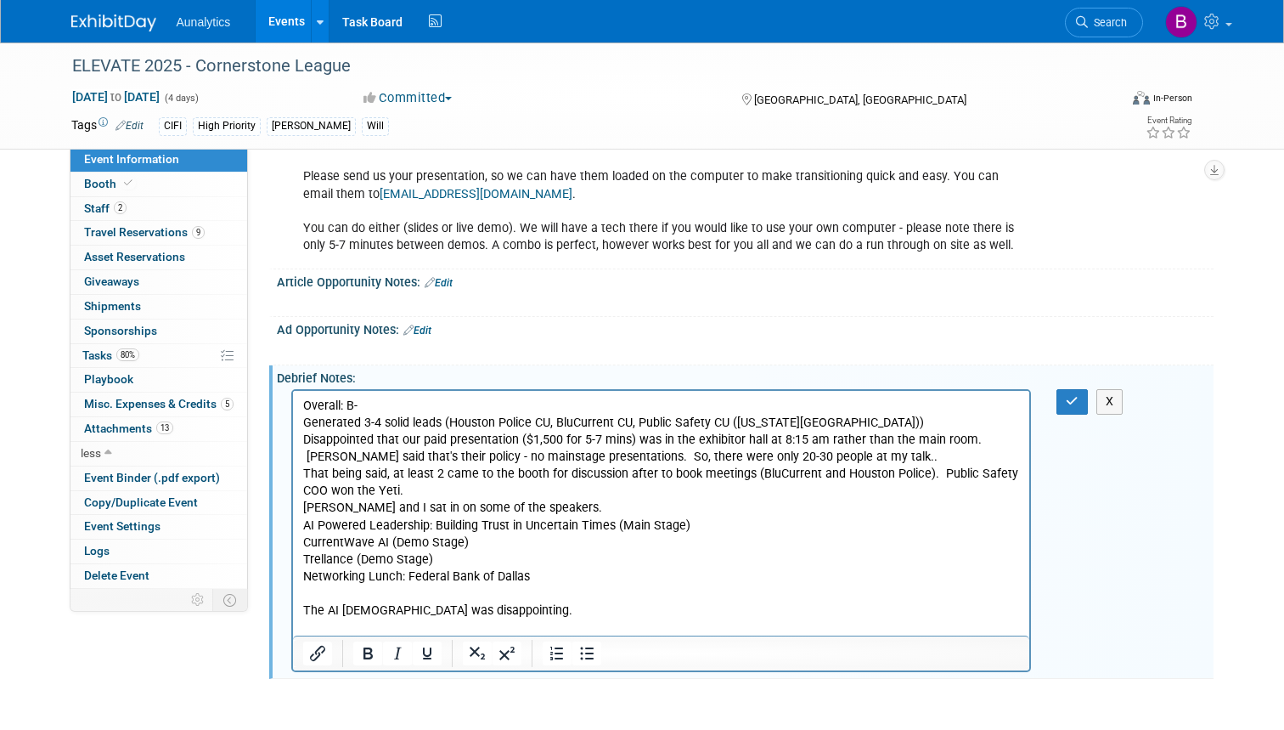
click at [494, 610] on p "The AI lady was disappointing." at bounding box center [661, 610] width 718 height 17
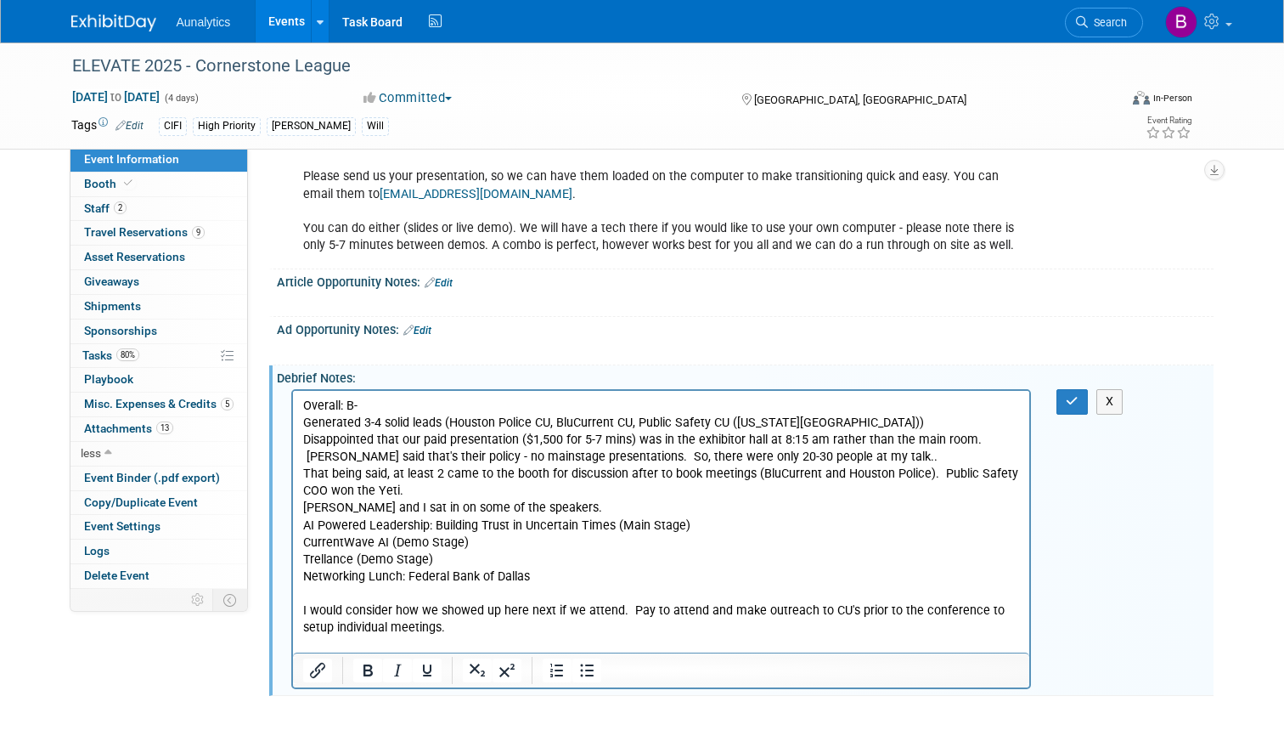
click at [628, 607] on p "I would consider how we showed up here next if we attend. Pay to attend and mak…" at bounding box center [661, 619] width 718 height 34
click at [555, 609] on p "I would consider how we showed up here next if we attend. Since we have to list…" at bounding box center [661, 619] width 718 height 34
click at [643, 610] on p "I would consider how we showed up here next year if we attend. Since we have to…" at bounding box center [661, 619] width 718 height 34
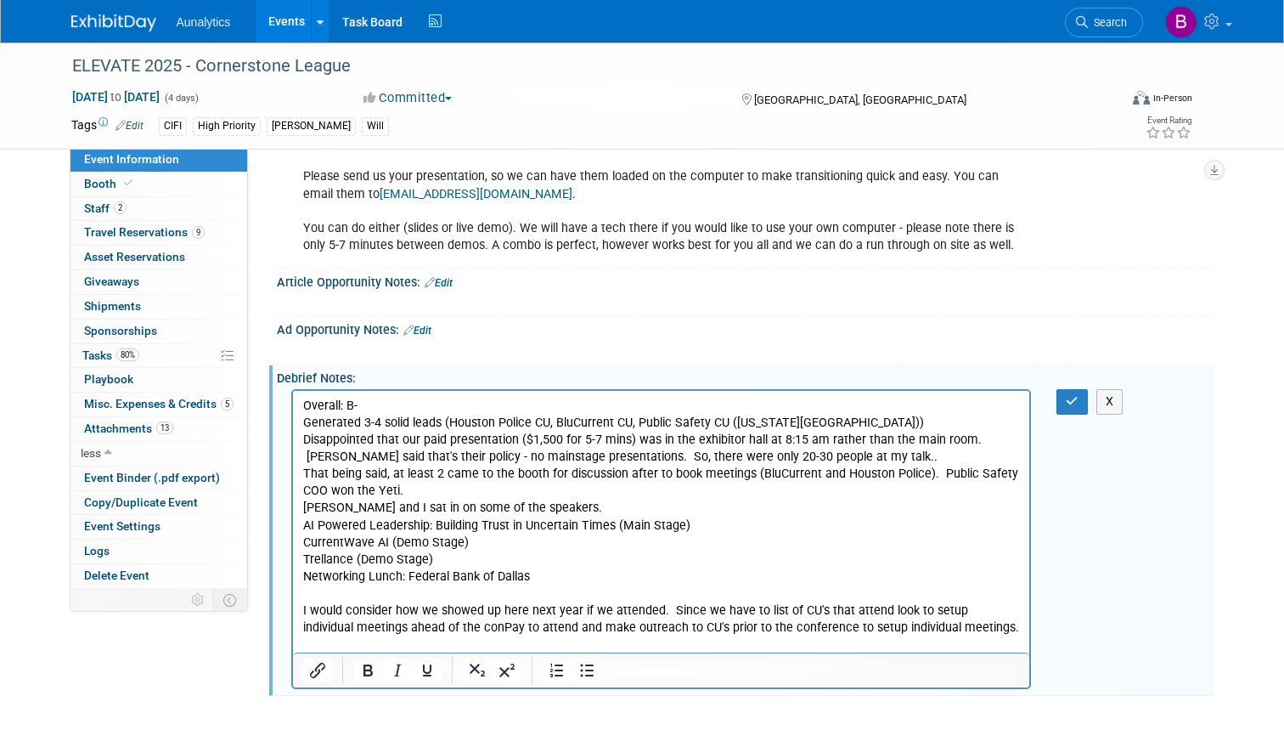
click at [669, 610] on p "I would consider how we showed up here next year if we attended. Since we have …" at bounding box center [661, 619] width 718 height 34
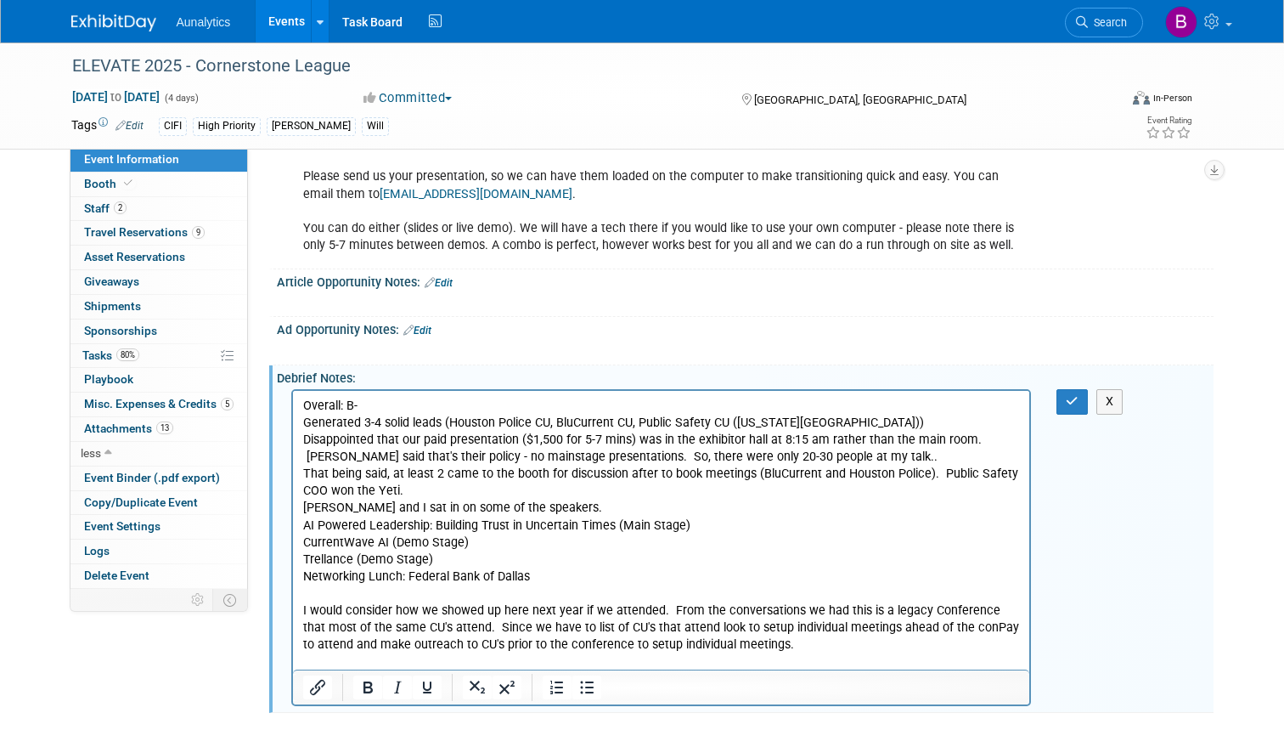
click at [651, 624] on p "I would consider how we showed up here next year if we attended. From the conve…" at bounding box center [661, 627] width 718 height 51
click at [943, 625] on p "I would consider how we showed up here next year if we attended. From the conve…" at bounding box center [661, 627] width 718 height 51
click at [812, 647] on p "I would consider how we showed up here next year if we attended. From the conve…" at bounding box center [661, 627] width 718 height 51
click at [562, 624] on p "I would consider how we showed up here next year if we attended. From the conve…" at bounding box center [661, 627] width 718 height 51
click at [441, 646] on p "I would consider how we showed up here next year if we attended. From the conve…" at bounding box center [661, 627] width 718 height 51
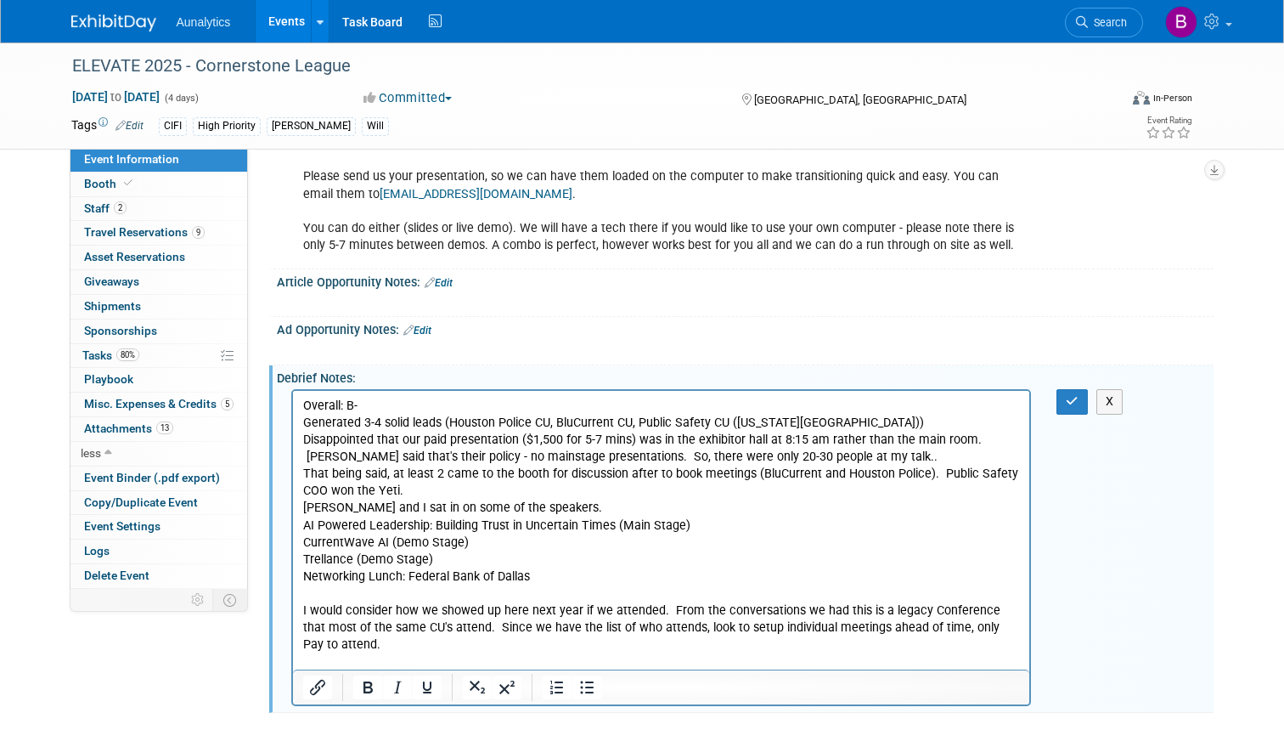
click at [940, 625] on p "I would consider how we showed up here next year if we attended. From the conve…" at bounding box center [661, 627] width 718 height 51
click at [402, 646] on p "I would consider how we showed up here next year if we attended. From the conve…" at bounding box center [661, 627] width 718 height 51
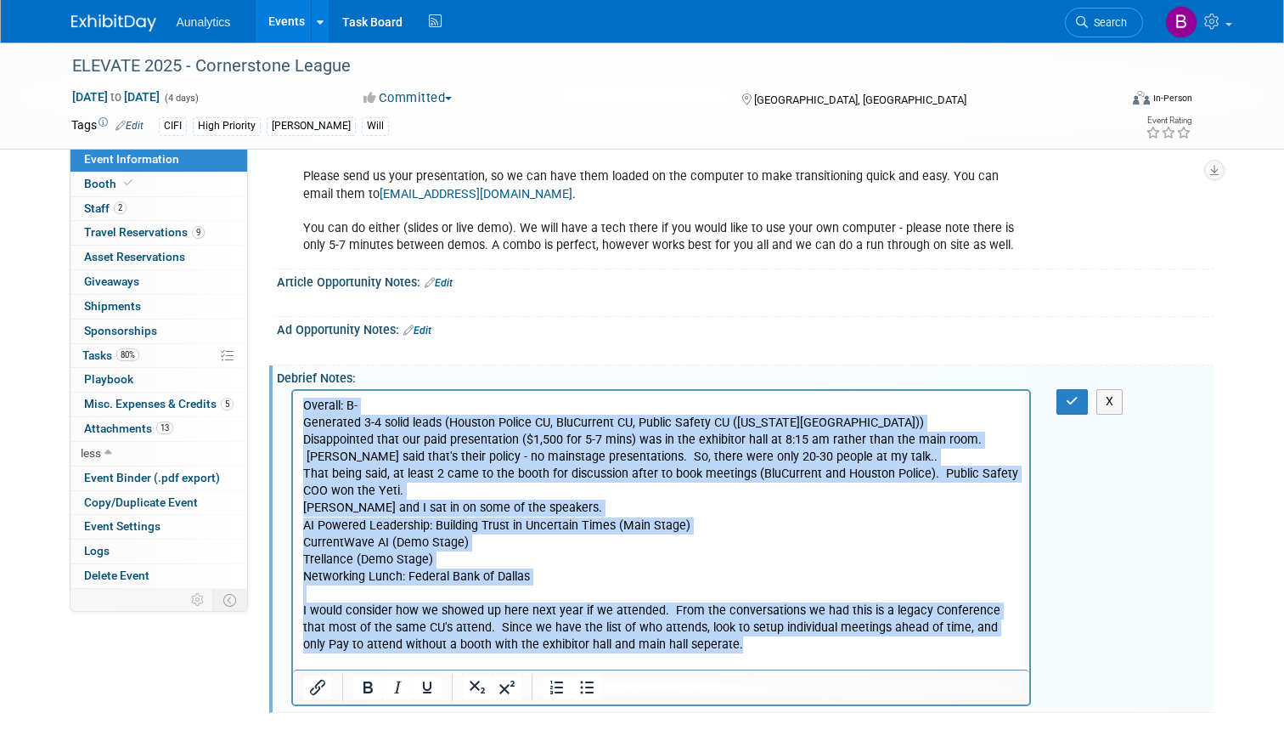
drag, startPoint x: 11, startPoint y: 12, endPoint x: 409, endPoint y: 256, distance: 467.1
copy body "Overall: B- Generated 3-4 solid leads (Houston Police CU, BluCurrent CU, Public…"
click at [719, 650] on p "I would consider how we showed up here next year if we attended. From the conve…" at bounding box center [661, 627] width 718 height 51
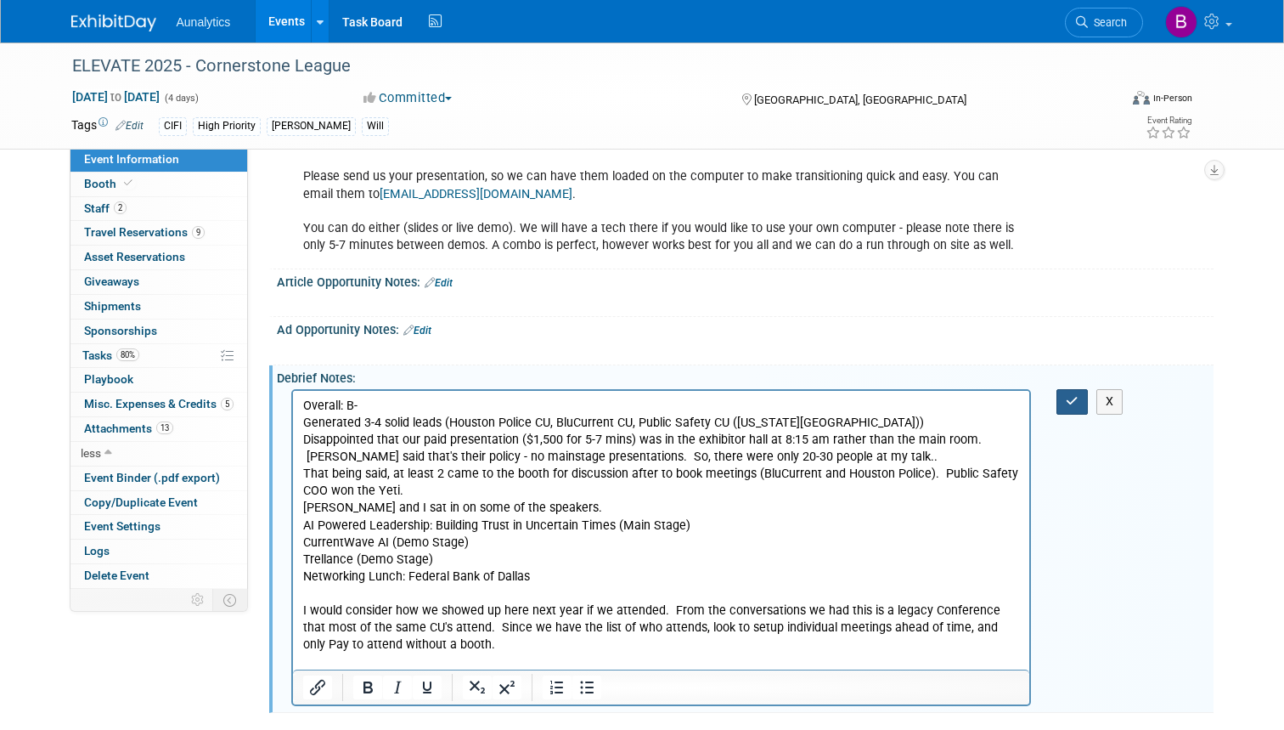
click at [1073, 395] on icon "button" at bounding box center [1072, 401] width 13 height 12
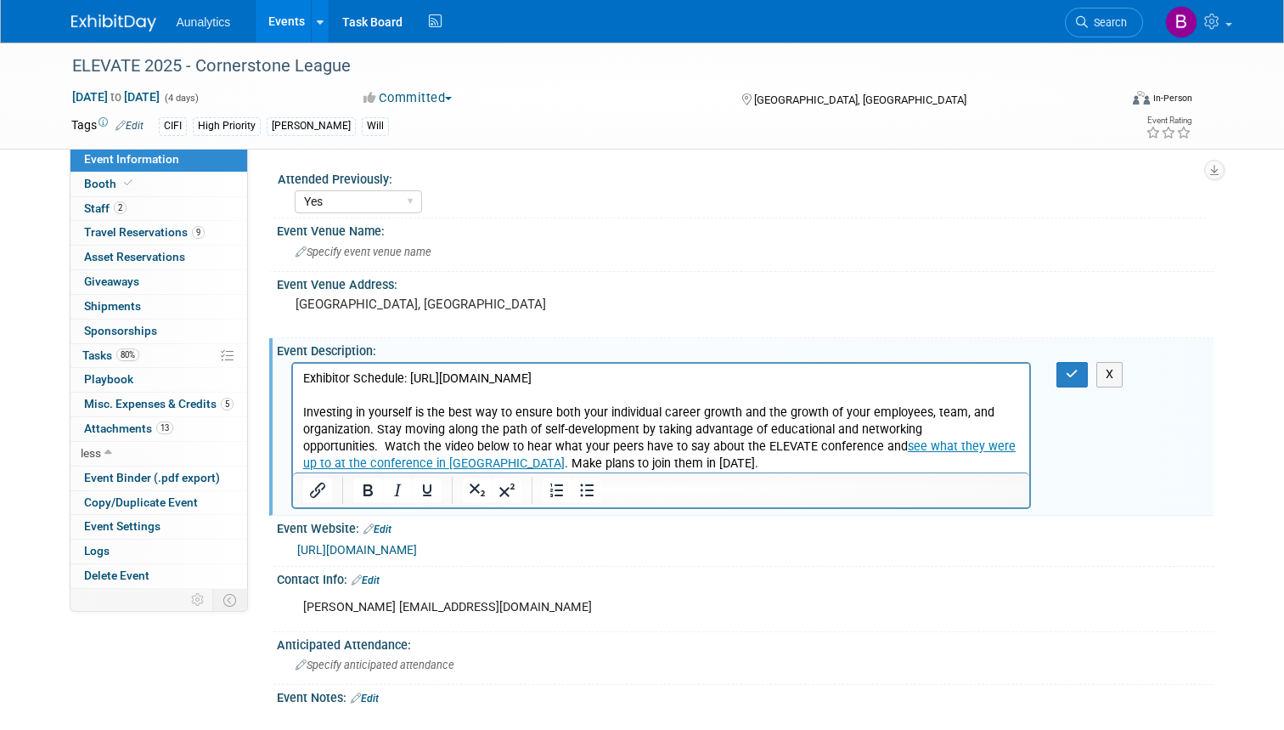
scroll to position [0, 0]
